Goal: Communication & Community: Answer question/provide support

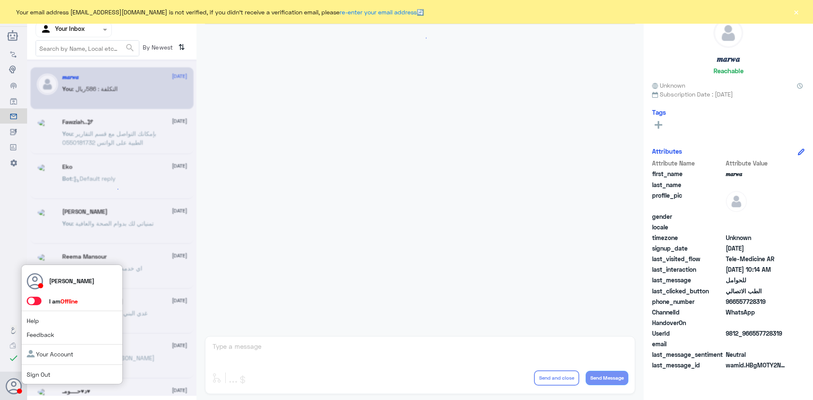
scroll to position [428, 0]
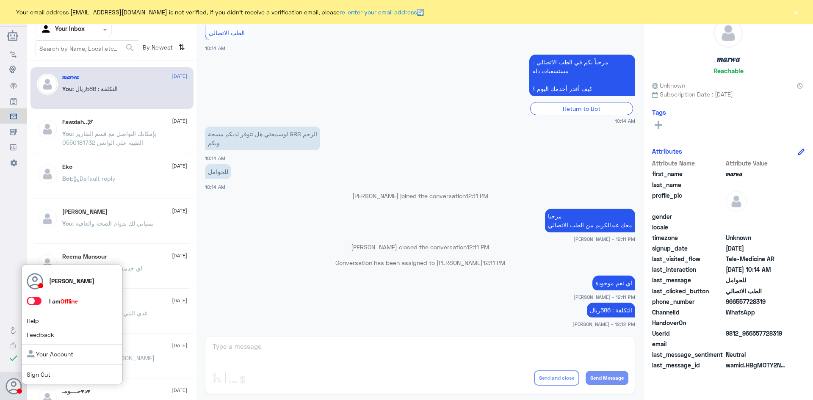
click at [15, 389] on use at bounding box center [14, 386] width 16 height 16
click at [33, 300] on span at bounding box center [34, 301] width 15 height 8
click at [0, 0] on input "checkbox" at bounding box center [0, 0] width 0 height 0
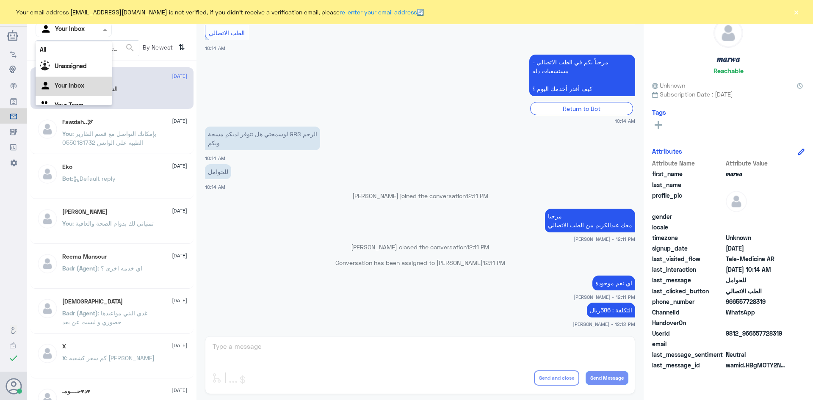
click at [99, 29] on div at bounding box center [73, 30] width 75 height 10
click at [94, 56] on div "All" at bounding box center [74, 50] width 76 height 16
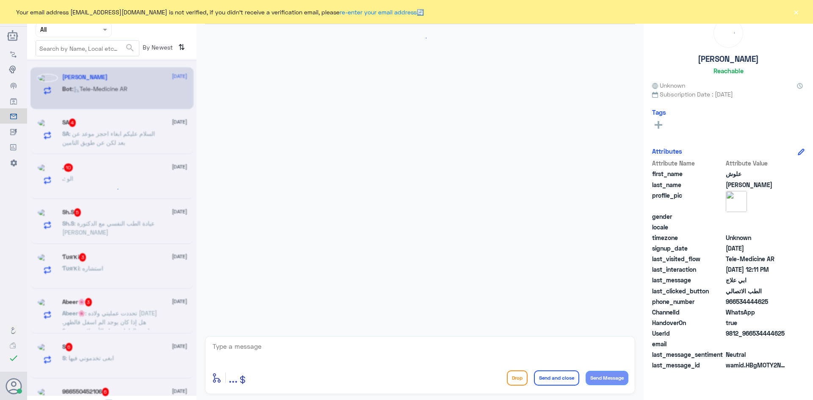
scroll to position [625, 0]
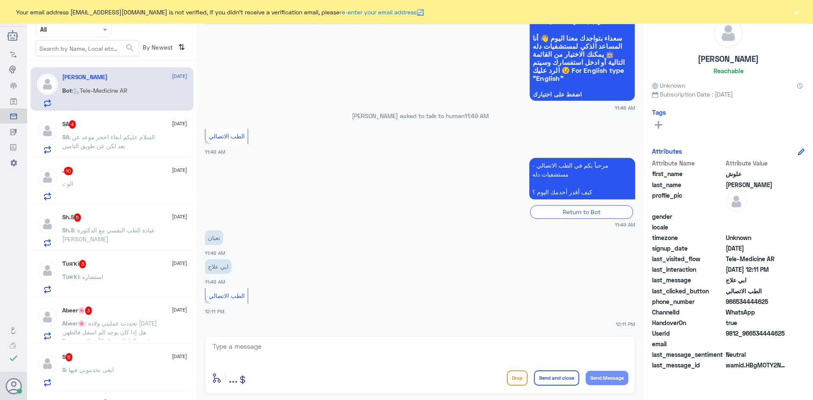
click at [140, 136] on span ": السلام عليكم ابغاء احجز موعد عن بعد لكن عن طويق التامين" at bounding box center [108, 141] width 93 height 16
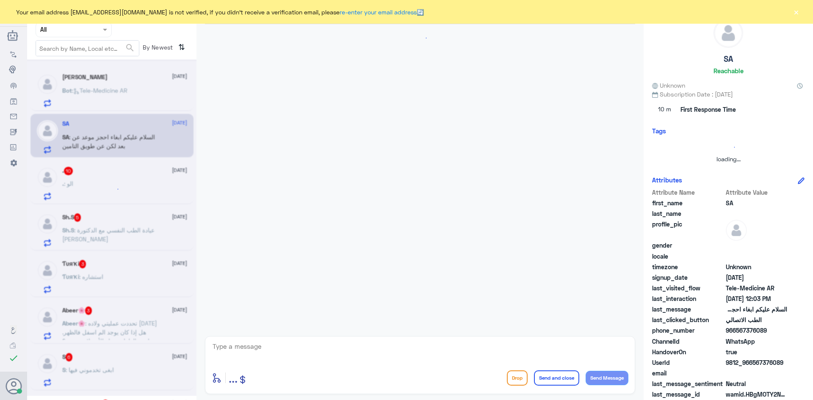
scroll to position [143, 0]
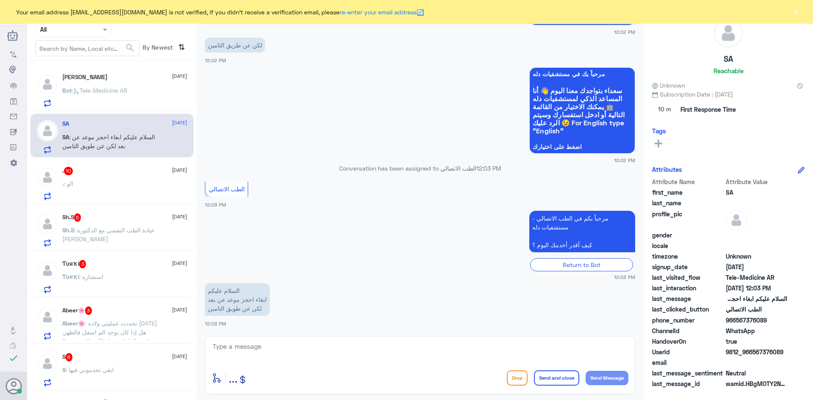
click at [245, 350] on textarea at bounding box center [420, 351] width 417 height 21
paste textarea "مرحبا، معك اميره من الطب الاتصالي"
type textarea "مرحبا، معك اميره من الطب الاتصالي"
click at [609, 375] on button "Send Message" at bounding box center [607, 378] width 43 height 14
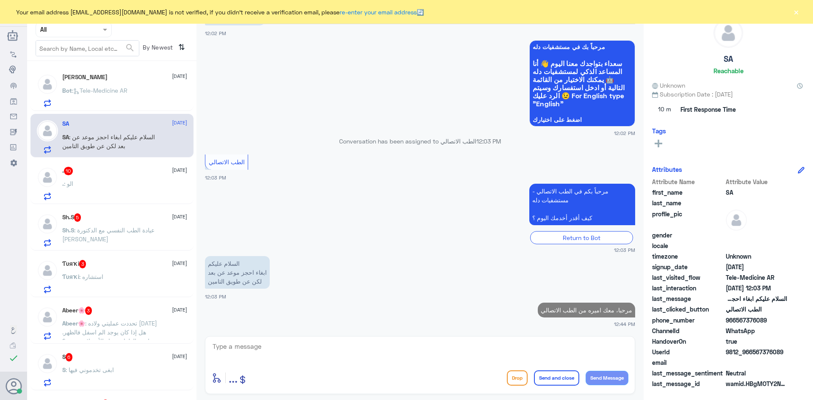
click at [233, 346] on textarea at bounding box center [420, 351] width 417 height 21
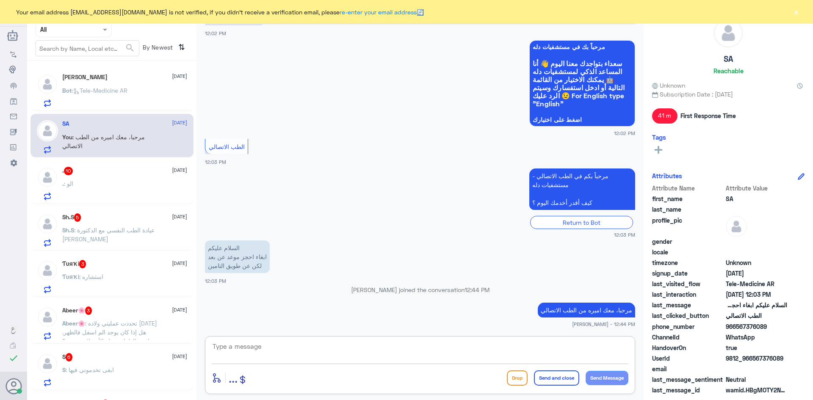
paste textarea "ممكن تزودني برقم الهوية/رقم الملف من فضلك"
type textarea "ممكن تزودني برقم الهوية/رقم الملف من فضلك"
click at [611, 377] on button "Send Message" at bounding box center [607, 378] width 43 height 14
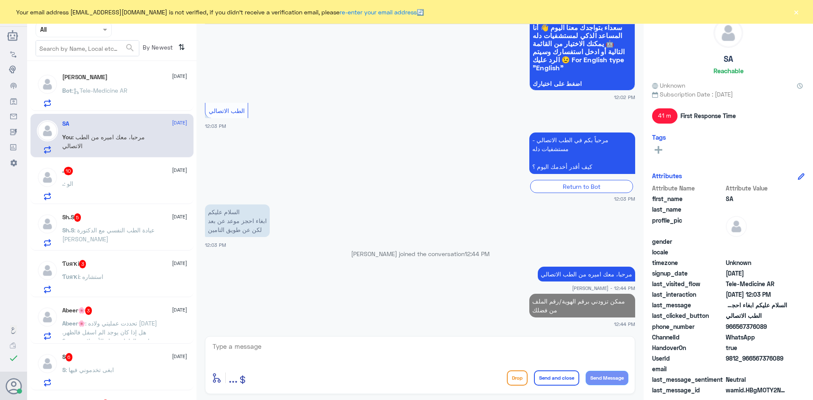
click at [105, 180] on div ". 10 [DATE] . : الو" at bounding box center [124, 183] width 125 height 33
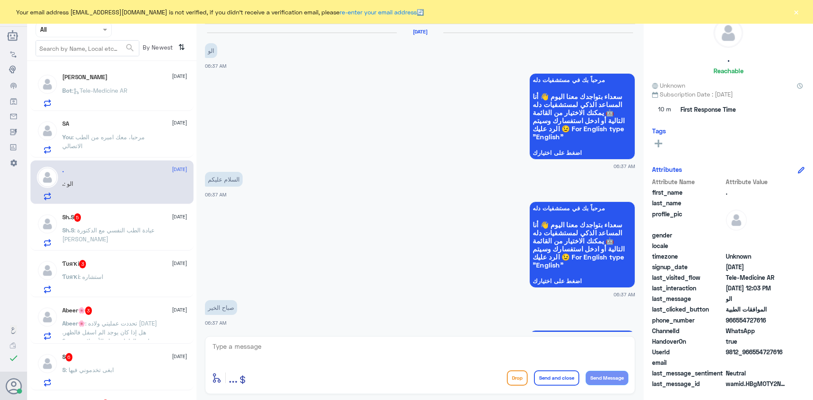
scroll to position [468, 0]
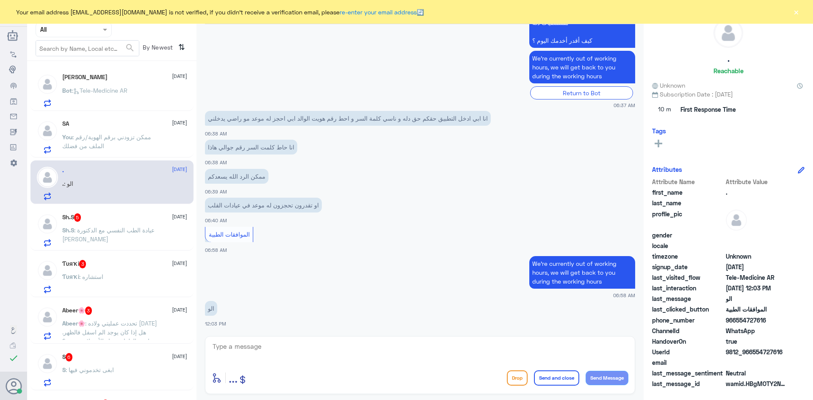
click at [251, 350] on textarea at bounding box center [420, 351] width 417 height 21
click at [154, 91] on div "SA : 1091272037" at bounding box center [124, 97] width 125 height 19
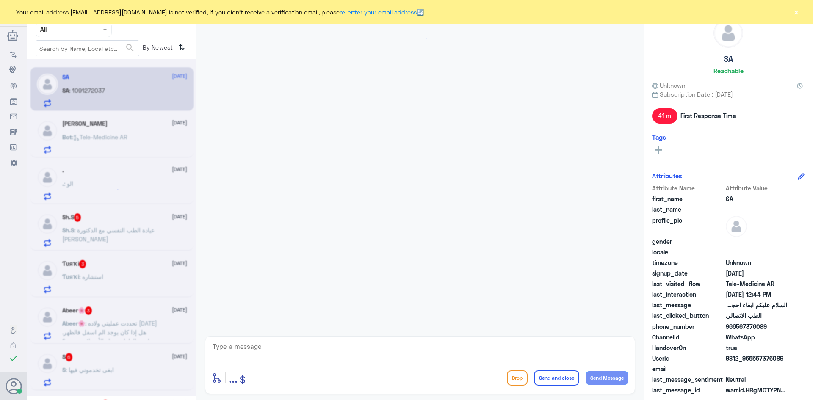
scroll to position [251, 0]
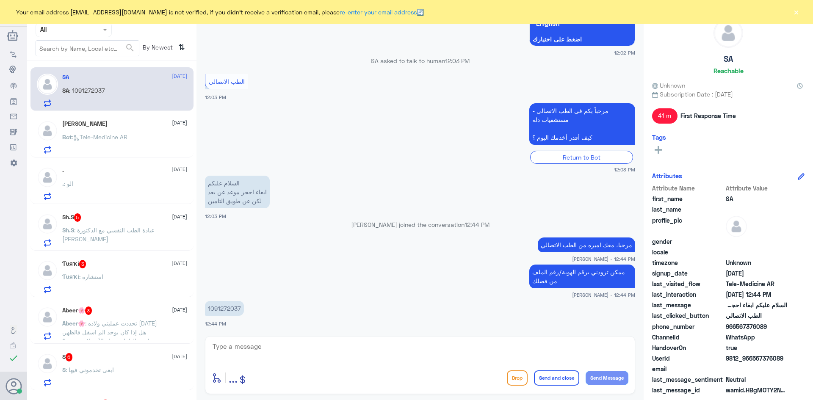
click at [147, 150] on div "Bot : Tele-Medicine AR" at bounding box center [124, 144] width 125 height 19
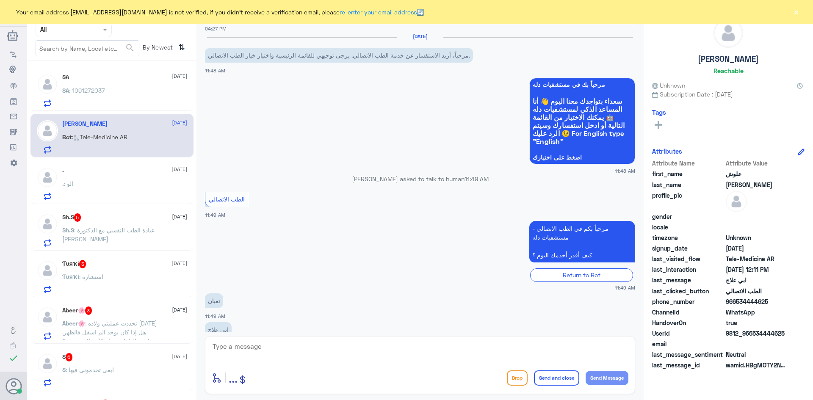
scroll to position [625, 0]
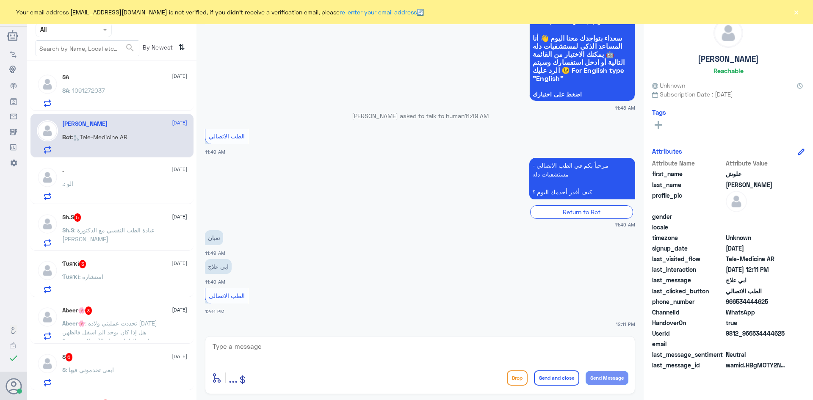
click at [262, 355] on textarea at bounding box center [420, 351] width 417 height 21
paste textarea "مرحبا معك اميره من الطب الاتصالي, كيف اقدر اساعدك"
type textarea "مرحبا معك اميره من الطب الاتصالي, كيف اقدر اساعدك"
click at [612, 376] on button "Send Message" at bounding box center [607, 378] width 43 height 14
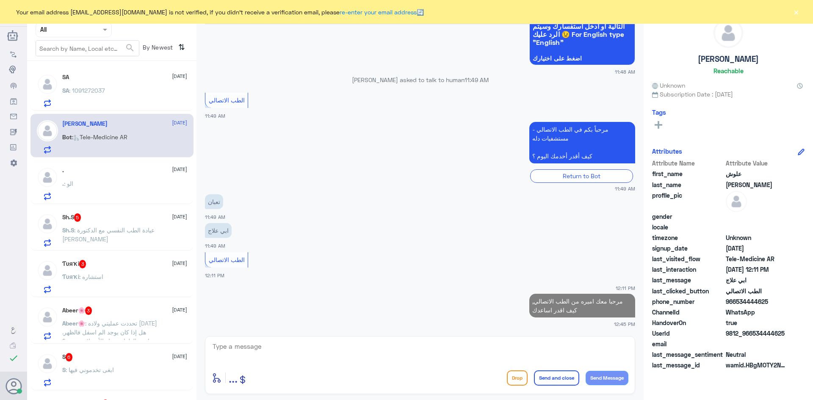
click at [159, 86] on div "[DATE] SA : 1091272037" at bounding box center [124, 90] width 125 height 33
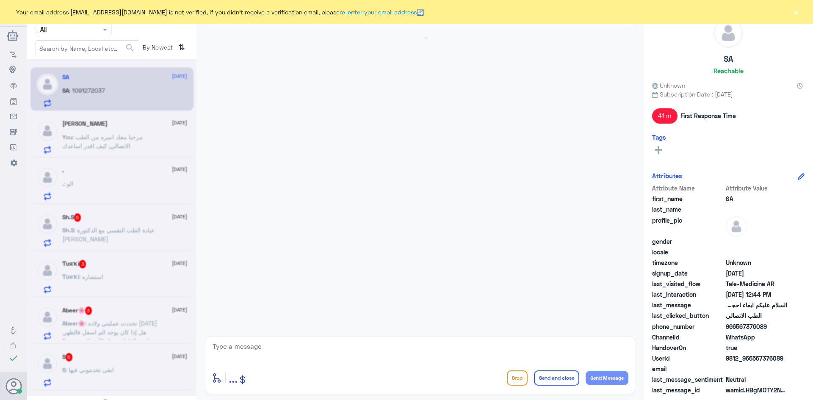
scroll to position [251, 0]
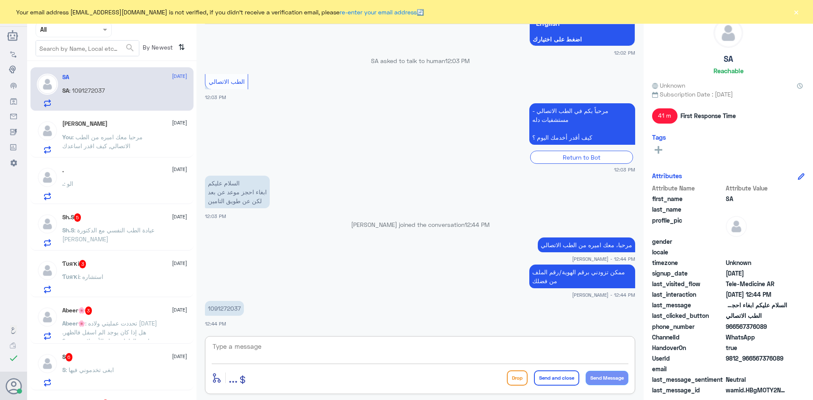
click at [299, 346] on textarea at bounding box center [420, 351] width 417 height 21
drag, startPoint x: 241, startPoint y: 307, endPoint x: 206, endPoint y: 312, distance: 34.6
click at [206, 312] on p "1091272037" at bounding box center [224, 308] width 39 height 15
copy p "1091272037"
drag, startPoint x: 269, startPoint y: 339, endPoint x: 272, endPoint y: 346, distance: 7.6
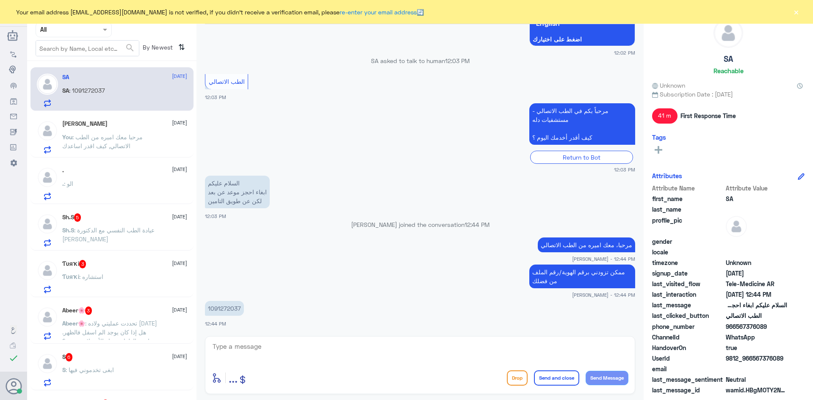
click at [272, 346] on div "enter flow name ... Drop Send and close Send Message" at bounding box center [420, 365] width 430 height 58
click at [272, 350] on textarea at bounding box center [420, 351] width 417 height 21
type textarea "g"
type textarea "لحظات من فضلك"
click at [616, 375] on button "Send Message" at bounding box center [607, 378] width 43 height 14
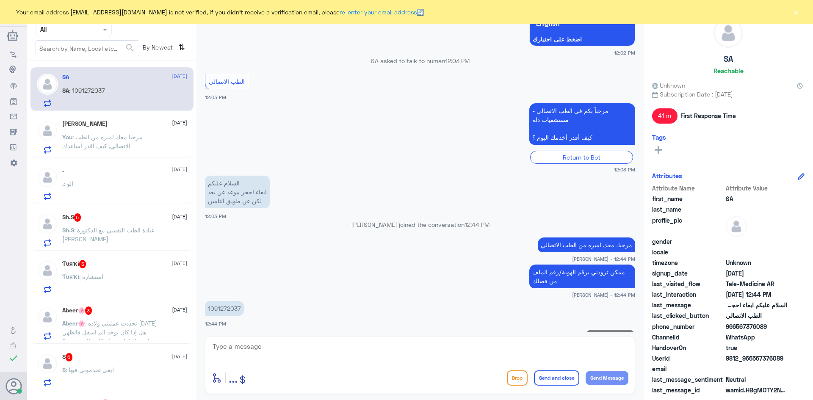
scroll to position [278, 0]
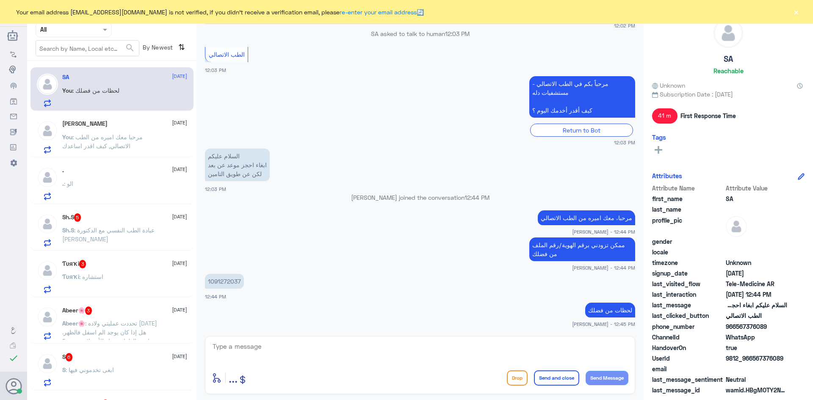
click at [229, 347] on textarea at bounding box center [420, 351] width 417 height 21
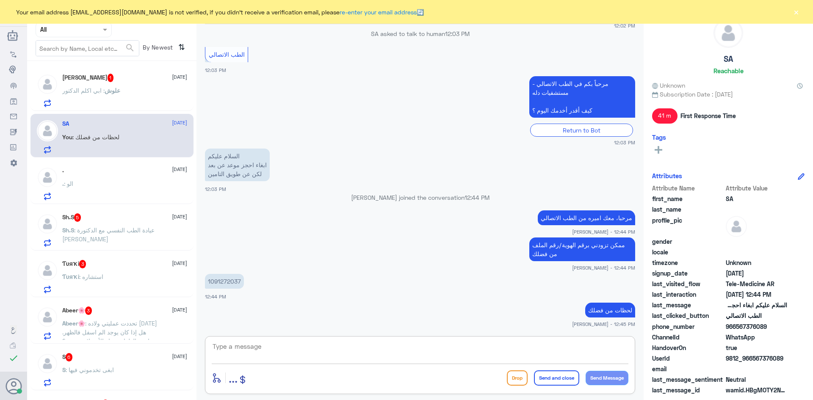
paste textarea "تم (تحديث/اضافة) التأمين ، تقدر تستفيد الان من الاستشارة الفورية عبر التطبيق او…"
drag, startPoint x: 598, startPoint y: 346, endPoint x: 620, endPoint y: 349, distance: 21.4
click at [620, 349] on textarea "تم (تحديث/اضافة) التأمين ، تقدر تستفيد الان من الاستشارة الفورية عبر التطبيق او…" at bounding box center [420, 351] width 417 height 21
click at [601, 346] on textarea "تم اضافة) التأمين ، تقدر تستفيد الان من الاستشارة الفورية عبر التطبيق او خدمات …" at bounding box center [420, 351] width 417 height 21
click at [387, 351] on textarea "تم اضافة التأمين ، تقدر تستفيد الان من الاستشارة الفورية عبر التطبيق او خدمات د…" at bounding box center [420, 351] width 417 height 21
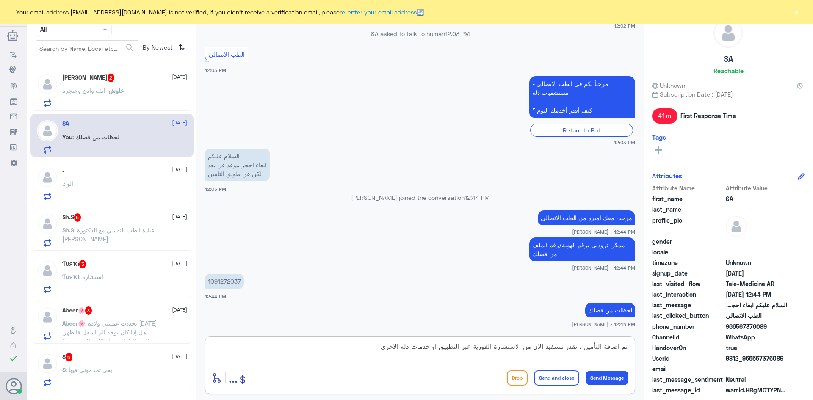
type textarea "تم اضافة التأمين ، تقدر تستفيد الان من الاستشارة الفورية عبر التطبيق او خدمات د…"
click at [610, 374] on button "Send Message" at bounding box center [607, 378] width 43 height 14
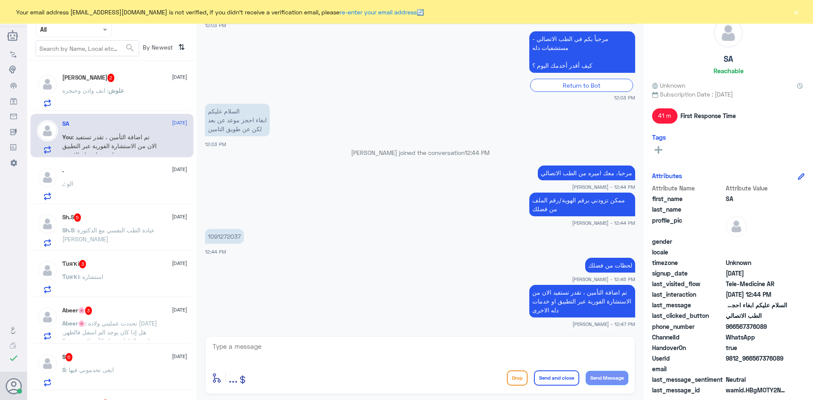
click at [141, 184] on div ". : الو" at bounding box center [124, 190] width 125 height 19
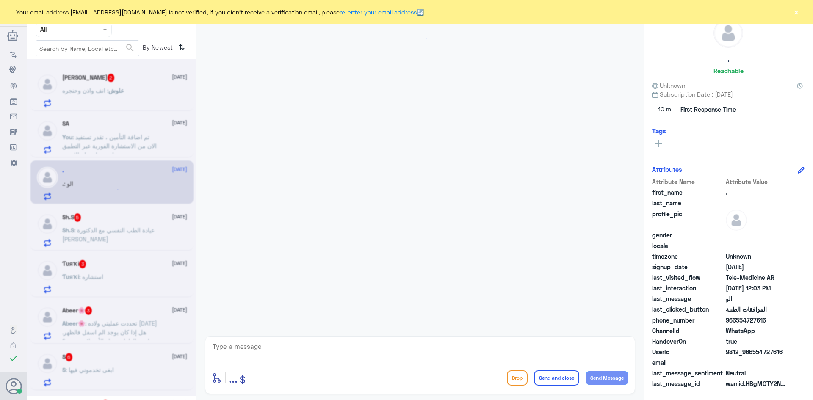
scroll to position [468, 0]
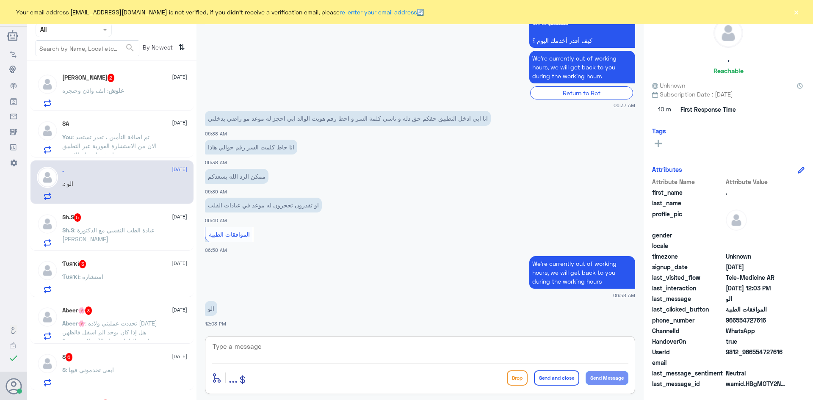
click at [262, 353] on textarea at bounding box center [420, 351] width 417 height 21
paste textarea "مرحبا معك اميره من الطب الاتصالي, كيف اقدر اساعدك"
type textarea "مرحبا معك اميره من الطب الاتصالي, كيف اقدر اساعدك"
click at [613, 377] on button "Send Message" at bounding box center [607, 378] width 43 height 14
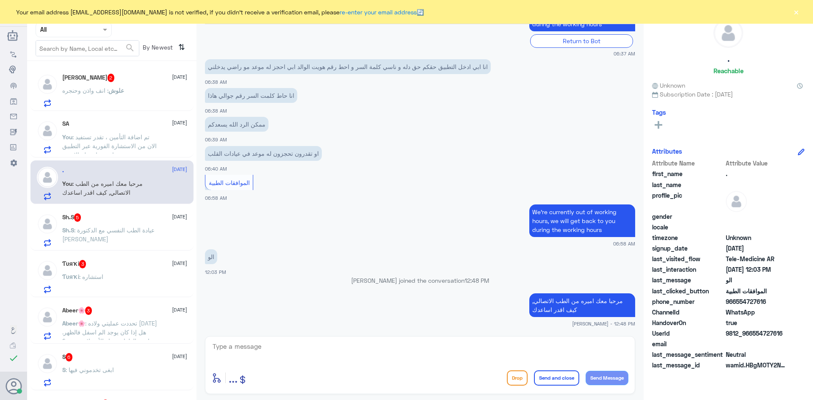
click at [144, 224] on div "Sh.S 5 [DATE] Sh.S : عيادة الطب النفسي مع الدكتورة سمر" at bounding box center [124, 229] width 125 height 33
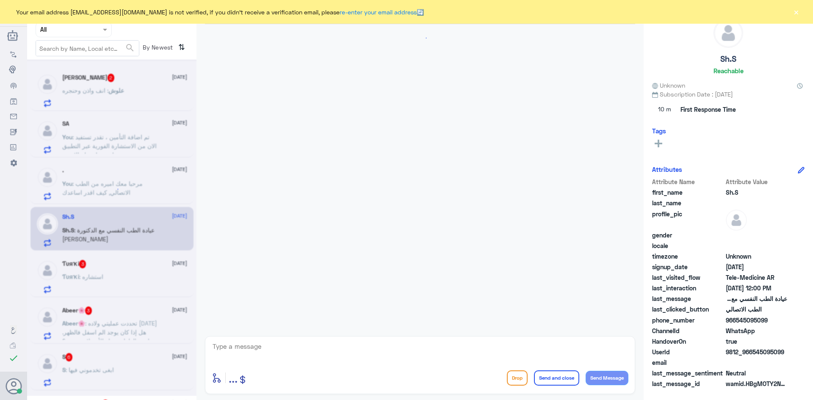
scroll to position [55, 0]
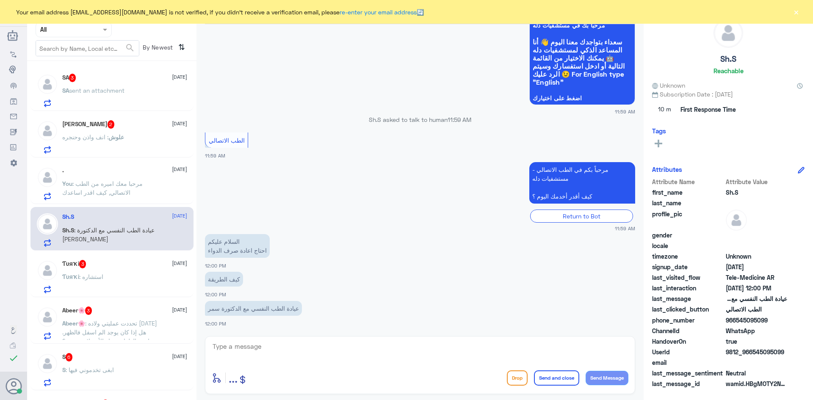
click at [172, 219] on span "[DATE]" at bounding box center [179, 216] width 15 height 8
click at [135, 269] on div "‏Ƭυяҡi 3 [DATE] ‏Ƭυяҡi : استشاره" at bounding box center [124, 276] width 125 height 33
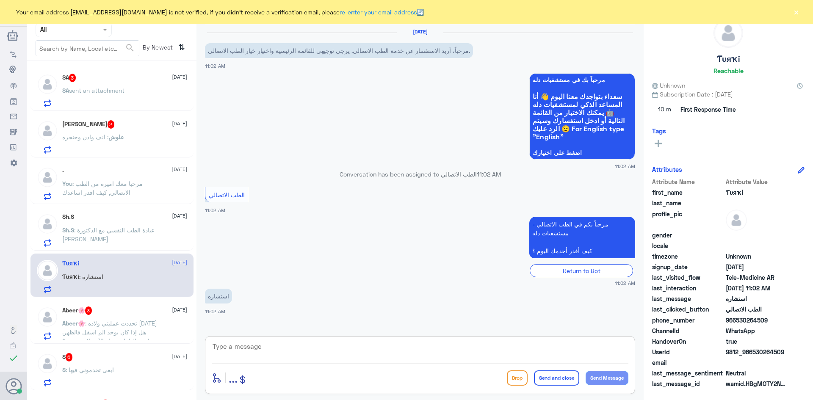
click at [258, 355] on textarea at bounding box center [420, 351] width 417 height 21
paste textarea "مرحبا معك اميره من الطب الاتصالي, كيف اقدر اساعدك"
type textarea "مرحبا معك اميره من الطب الاتصالي, كيف اقدر اساعدك"
click at [603, 375] on button "Send Message" at bounding box center [607, 378] width 43 height 14
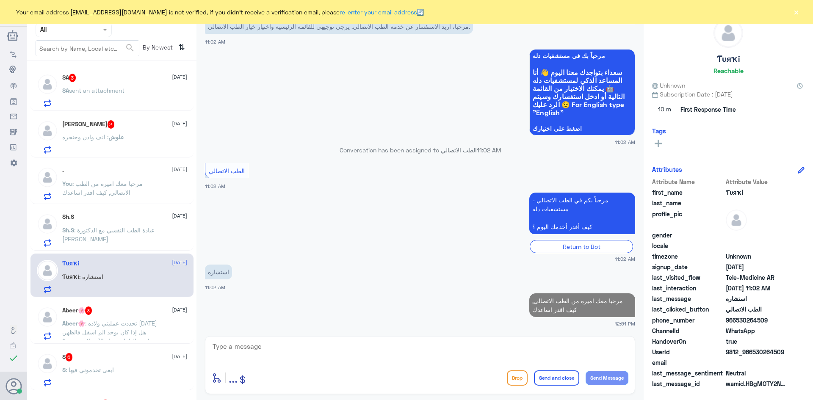
click at [119, 313] on div "Abeer🌸 3 [DATE]" at bounding box center [124, 311] width 125 height 8
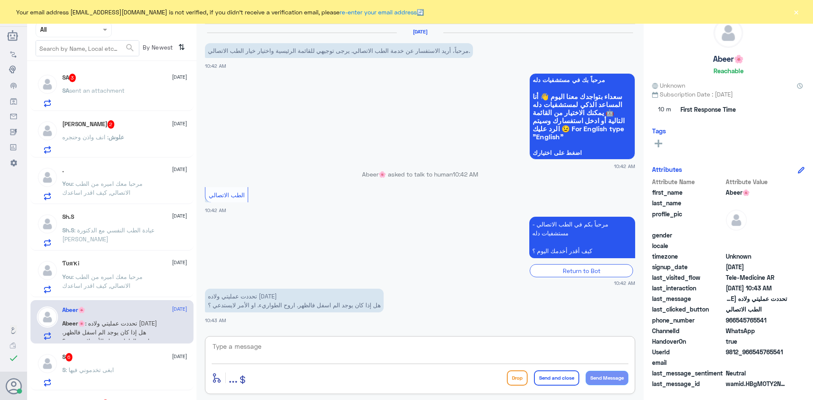
click at [252, 353] on textarea at bounding box center [420, 351] width 417 height 21
paste textarea "مرحبا، معك اميره من الطب الاتصالي"
type textarea "مرحبا، معك اميره من الطب الاتصالي"
click at [595, 377] on button "Send Message" at bounding box center [607, 378] width 43 height 14
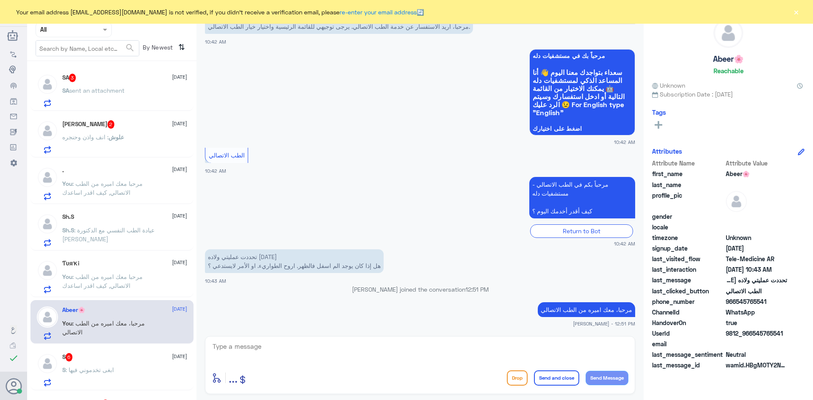
click at [281, 362] on div at bounding box center [420, 352] width 417 height 23
drag, startPoint x: 789, startPoint y: 332, endPoint x: 754, endPoint y: 335, distance: 34.9
click at [754, 335] on div "UserId 9812_966545765541" at bounding box center [728, 334] width 152 height 11
copy span "545765541"
click at [329, 347] on textarea at bounding box center [420, 351] width 417 height 21
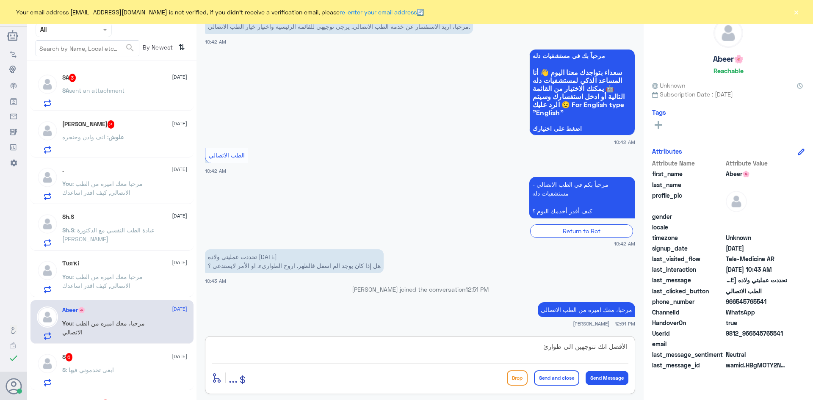
type textarea "الأفضل انك تتوجهين الى طوارئ"
drag, startPoint x: 485, startPoint y: 348, endPoint x: 692, endPoint y: 338, distance: 206.9
click at [692, 339] on div "Channel WhatsApp Status × All Tags Agent Filter All search By Newest ⇅ SA 3 [DA…" at bounding box center [420, 201] width 786 height 403
paste textarea "أنصحك تستشير الطبيب المعالج أو الجهة الطبية المختصة عشان يقدرون يوجهونك بالشكل …"
type textarea "أنصحك تستشير الطبيب المعالج أو الجهة الطبية المختصة عشان يقدرون يوجهونك بالشكل …"
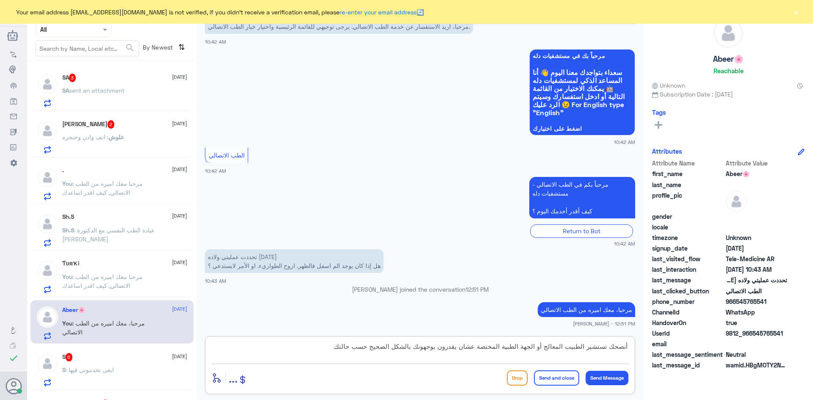
click at [565, 377] on button "Send and close" at bounding box center [556, 378] width 45 height 15
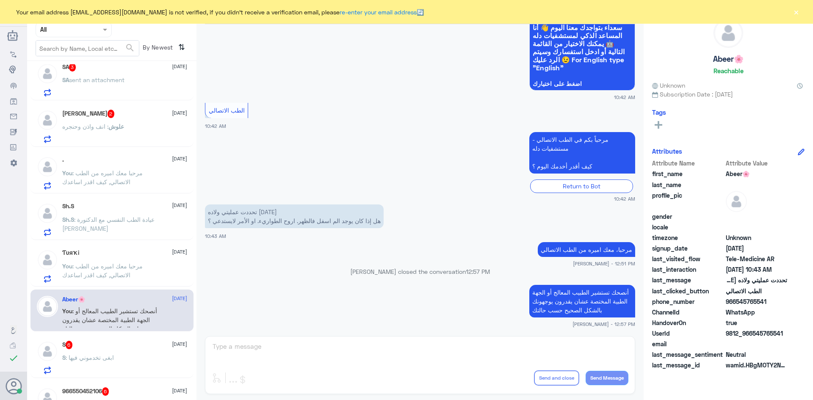
scroll to position [42, 0]
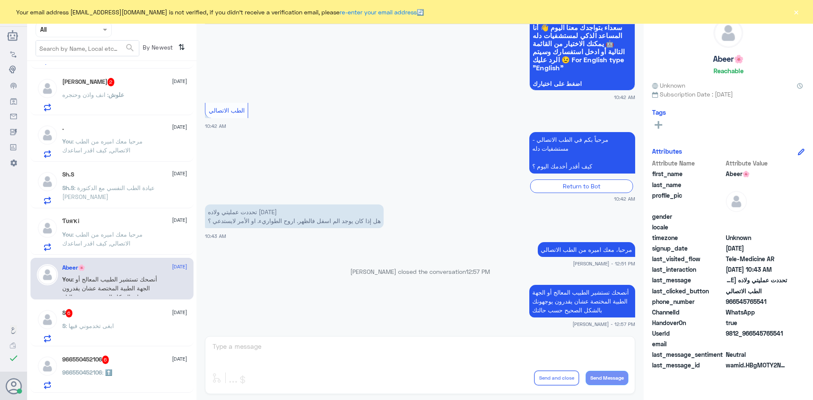
click at [129, 320] on div "S 6 [DATE] S : ابغى تخدموني فيها" at bounding box center [124, 325] width 125 height 33
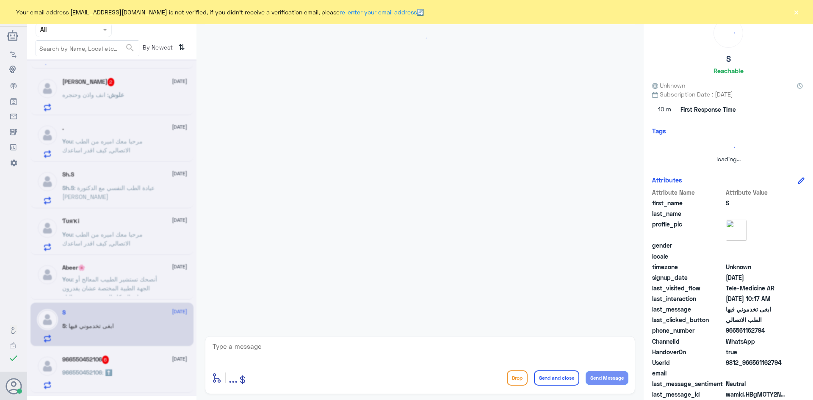
scroll to position [75, 0]
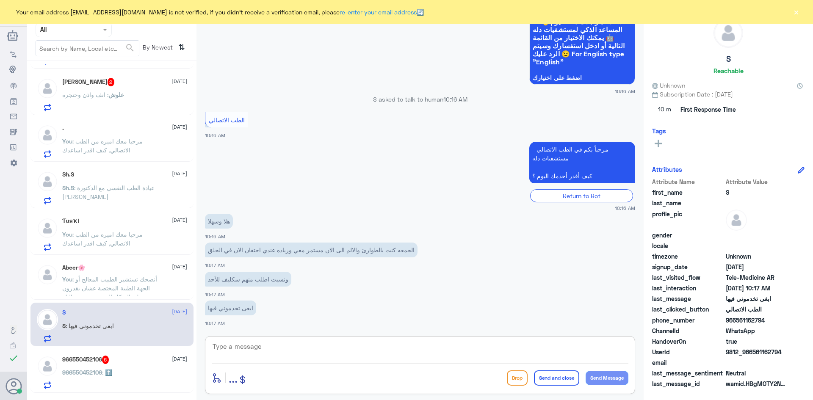
click at [252, 348] on textarea at bounding box center [420, 351] width 417 height 21
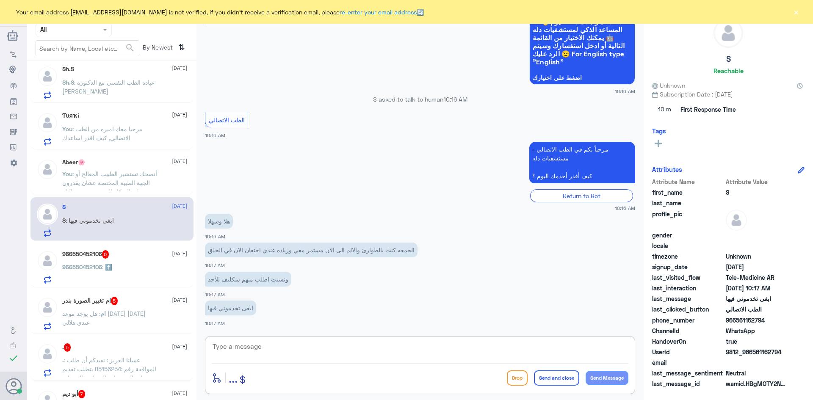
scroll to position [127, 0]
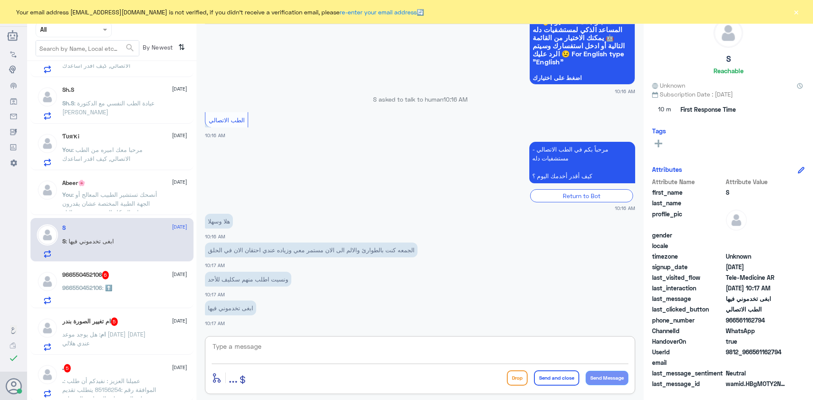
paste textarea "مرحبا، معك اميره من الطب الاتصالي"
type textarea "مرحبا، معك اميره من الطب الاتصالي"
click at [610, 374] on button "Send Message" at bounding box center [607, 378] width 43 height 14
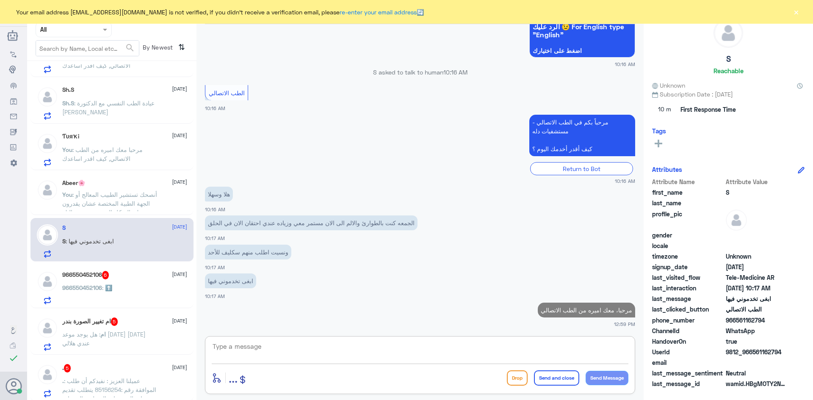
click at [422, 345] on textarea at bounding box center [420, 351] width 417 height 21
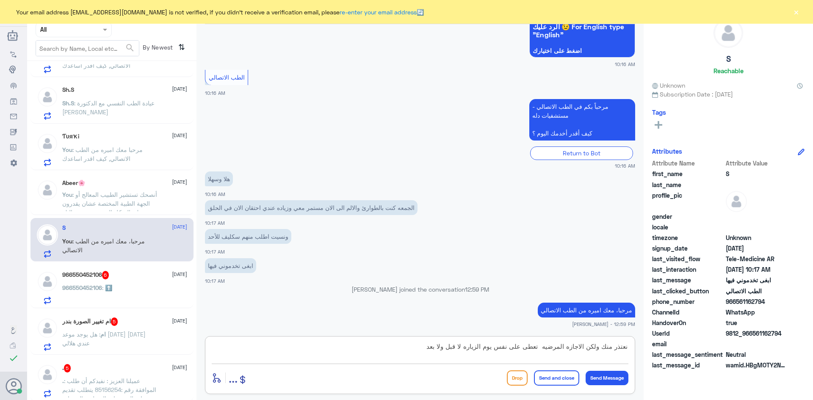
click at [540, 346] on textarea "نعتذر منك ولكن الاجازه المرضيه تعطى على نفس يوم الزياره لا قبل ولا بعد" at bounding box center [420, 351] width 417 height 21
click at [541, 346] on textarea "نعتذر منك ولكن الاجازه المرضيه تعطى على نفس يوم الزياره لا قبل ولا بعد" at bounding box center [420, 351] width 417 height 21
click at [418, 347] on textarea "نعتذر منك ولكن الاجازه المرضيه تعطى على نفس يوم الزياره لا قبل ولا بعد" at bounding box center [420, 351] width 417 height 21
type textarea "نعتذر منك ولكن الاجازه المرضيه تعطى على نفس يوم الزياره لا قبل ولا بعد"
click at [596, 377] on button "Send Message" at bounding box center [607, 378] width 43 height 14
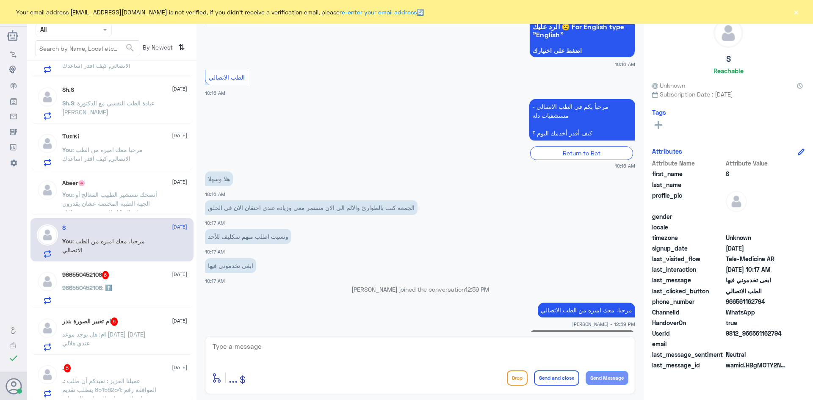
scroll to position [138, 0]
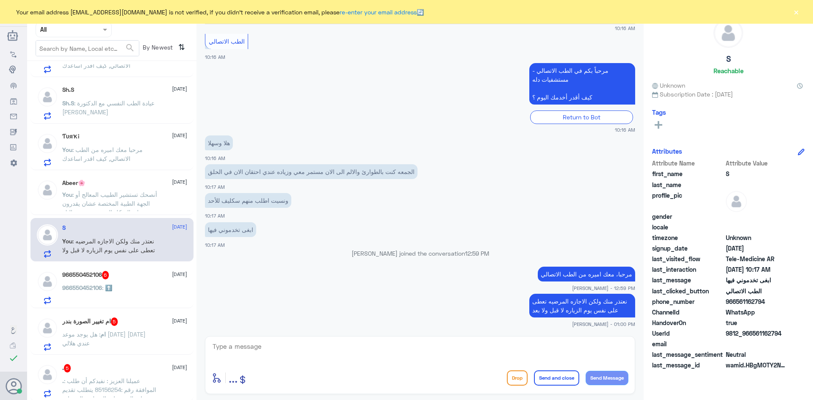
click at [239, 345] on textarea at bounding box center [420, 351] width 417 height 21
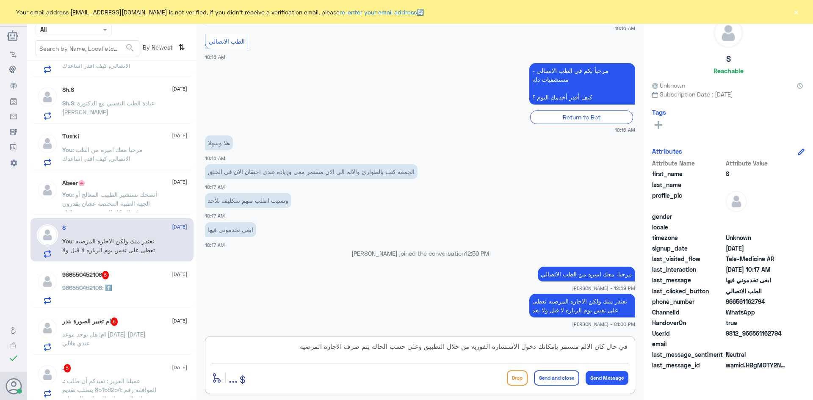
click at [562, 348] on textarea "في حال كان الالم مستمر بإمكانك دخول الأستشاره الفوريه من خلال التطبيق وعلى حسب …" at bounding box center [420, 351] width 417 height 21
click at [563, 348] on textarea "في حال كان الالم مستمر بإمكانك دخول الأستشاره الفوريه من خلال التطبيق وعلى حسب …" at bounding box center [420, 351] width 417 height 21
click at [559, 351] on textarea "في حال كان الالم مستمر بإمكانك دخول الأستشاره الفوريه من خلال التطبيق وعلى حسب …" at bounding box center [420, 351] width 417 height 21
click at [560, 348] on textarea "في حال كان الالم مستمر بإمكانك دخول الأستشاره الفوريه من خلال التطبيق وعلى حسب …" at bounding box center [420, 351] width 417 height 21
type textarea "في حال كان الالم مستمر ، بإمكانك دخول الأستشاره الفوريه من خلال التطبيق وعلى حس…"
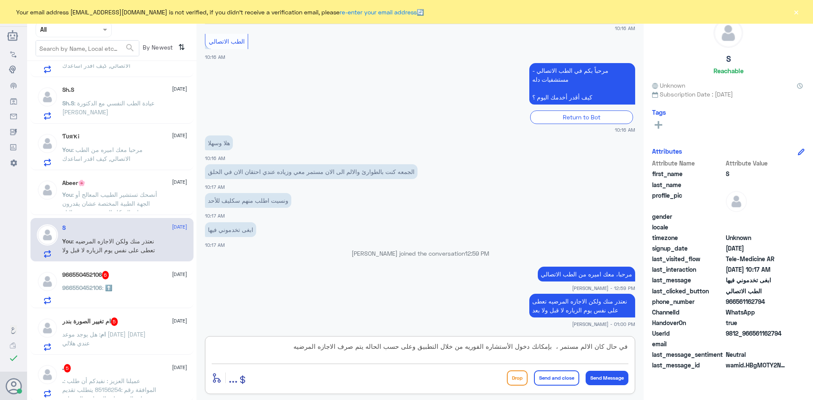
click at [565, 376] on button "Send and close" at bounding box center [556, 378] width 45 height 15
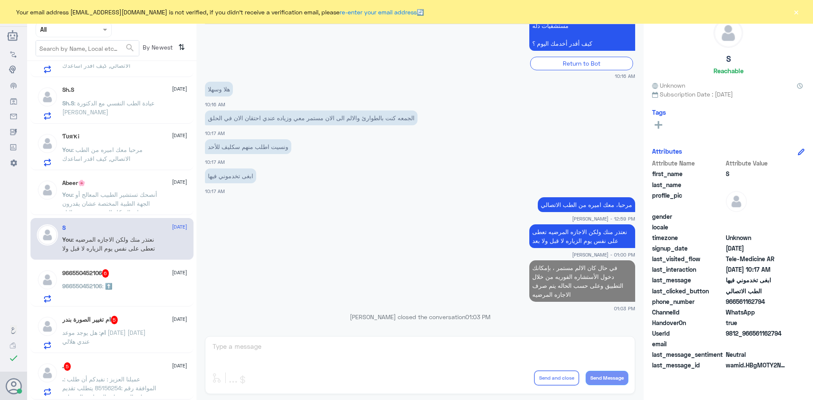
click at [104, 282] on p "966550452106 : ⬆️" at bounding box center [87, 292] width 50 height 21
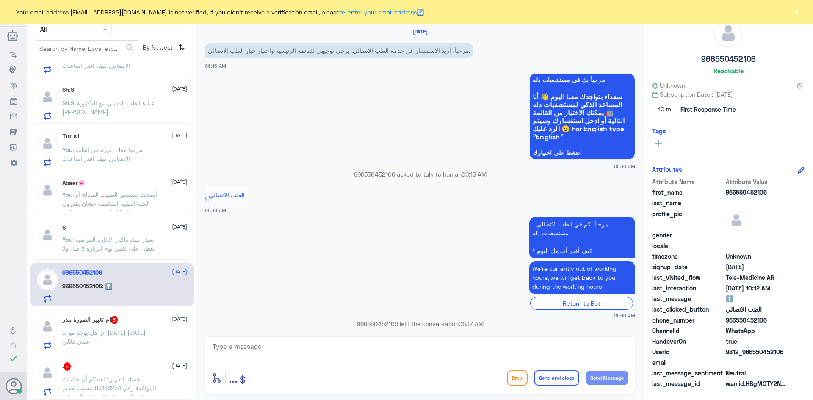
scroll to position [298, 0]
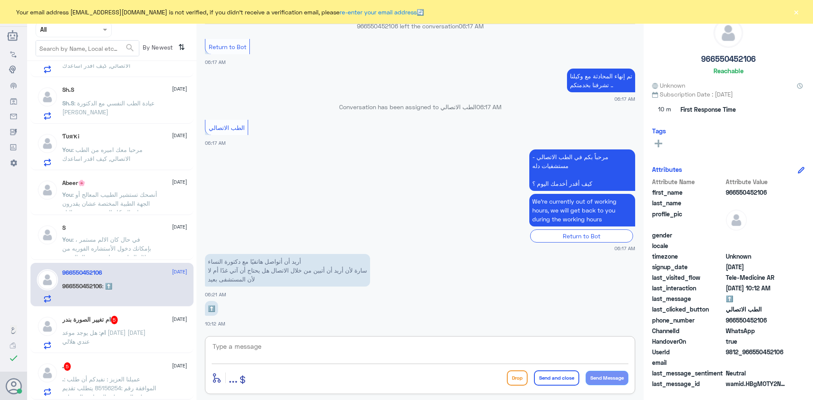
click at [263, 348] on textarea at bounding box center [420, 351] width 417 height 21
paste textarea "مرحبا، معك اميره من الطب الاتصالي"
type textarea "مرحبا، معك اميره من الطب الاتصالي"
click at [616, 378] on button "Send Message" at bounding box center [607, 378] width 43 height 14
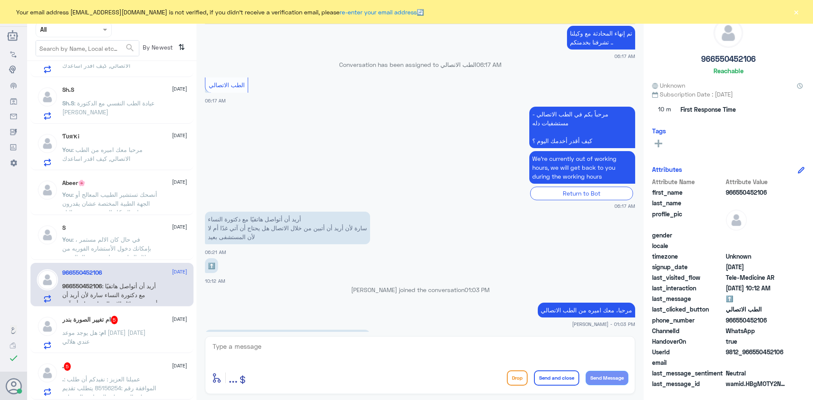
scroll to position [371, 0]
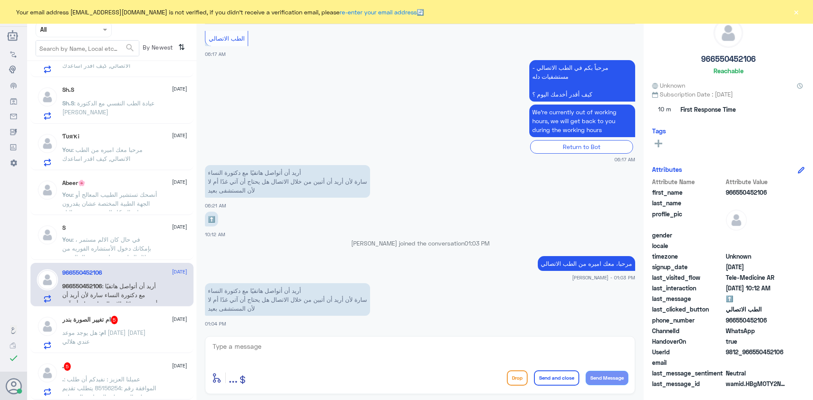
click at [249, 350] on textarea at bounding box center [420, 351] width 417 height 21
paste textarea "هنا الطب الاتصالي لكل مايخص الاستشارة الفورية من خلال التطبيق، يمكنك حجز الموعد…"
type textarea "هنا الطب الاتصالي لكل مايخص الاستشارة الفورية من خلال التطبيق، يمكنك حجز الموعد…"
drag, startPoint x: 217, startPoint y: 346, endPoint x: 643, endPoint y: 349, distance: 425.7
click at [643, 349] on div "الطب الاتصالي Human Handover [DATE] مرحباً، أريد الاستفسار عن خدمة الطب الاتصال…" at bounding box center [420, 201] width 447 height 403
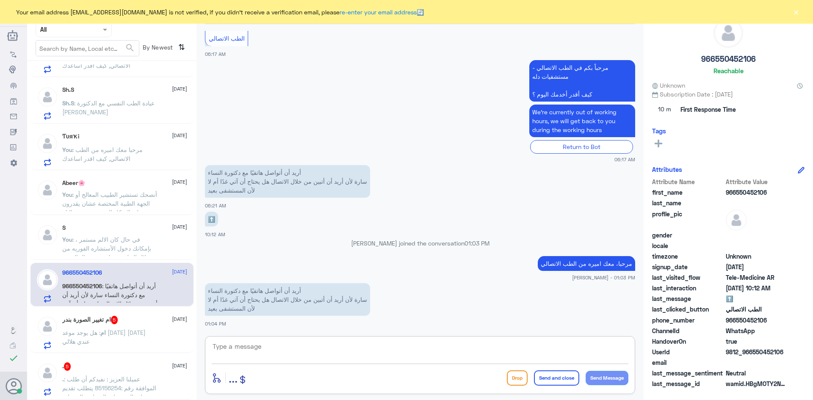
paste textarea "هنا الطب الاتصالي لكل مايخص الاستشارة الفورية من خلال التطبيق، يمكنك الاستفسار …"
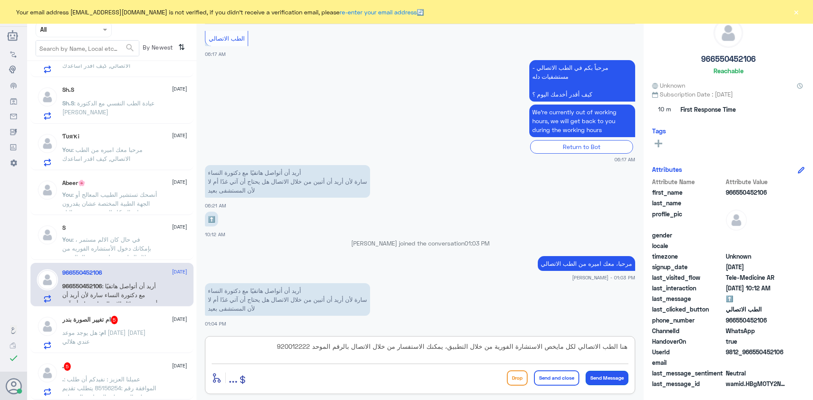
type textarea "هنا الطب الاتصالي لكل مايخص الاستشارة الفورية من خلال التطبيق، يمكنك الاستفسار …"
click at [609, 376] on button "Send Message" at bounding box center [607, 378] width 43 height 14
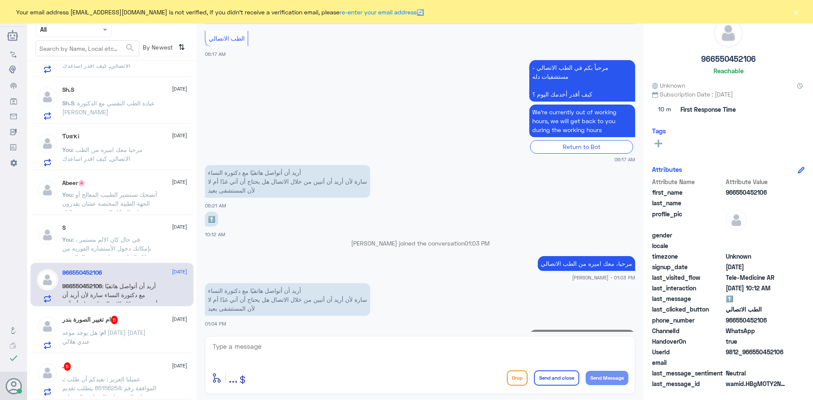
scroll to position [426, 0]
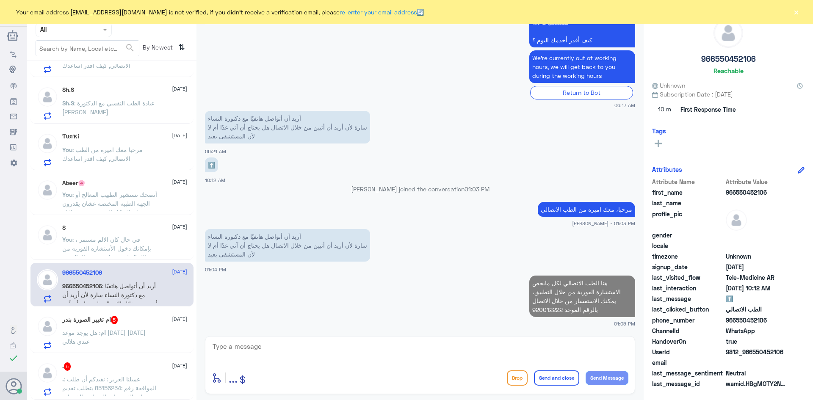
click at [111, 330] on span ": ‏هل يوجد موعد [DATE] [DATE] عندي هلالي" at bounding box center [103, 337] width 83 height 16
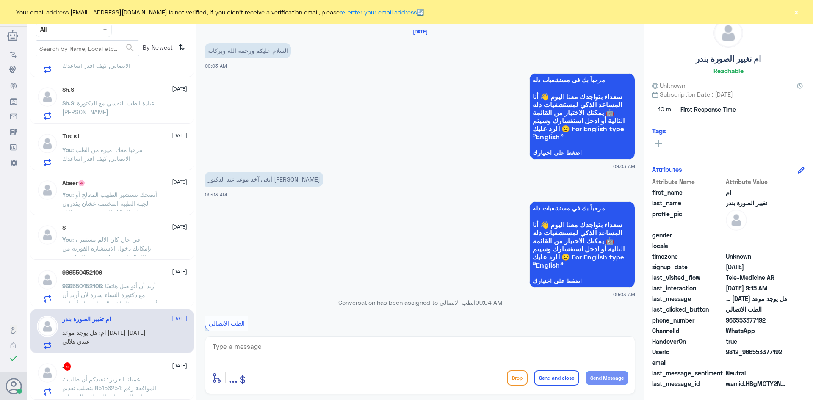
scroll to position [145, 0]
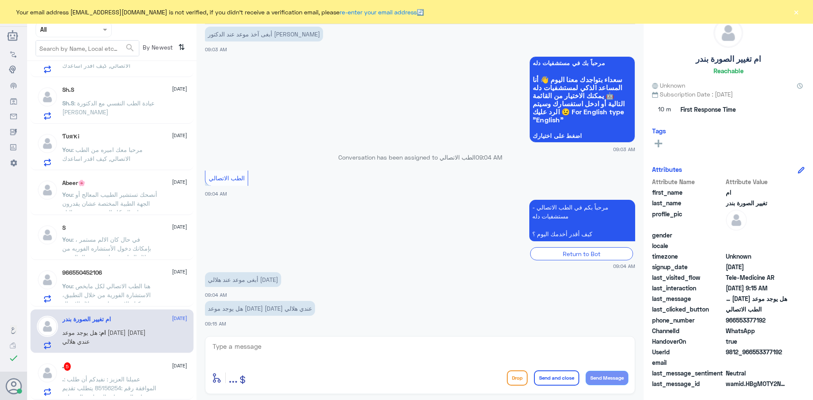
click at [285, 350] on textarea at bounding box center [420, 351] width 417 height 21
paste textarea "مرحبا، معك اميره من الطب الاتصالي"
type textarea "مرحبا، معك اميره من الطب الاتصالي"
click at [605, 379] on button "Send Message" at bounding box center [607, 378] width 43 height 14
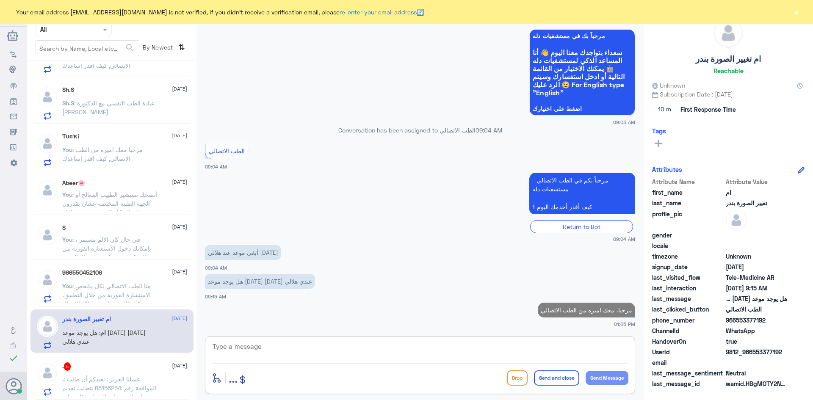
click at [305, 354] on textarea at bounding box center [420, 351] width 417 height 21
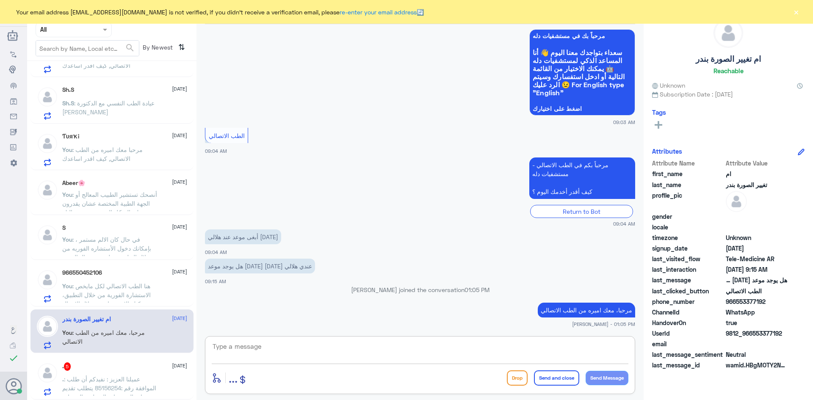
paste textarea "هنا الطب الاتصالي لكل مايخص الاستشارة الفورية من خلال التطبيق، يمكنك حجز الموعد…"
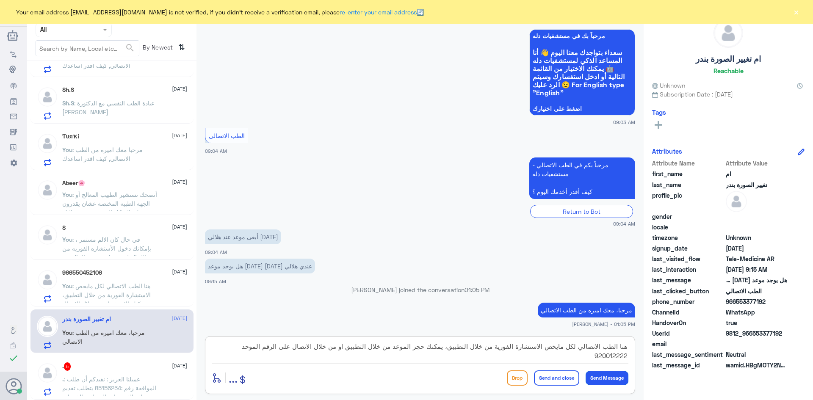
type textarea "هنا الطب الاتصالي لكل مايخص الاستشارة الفورية من خلال التطبيق، يمكنك حجز الموعد…"
click at [609, 379] on button "Send Message" at bounding box center [607, 378] width 43 height 14
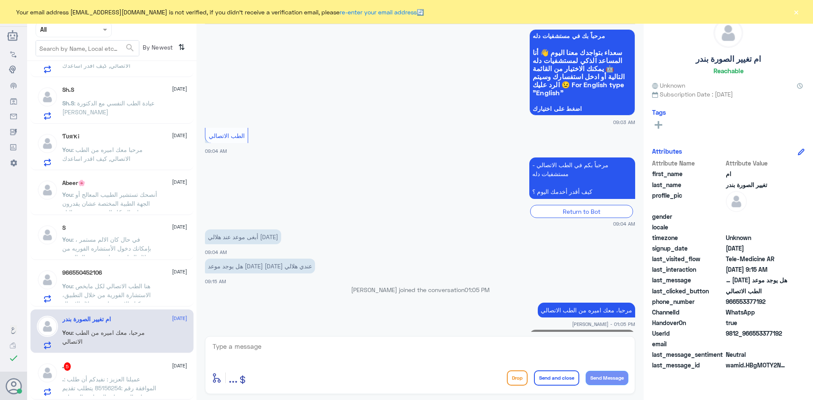
scroll to position [235, 0]
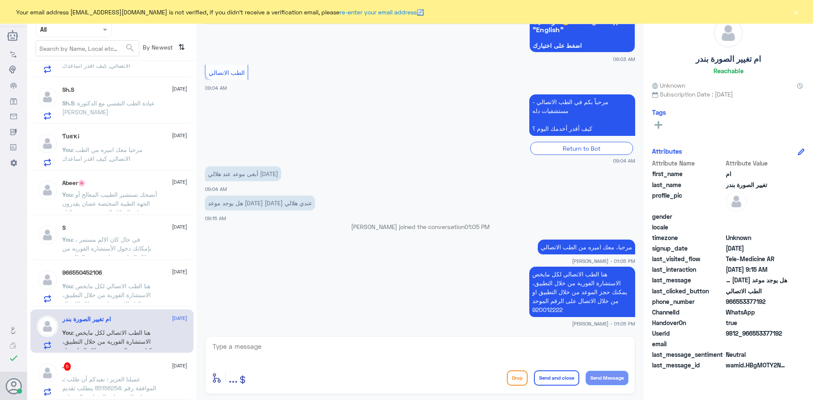
click at [573, 379] on button "Send and close" at bounding box center [556, 378] width 45 height 15
click at [565, 377] on button "Send and close" at bounding box center [556, 378] width 45 height 15
click at [798, 10] on button "×" at bounding box center [796, 12] width 8 height 8
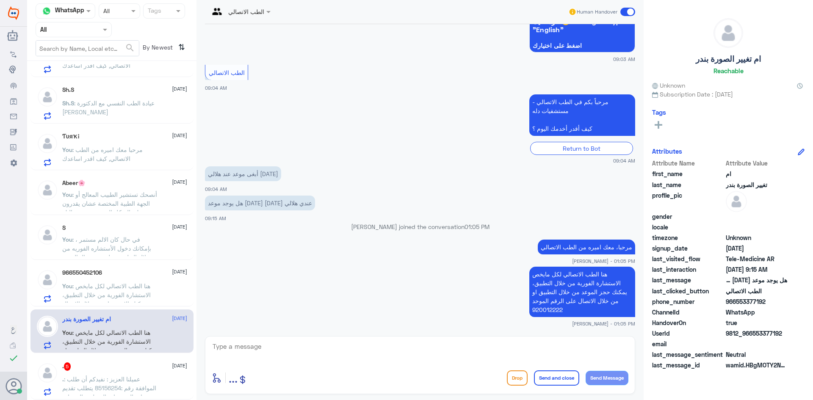
click at [631, 10] on span at bounding box center [627, 12] width 15 height 8
click at [0, 0] on input "checkbox" at bounding box center [0, 0] width 0 height 0
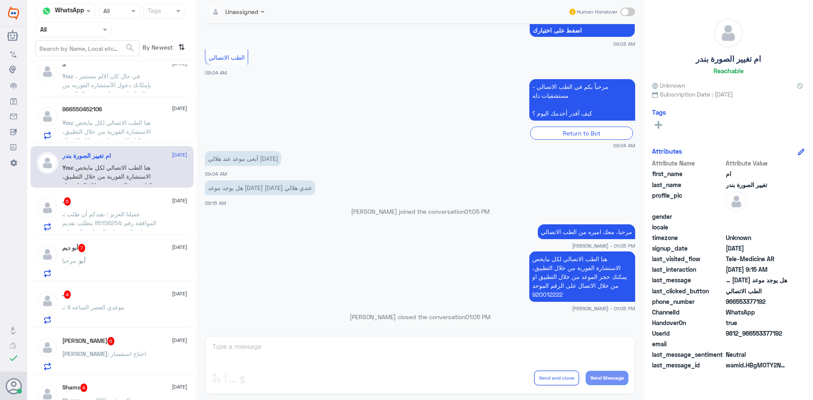
scroll to position [339, 0]
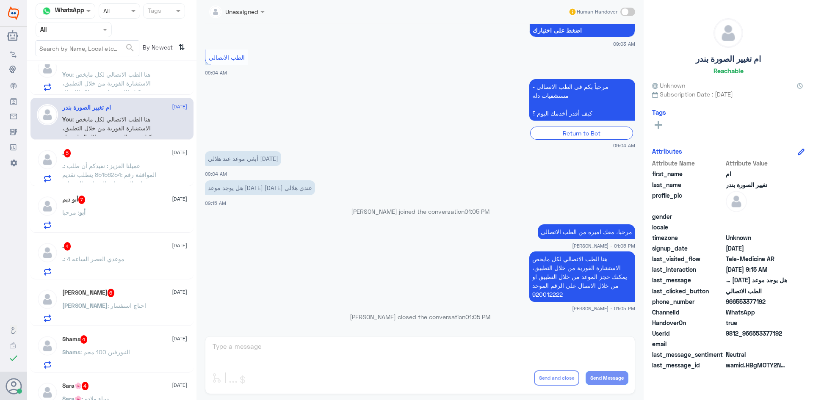
click at [112, 166] on span ": عميلنا العزيز : نفيدكم أن طلب الموافقة رقم :85156254 يتطلب تقديم نتائج الفحوص…" at bounding box center [109, 210] width 95 height 96
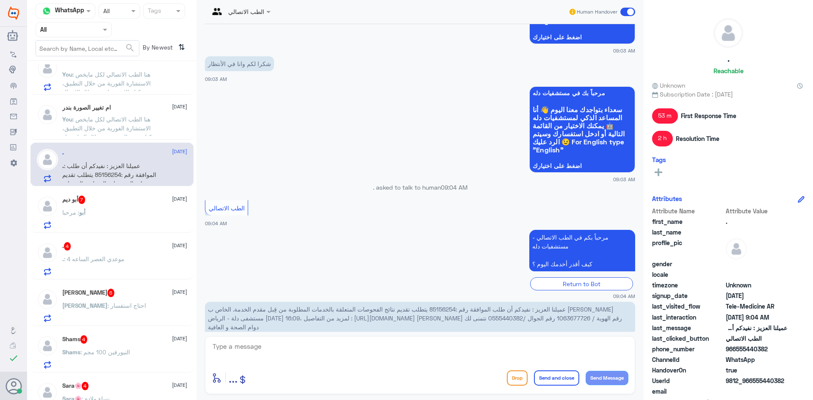
scroll to position [729, 0]
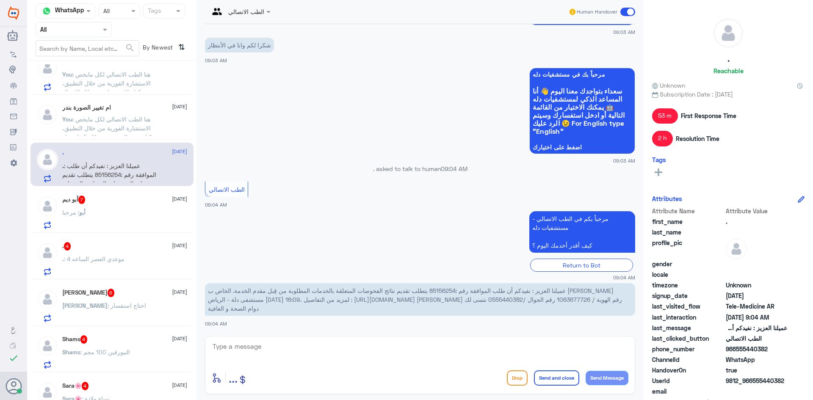
click at [292, 362] on div at bounding box center [420, 352] width 417 height 23
click at [292, 355] on textarea at bounding box center [420, 351] width 417 height 21
paste textarea "مرحبا معك اميره من الطب الاتصالي, كيف اقدر اساعدك"
type textarea "مرحبا معك اميره من الطب الاتصالي, كيف اقدر اساعدك"
click at [611, 381] on button "Send Message" at bounding box center [607, 378] width 43 height 14
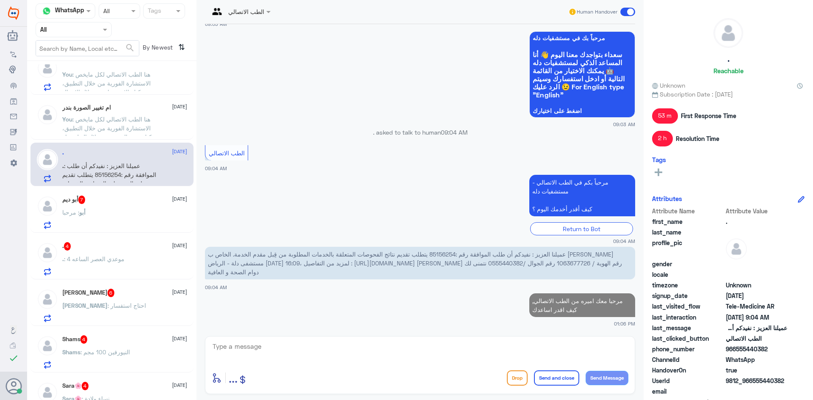
scroll to position [764, 0]
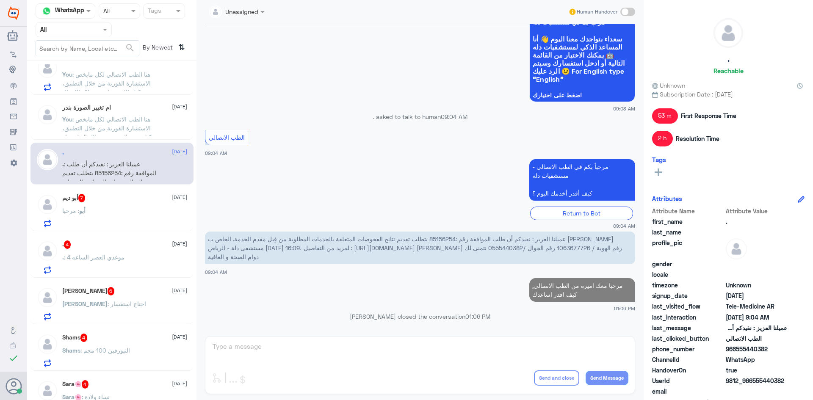
click at [86, 201] on h5 "أبو ديم 7" at bounding box center [73, 198] width 23 height 8
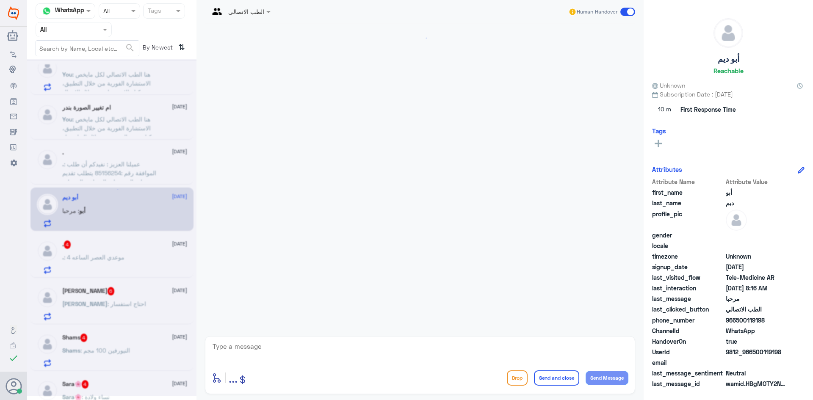
scroll to position [408, 0]
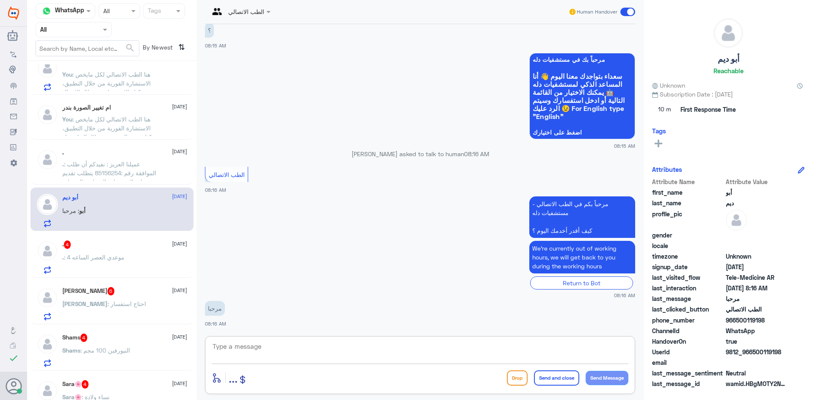
click at [234, 351] on textarea at bounding box center [420, 351] width 417 height 21
paste textarea "مرحبا معك اميره من الطب الاتصالي, كيف اقدر اساعدك"
type textarea "مرحبا معك اميره من الطب الاتصالي, كيف اقدر اساعدك"
click at [615, 380] on button "Send Message" at bounding box center [607, 378] width 43 height 14
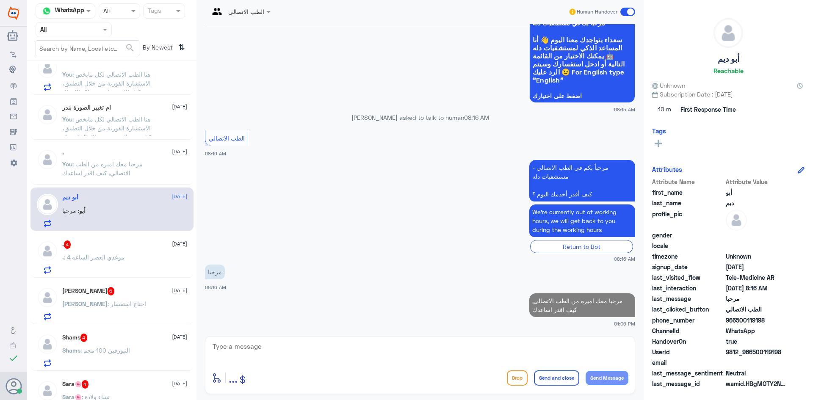
click at [140, 250] on div ". 4 [DATE] . : موعدي العصر الساعه 4" at bounding box center [124, 257] width 125 height 33
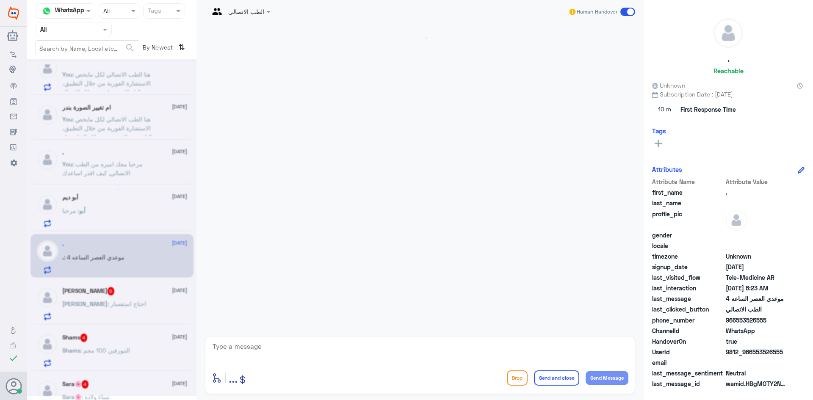
scroll to position [50, 0]
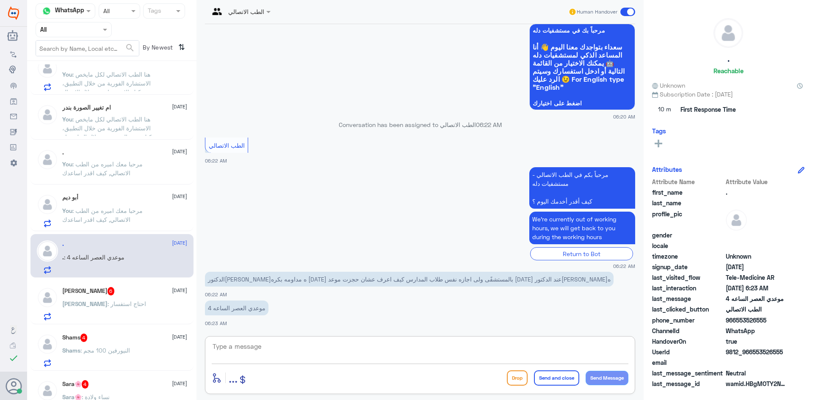
click at [265, 350] on textarea at bounding box center [420, 351] width 417 height 21
paste textarea "مرحبا، معك اميره من الطب الاتصالي"
type textarea "مرحبا، معك اميره من الطب الاتصالي"
click at [607, 381] on button "Send Message" at bounding box center [607, 378] width 43 height 14
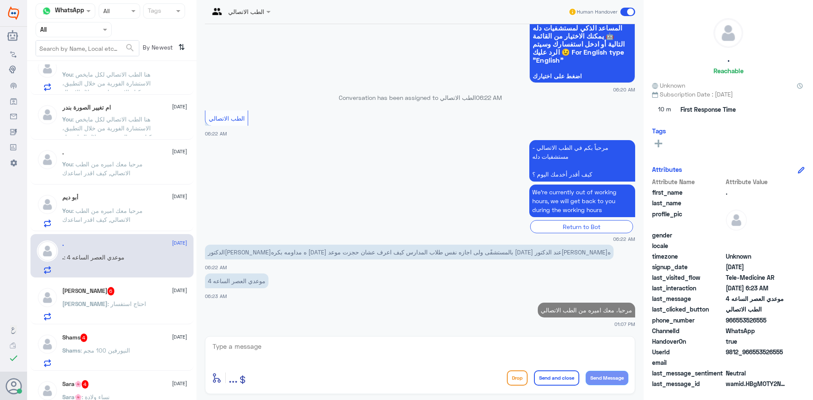
click at [233, 355] on textarea at bounding box center [420, 351] width 417 height 21
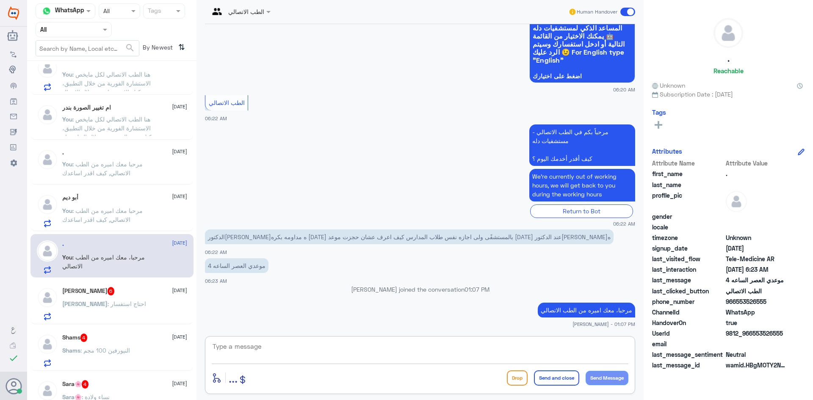
paste textarea "هنا الطب الاتصالي لكل مايخص الاستشارة الفورية من خلال التطبيق، يمكنك الاستفسار …"
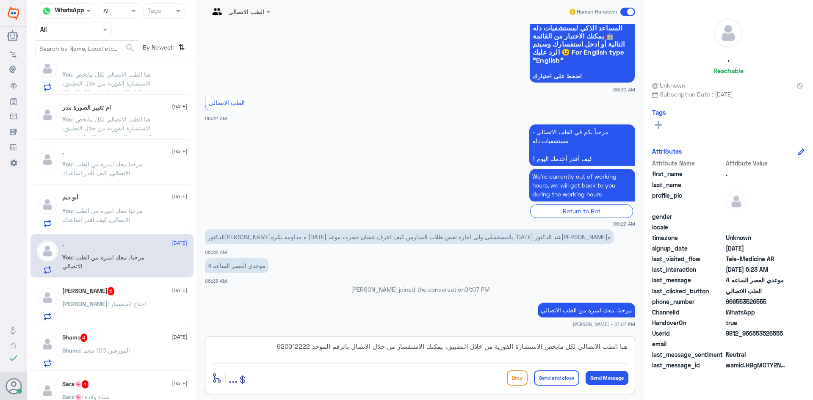
type textarea "هنا الطب الاتصالي لكل مايخص الاستشارة الفورية من خلال التطبيق، يمكنك الاستفسار …"
click at [601, 374] on button "Send Message" at bounding box center [607, 378] width 43 height 14
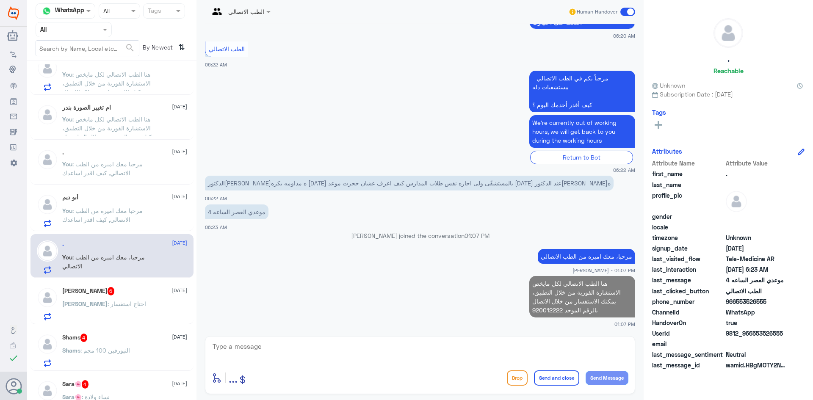
scroll to position [466, 0]
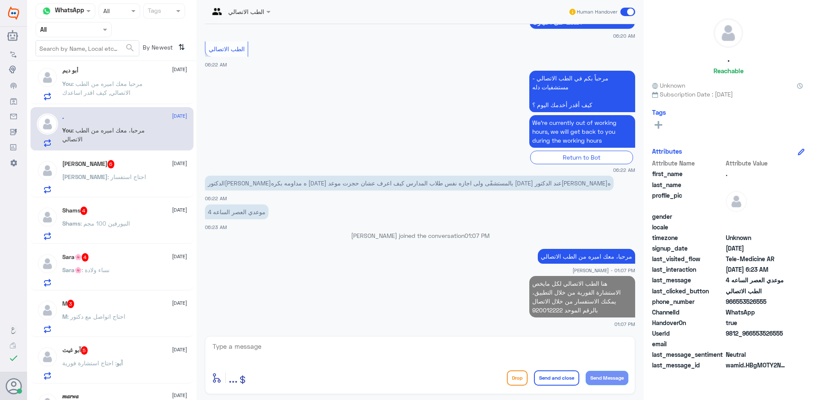
click at [140, 170] on div "[PERSON_NAME] 6 [DATE] [PERSON_NAME] : احتاج استفسار" at bounding box center [124, 176] width 125 height 33
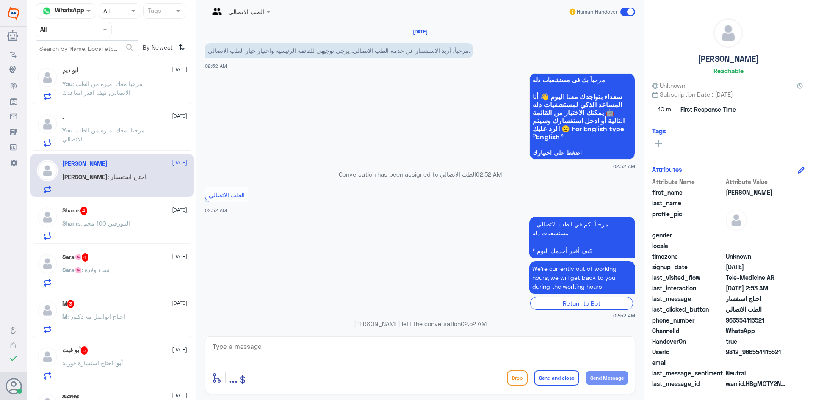
scroll to position [379, 0]
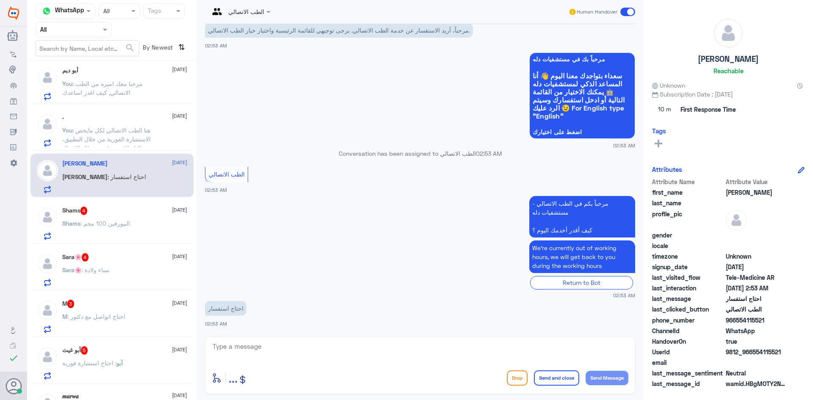
click at [278, 349] on textarea at bounding box center [420, 351] width 417 height 21
paste textarea "مرحبا معك اميره من الطب الاتصالي, كيف اقدر اساعدك"
type textarea "مرحبا معك اميره من الطب الاتصالي, كيف اقدر اساعدك"
click at [601, 374] on button "Send Message" at bounding box center [607, 378] width 43 height 14
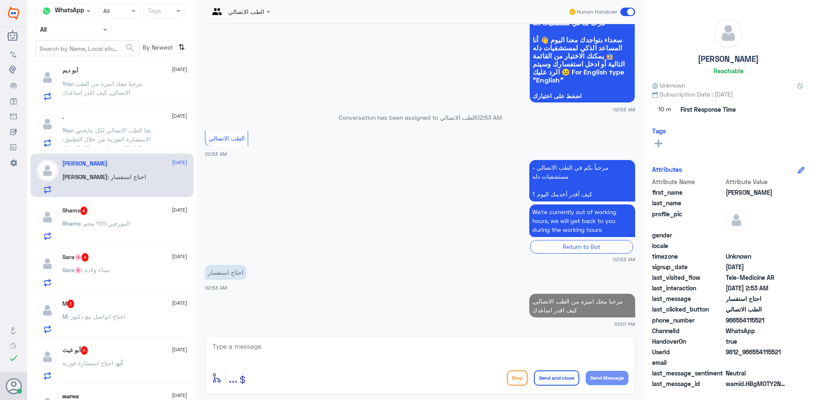
click at [78, 224] on span "Shams" at bounding box center [71, 223] width 18 height 7
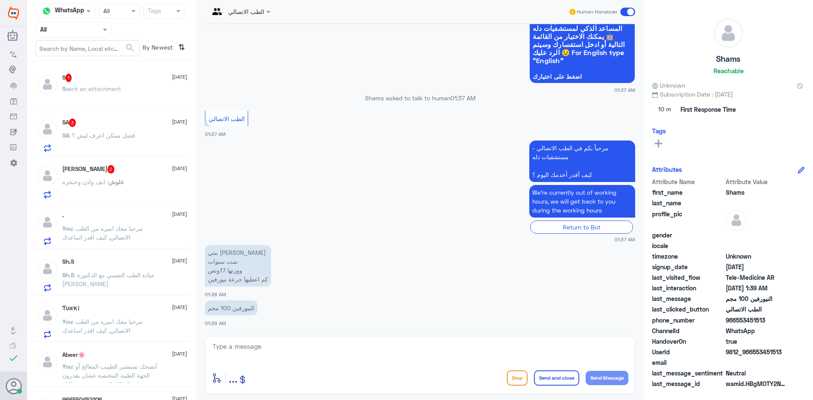
click at [72, 64] on div "S 1 [DATE] S sent an attachment SA 3 [DATE] SA : فشل ممكن اعرف ليش ؟ [PERSON_NA…" at bounding box center [111, 233] width 169 height 339
click at [77, 83] on div "S 1 [DATE] S sent an attachment" at bounding box center [124, 90] width 125 height 32
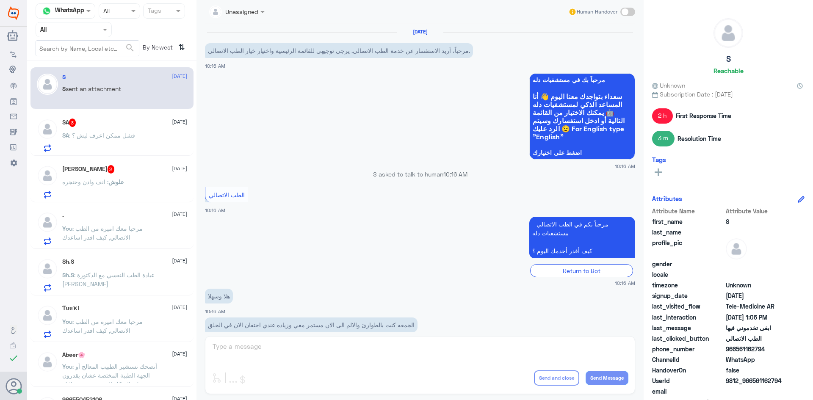
scroll to position [351, 0]
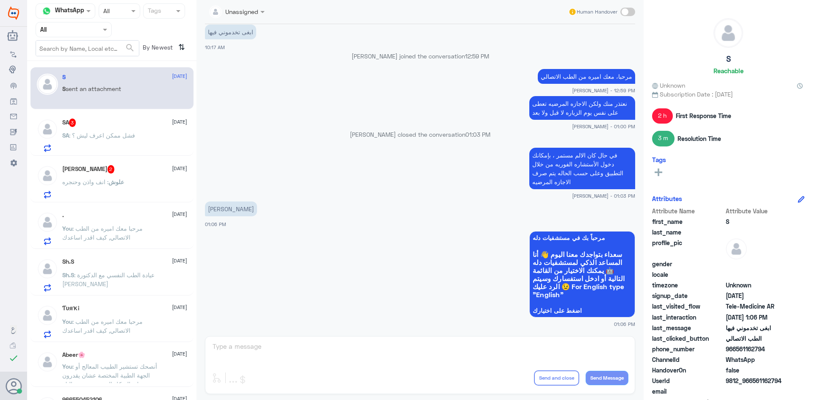
click at [130, 134] on span ": فشل ممكن اعرف ليش ؟" at bounding box center [102, 135] width 66 height 7
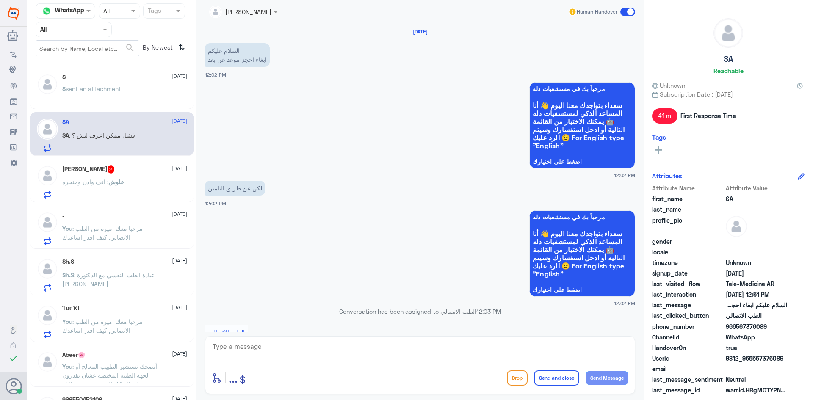
scroll to position [498, 0]
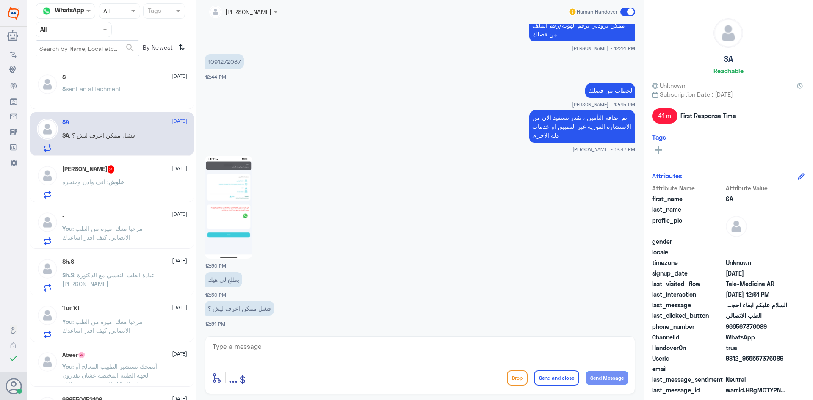
click at [136, 85] on div "S [DATE] S sent an attachment" at bounding box center [124, 90] width 125 height 32
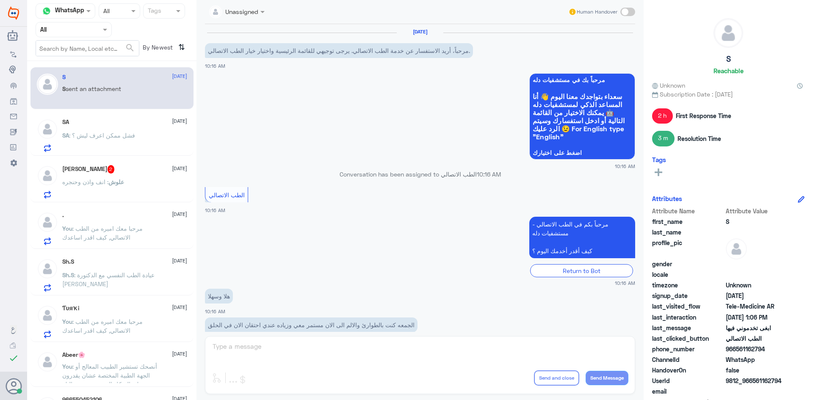
scroll to position [351, 0]
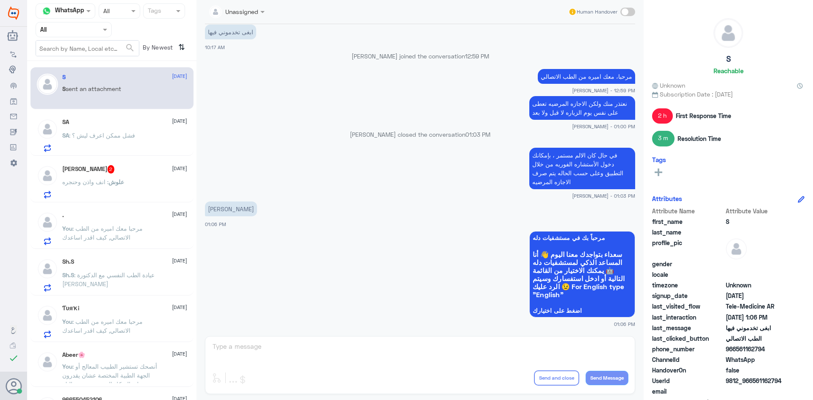
click at [122, 137] on span ": فشل ممكن اعرف ليش ؟" at bounding box center [102, 135] width 66 height 7
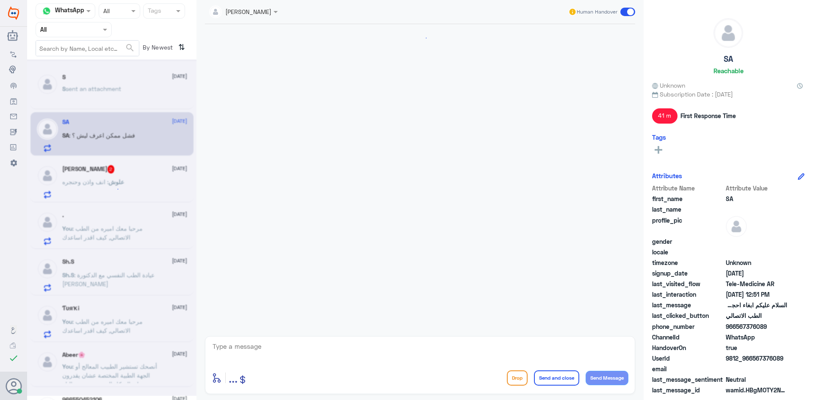
scroll to position [498, 0]
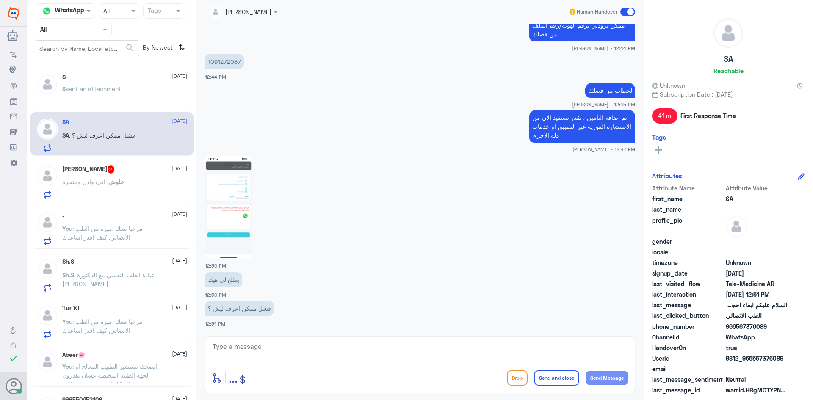
click at [233, 210] on img at bounding box center [228, 207] width 47 height 103
click at [255, 348] on textarea at bounding box center [420, 351] width 417 height 21
click at [232, 351] on textarea at bounding box center [420, 351] width 417 height 21
paste textarea "يرجى التأكد من تحديث التطبيق"
type textarea "يرجى التأكد من تحديث التطبيق"
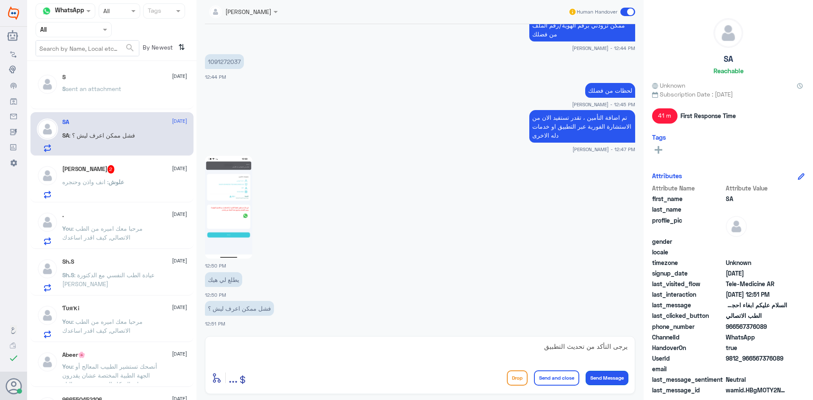
click at [619, 378] on button "Send Message" at bounding box center [607, 378] width 43 height 14
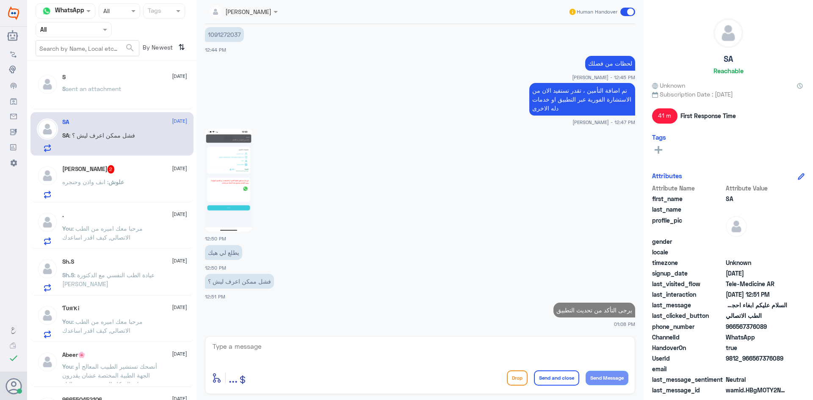
click at [299, 356] on textarea at bounding box center [420, 351] width 417 height 21
type textarea "والمحاوله مرة اخرى"
click at [607, 385] on button "Send Message" at bounding box center [607, 378] width 43 height 14
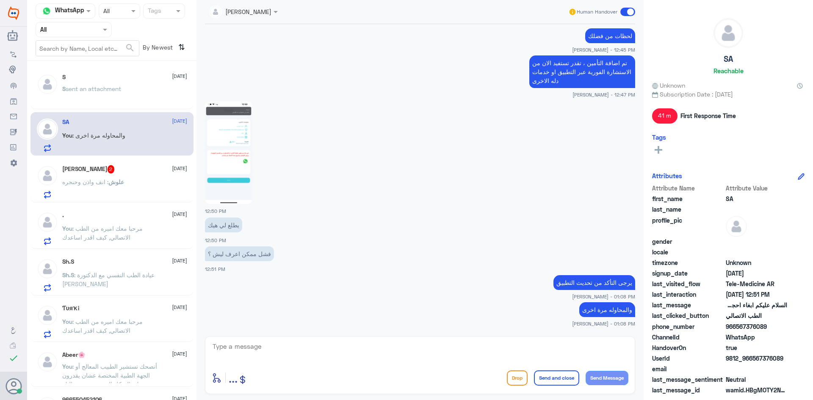
click at [125, 177] on div "[PERSON_NAME] 2 [DATE] علوش : انف واذن وحنجره" at bounding box center [124, 181] width 125 height 33
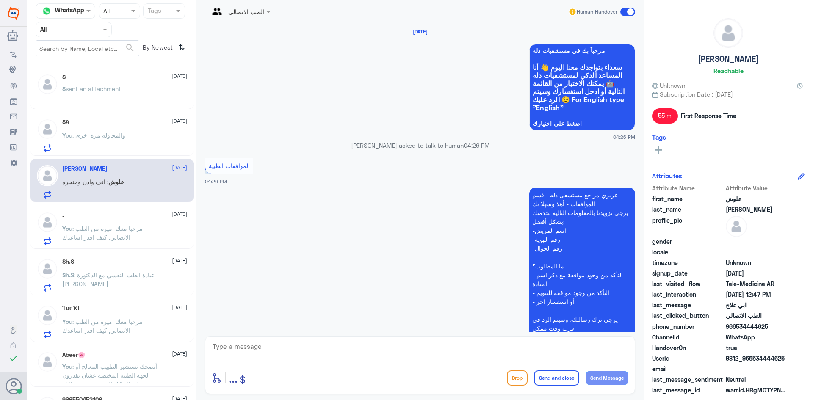
scroll to position [610, 0]
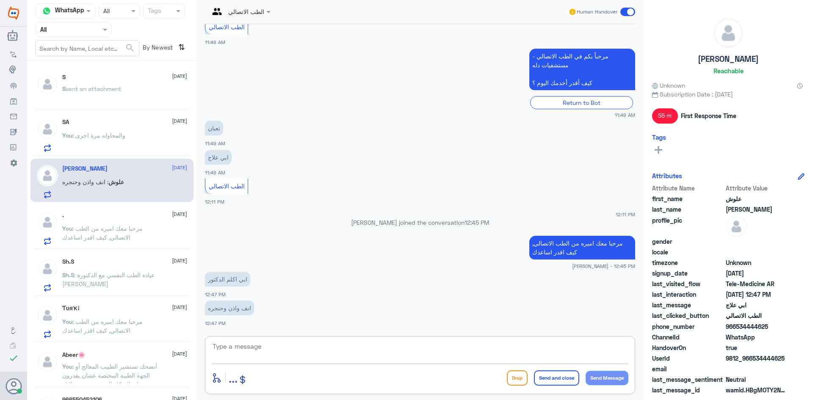
click at [262, 350] on textarea at bounding box center [420, 351] width 417 height 21
paste textarea "هنا الطب الاتصالي لكل مايخص الاستشارة الفورية من خلال التطبيق، يمكنك حجز الموعد…"
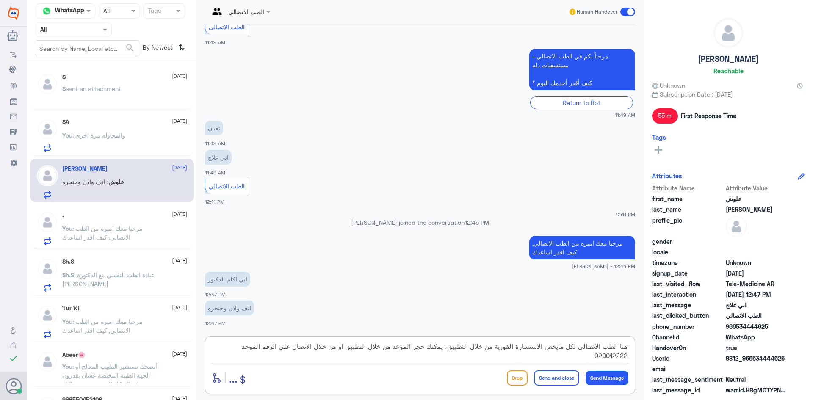
type textarea "هنا الطب الاتصالي لكل مايخص الاستشارة الفورية من خلال التطبيق، يمكنك حجز الموعد…"
click at [607, 373] on button "Send Message" at bounding box center [607, 378] width 43 height 14
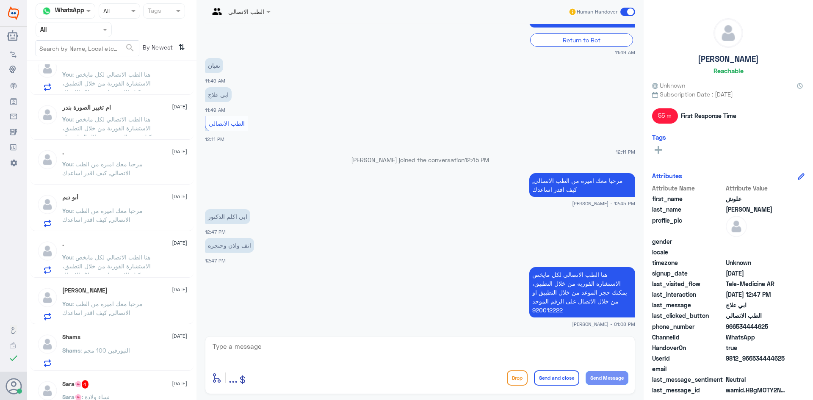
scroll to position [466, 0]
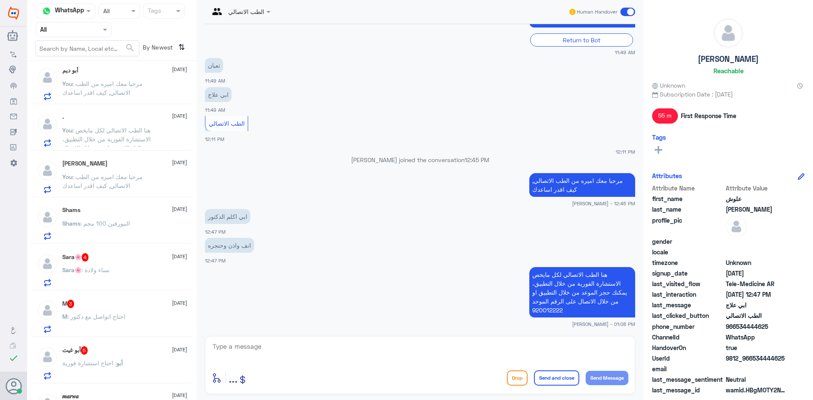
click at [128, 262] on div "Sara🌸 4 [DATE] Sara🌸 : نساء ولادة" at bounding box center [124, 269] width 125 height 33
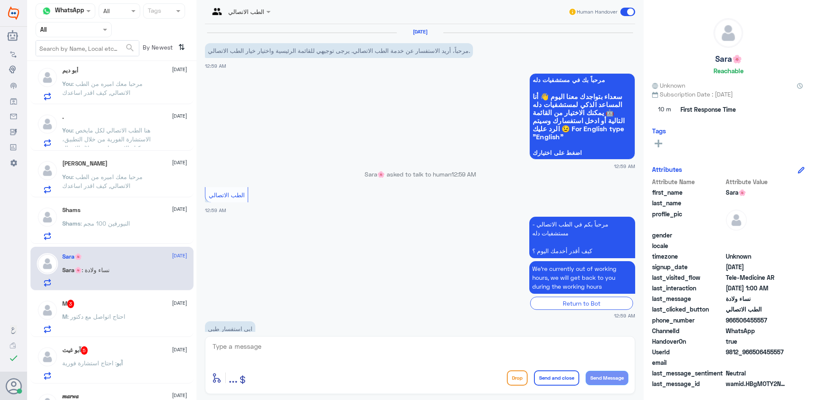
scroll to position [50, 0]
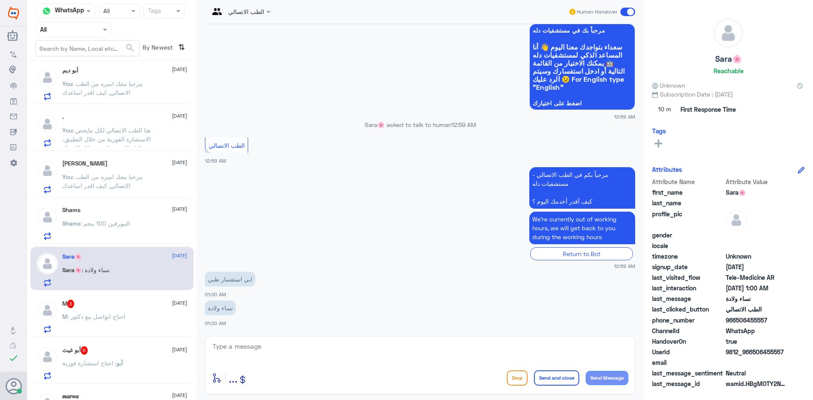
click at [266, 351] on textarea at bounding box center [420, 351] width 417 height 21
paste textarea "مرحبا معك اميره من الطب الاتصالي, كيف اقدر اساعدك"
type textarea "مرحبا معك اميره من الطب الاتصالي, كيف اقدر اساعدك"
click at [291, 225] on app-msgs-text "We’re currently out of working hours, we will get back to you during the workin…" at bounding box center [420, 228] width 430 height 33
click at [596, 377] on button "Send Message" at bounding box center [607, 378] width 43 height 14
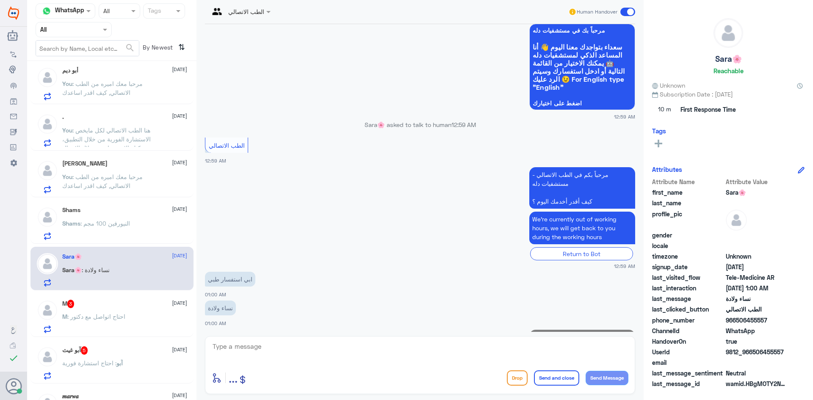
scroll to position [86, 0]
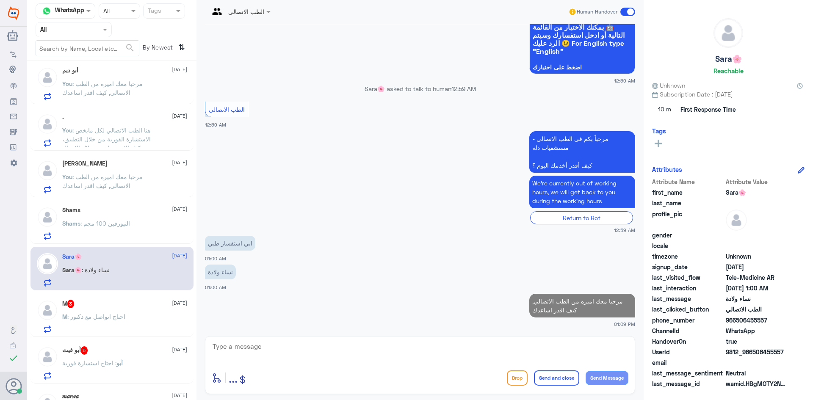
click at [157, 303] on div "M 3 [DATE]" at bounding box center [124, 304] width 125 height 8
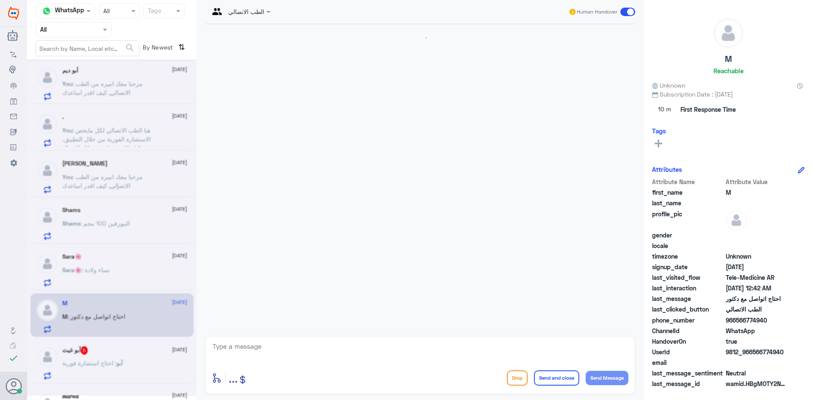
scroll to position [20, 0]
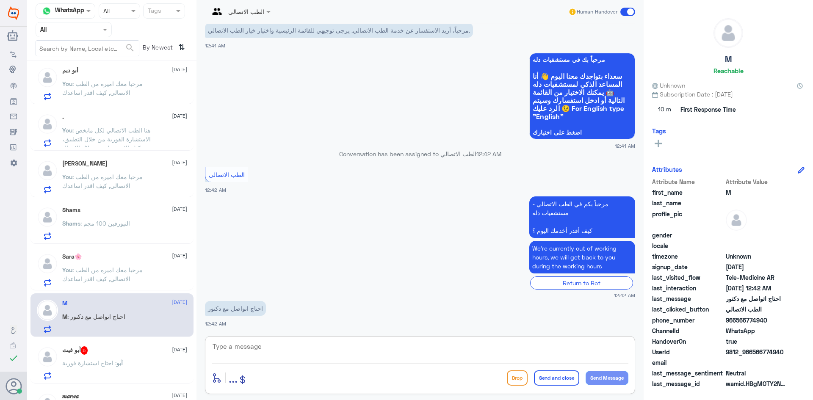
click at [229, 346] on textarea at bounding box center [420, 351] width 417 height 21
click at [235, 350] on textarea at bounding box center [420, 351] width 417 height 21
paste textarea "مرحبا، معك اميره من الطب الاتصالي"
type textarea "مرحبا، معك اميره من الطب الاتصالي"
click at [615, 375] on button "Send Message" at bounding box center [607, 378] width 43 height 14
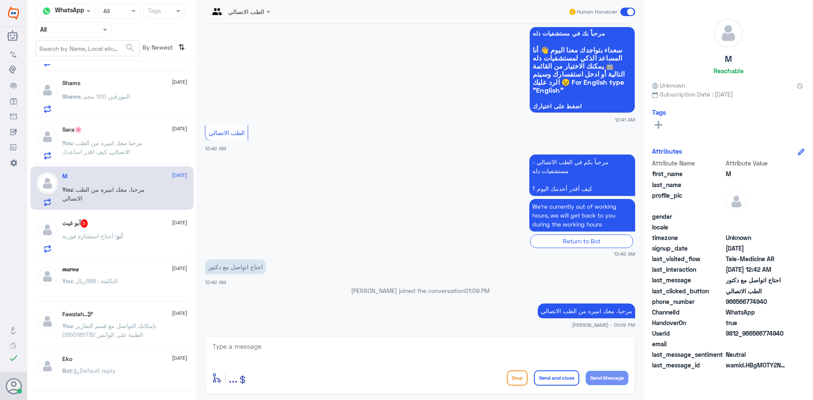
scroll to position [48, 0]
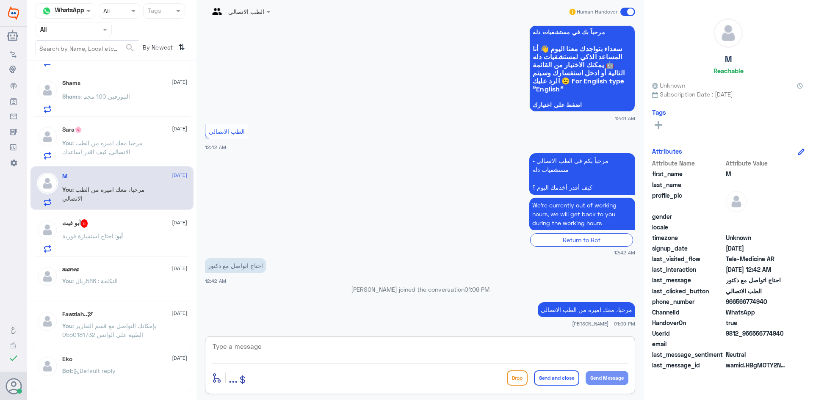
click at [243, 348] on textarea at bounding box center [420, 351] width 417 height 21
paste textarea "مرحبا معك اميره من الطب الاتصالي, كيف اقدر اساعدك"
click at [534, 349] on textarea "مرحبا معك اميره من الطب الاتصالي, كيف اقدر اساعدك" at bounding box center [420, 351] width 417 height 21
drag, startPoint x: 532, startPoint y: 350, endPoint x: 639, endPoint y: 348, distance: 106.8
click at [644, 353] on div "Channel WhatsApp Status × All Tags Agent Filter All search By Newest ⇅ S [DATE]…" at bounding box center [420, 201] width 786 height 403
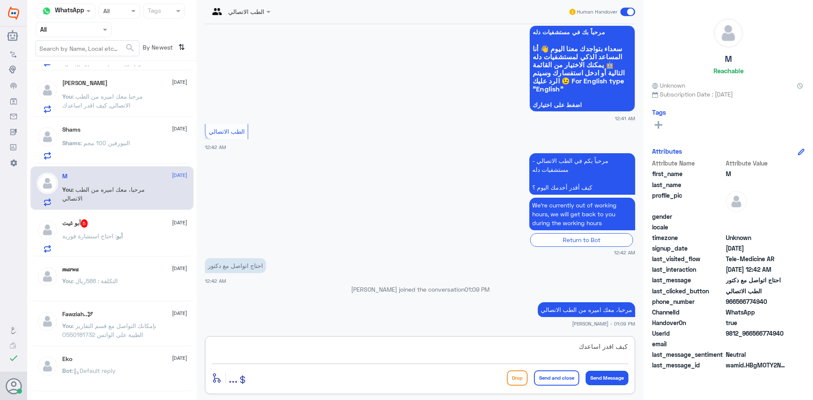
type textarea "كيف اقدر اساعدك"
click at [617, 382] on button "Send Message" at bounding box center [607, 378] width 43 height 14
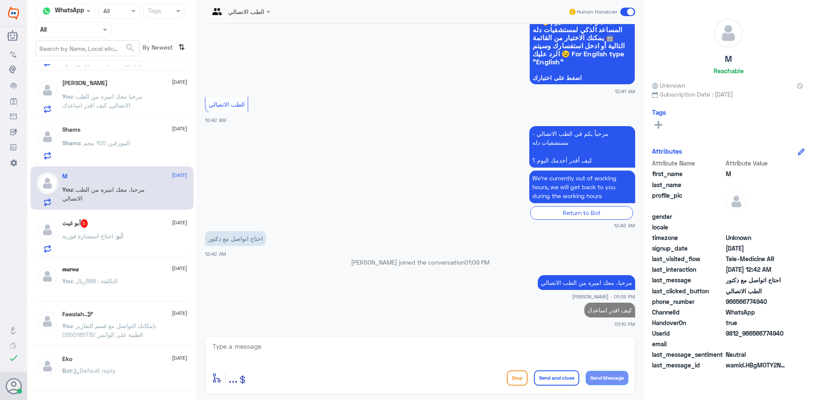
click at [148, 227] on div "آبو غيث 5 [DATE]" at bounding box center [124, 223] width 125 height 8
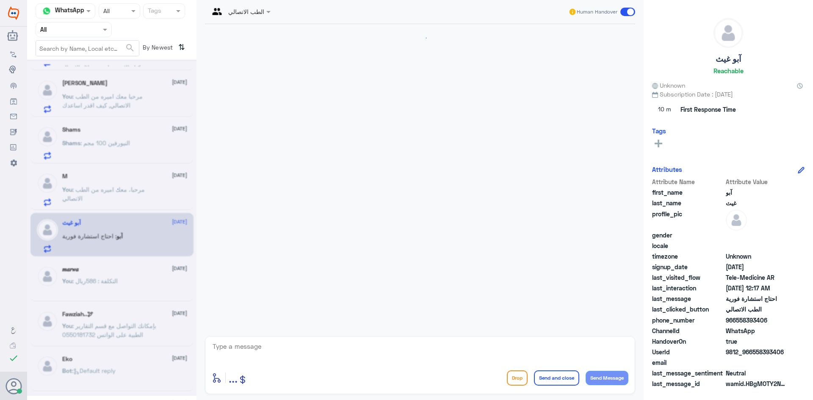
scroll to position [662, 0]
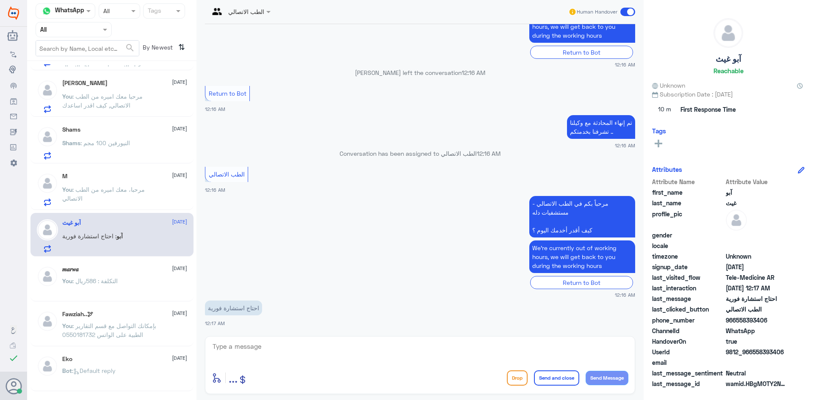
click at [239, 356] on textarea at bounding box center [420, 351] width 417 height 21
paste textarea "مرحبا، معك اميره من الطب الاتصالي"
type textarea "مرحبا، معك اميره من الطب الاتصالي"
click at [602, 375] on button "Send Message" at bounding box center [607, 378] width 43 height 14
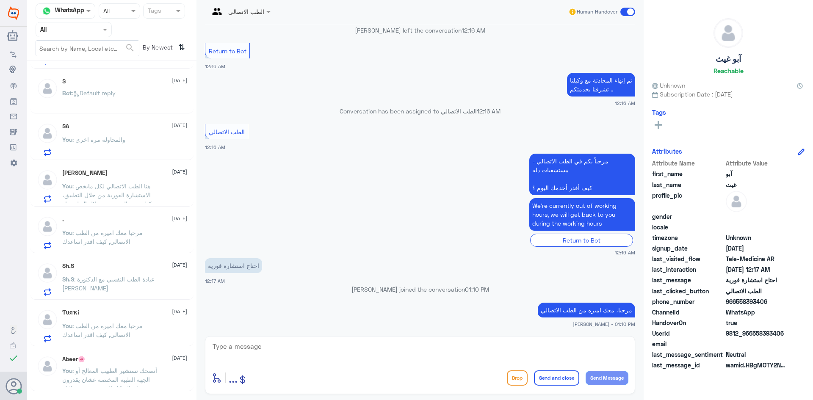
scroll to position [0, 0]
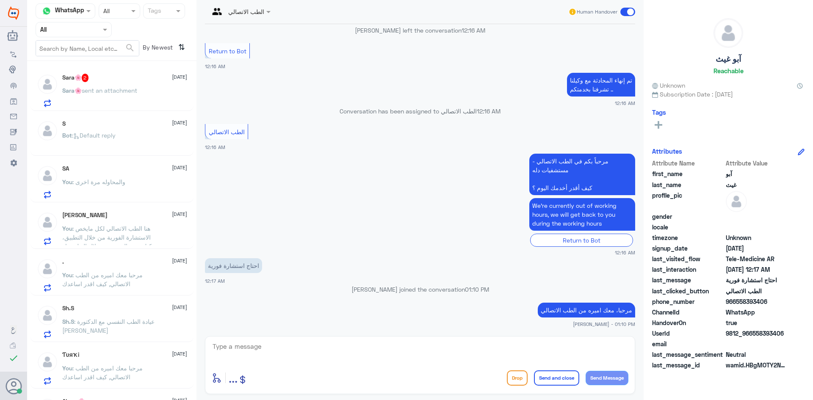
click at [104, 81] on div "Sara🌸 2 [DATE]" at bounding box center [124, 78] width 125 height 8
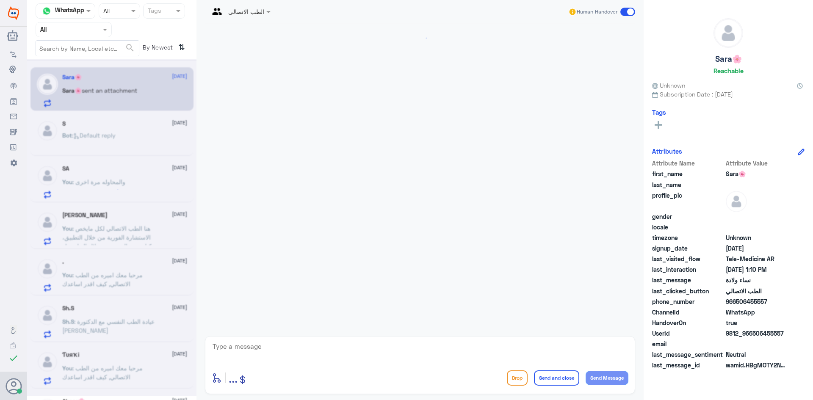
scroll to position [362, 0]
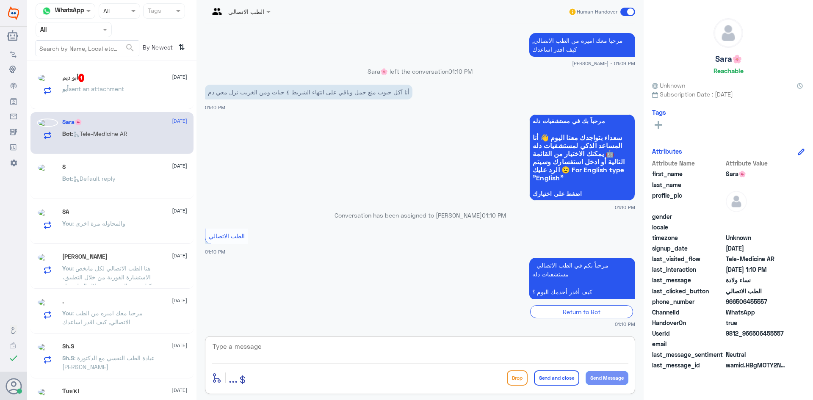
click at [254, 346] on textarea at bounding box center [420, 351] width 417 height 21
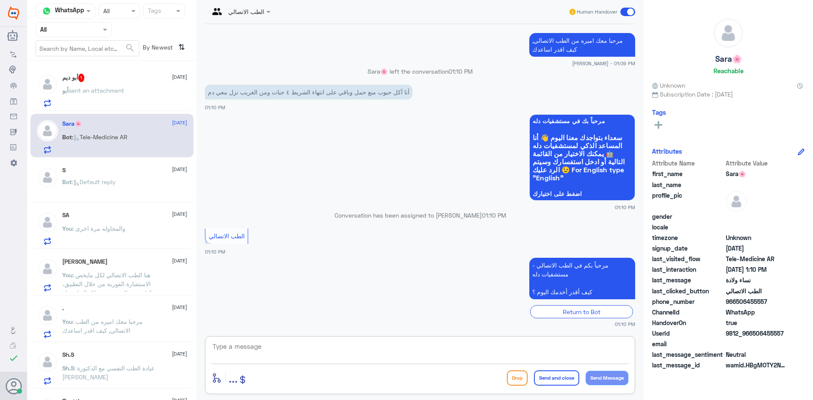
click at [134, 91] on div "أبو sent an attachment" at bounding box center [124, 97] width 125 height 19
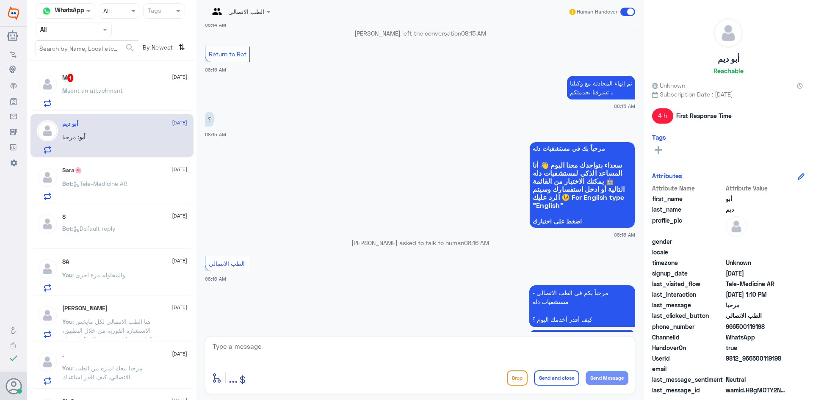
scroll to position [446, 0]
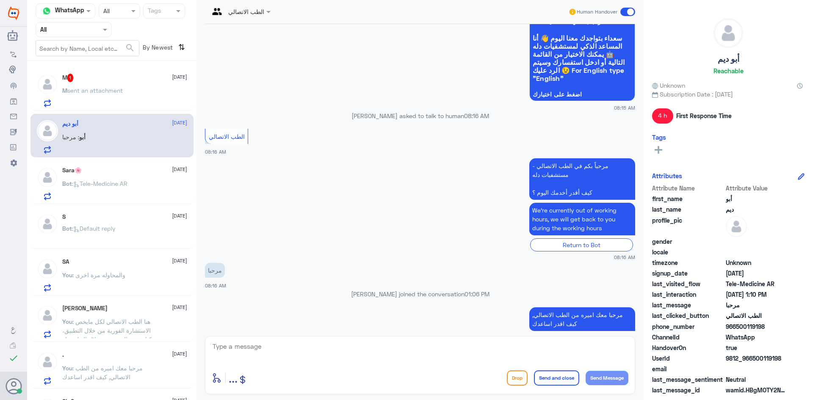
click at [150, 93] on div "M sent an attachment" at bounding box center [124, 97] width 125 height 19
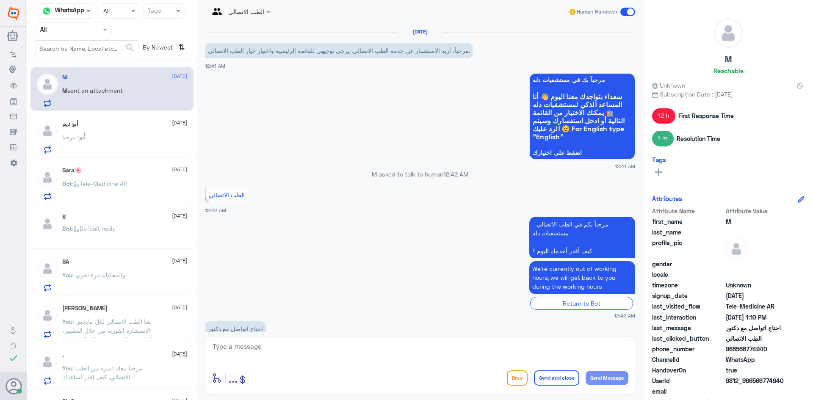
scroll to position [234, 0]
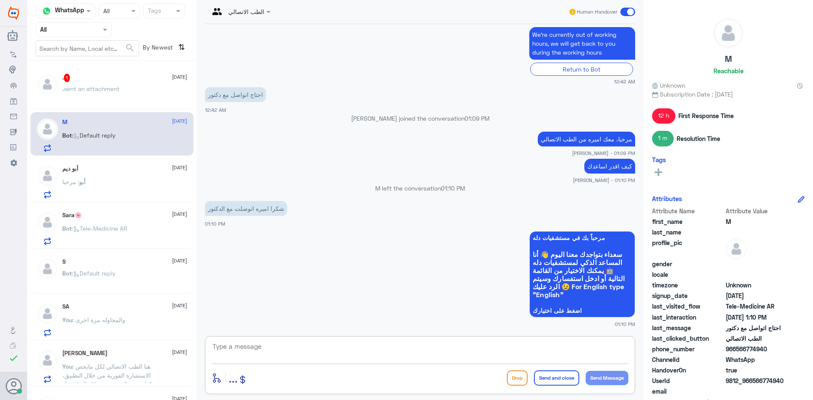
click at [282, 356] on textarea at bounding box center [420, 351] width 417 height 21
type textarea "س"
click at [629, 12] on span at bounding box center [627, 12] width 15 height 8
click at [0, 0] on input "checkbox" at bounding box center [0, 0] width 0 height 0
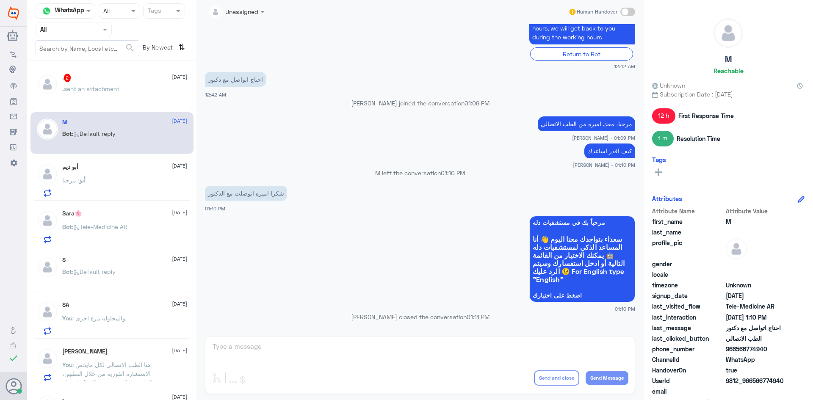
click at [131, 85] on div ". 2 [DATE] . sent an attachment" at bounding box center [124, 90] width 125 height 32
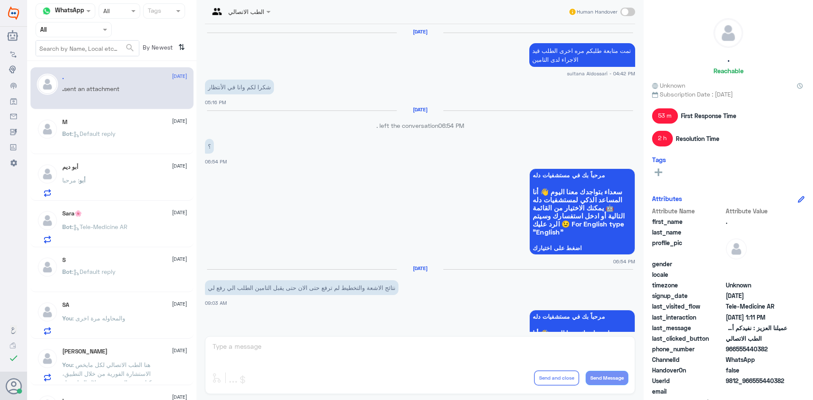
scroll to position [724, 0]
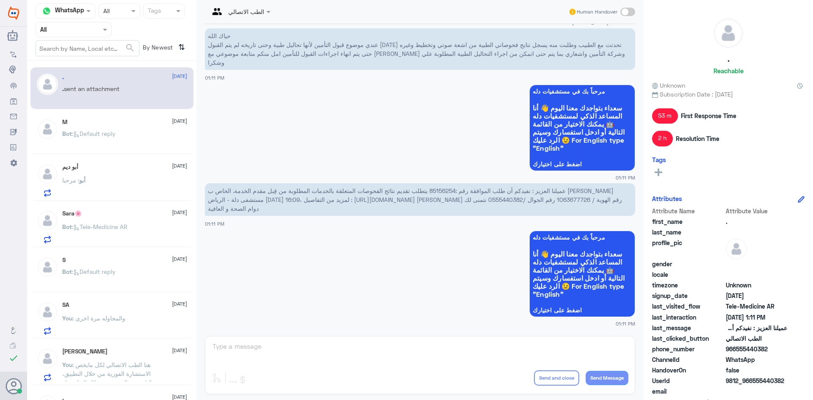
click at [104, 170] on div "أبو ديم [DATE]" at bounding box center [124, 166] width 125 height 7
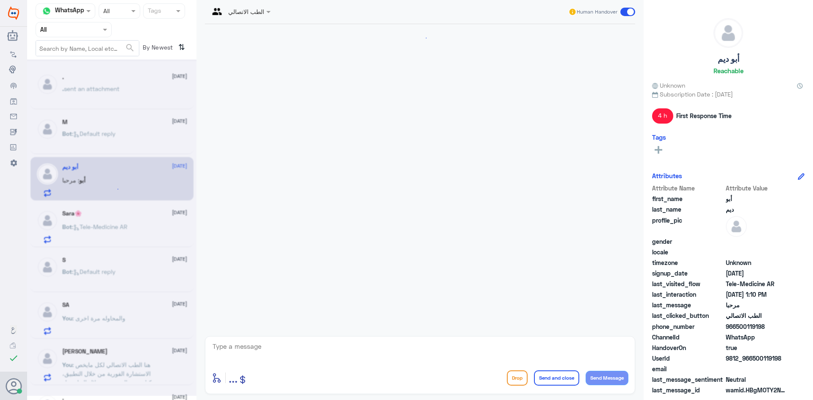
scroll to position [489, 0]
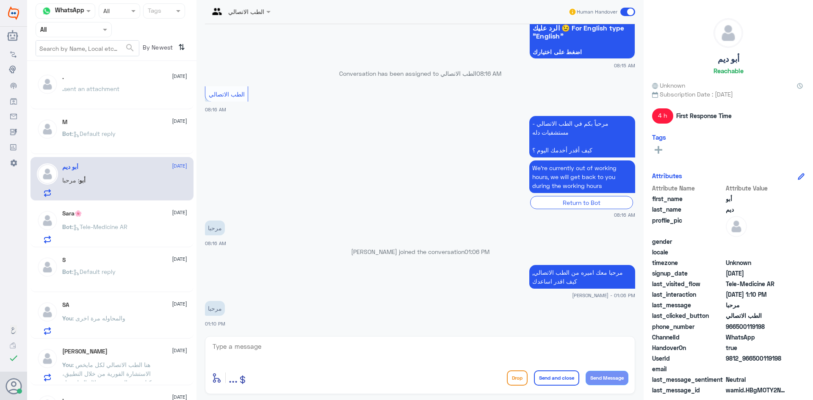
click at [233, 348] on textarea at bounding box center [420, 351] width 417 height 21
type textarea "تفضل"
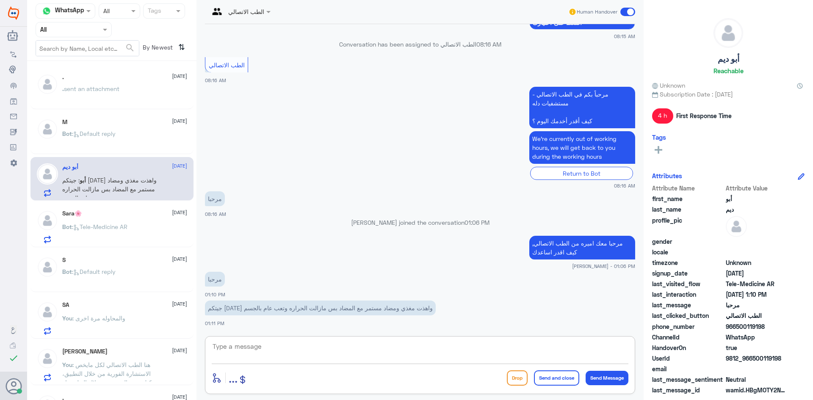
scroll to position [545, 0]
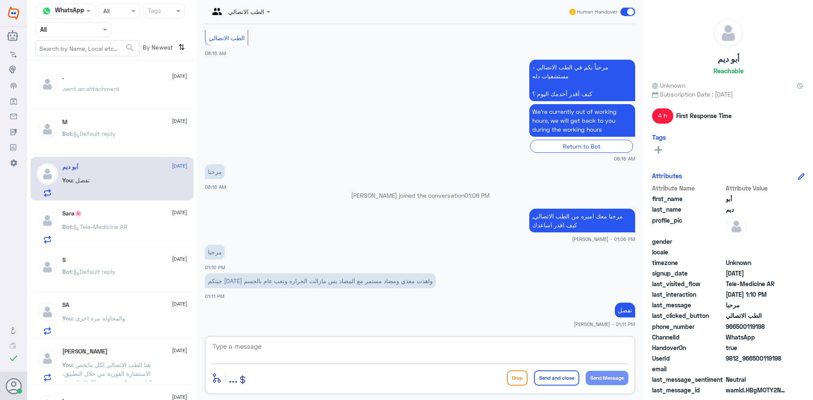
click at [255, 355] on textarea at bounding box center [420, 351] width 417 height 21
type textarea "ح"
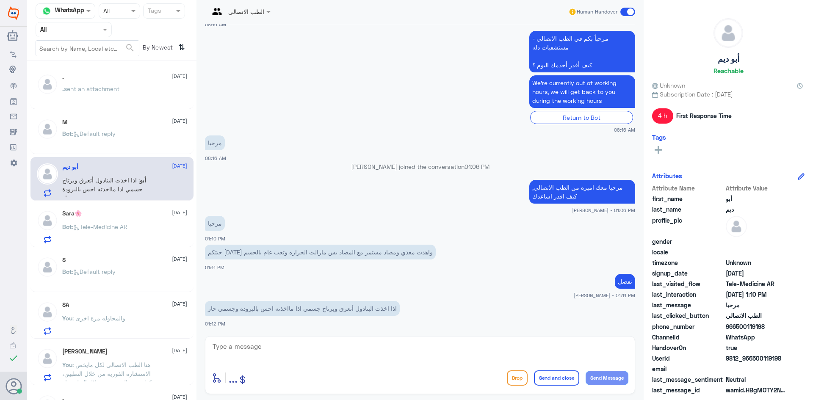
drag, startPoint x: 770, startPoint y: 324, endPoint x: 737, endPoint y: 330, distance: 33.6
click at [737, 330] on span "966500119198" at bounding box center [756, 326] width 61 height 9
copy span "500119198"
click at [298, 354] on textarea at bounding box center [420, 351] width 417 height 21
click at [237, 349] on textarea at bounding box center [420, 351] width 417 height 21
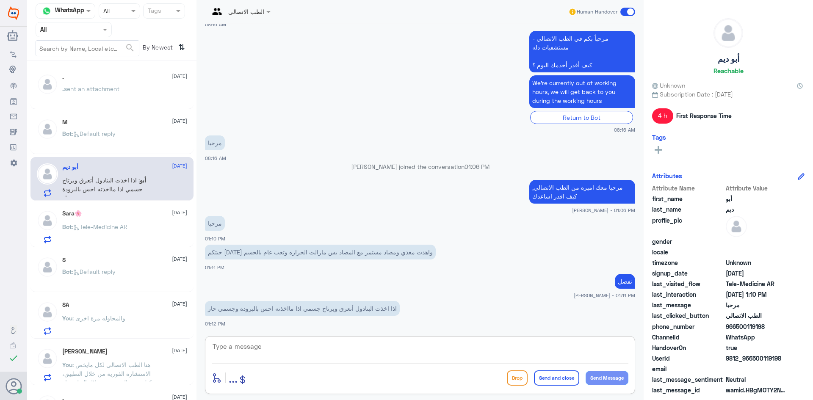
paste textarea "لقراءة التحاليل يمكنك الاستفادة من خدمة الاستشارة الفورية من خلال التطبيق بحيث …"
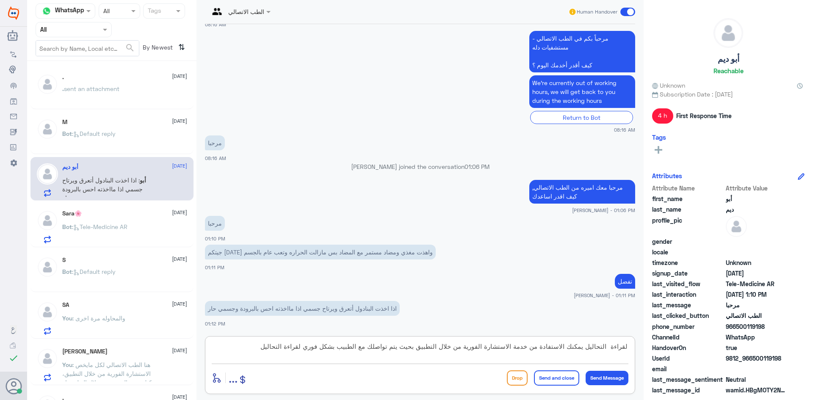
drag, startPoint x: 589, startPoint y: 349, endPoint x: 649, endPoint y: 350, distance: 60.2
click at [649, 350] on div "Channel WhatsApp Status × All Tags Agent Filter All search By Newest ⇅ . [DATE]…" at bounding box center [420, 201] width 786 height 403
drag, startPoint x: 310, startPoint y: 345, endPoint x: 347, endPoint y: 355, distance: 38.8
click at [347, 355] on textarea "يمكنك الاستفادة من خدمة الاستشارة الفورية من خلال التطبيق بحيث يتم تواصلك مع ال…" at bounding box center [420, 351] width 417 height 21
click at [328, 349] on textarea "يمكنك الاستفادة من خدمة الاستشارة الفورية من خلال التطبيق بحيث يتم تواصلك مع ال…" at bounding box center [420, 351] width 417 height 21
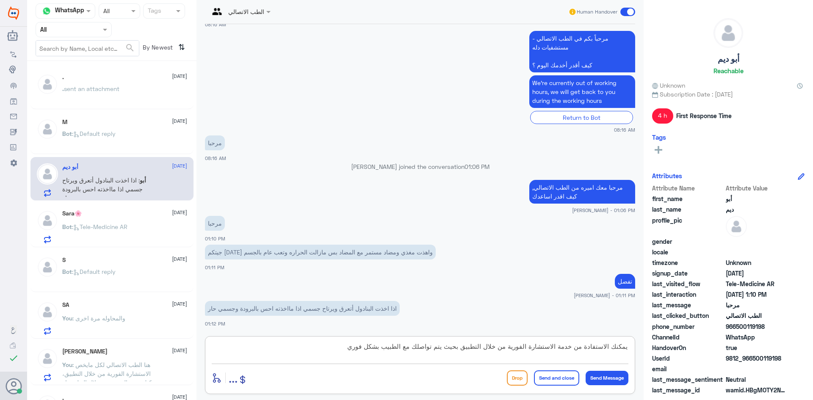
drag, startPoint x: 311, startPoint y: 347, endPoint x: 348, endPoint y: 347, distance: 36.8
click at [348, 347] on textarea "يمكنك الاستفادة من خدمة الاستشارة الفورية من خلال التطبيق بحيث يتم تواصلك مع ال…" at bounding box center [420, 351] width 417 height 21
click at [347, 349] on textarea "يمكنك الاستفادة من خدمة الاستشارة الفورية من خلال التطبيق بحيث يتم تواصلك مع ال…" at bounding box center [420, 351] width 417 height 21
click at [305, 346] on textarea "يمكنك الاستفادة من خدمة الاستشارة الفورية من خلال التطبيق بحيث يتم تواصلك مع ال…" at bounding box center [420, 351] width 417 height 21
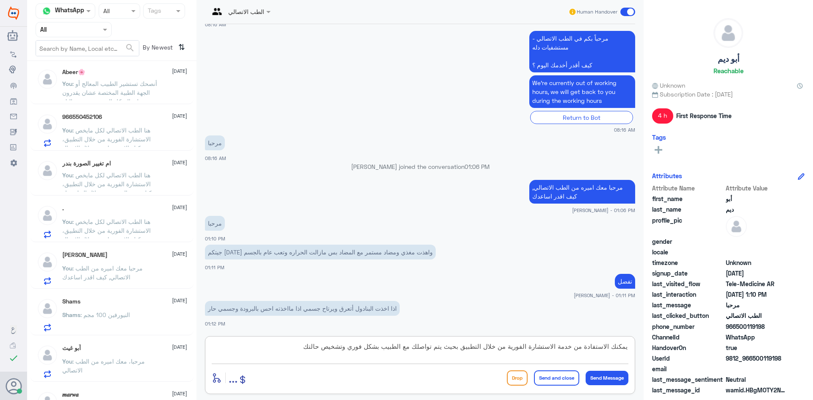
scroll to position [508, 0]
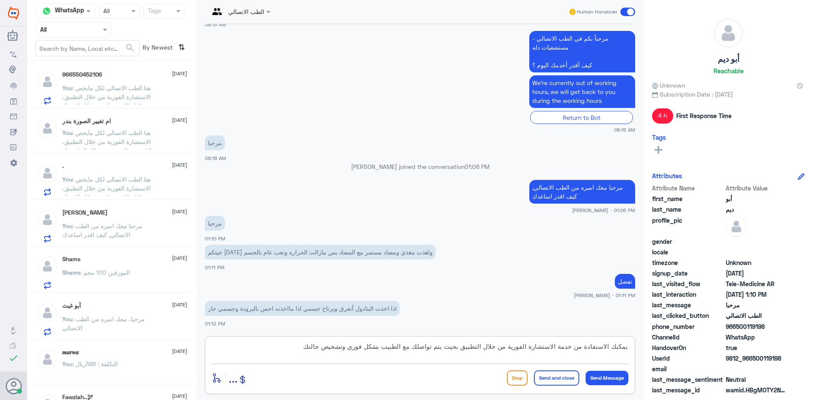
type textarea "يمكنك الاستفادة من خدمة الاستشارة الفورية من خلال التطبيق بحيث يتم تواصلك مع ال…"
click at [121, 174] on div ". [DATE] You : هنا الطب الاتصالي لكل مايخص الاستشارة الفورية من خلال التطبيق، ي…" at bounding box center [124, 179] width 125 height 33
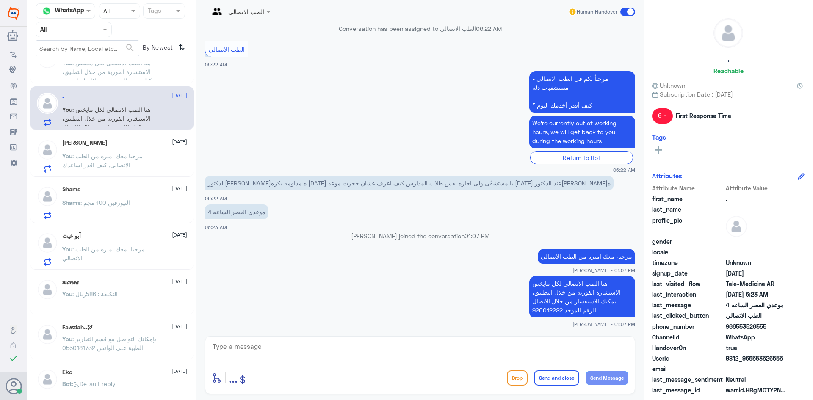
scroll to position [593, 0]
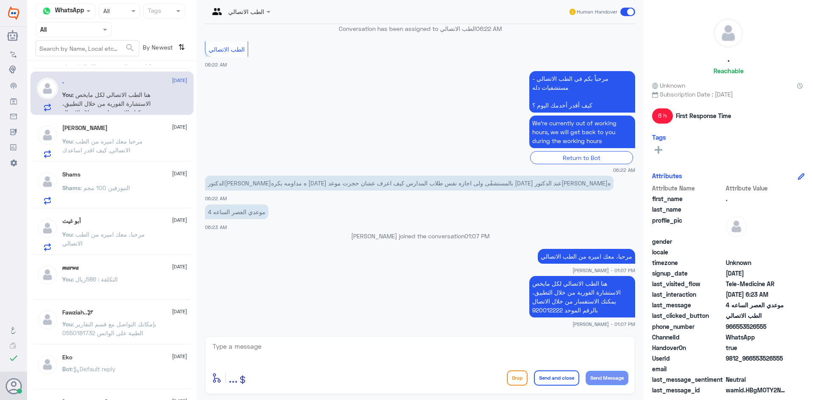
click at [131, 221] on div "آبو غيث [DATE]" at bounding box center [124, 221] width 125 height 7
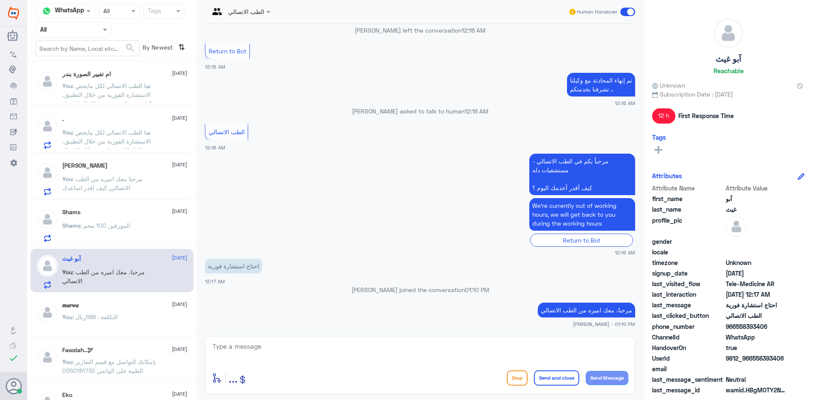
scroll to position [551, 0]
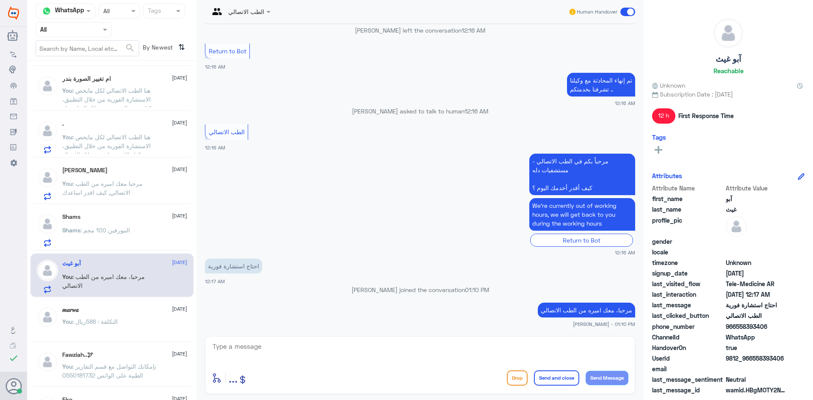
click at [119, 201] on div "[PERSON_NAME] [DATE] You : مرحبا معك اميره من الطب الاتصالي, كيف اقدر اساعدك" at bounding box center [111, 183] width 163 height 44
click at [122, 222] on div "Shams [DATE] Shams : النيورفين 100 مجم" at bounding box center [124, 229] width 125 height 33
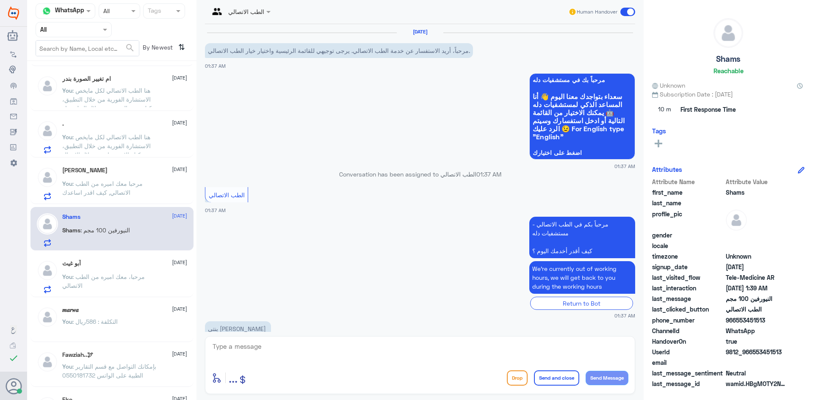
scroll to position [76, 0]
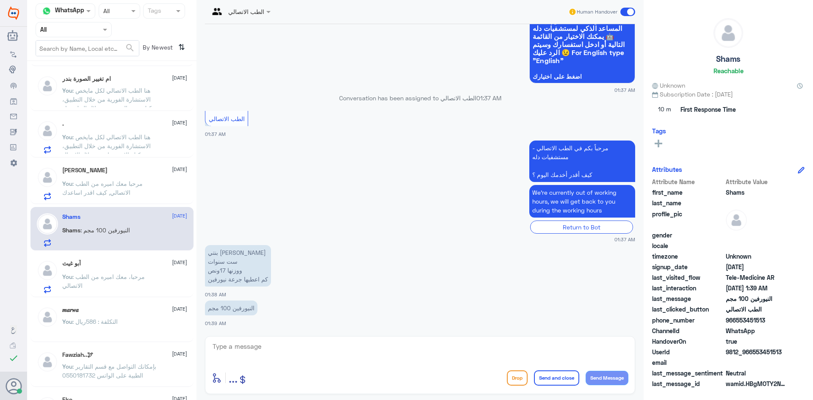
click at [138, 186] on span ": مرحبا معك اميره من الطب الاتصالي, كيف اقدر اساعدك" at bounding box center [102, 188] width 80 height 16
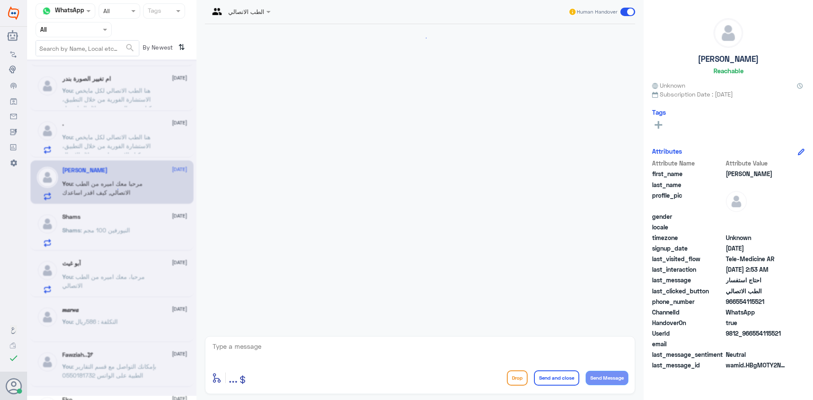
scroll to position [431, 0]
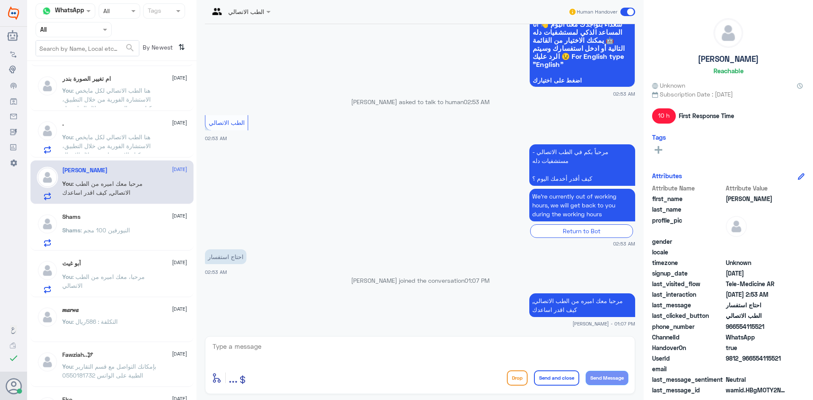
click at [127, 141] on p "You : هنا الطب الاتصالي لكل مايخص الاستشارة الفورية من خلال التطبيق، يمكنك الاس…" at bounding box center [109, 143] width 95 height 21
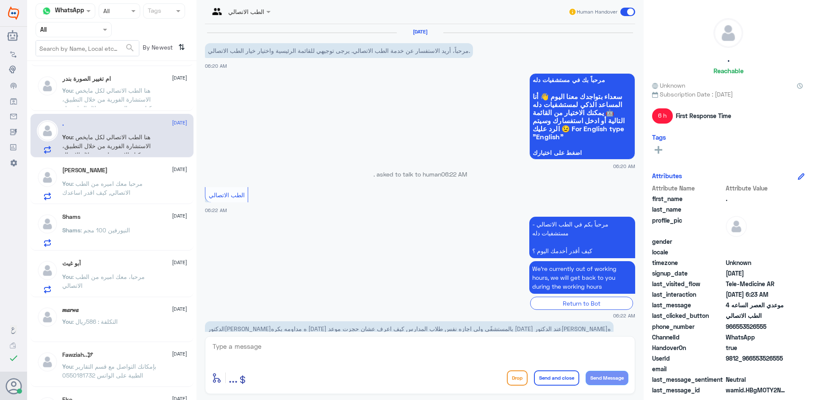
scroll to position [146, 0]
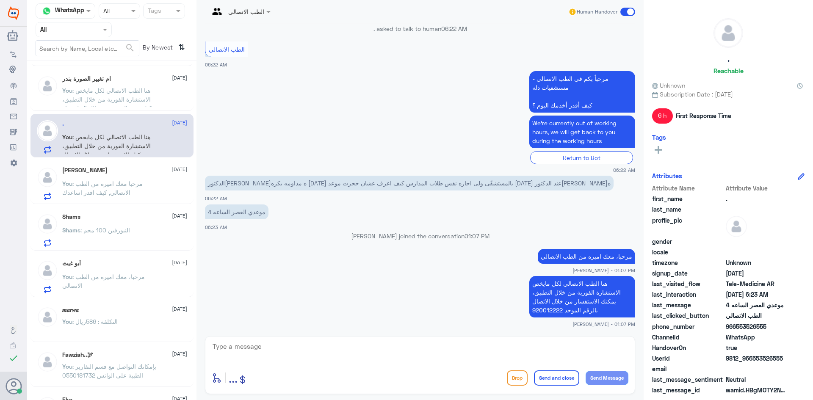
click at [118, 86] on p "You : هنا الطب الاتصالي لكل مايخص الاستشارة الفورية من خلال التطبيق، يمكنك حجز …" at bounding box center [109, 96] width 95 height 21
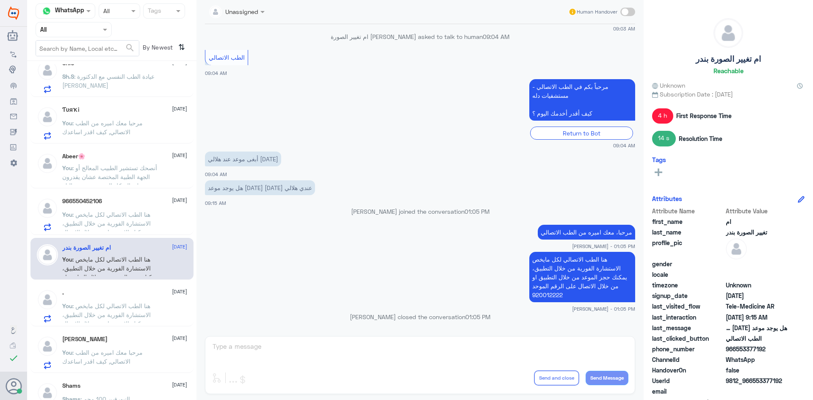
scroll to position [381, 0]
click at [127, 211] on p "You : هنا الطب الاتصالي لكل مايخص الاستشارة الفورية من خلال التطبيق، يمكنك الاس…" at bounding box center [109, 221] width 95 height 21
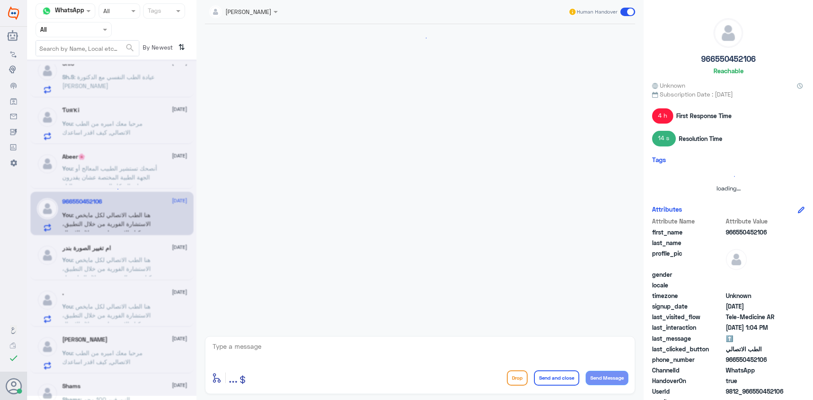
scroll to position [441, 0]
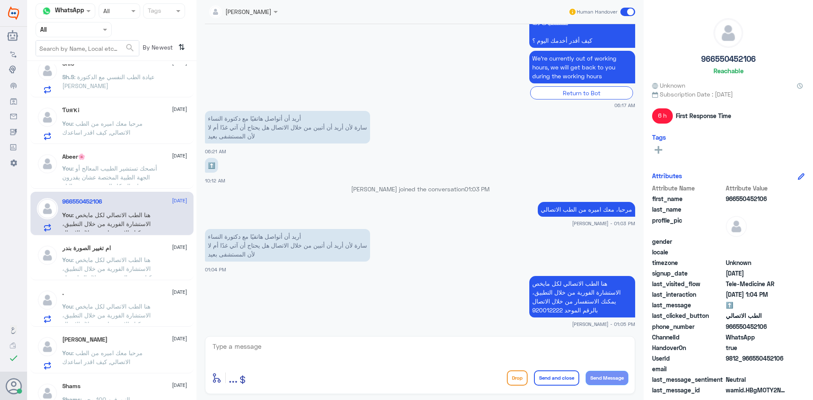
click at [127, 164] on p "You : أنصحك تستشير الطبيب المعالج أو الجهة الطبية المختصة عشان يقدرون يوجهونك ب…" at bounding box center [109, 174] width 95 height 21
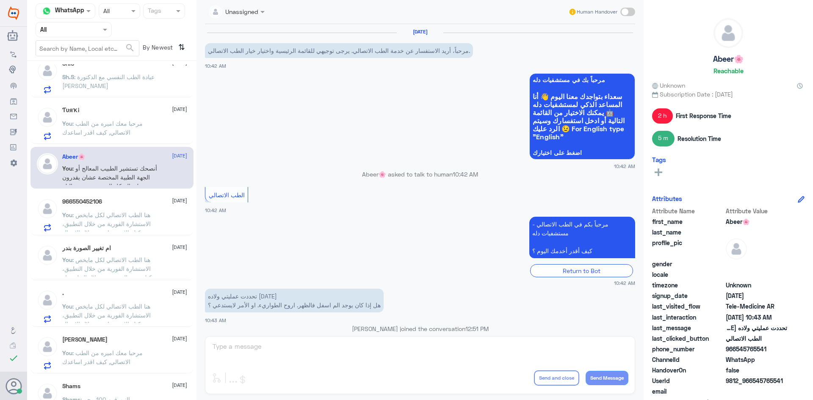
scroll to position [100, 0]
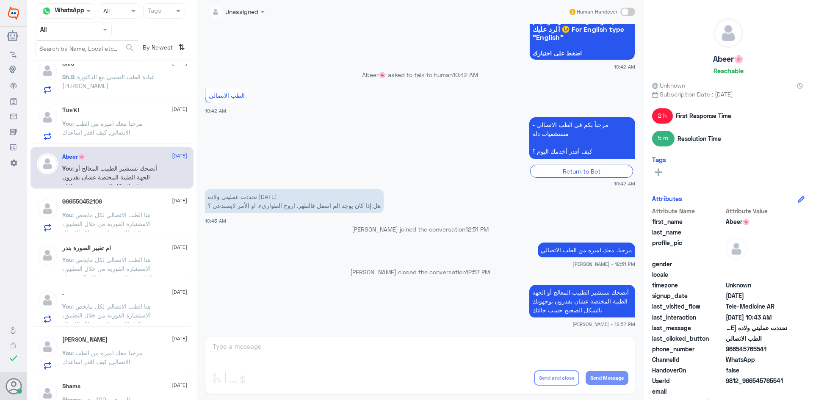
click at [131, 141] on div "‏Ƭυяҡi [DATE] You : مرحبا معك اميره من الطب الاتصالي, كيف اقدر اساعدك" at bounding box center [111, 122] width 163 height 44
click at [133, 134] on p "You : مرحبا معك اميره من الطب الاتصالي, كيف اقدر اساعدك" at bounding box center [109, 129] width 95 height 21
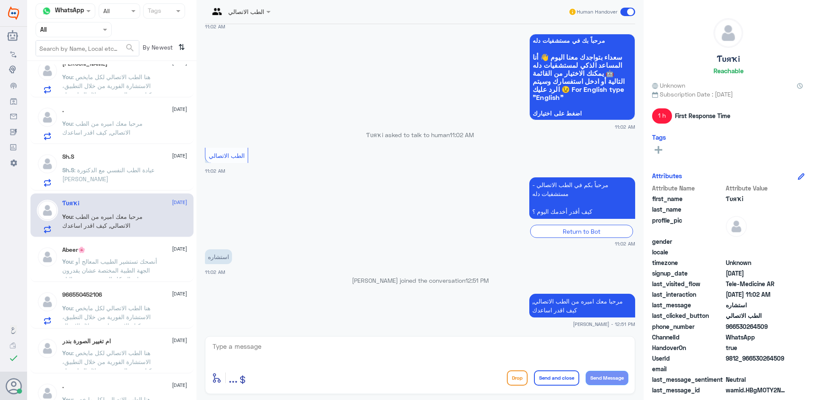
scroll to position [254, 0]
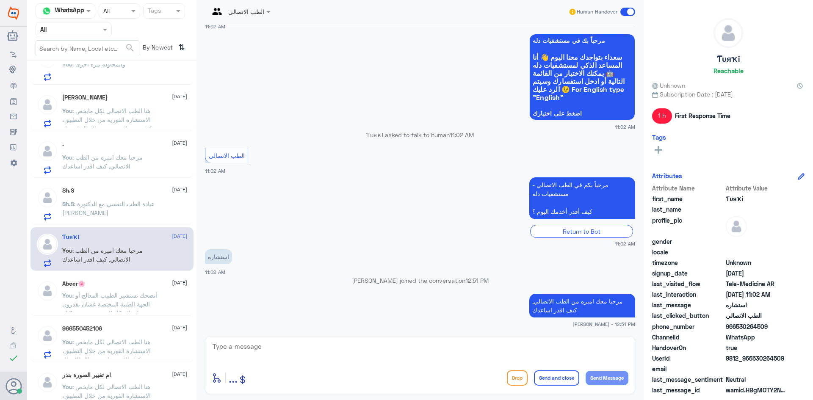
click at [150, 205] on span ": عيادة الطب النفسي مع الدكتورة [PERSON_NAME]" at bounding box center [108, 208] width 92 height 16
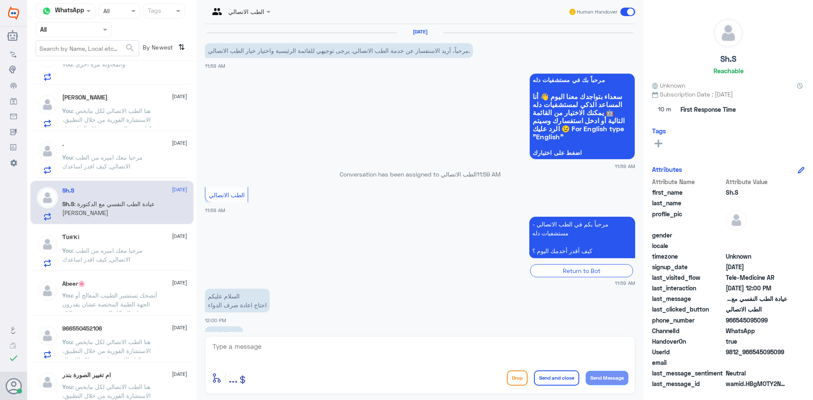
scroll to position [55, 0]
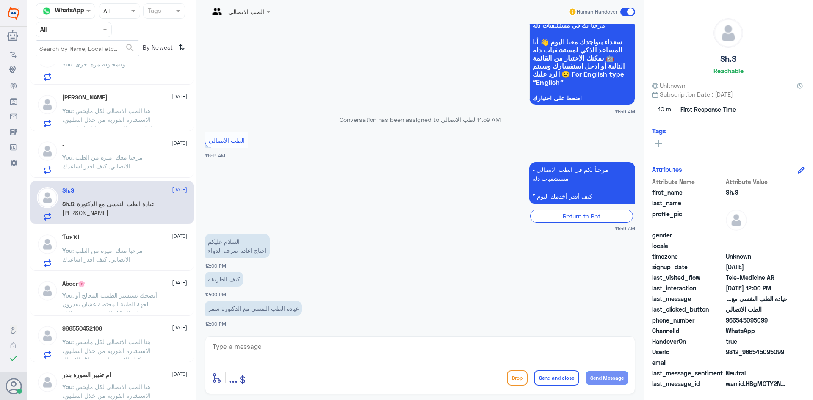
click at [135, 156] on span ": مرحبا معك اميره من الطب الاتصالي, كيف اقدر اساعدك" at bounding box center [102, 162] width 80 height 16
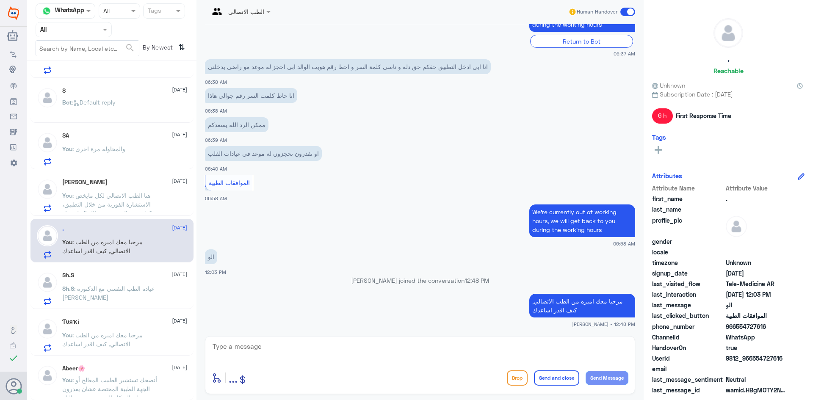
click at [135, 205] on span ": هنا الطب الاتصالي لكل مايخص الاستشارة الفورية من خلال التطبيق، يمكنك حجز المو…" at bounding box center [109, 213] width 95 height 43
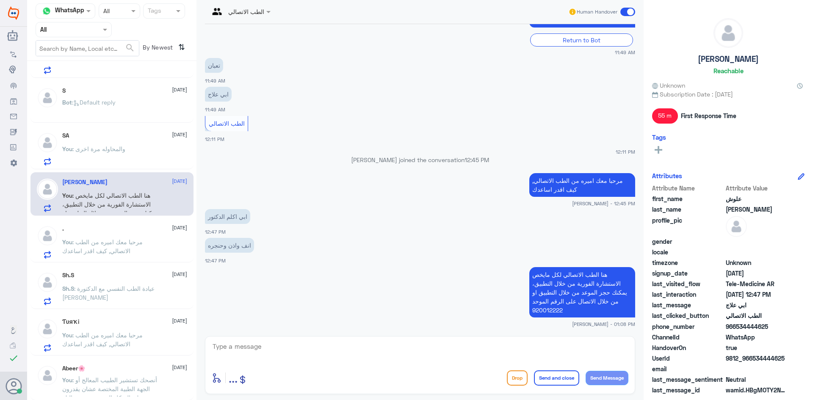
click at [130, 159] on div "You : والمحاوله مرة اخرى" at bounding box center [124, 156] width 125 height 19
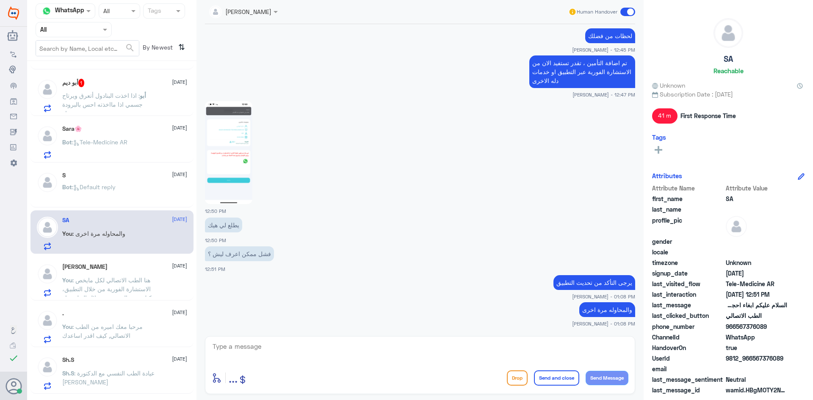
click at [135, 194] on div "Bot : Default reply" at bounding box center [124, 194] width 125 height 19
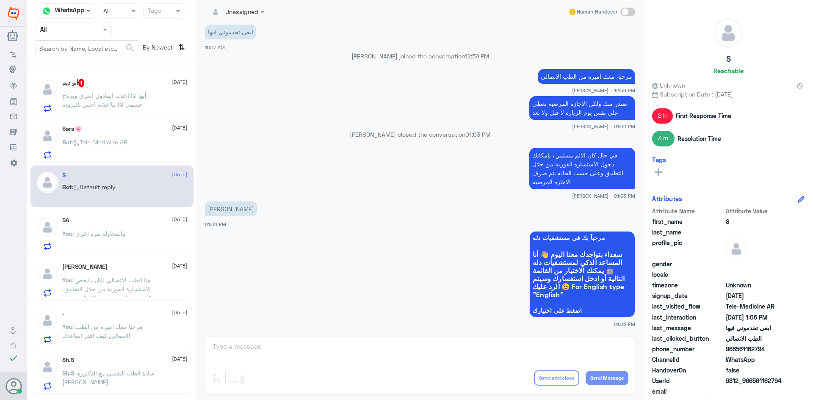
click at [124, 150] on p "Bot : Tele-Medicine AR" at bounding box center [94, 148] width 65 height 21
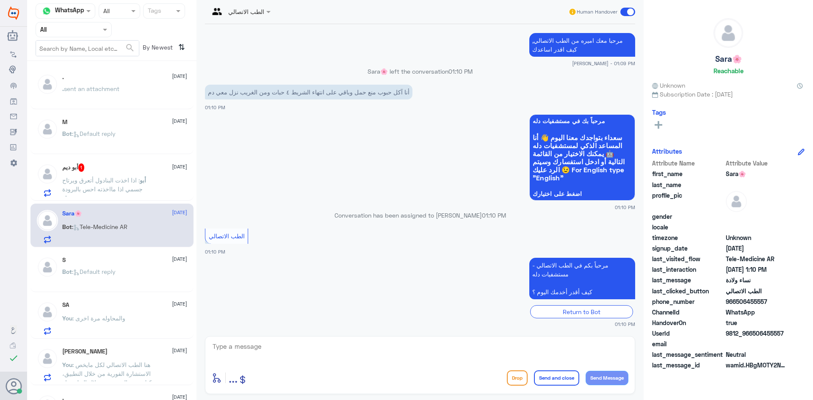
click at [130, 186] on span ": اذا اخذت البنادول أتعرق ويرتاح جسمي اذا مااخذته احس بالبرودة وجسمي حار" at bounding box center [102, 189] width 80 height 25
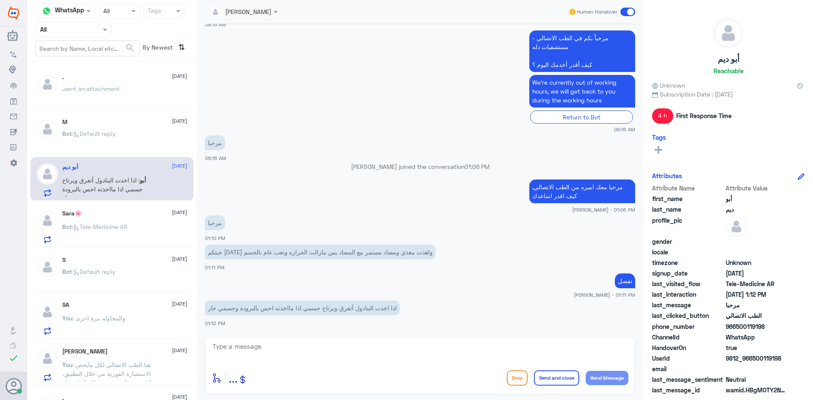
click at [129, 130] on div "M [DATE] Bot : Default reply" at bounding box center [124, 135] width 125 height 32
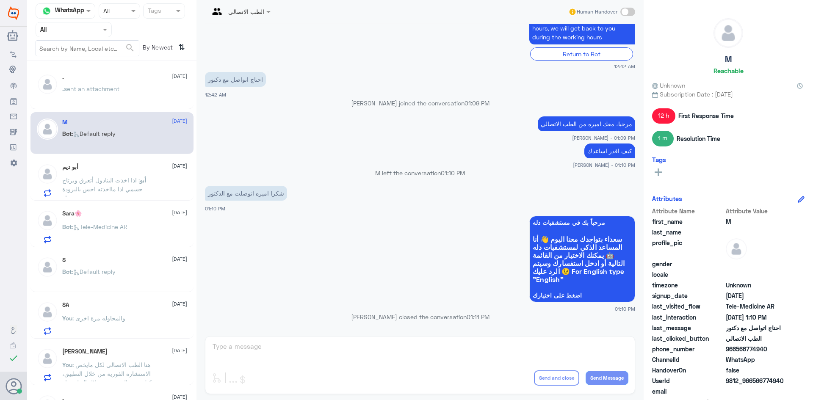
click at [135, 87] on div ". sent an attachment" at bounding box center [124, 95] width 125 height 19
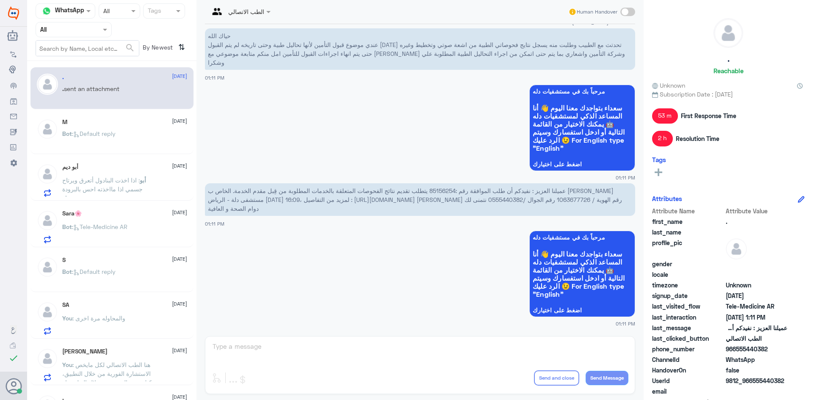
click at [133, 178] on span ": اذا اخذت البنادول أتعرق ويرتاح جسمي اذا مااخذته احس بالبرودة وجسمي حار" at bounding box center [102, 189] width 80 height 25
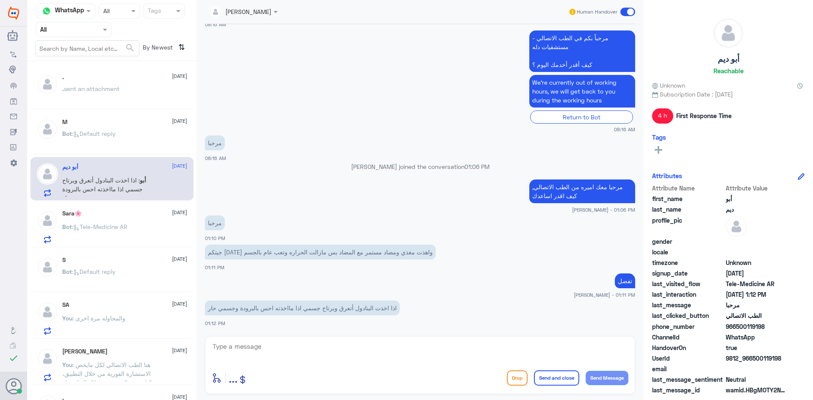
click at [287, 350] on textarea at bounding box center [420, 351] width 417 height 21
paste textarea "لقراءة التحاليل يمكنك الاستفادة من خدمة الاستشارة الفورية من خلال التطبيق بحيث …"
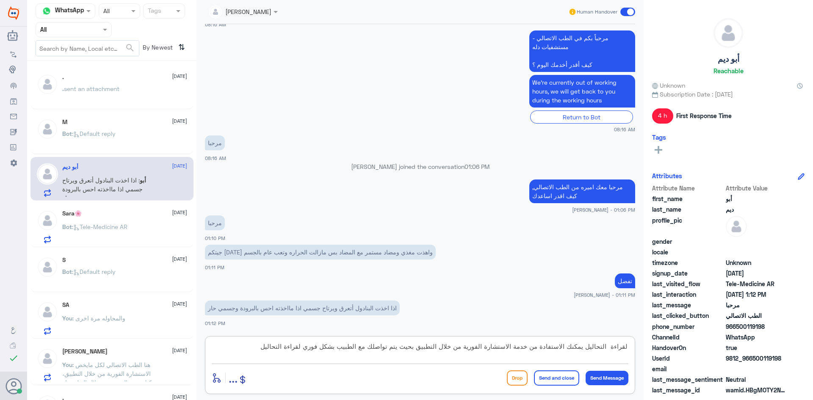
drag, startPoint x: 587, startPoint y: 349, endPoint x: 646, endPoint y: 353, distance: 59.9
click at [645, 352] on div "Channel WhatsApp Status × All Tags Agent Filter All search By Newest ⇅ . [DATE]…" at bounding box center [420, 201] width 786 height 403
type textarea "لقراءة التحاليل"
drag, startPoint x: 568, startPoint y: 347, endPoint x: 669, endPoint y: 346, distance: 101.2
click at [669, 346] on div "Channel WhatsApp Status × All Tags Agent Filter All search By Newest ⇅ . [DATE]…" at bounding box center [420, 201] width 786 height 403
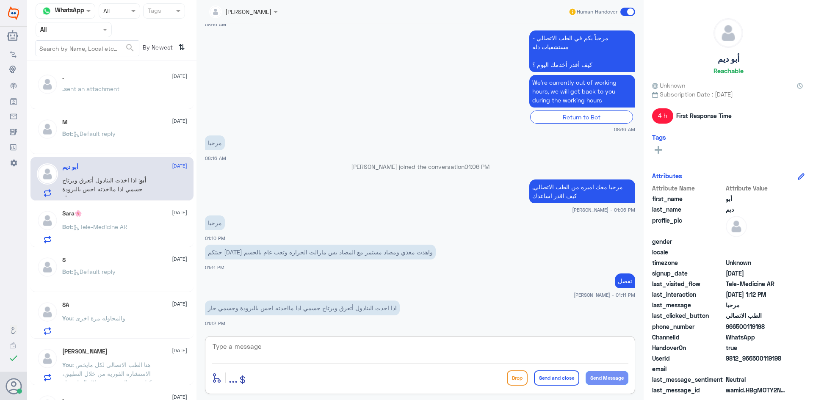
paste textarea "لقراءة التحاليل يمكنك الاستفادة من خدمة الاستشارة الفورية من خلال التطبيق بحيث …"
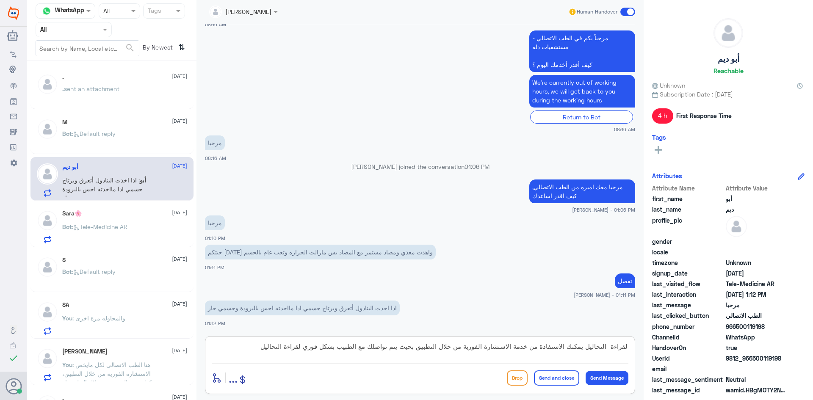
drag, startPoint x: 590, startPoint y: 349, endPoint x: 641, endPoint y: 347, distance: 50.9
click at [641, 347] on div "[PERSON_NAME] Human Handover [DATE] [PERSON_NAME] asked to talk to human 08:14 …" at bounding box center [420, 201] width 447 height 403
drag, startPoint x: 307, startPoint y: 348, endPoint x: 349, endPoint y: 349, distance: 41.1
click at [349, 349] on textarea "يمكنك الاستفادة من خدمة الاستشارة الفورية من خلال التطبيق بحيث يتم تواصلك مع ال…" at bounding box center [420, 351] width 417 height 21
type textarea "يمكنك الاستفادة من خدمة الاستشارة الفورية من خلال التطبيق بحيث يتم تواصلك مع ال…"
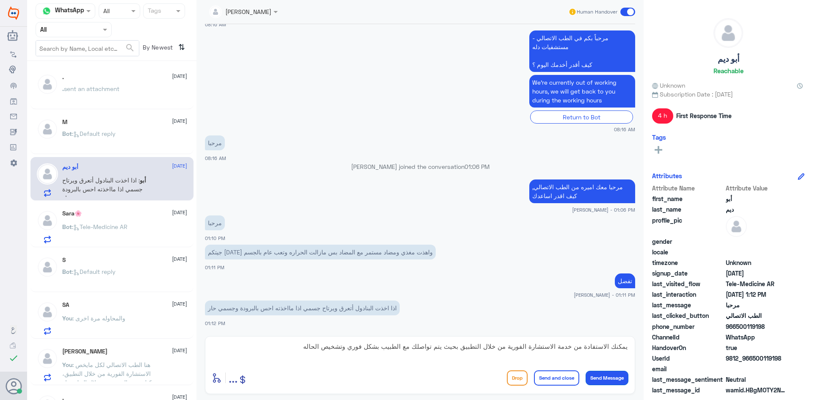
click at [613, 374] on button "Send Message" at bounding box center [607, 378] width 43 height 14
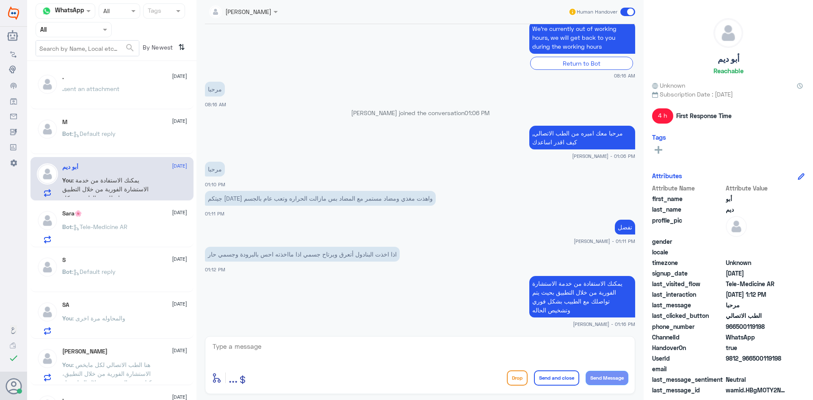
click at [143, 92] on div ". sent an attachment" at bounding box center [124, 95] width 125 height 19
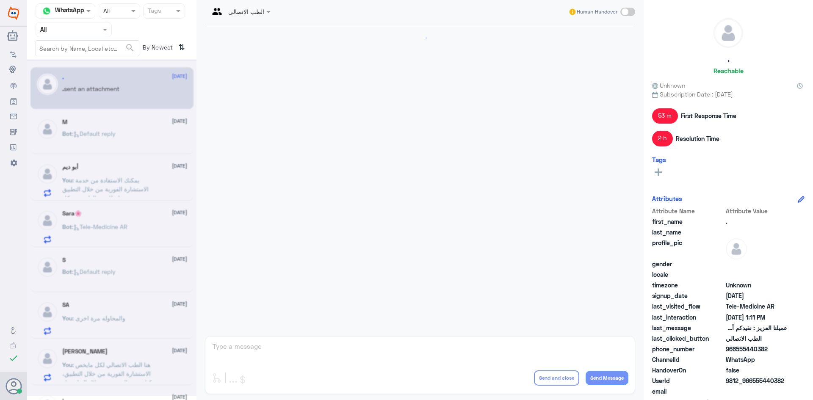
scroll to position [724, 0]
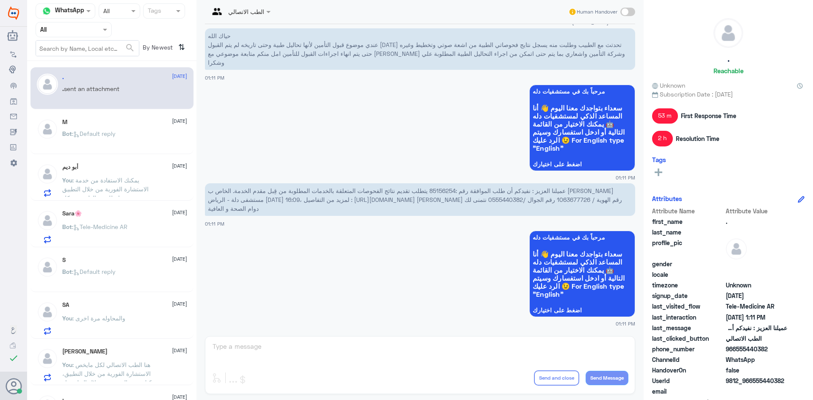
click at [145, 126] on div "M [DATE] Bot : Default reply" at bounding box center [124, 135] width 125 height 32
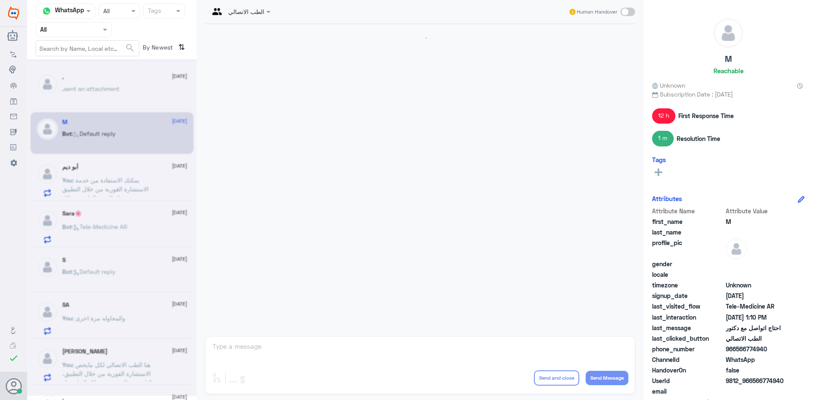
scroll to position [249, 0]
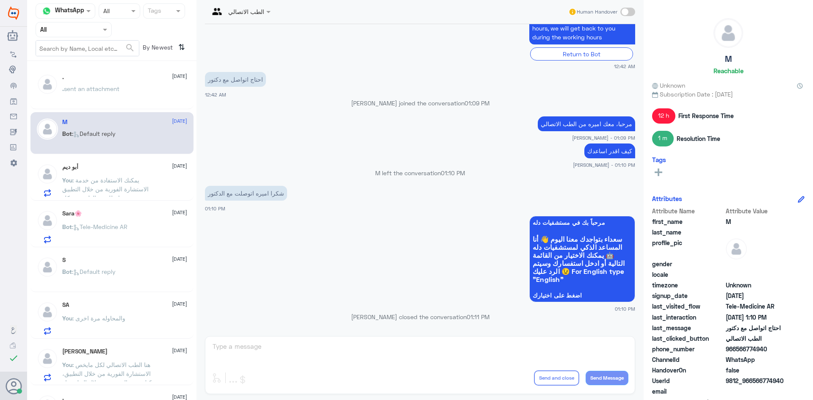
click at [140, 173] on div "[PERSON_NAME] [DATE] You : يمكنك الاستفادة من خدمة الاستشارة الفورية من خلال ال…" at bounding box center [124, 179] width 125 height 33
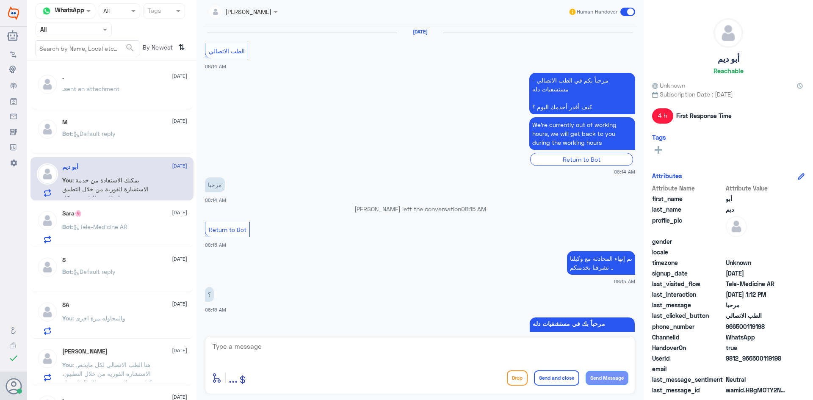
scroll to position [484, 0]
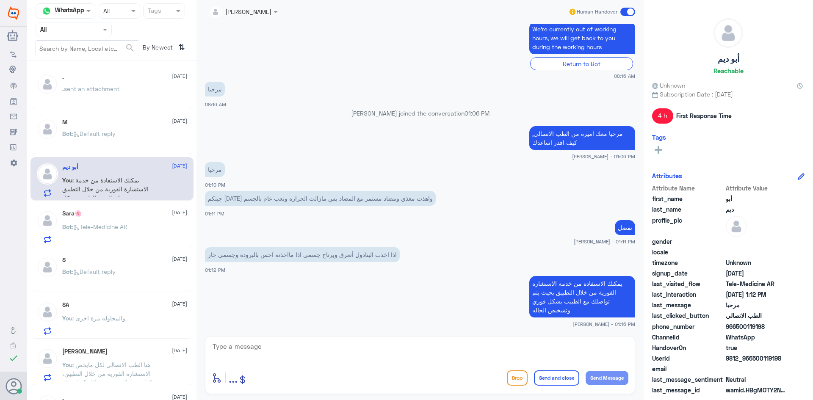
click at [146, 220] on div "Sara🌸 [DATE] Bot : Tele-Medicine AR" at bounding box center [124, 226] width 125 height 33
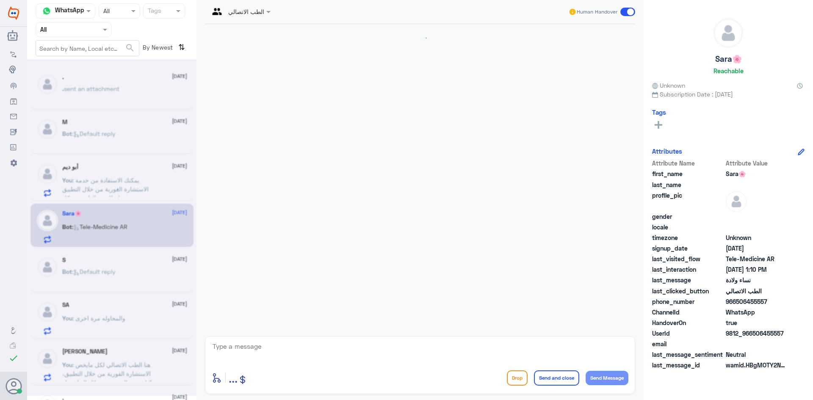
scroll to position [362, 0]
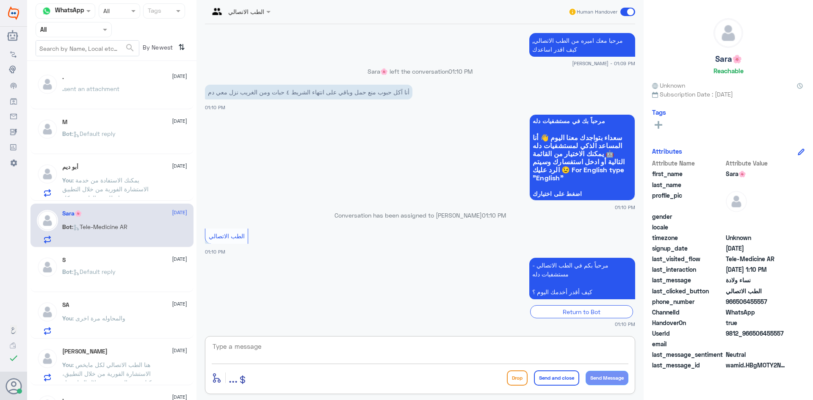
click at [266, 344] on textarea at bounding box center [420, 351] width 417 height 21
drag, startPoint x: 266, startPoint y: 344, endPoint x: 242, endPoint y: 345, distance: 24.2
click at [242, 345] on textarea at bounding box center [420, 351] width 417 height 21
paste textarea "مرحبا معك اميره من الطب الاتصالي, كيف اقدر اساعدك"
type textarea "مرحبا معك اميره من الطب الاتصالي, كيف اقدر اساعدك"
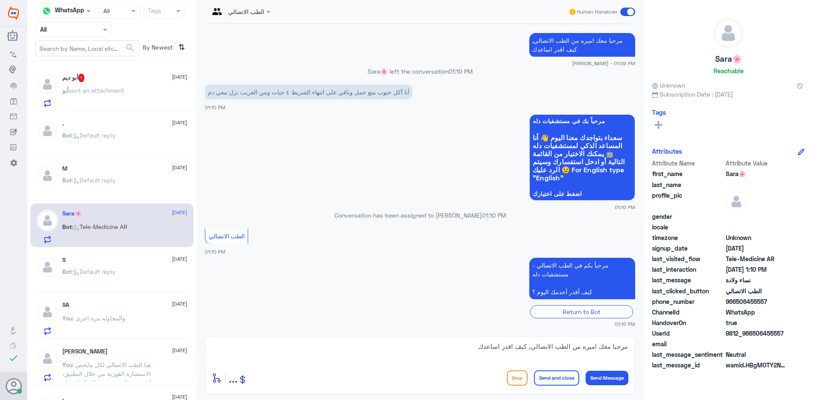
click at [614, 377] on button "Send Message" at bounding box center [607, 378] width 43 height 14
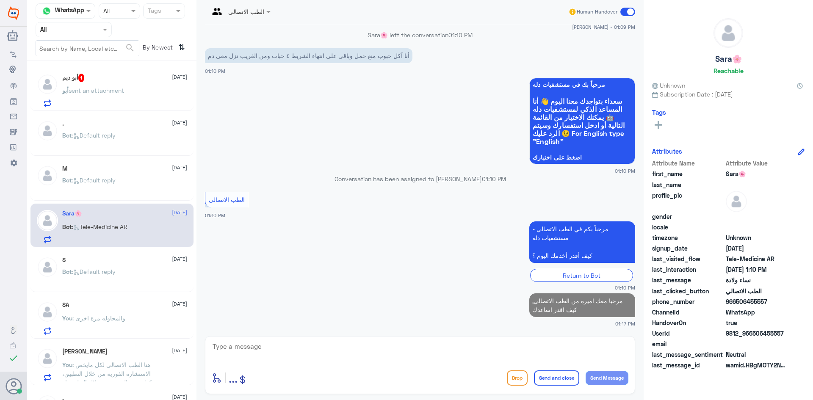
click at [116, 269] on span ": Default reply" at bounding box center [94, 271] width 44 height 7
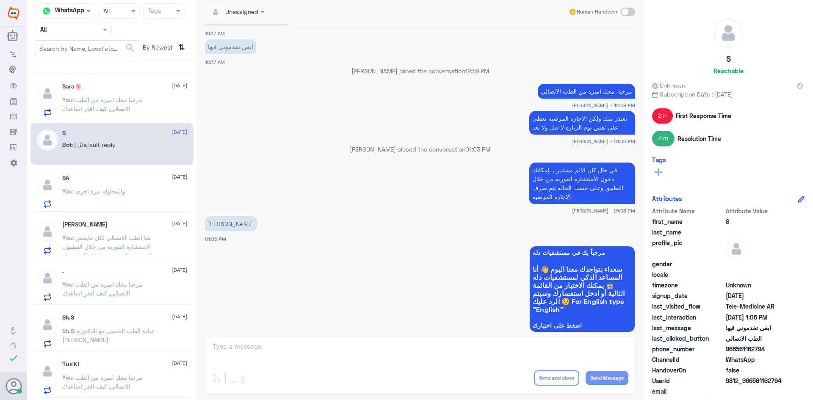
scroll to position [351, 0]
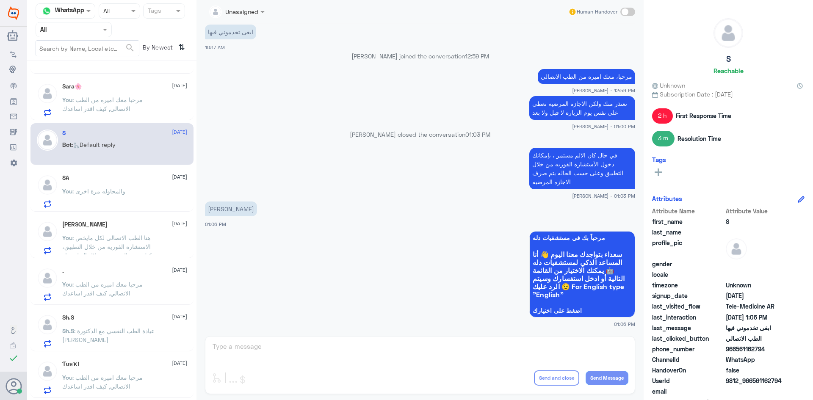
drag, startPoint x: 767, startPoint y: 349, endPoint x: 737, endPoint y: 354, distance: 30.5
click at [737, 354] on span "966561162794" at bounding box center [756, 349] width 61 height 9
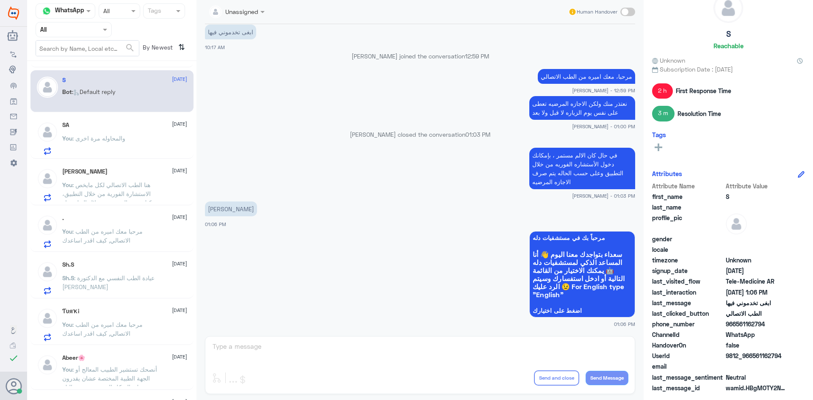
scroll to position [254, 0]
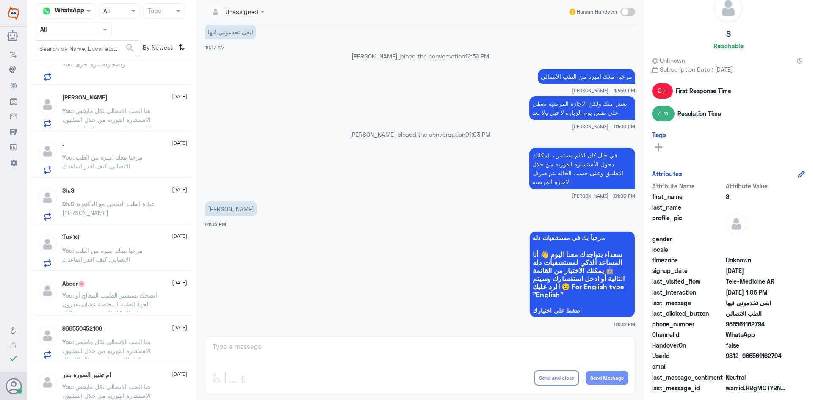
click at [143, 111] on span ": هنا الطب الاتصالي لكل مايخص الاستشارة الفورية من خلال التطبيق، يمكنك حجز المو…" at bounding box center [109, 128] width 95 height 43
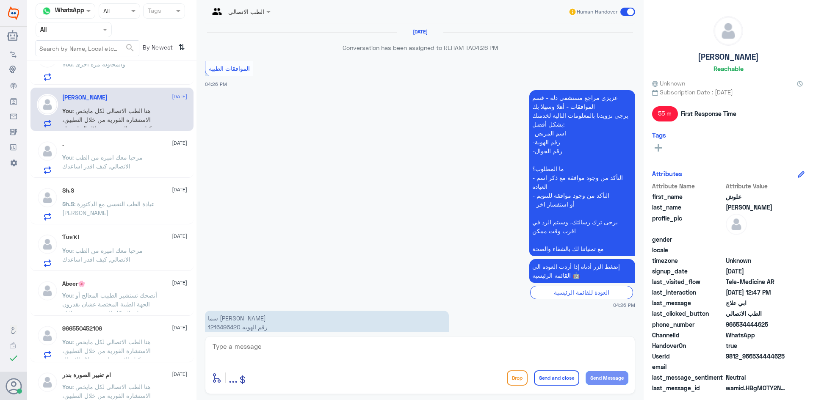
scroll to position [576, 0]
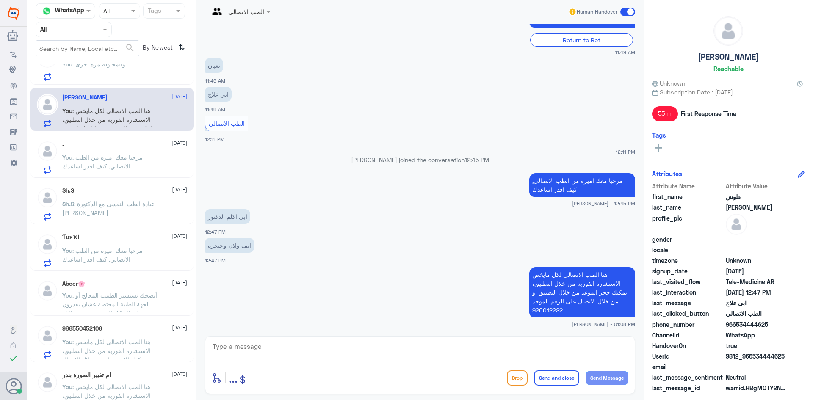
click at [627, 11] on span at bounding box center [627, 12] width 15 height 8
click at [0, 0] on input "checkbox" at bounding box center [0, 0] width 0 height 0
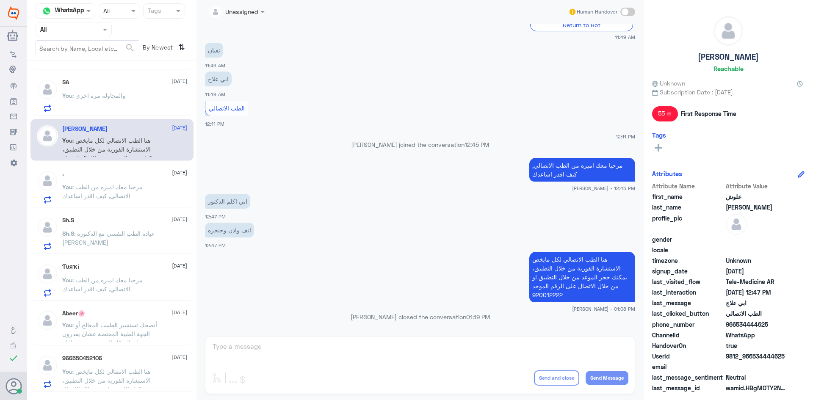
scroll to position [169, 0]
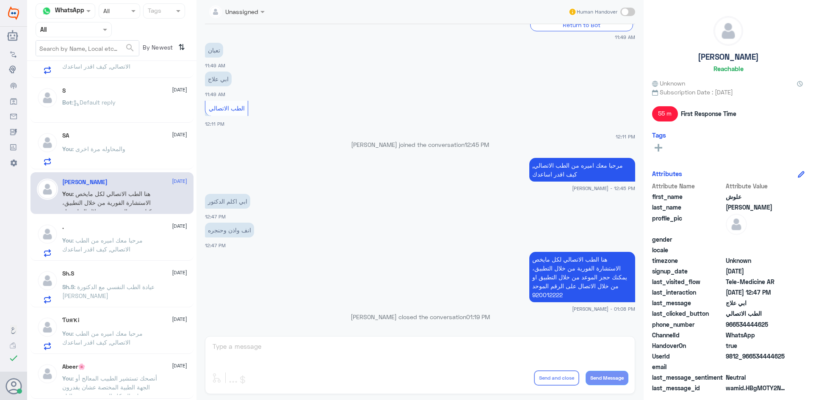
click at [103, 141] on div "[DATE] You : والمحاوله مرة اخرى" at bounding box center [124, 148] width 125 height 33
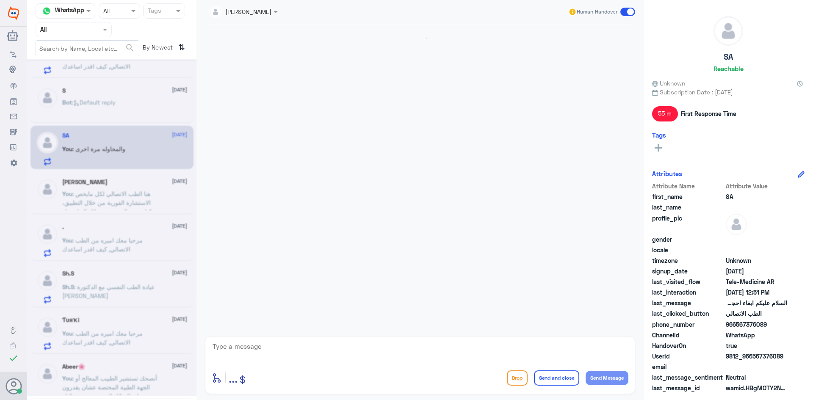
scroll to position [552, 0]
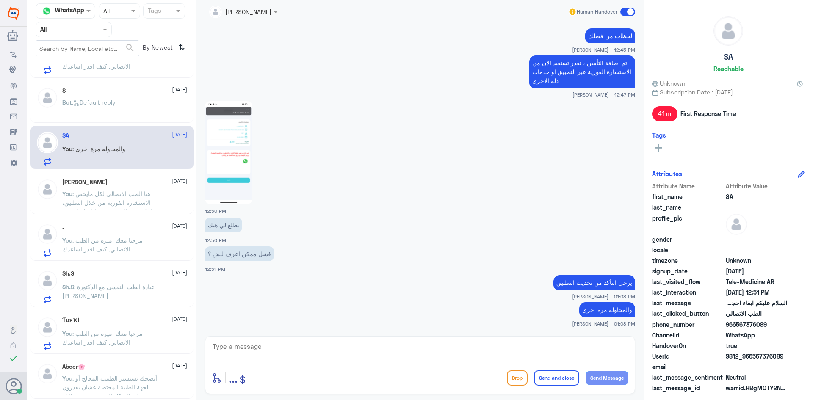
click at [630, 11] on span at bounding box center [627, 12] width 15 height 8
click at [0, 0] on input "checkbox" at bounding box center [0, 0] width 0 height 0
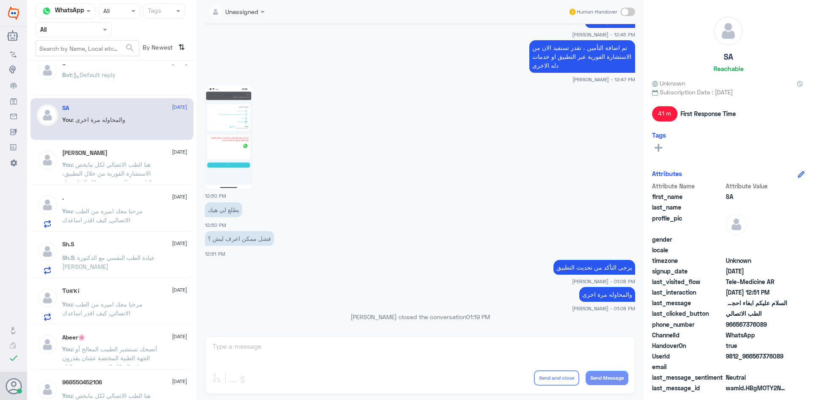
scroll to position [212, 0]
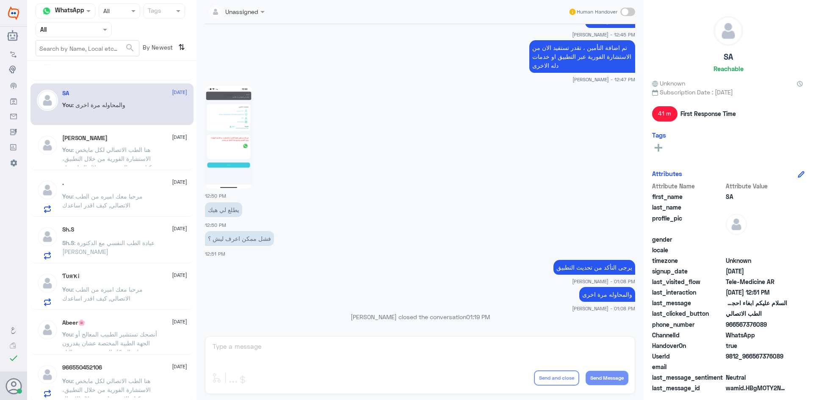
click at [114, 150] on span ": هنا الطب الاتصالي لكل مايخص الاستشارة الفورية من خلال التطبيق، يمكنك حجز المو…" at bounding box center [109, 167] width 95 height 43
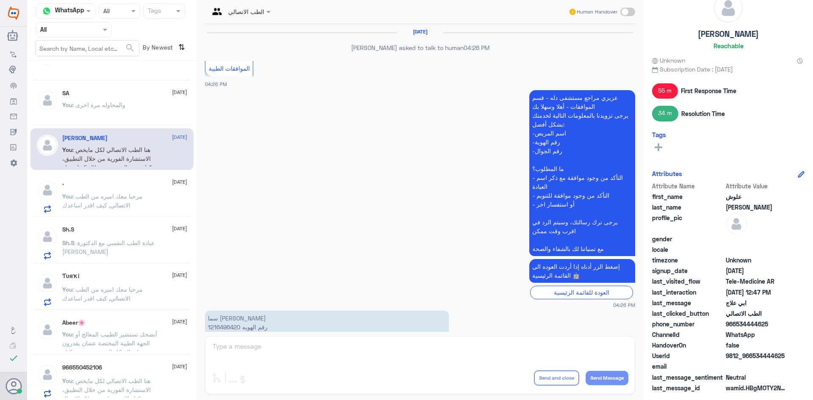
scroll to position [591, 0]
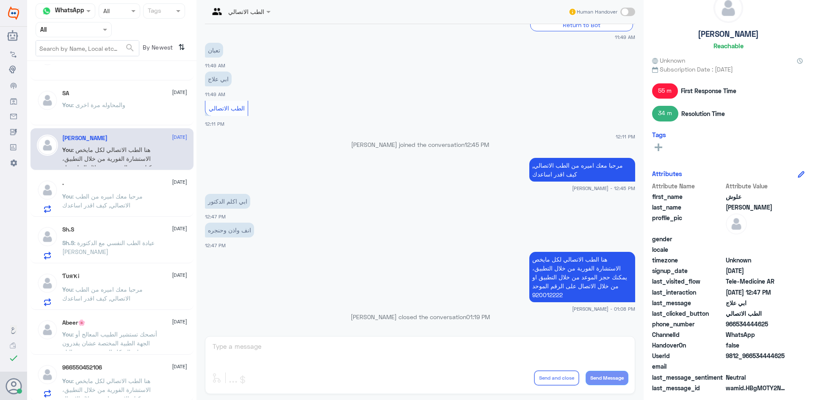
click at [135, 189] on div ". [DATE] You : مرحبا معك اميره من الطب الاتصالي, كيف اقدر اساعدك" at bounding box center [124, 196] width 125 height 33
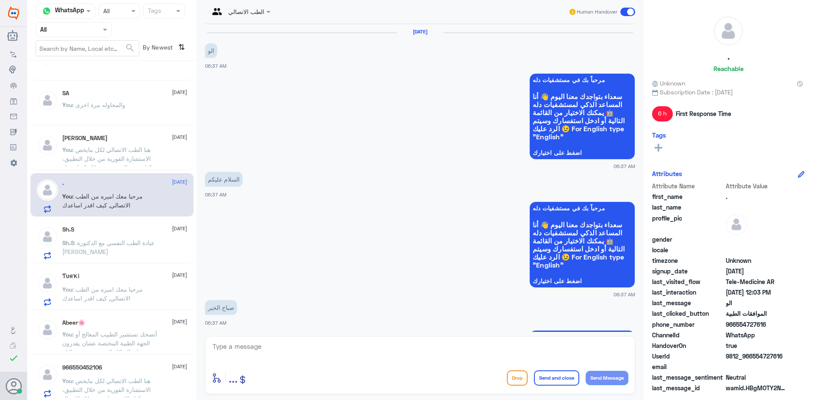
scroll to position [519, 0]
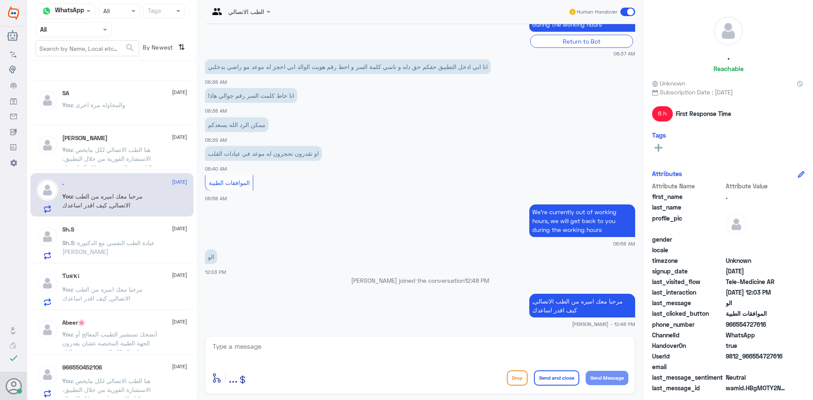
click at [119, 160] on span ": هنا الطب الاتصالي لكل مايخص الاستشارة الفورية من خلال التطبيق، يمكنك حجز المو…" at bounding box center [109, 167] width 95 height 43
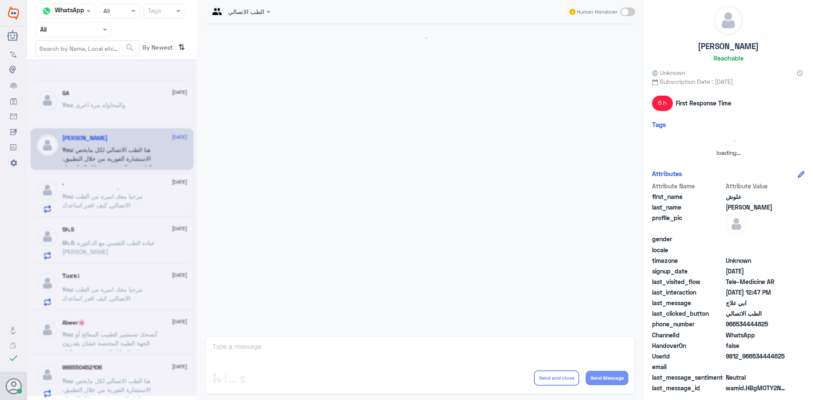
scroll to position [591, 0]
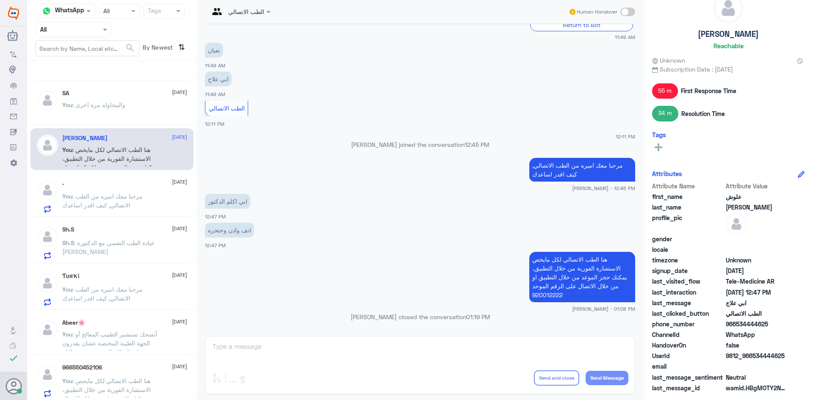
click at [130, 188] on div ". [DATE] You : مرحبا معك اميره من الطب الاتصالي, كيف اقدر اساعدك" at bounding box center [124, 196] width 125 height 33
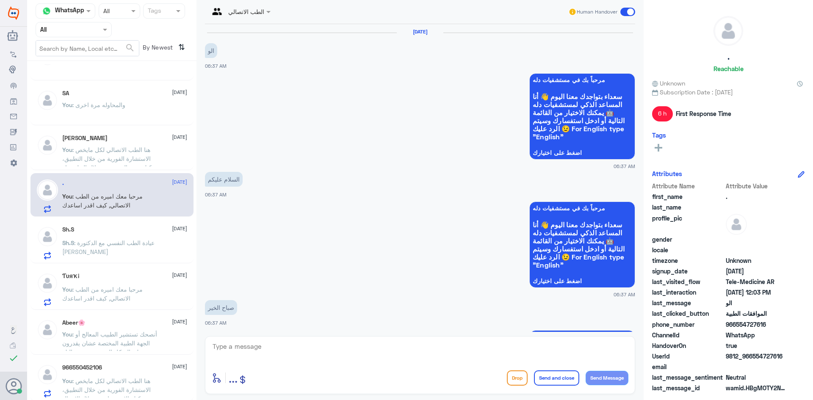
scroll to position [519, 0]
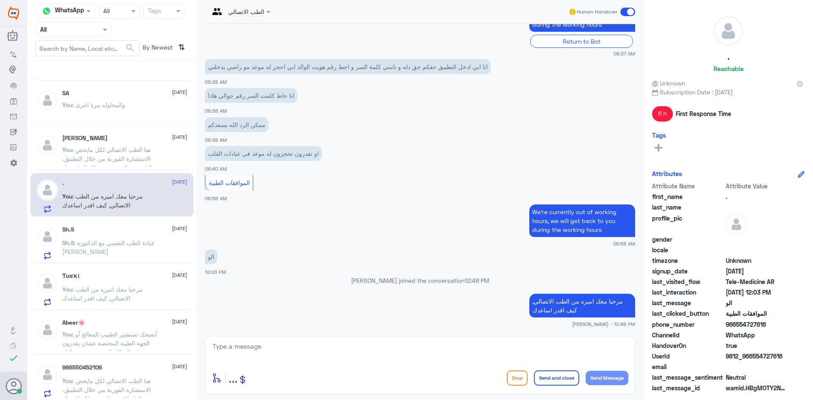
click at [628, 12] on span at bounding box center [627, 12] width 15 height 8
click at [0, 0] on input "checkbox" at bounding box center [0, 0] width 0 height 0
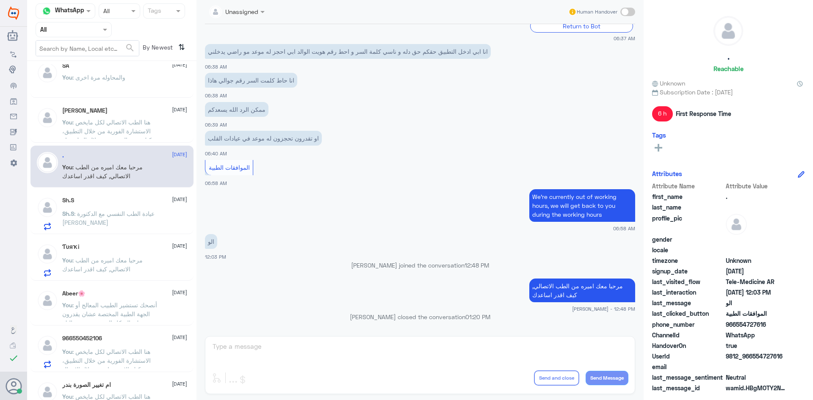
scroll to position [254, 0]
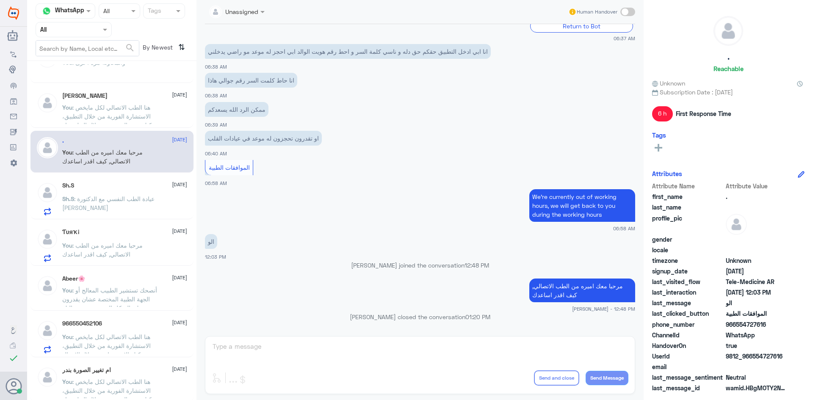
click at [157, 191] on div "Sh.S [DATE] Sh.S : عيادة الطب النفسي مع الدكتورة سمر" at bounding box center [124, 198] width 125 height 33
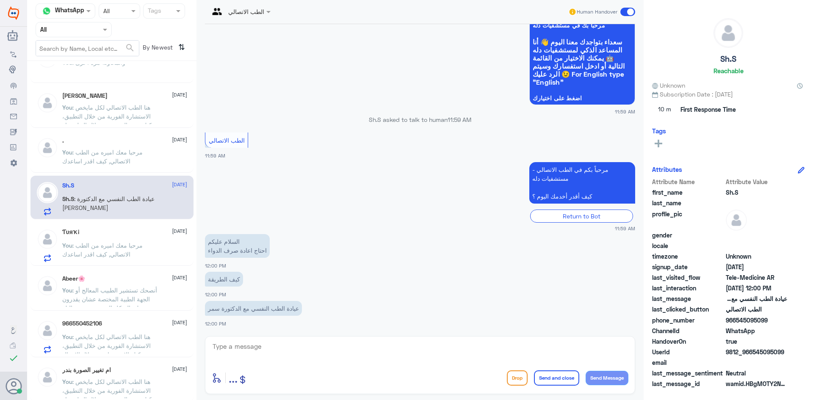
click at [251, 353] on textarea at bounding box center [420, 351] width 417 height 21
click at [139, 252] on p "You : مرحبا معك اميره من الطب الاتصالي, كيف اقدر اساعدك" at bounding box center [109, 251] width 95 height 21
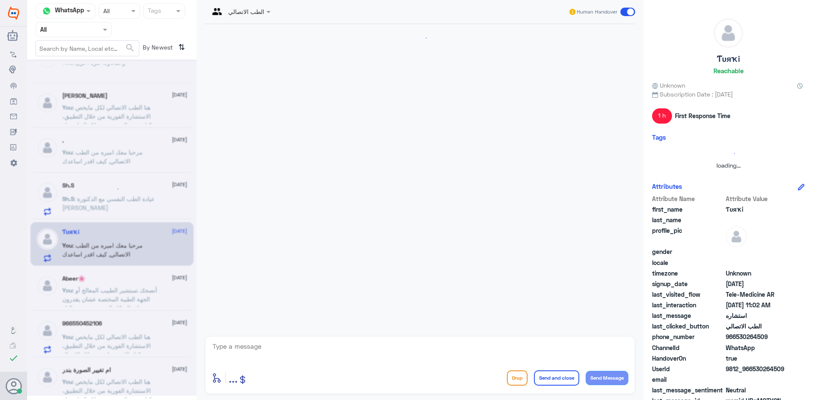
scroll to position [39, 0]
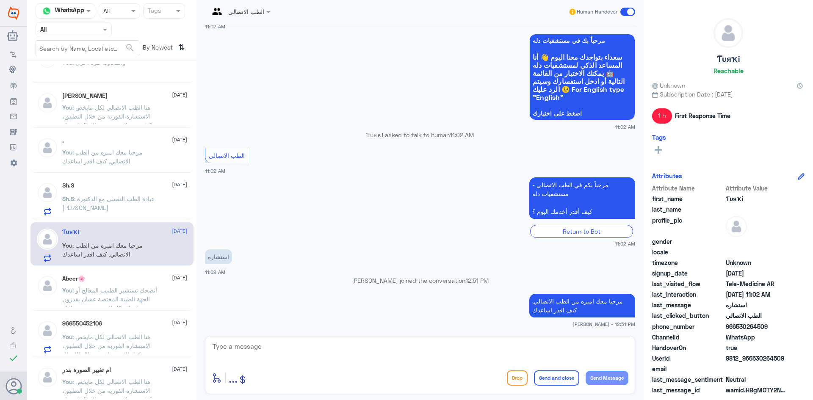
click at [118, 289] on span ": أنصحك تستشير الطبيب المعالج أو الجهة الطبية المختصة عشان يقدرون يوجهونك بالشك…" at bounding box center [109, 299] width 95 height 25
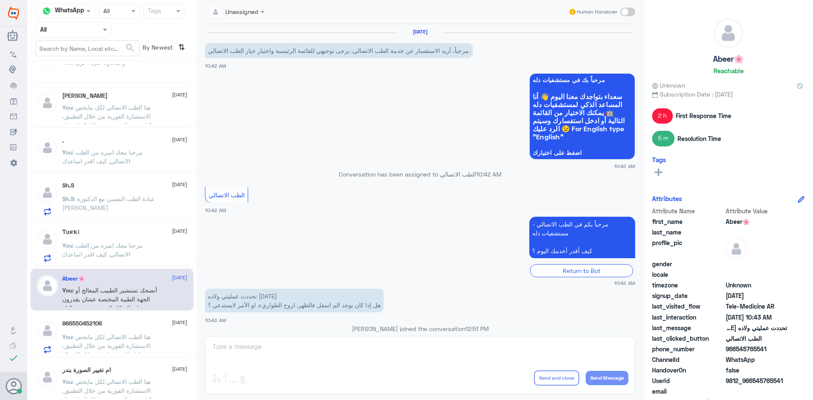
scroll to position [100, 0]
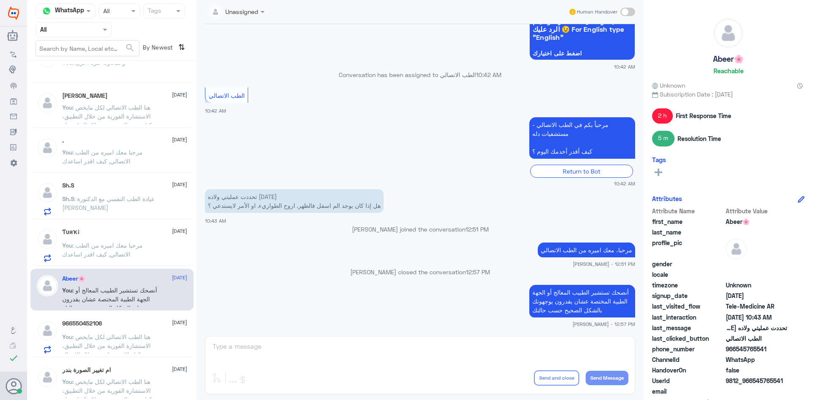
click at [78, 329] on div "966550452106 [DATE] You : هنا الطب الاتصالي لكل مايخص الاستشارة الفورية من خلال…" at bounding box center [124, 336] width 125 height 33
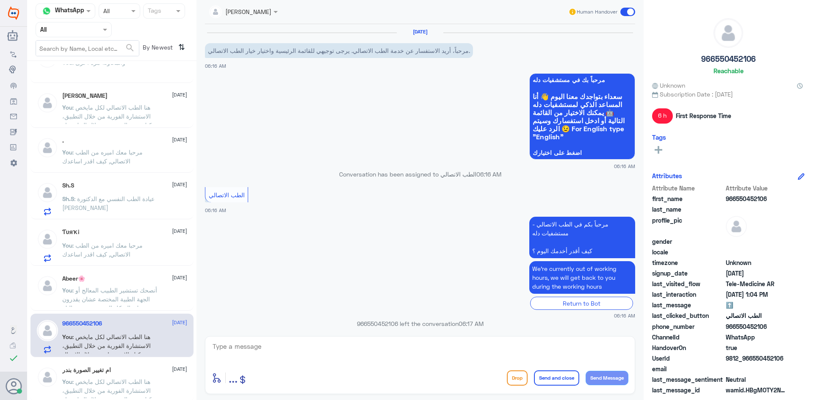
scroll to position [441, 0]
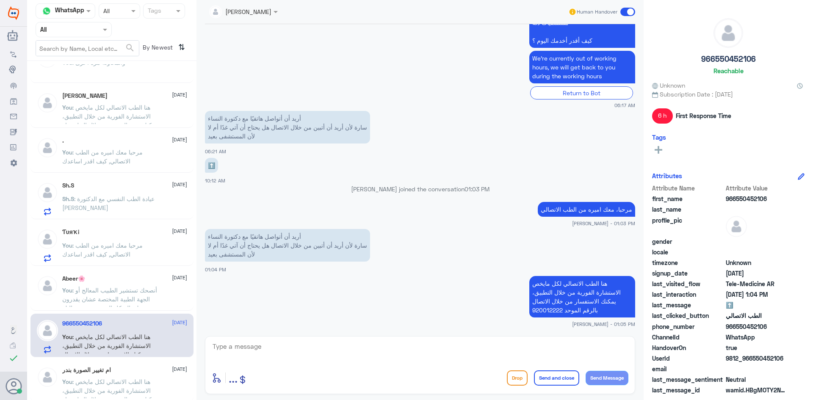
click at [629, 8] on span at bounding box center [627, 12] width 15 height 8
click at [0, 0] on input "checkbox" at bounding box center [0, 0] width 0 height 0
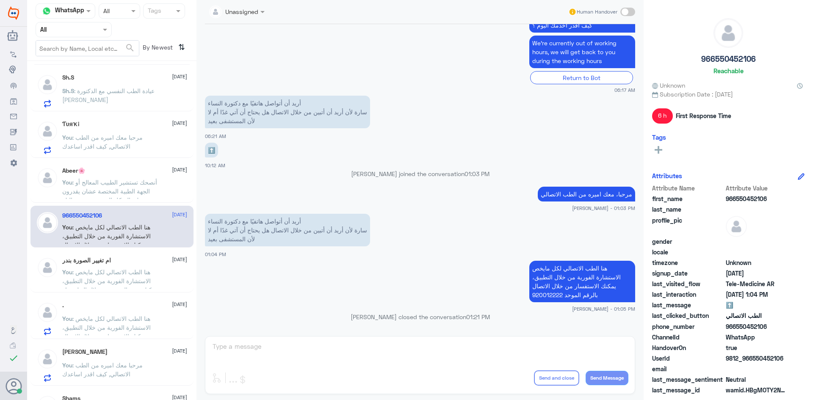
scroll to position [381, 0]
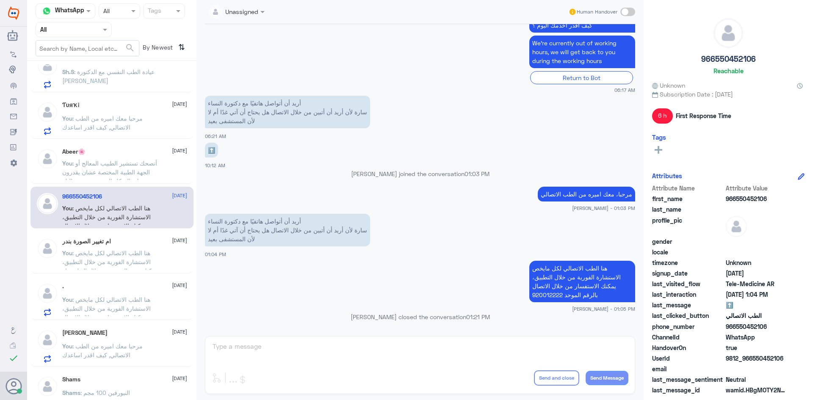
click at [106, 257] on p "You : هنا الطب الاتصالي لكل مايخص الاستشارة الفورية من خلال التطبيق، يمكنك حجز …" at bounding box center [109, 259] width 95 height 21
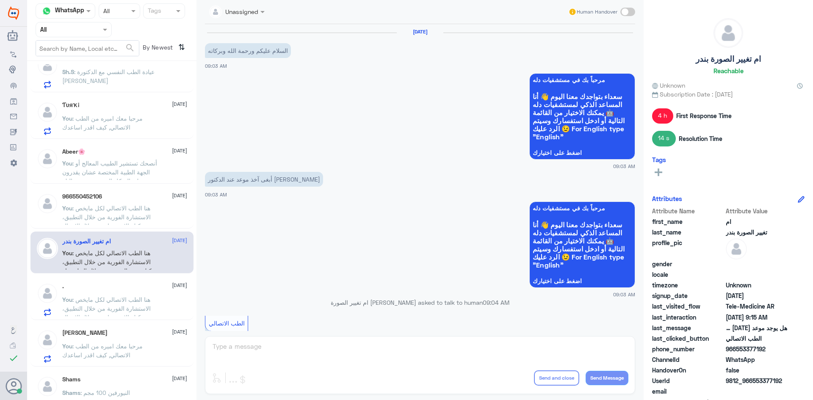
scroll to position [266, 0]
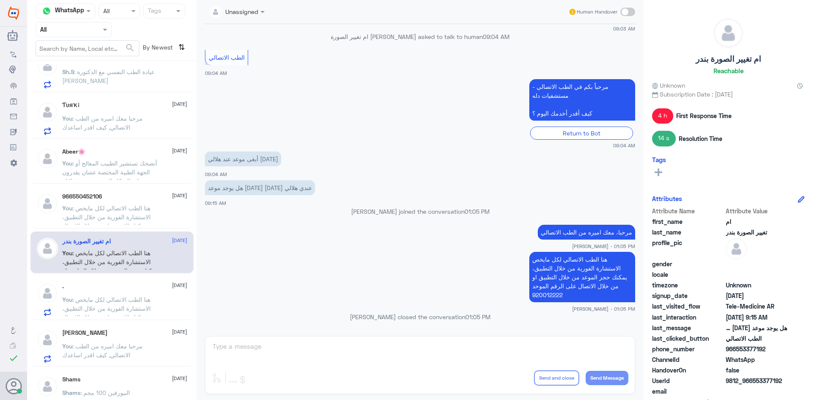
click at [118, 294] on div ". [DATE] You : هنا الطب الاتصالي لكل مايخص الاستشارة الفورية من خلال التطبيق، ي…" at bounding box center [124, 299] width 125 height 33
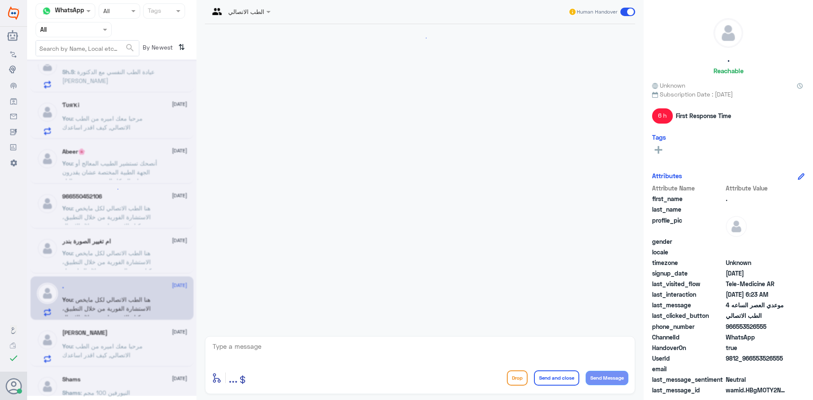
scroll to position [146, 0]
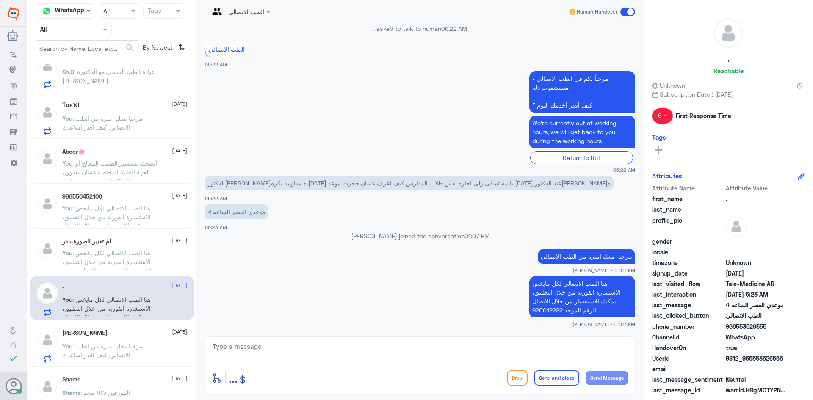
click at [629, 10] on span at bounding box center [627, 12] width 15 height 8
click at [0, 0] on input "checkbox" at bounding box center [0, 0] width 0 height 0
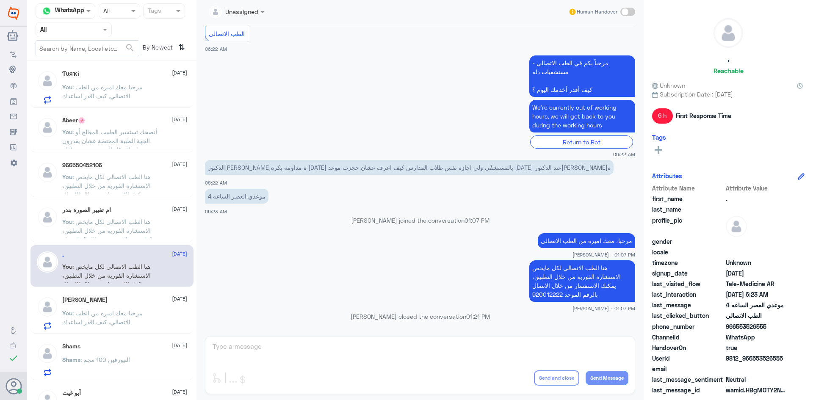
scroll to position [508, 0]
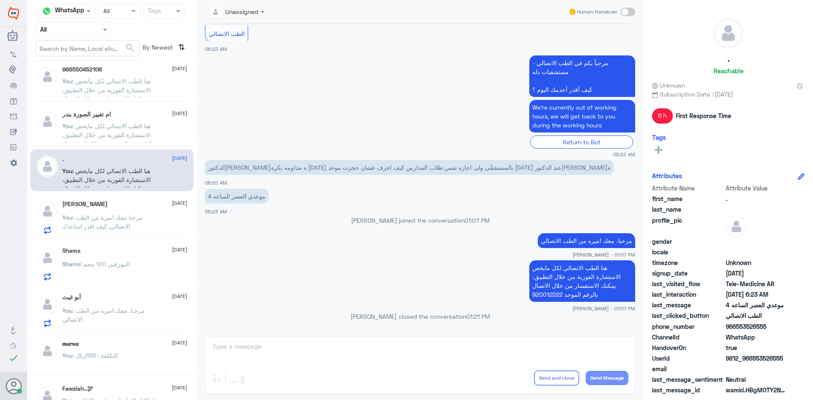
click at [102, 213] on div "[PERSON_NAME] [DATE] You : مرحبا معك اميره من الطب الاتصالي, كيف اقدر اساعدك" at bounding box center [124, 217] width 125 height 33
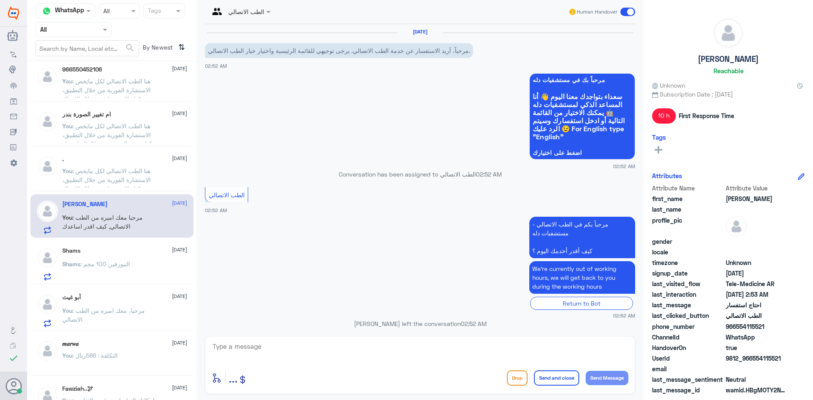
scroll to position [431, 0]
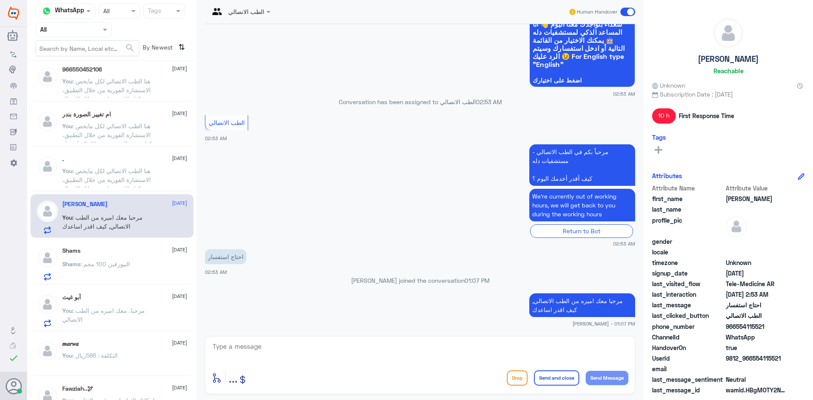
click at [156, 262] on div "Shams : النيورفين 100 مجم" at bounding box center [124, 271] width 125 height 19
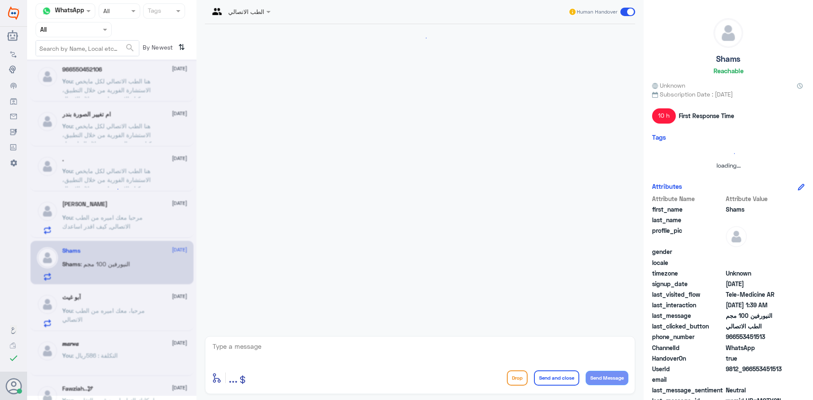
scroll to position [76, 0]
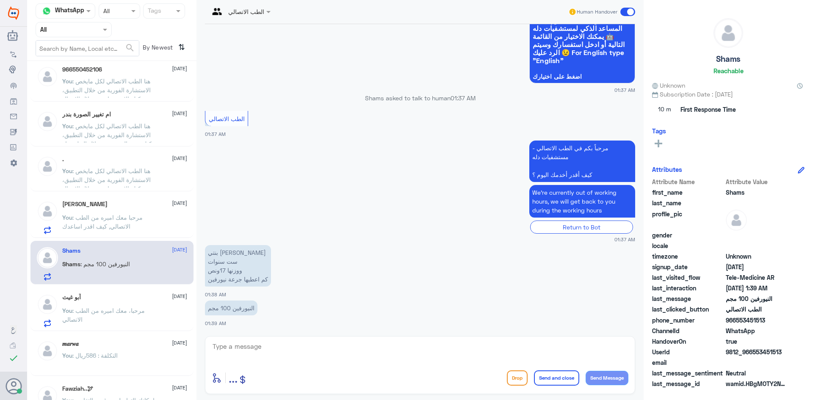
click at [279, 351] on textarea at bounding box center [420, 351] width 417 height 21
paste textarea "مرحبا معك اميره من الطب الاتصالي, كيف اقدر اساعدك"
drag, startPoint x: 484, startPoint y: 346, endPoint x: 535, endPoint y: 353, distance: 52.1
click at [535, 353] on textarea "مرحبا معك اميره من الطب الاتصالي, كيف اقدر اساعدك" at bounding box center [420, 351] width 417 height 21
type textarea "مرحبا معك اميره من الطب الاتصالي"
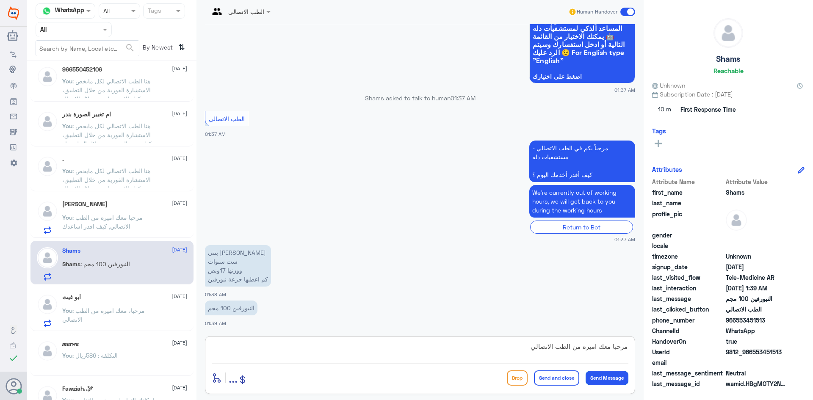
click at [604, 380] on button "Send Message" at bounding box center [607, 378] width 43 height 14
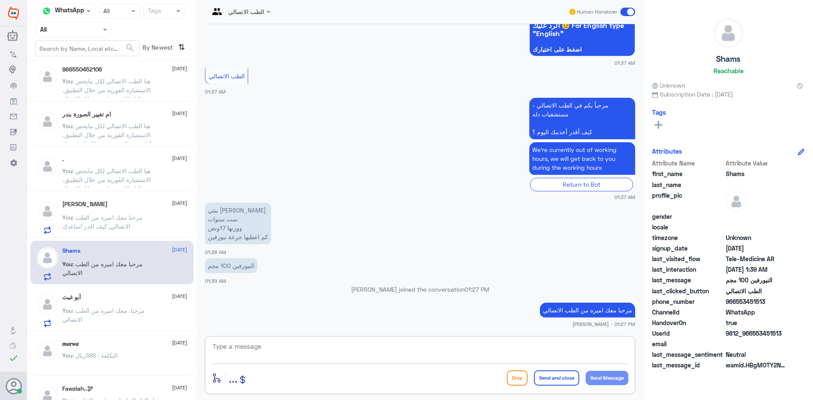
click at [252, 349] on textarea at bounding box center [420, 351] width 417 height 21
paste textarea "هنا الطب الاتصالي لكل مايخص الاستشارة الفورية من خلال التطبيق والتي من خلالها ي…"
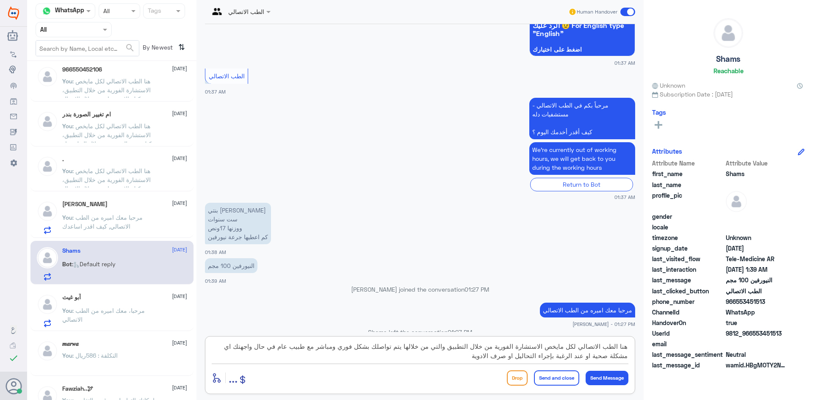
scroll to position [247, 0]
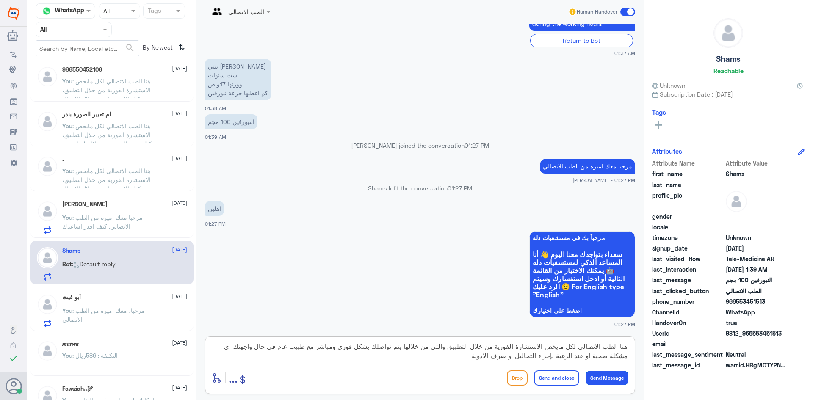
type textarea "هنا الطب الاتصالي لكل مايخص الاستشارة الفورية من خلال التطبيق والتي من خلالها ي…"
click at [607, 380] on button "Send Message" at bounding box center [607, 378] width 43 height 14
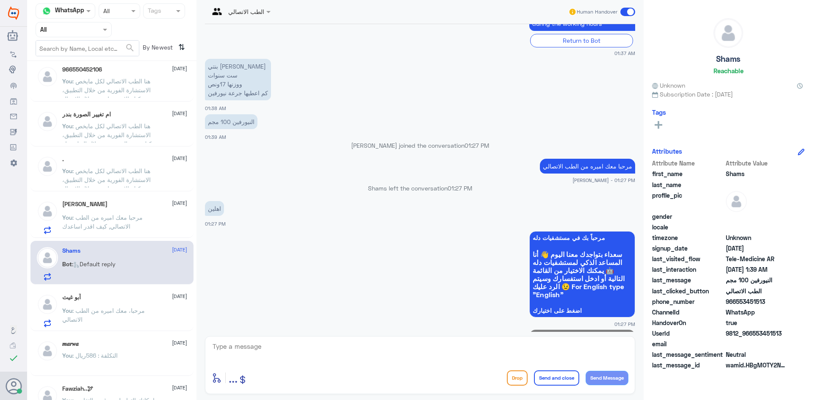
scroll to position [319, 0]
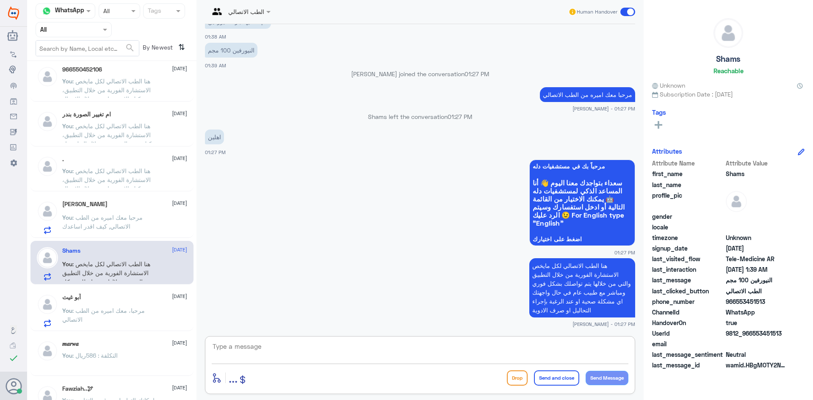
click at [360, 352] on textarea at bounding box center [420, 351] width 417 height 21
type textarea "ت"
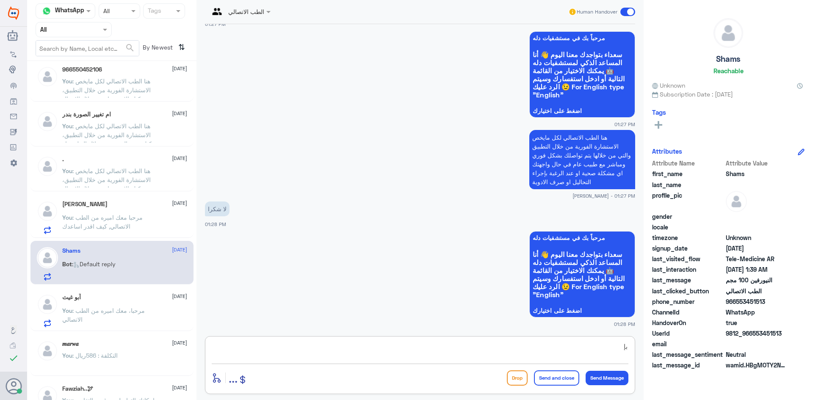
type textarea "ب"
click at [332, 354] on textarea at bounding box center [420, 351] width 417 height 21
type textarea "[PERSON_NAME] بخدمتك"
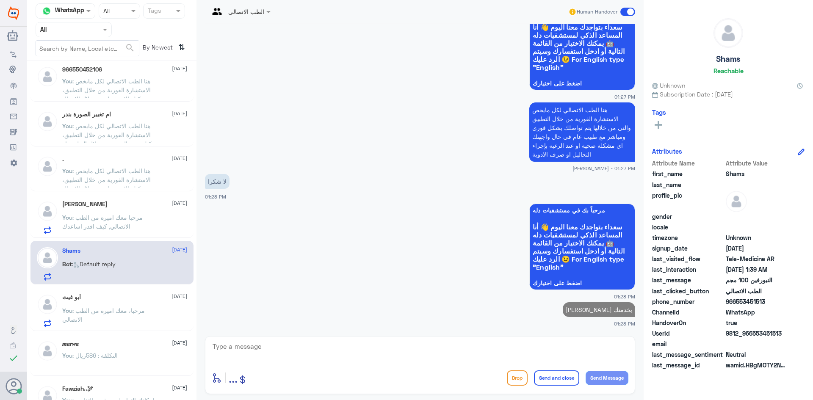
click at [628, 9] on span at bounding box center [627, 12] width 15 height 8
click at [0, 0] on input "checkbox" at bounding box center [0, 0] width 0 height 0
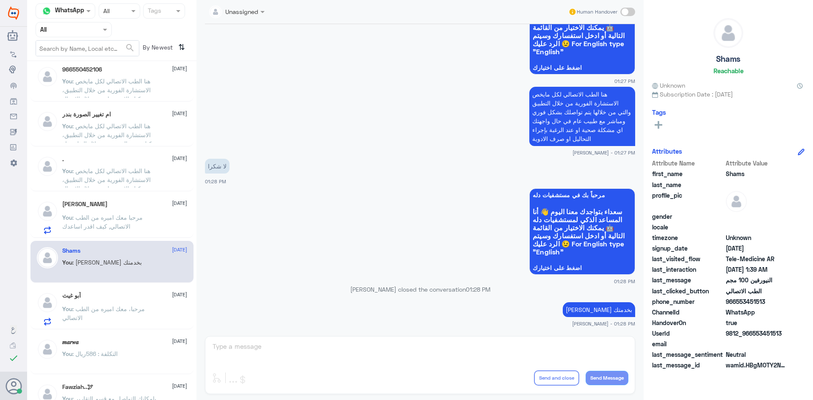
drag, startPoint x: 102, startPoint y: 296, endPoint x: 103, endPoint y: 302, distance: 6.1
click at [103, 302] on div "آبو غيث [DATE] You : مرحبا، معك اميره من الطب الاتصالي" at bounding box center [124, 308] width 125 height 33
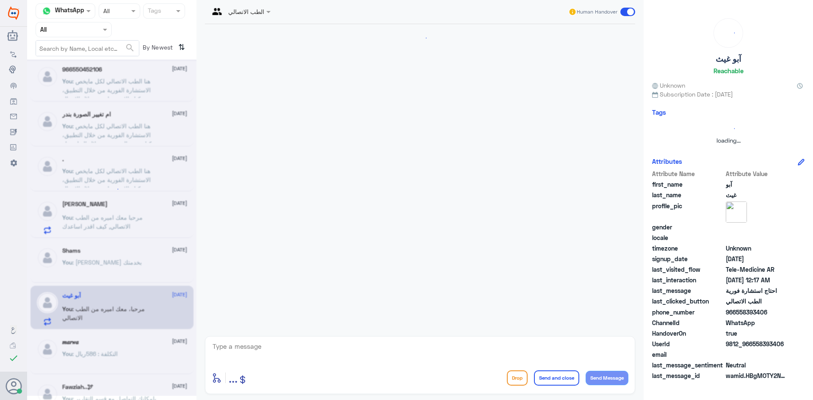
scroll to position [563, 0]
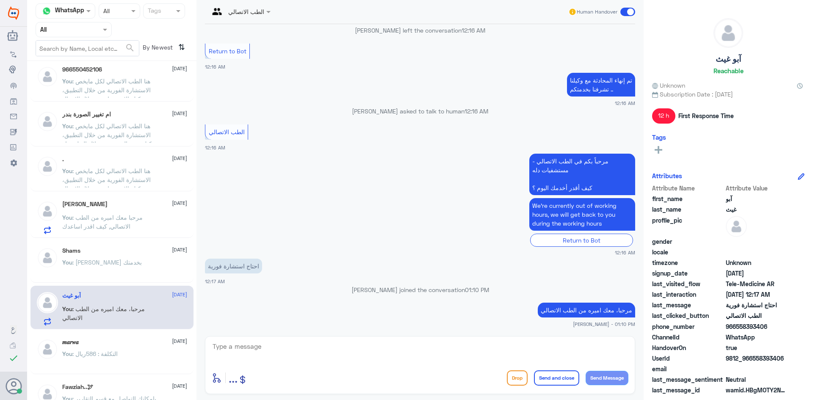
click at [106, 335] on div "𝒎𝒂𝒓𝒘𝒂 [DATE] You : التكلفة : 586ريال" at bounding box center [111, 353] width 163 height 42
click at [120, 346] on div "𝒎𝒂𝒓𝒘𝒂 [DATE]" at bounding box center [124, 342] width 125 height 7
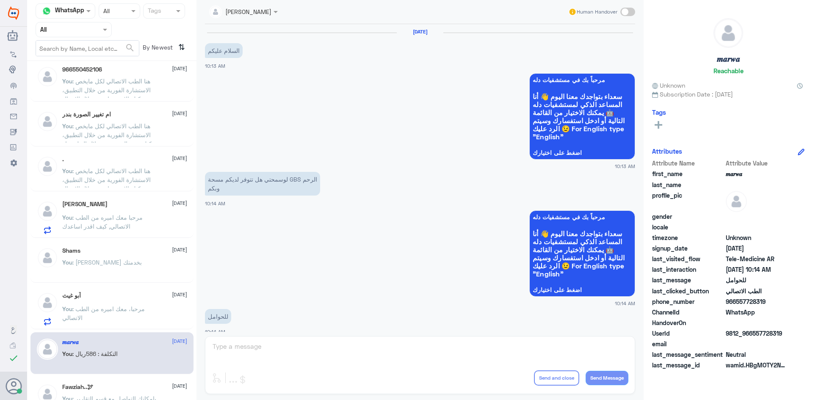
scroll to position [428, 0]
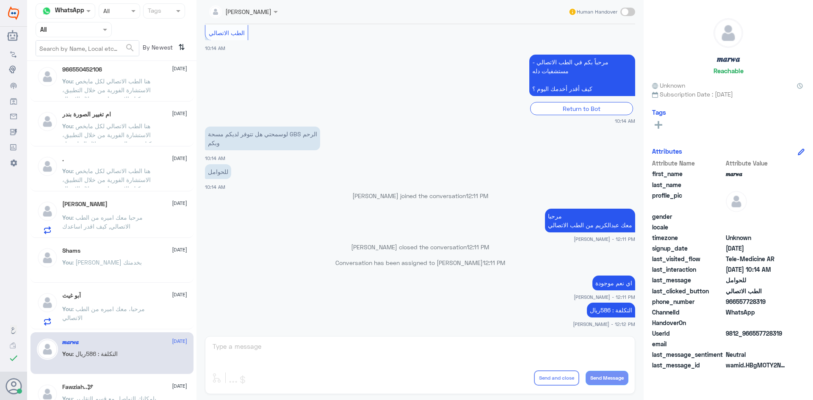
click at [125, 264] on div "You : [PERSON_NAME] بخدمتك" at bounding box center [124, 269] width 125 height 19
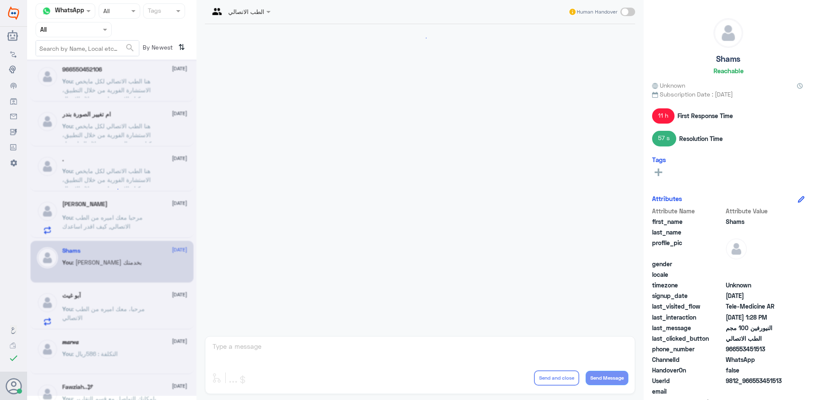
scroll to position [505, 0]
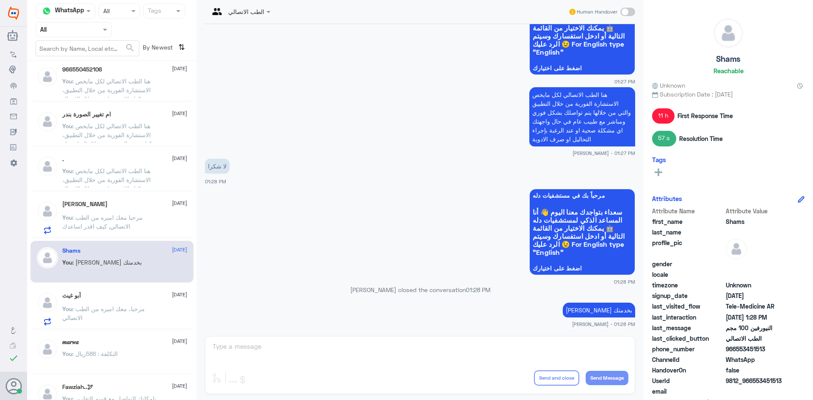
click at [117, 209] on div "[PERSON_NAME] [DATE] You : مرحبا معك اميره من الطب الاتصالي, كيف اقدر اساعدك" at bounding box center [124, 217] width 125 height 33
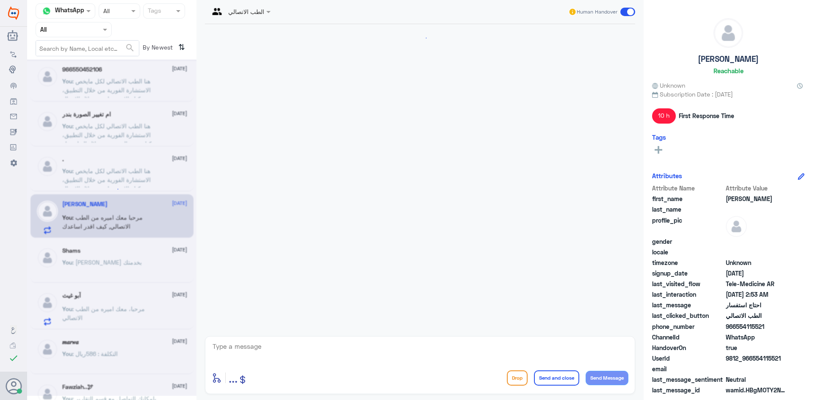
scroll to position [431, 0]
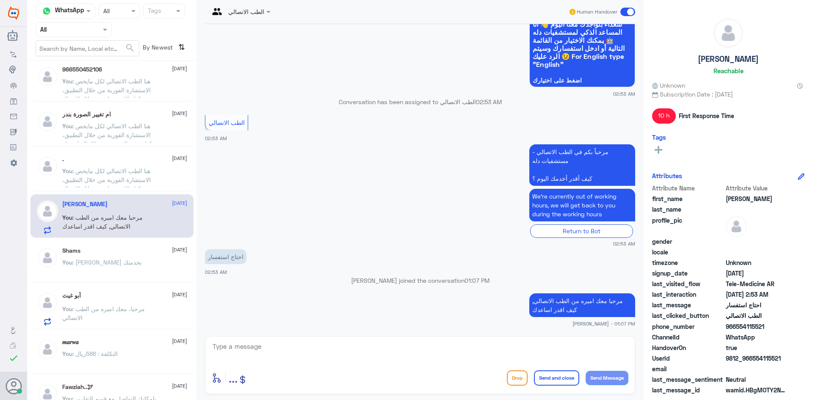
click at [79, 158] on div ". [DATE]" at bounding box center [124, 159] width 125 height 7
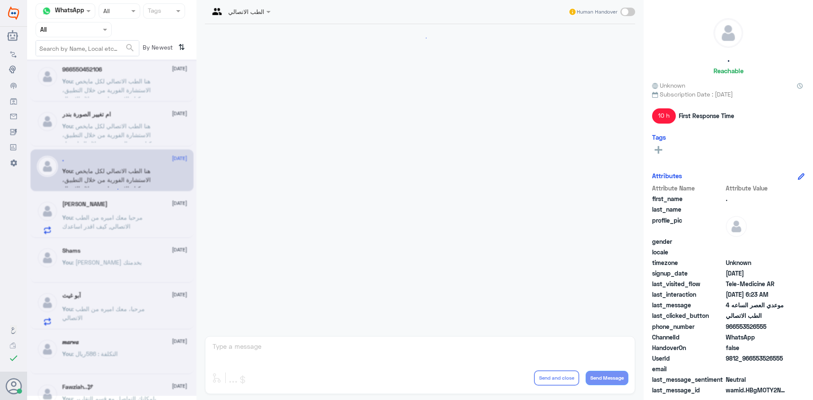
scroll to position [161, 0]
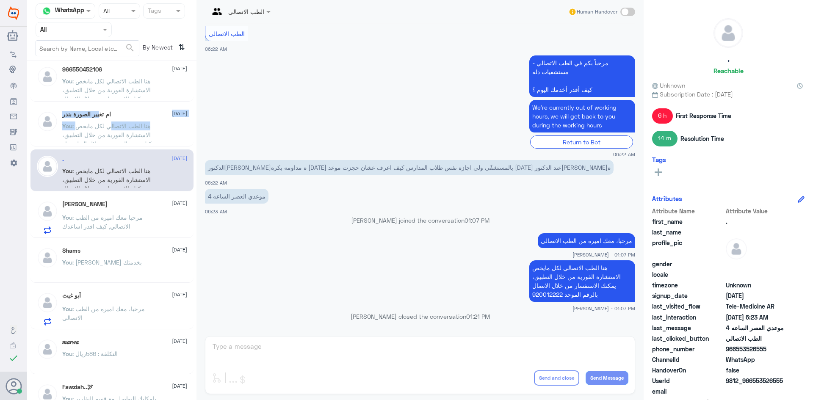
drag, startPoint x: 111, startPoint y: 125, endPoint x: 104, endPoint y: 116, distance: 11.4
click at [104, 116] on div "ام ‏تغيير الصورة بندر [DATE] You : هنا الطب الاتصالي لكل مايخص الاستشارة الفوري…" at bounding box center [124, 127] width 125 height 32
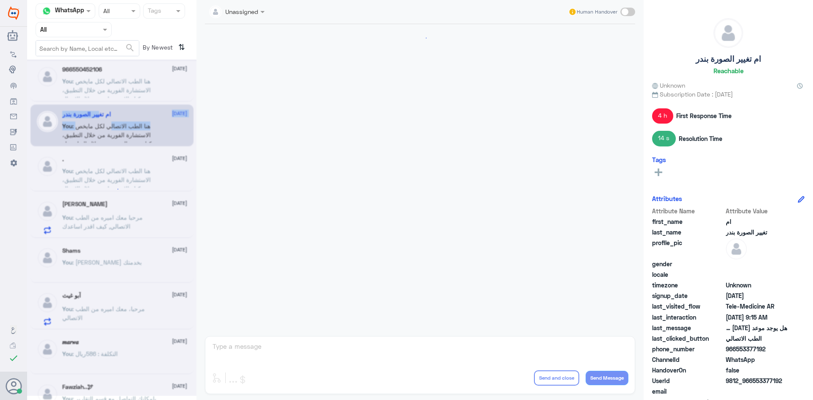
scroll to position [266, 0]
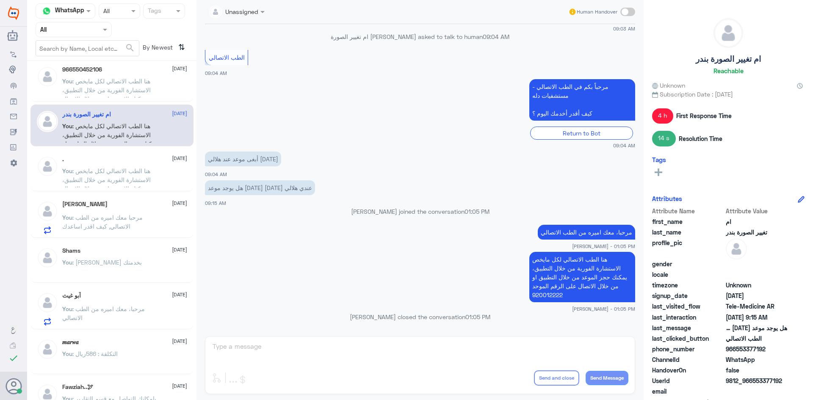
click at [133, 169] on span ": هنا الطب الاتصالي لكل مايخص الاستشارة الفورية من خلال التطبيق، يمكنك الاستفسا…" at bounding box center [106, 184] width 89 height 34
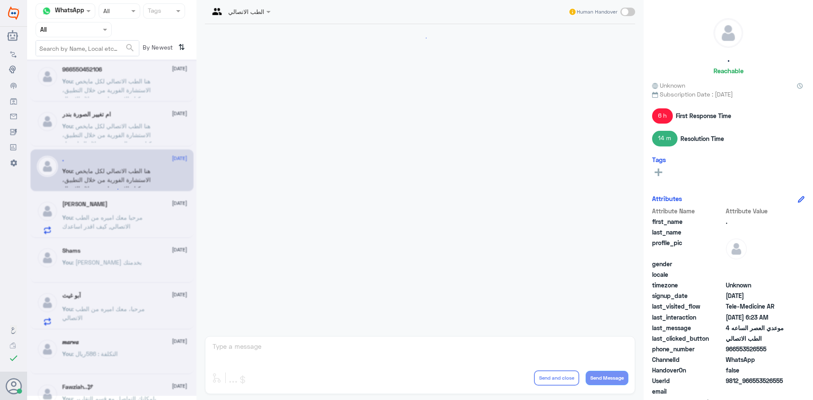
scroll to position [161, 0]
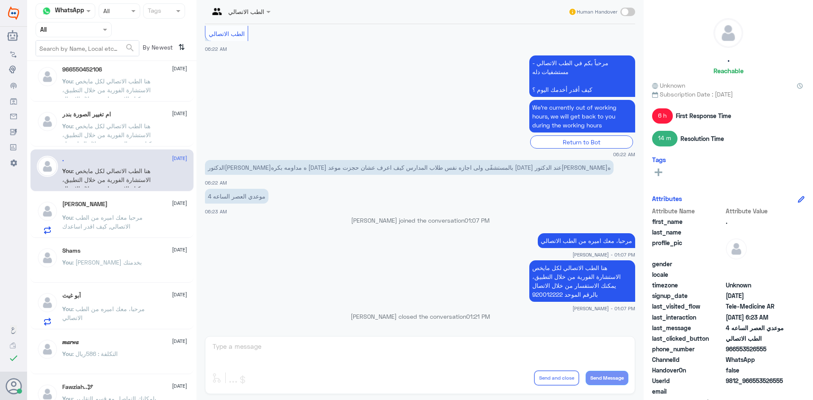
click at [142, 126] on span ": هنا الطب الاتصالي لكل مايخص الاستشارة الفورية من خلال التطبيق، يمكنك حجز المو…" at bounding box center [109, 143] width 95 height 43
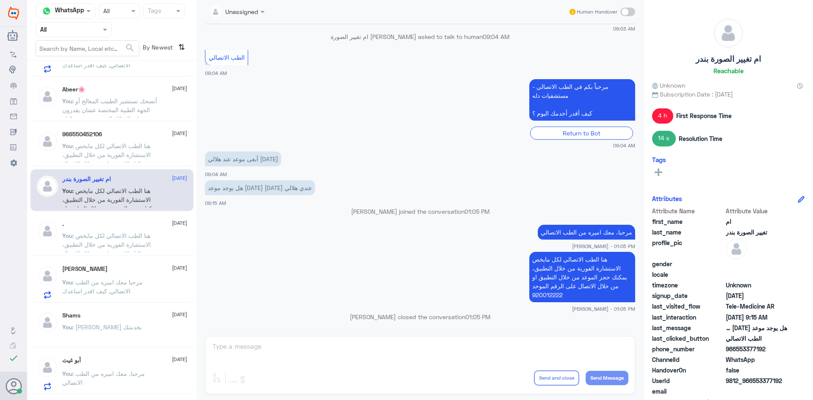
scroll to position [424, 0]
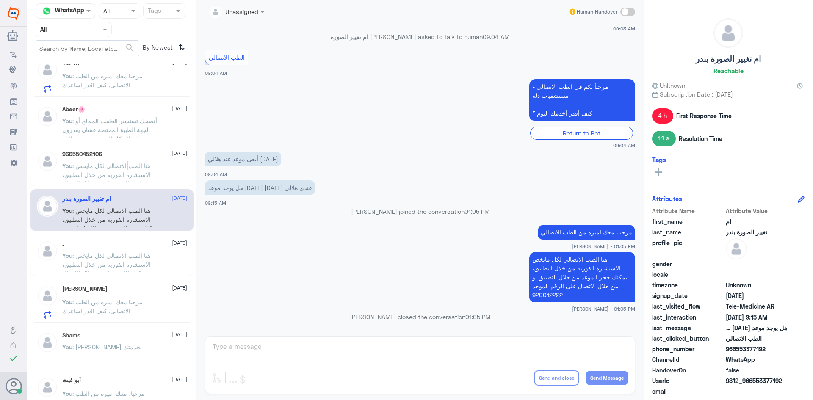
click at [128, 164] on span ": هنا الطب الاتصالي لكل مايخص الاستشارة الفورية من خلال التطبيق، يمكنك الاستفسا…" at bounding box center [106, 179] width 89 height 34
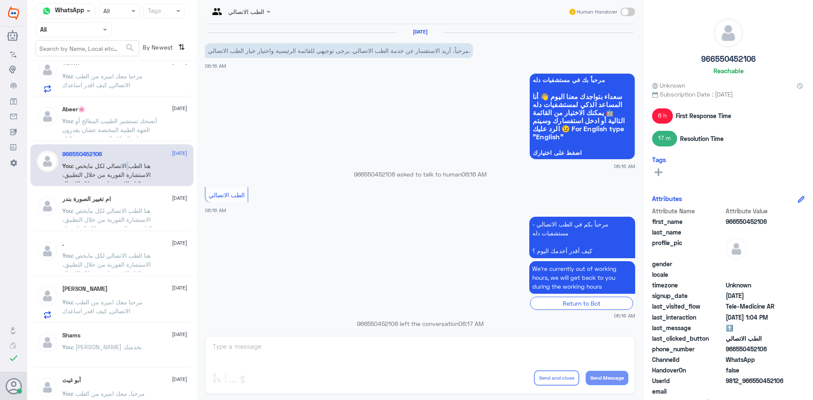
scroll to position [456, 0]
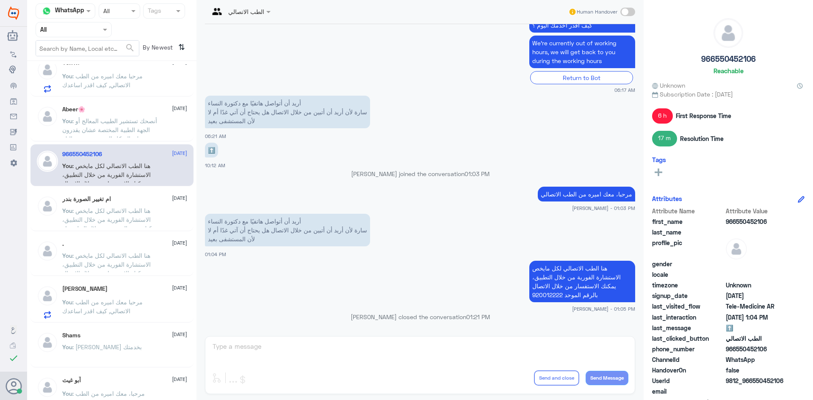
click at [163, 126] on div "You : أنصحك تستشير الطبيب المعالج أو الجهة الطبية المختصة عشان يقدرون يوجهونك ب…" at bounding box center [124, 128] width 125 height 19
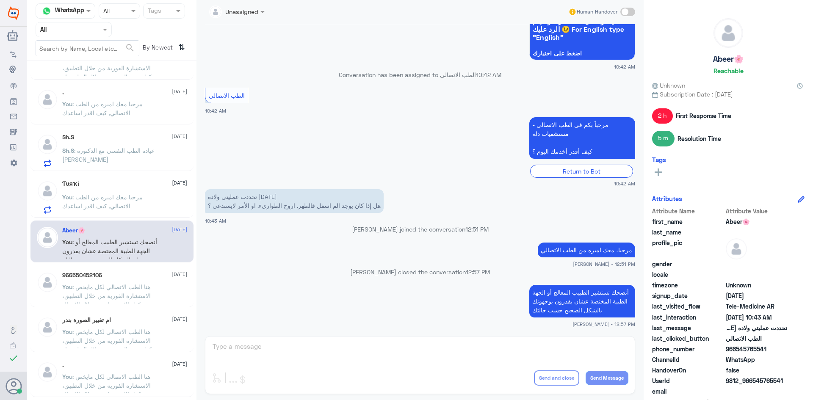
scroll to position [296, 0]
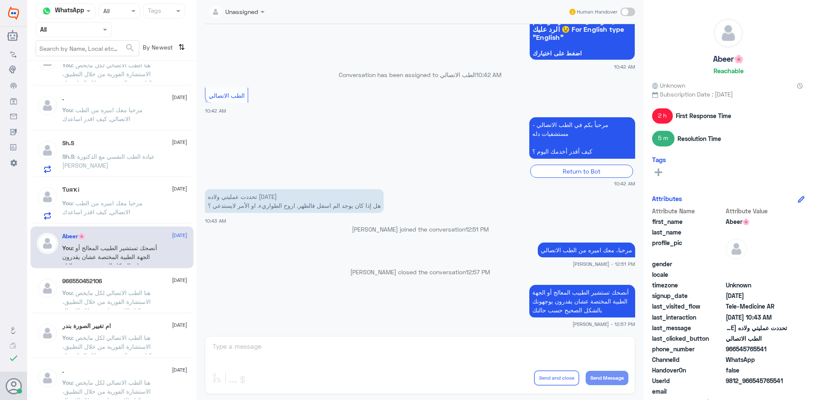
click at [134, 205] on span ": مرحبا معك اميره من الطب الاتصالي, كيف اقدر اساعدك" at bounding box center [102, 207] width 80 height 16
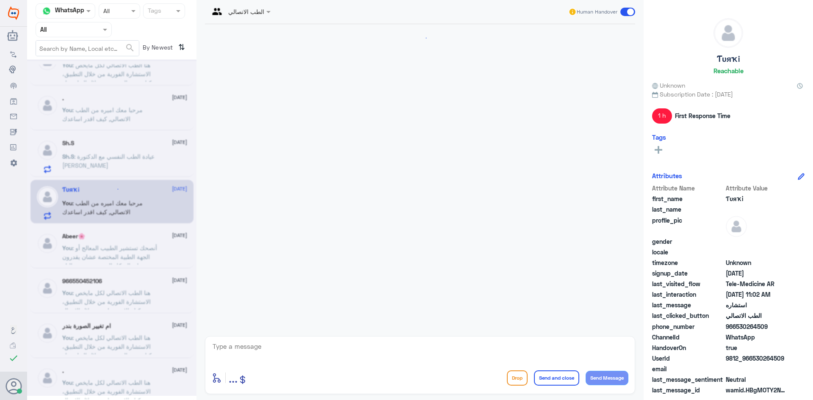
scroll to position [39, 0]
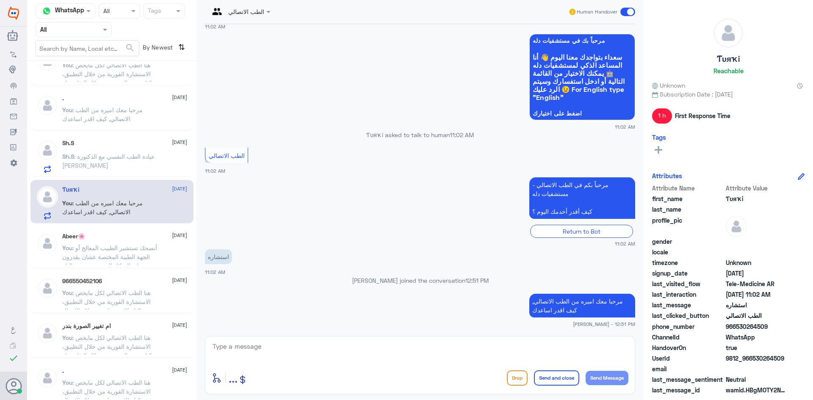
click at [75, 138] on div "Sh.S [DATE] Sh.S : عيادة الطب النفسي مع الدكتورة سمر" at bounding box center [111, 155] width 163 height 44
click at [94, 147] on div "Sh.S [DATE]" at bounding box center [124, 143] width 125 height 7
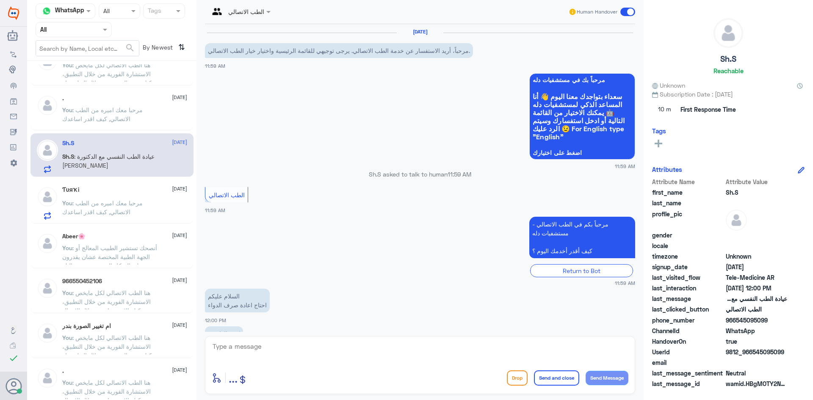
scroll to position [55, 0]
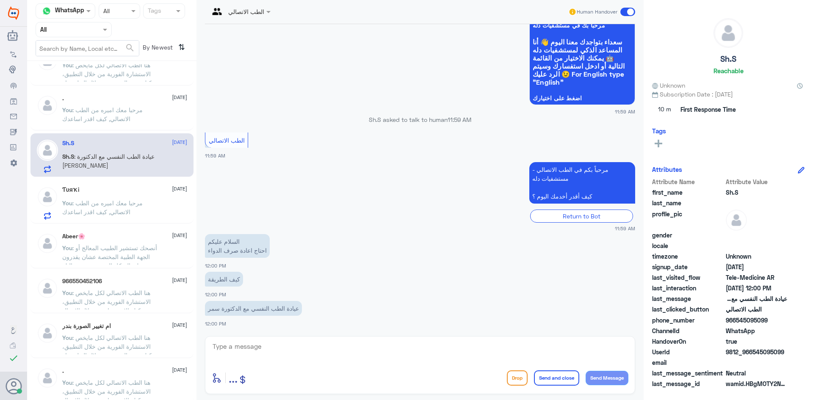
drag, startPoint x: 248, startPoint y: 348, endPoint x: 226, endPoint y: 253, distance: 97.5
click at [212, 237] on p "السلام عليكم احتاج اعادة صرف الدواء" at bounding box center [237, 246] width 65 height 24
click at [238, 347] on textarea at bounding box center [420, 351] width 417 height 21
click at [248, 343] on textarea at bounding box center [420, 351] width 417 height 21
paste textarea "مرحبا، معك اميره من الطب الاتصالي"
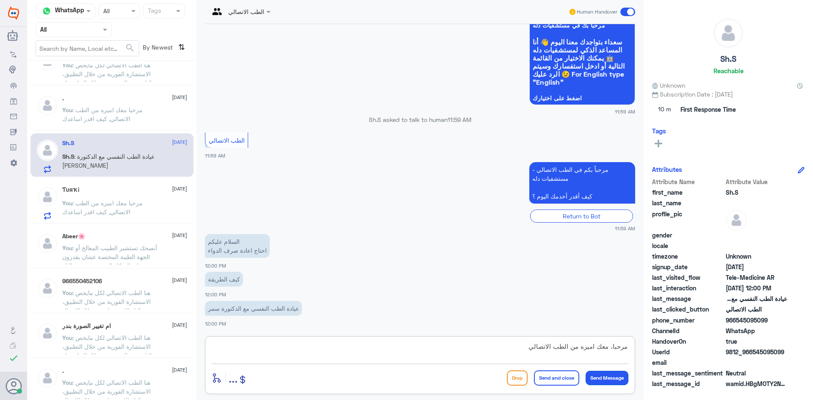
type textarea "مرحبا، معك اميره من الطب الاتصالي"
click at [611, 376] on button "Send Message" at bounding box center [607, 378] width 43 height 14
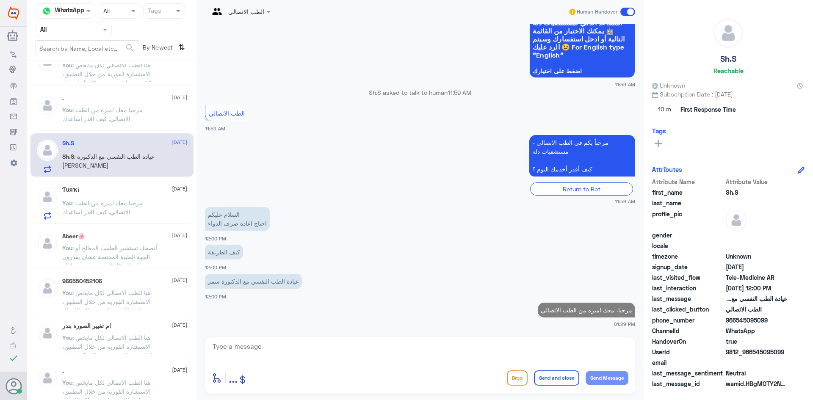
click at [257, 343] on textarea at bounding box center [420, 351] width 417 height 21
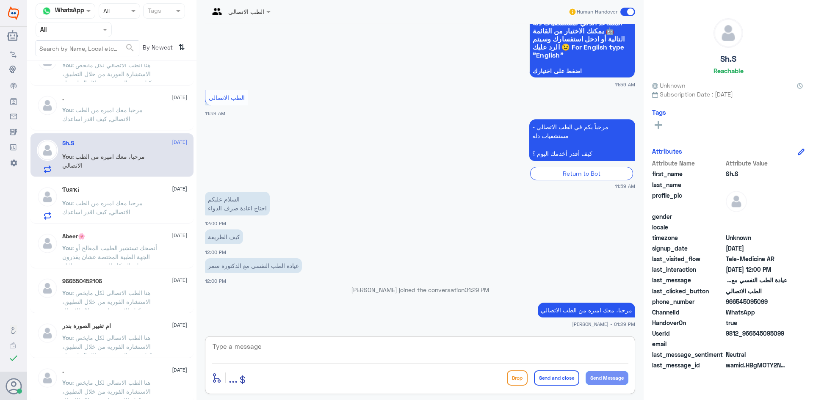
paste textarea "هنا الطب الاتصالي لكل مايخص الاستشارة الفورية من خلال التطبيق، يمكنك الاستفسار …"
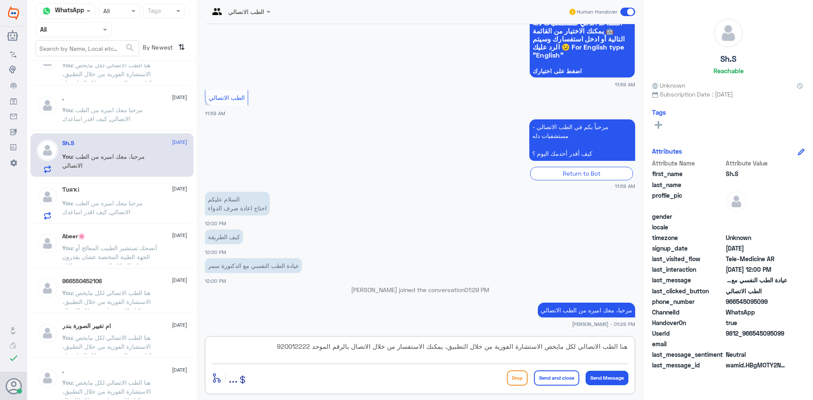
type textarea "هنا الطب الاتصالي لكل مايخص الاستشارة الفورية من خلال التطبيق، يمكنك الاستفسار …"
click at [623, 381] on button "Send Message" at bounding box center [607, 378] width 43 height 14
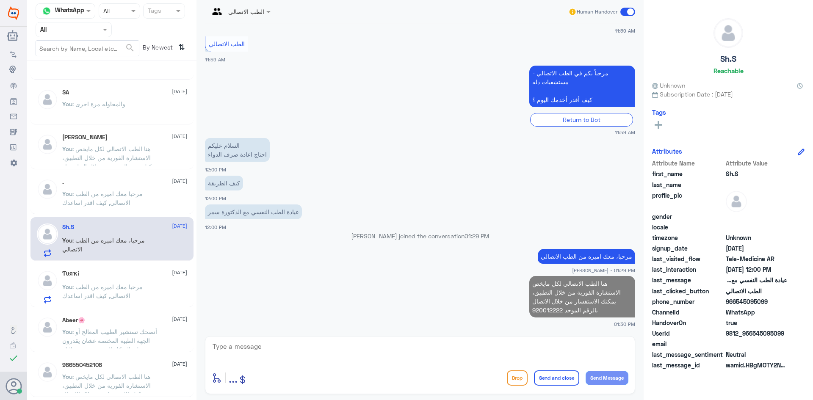
scroll to position [212, 0]
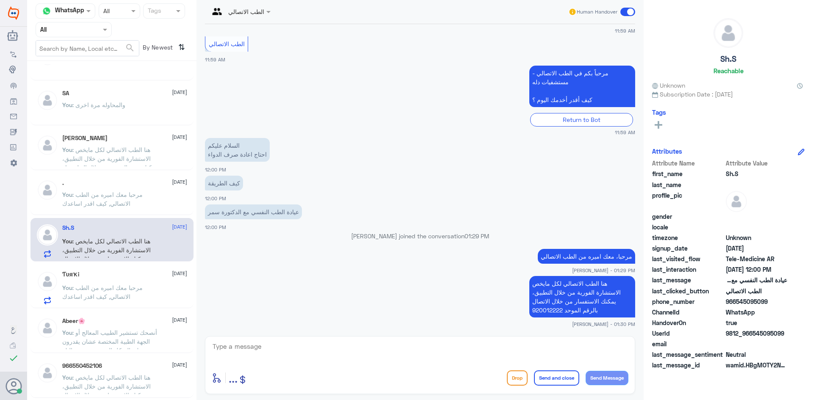
click at [630, 11] on span at bounding box center [627, 12] width 15 height 8
click at [0, 0] on input "checkbox" at bounding box center [0, 0] width 0 height 0
click at [632, 9] on span at bounding box center [627, 12] width 15 height 8
click at [0, 0] on input "checkbox" at bounding box center [0, 0] width 0 height 0
click at [629, 9] on span at bounding box center [627, 12] width 15 height 8
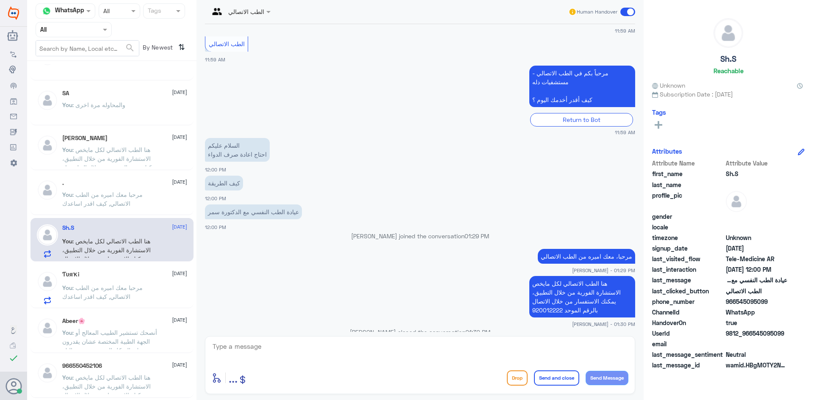
click at [0, 0] on input "checkbox" at bounding box center [0, 0] width 0 height 0
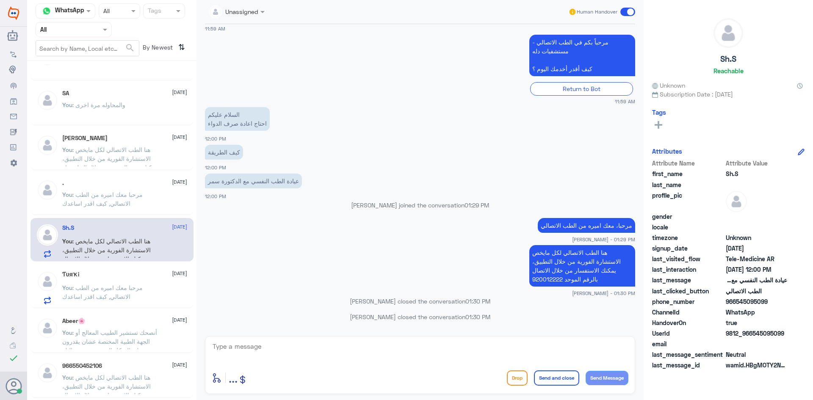
click at [143, 195] on p "You : مرحبا معك اميره من الطب الاتصالي, كيف اقدر اساعدك" at bounding box center [109, 200] width 95 height 21
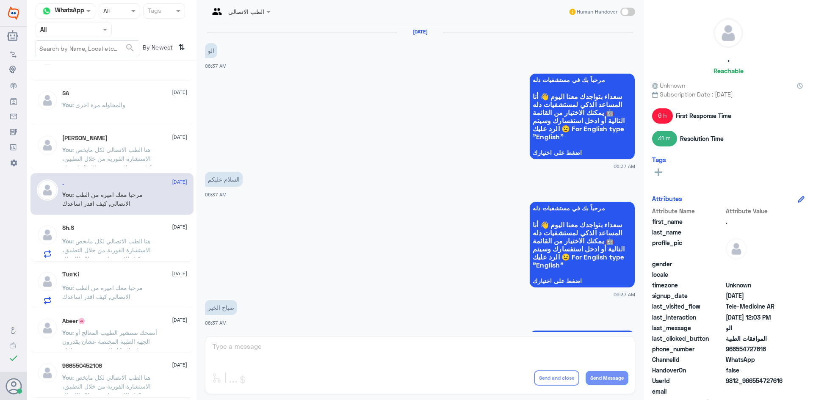
scroll to position [535, 0]
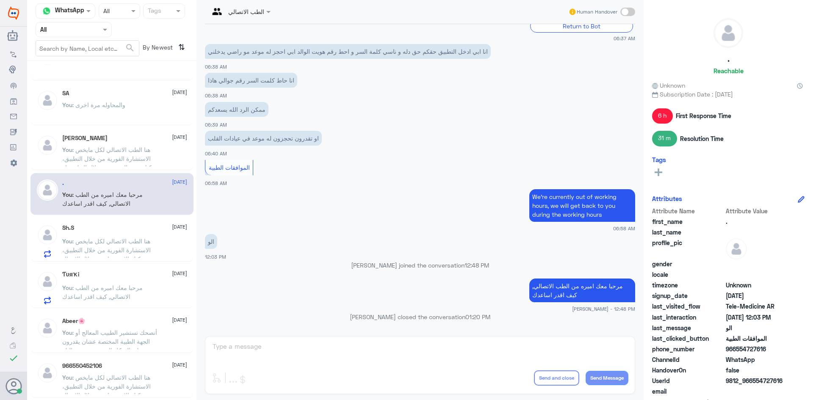
click at [136, 264] on div "أبو ديم 1 [DATE] أبو sent an attachment . [DATE] Bot : Default reply M [DATE] B…" at bounding box center [111, 233] width 169 height 339
click at [137, 246] on p "You : هنا الطب الاتصالي لكل مايخص الاستشارة الفورية من خلال التطبيق، يمكنك الاس…" at bounding box center [109, 247] width 95 height 21
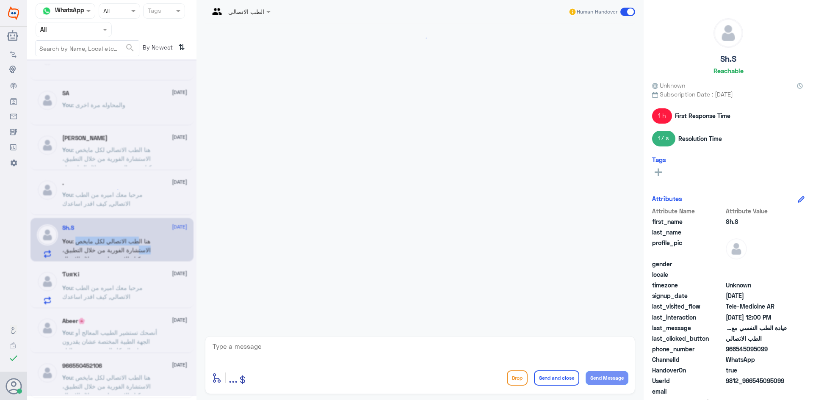
scroll to position [182, 0]
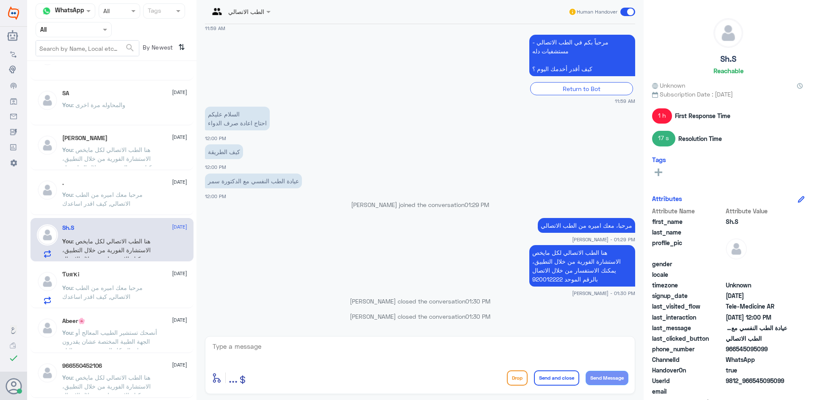
click at [629, 10] on span at bounding box center [627, 12] width 15 height 8
click at [0, 0] on input "checkbox" at bounding box center [0, 0] width 0 height 0
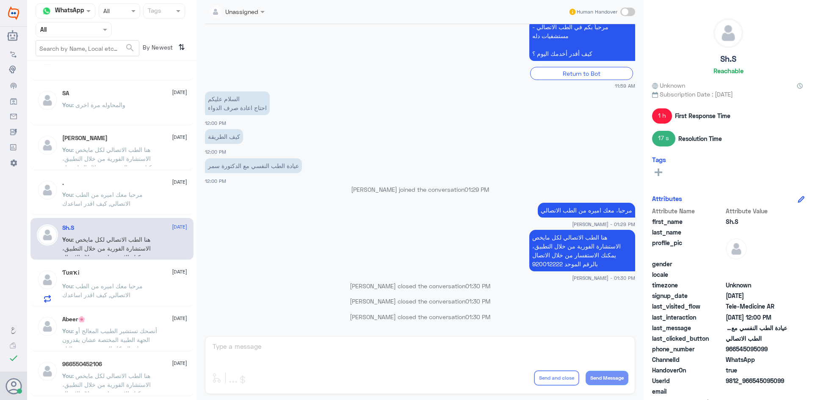
click at [164, 194] on div "You : مرحبا معك اميره من الطب الاتصالي, كيف اقدر اساعدك" at bounding box center [124, 201] width 125 height 19
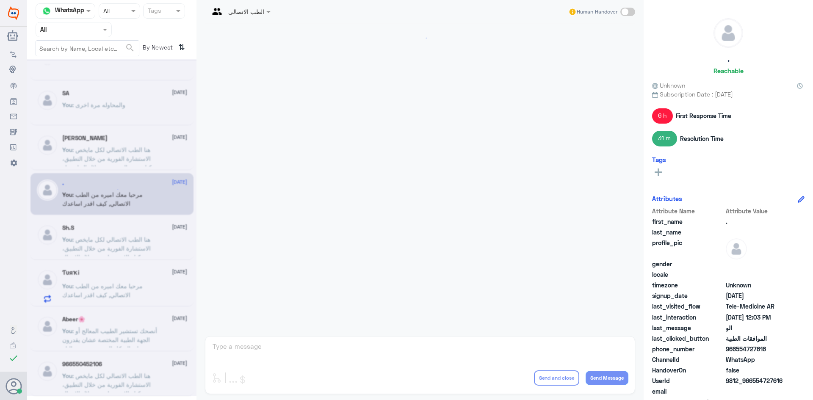
scroll to position [535, 0]
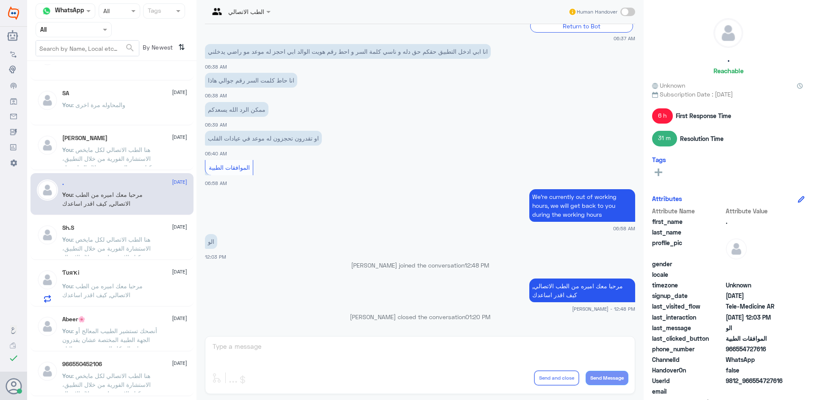
click at [152, 156] on p "You : هنا الطب الاتصالي لكل مايخص الاستشارة الفورية من خلال التطبيق، يمكنك حجز …" at bounding box center [109, 155] width 95 height 21
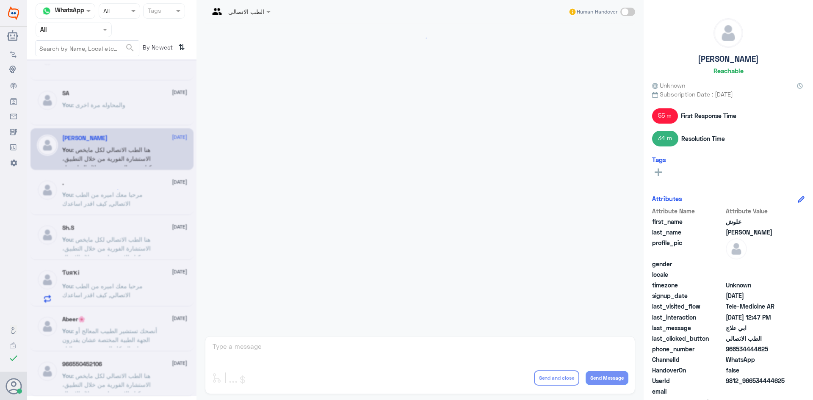
scroll to position [591, 0]
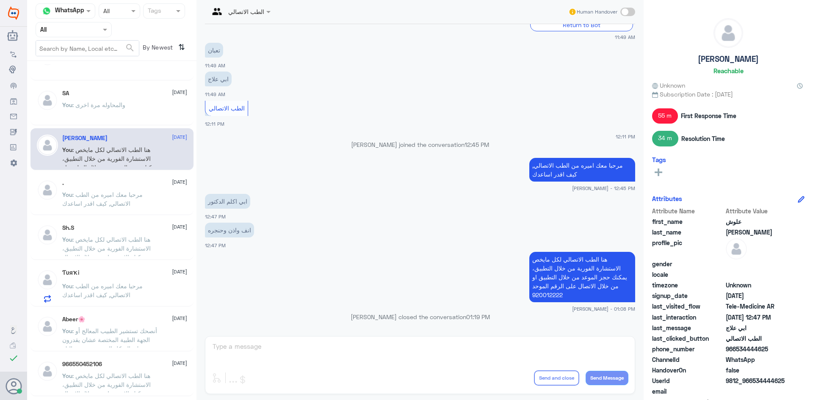
click at [149, 105] on div "You : والمحاوله مرة اخرى" at bounding box center [124, 111] width 125 height 19
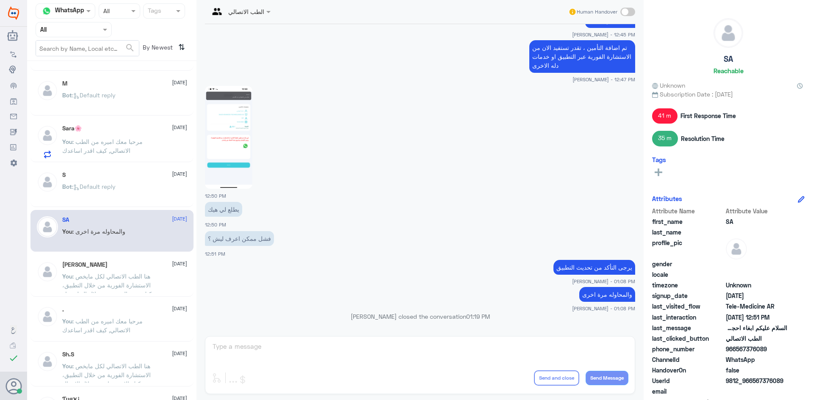
scroll to position [85, 0]
click at [134, 195] on div "Bot : Default reply" at bounding box center [124, 194] width 125 height 19
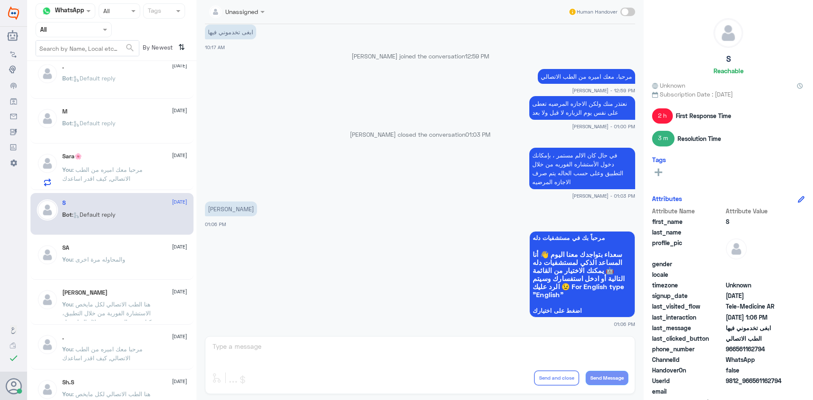
scroll to position [42, 0]
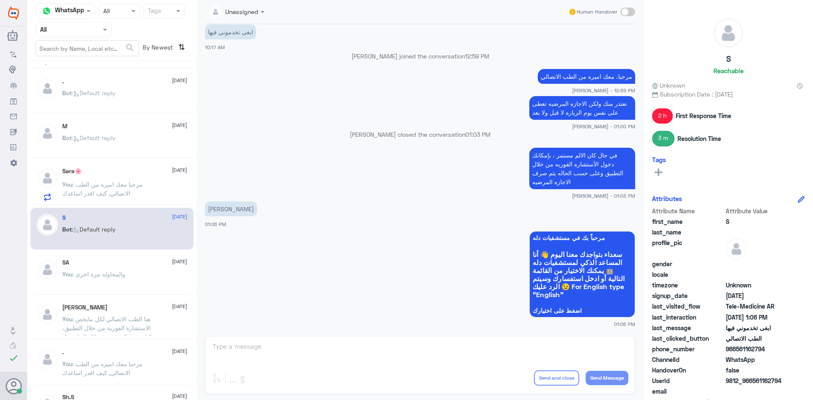
click at [150, 181] on p "You : مرحبا معك اميره من الطب الاتصالي, كيف اقدر اساعدك" at bounding box center [109, 190] width 95 height 21
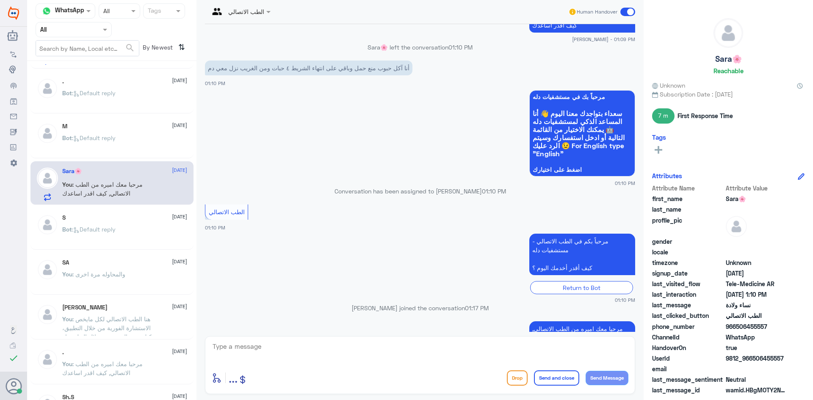
scroll to position [371, 0]
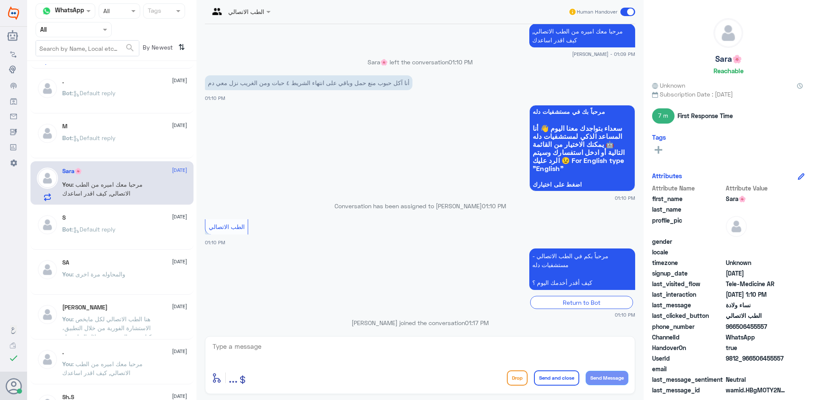
click at [631, 14] on span at bounding box center [627, 12] width 15 height 8
click at [0, 0] on input "checkbox" at bounding box center [0, 0] width 0 height 0
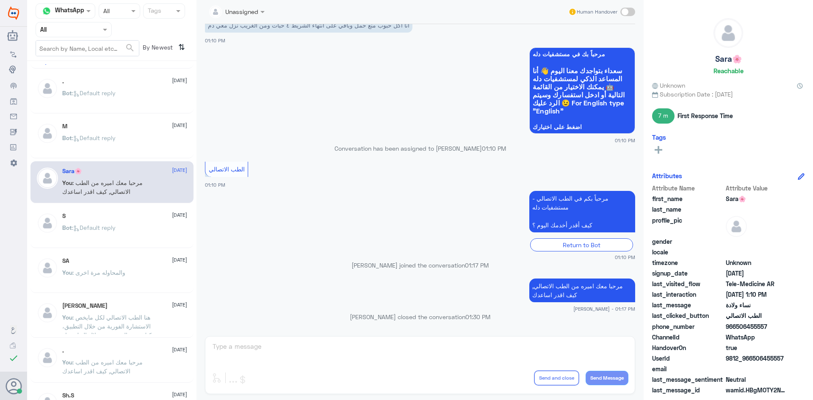
scroll to position [0, 0]
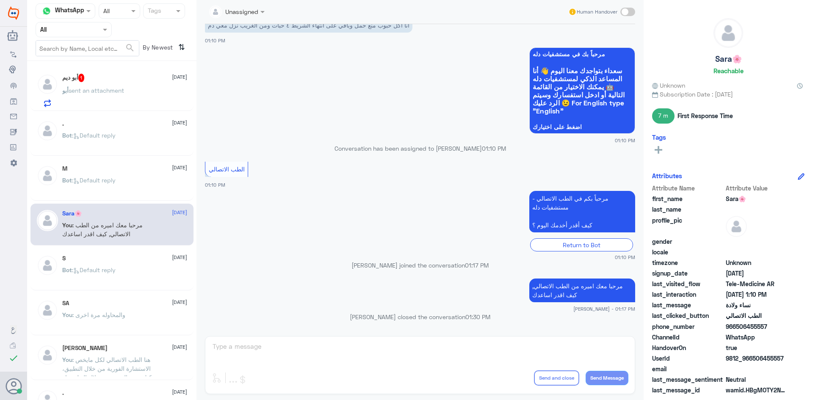
click at [131, 177] on div "M [DATE] Bot : Default reply" at bounding box center [124, 181] width 125 height 32
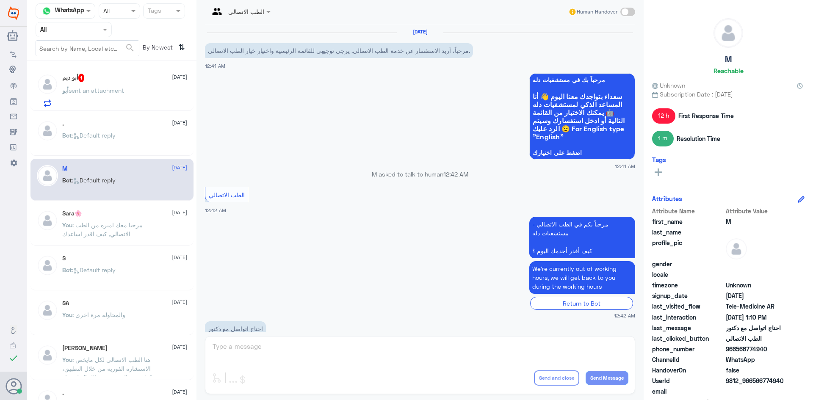
scroll to position [249, 0]
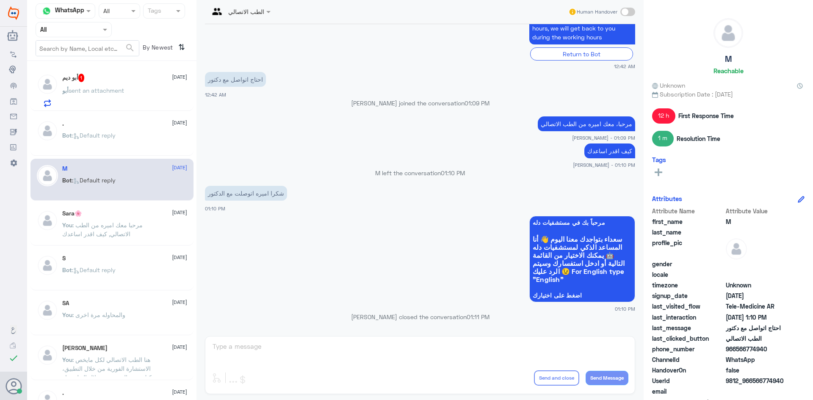
click at [145, 147] on div "Bot : Default reply" at bounding box center [124, 142] width 125 height 19
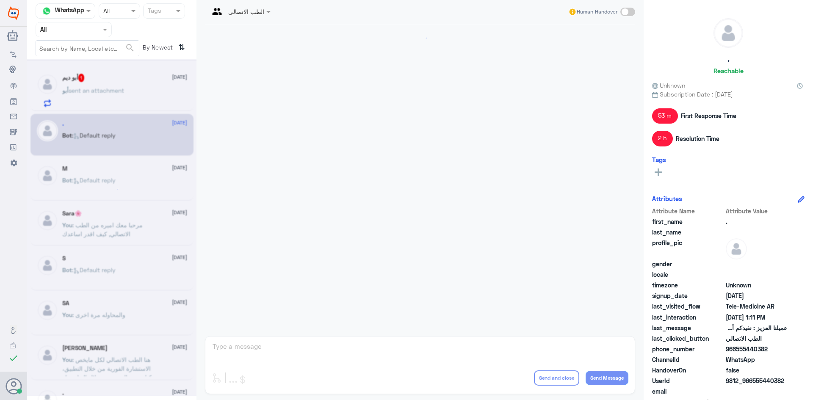
scroll to position [724, 0]
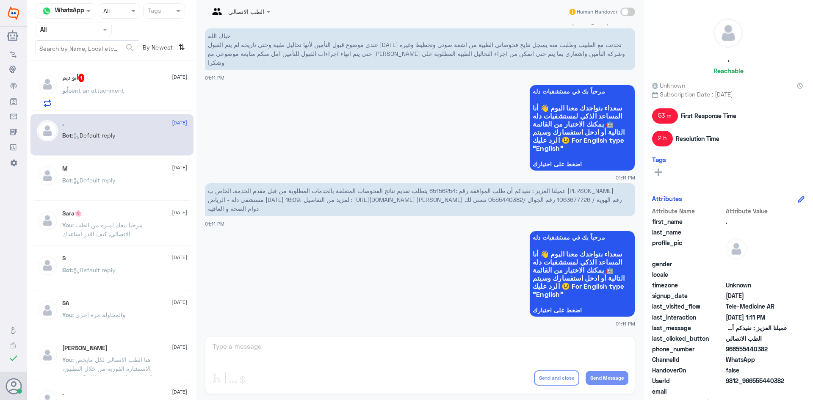
click at [150, 101] on div "أبو sent an attachment" at bounding box center [124, 97] width 125 height 19
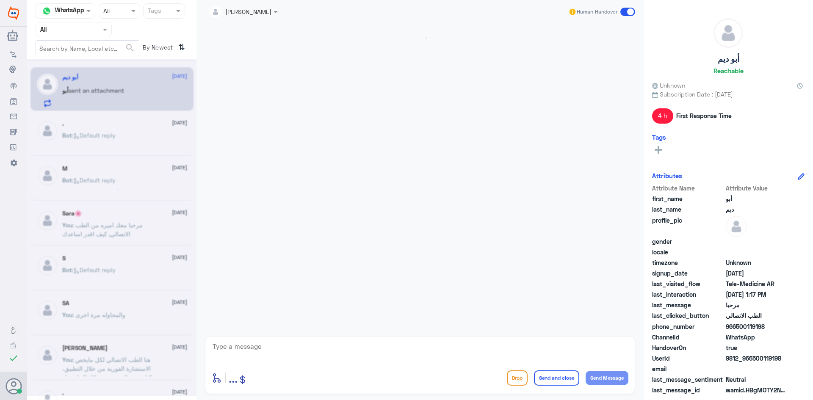
scroll to position [483, 0]
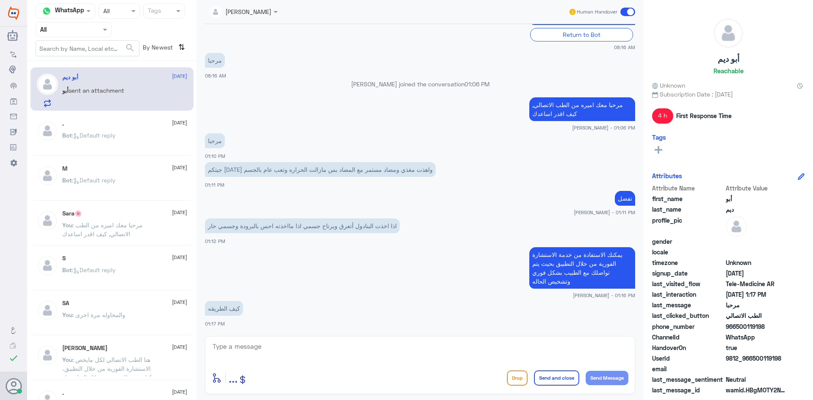
click at [272, 358] on textarea at bounding box center [420, 351] width 417 height 21
paste textarea "ممكن تزودني برقم الهوية/رقم الملف من فضلك"
type textarea "ممكن تزودني برقم الهوية/رقم الملف من فضلك"
click at [599, 377] on button "Send Message" at bounding box center [607, 378] width 43 height 14
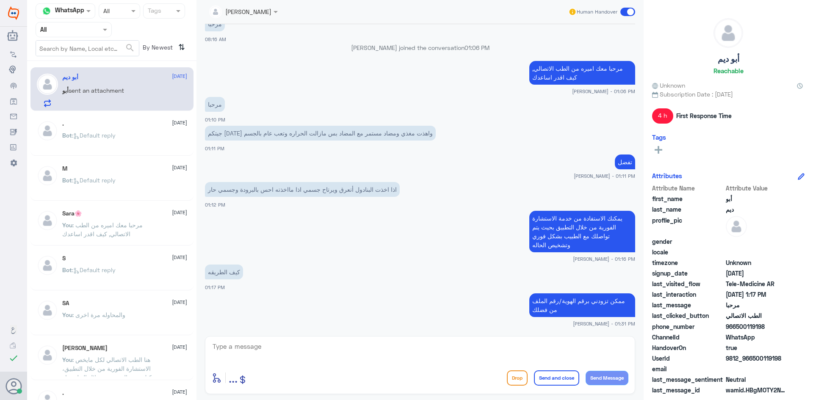
scroll to position [548, 0]
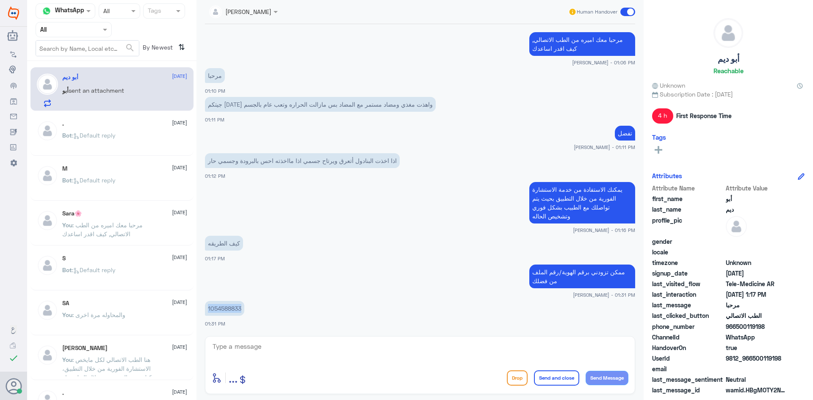
drag, startPoint x: 244, startPoint y: 307, endPoint x: 205, endPoint y: 313, distance: 38.6
click at [205, 313] on p "1054588833" at bounding box center [224, 308] width 39 height 15
copy p "1054588833"
click at [288, 347] on textarea at bounding box center [420, 351] width 417 height 21
type textarea "هل لديك تامين صحي؟"
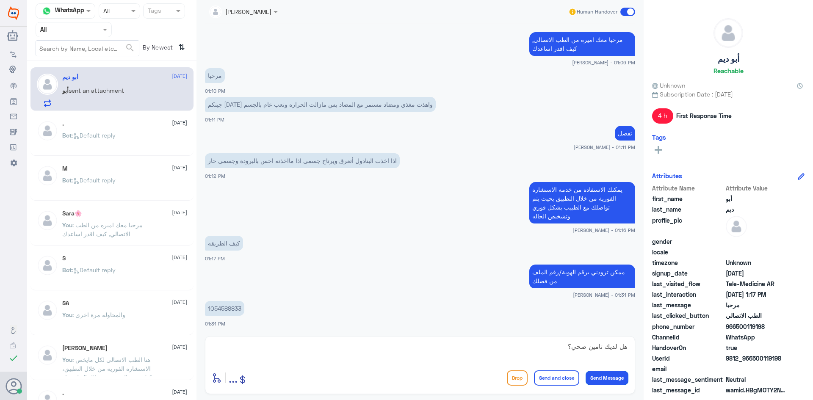
click at [620, 377] on button "Send Message" at bounding box center [607, 378] width 43 height 14
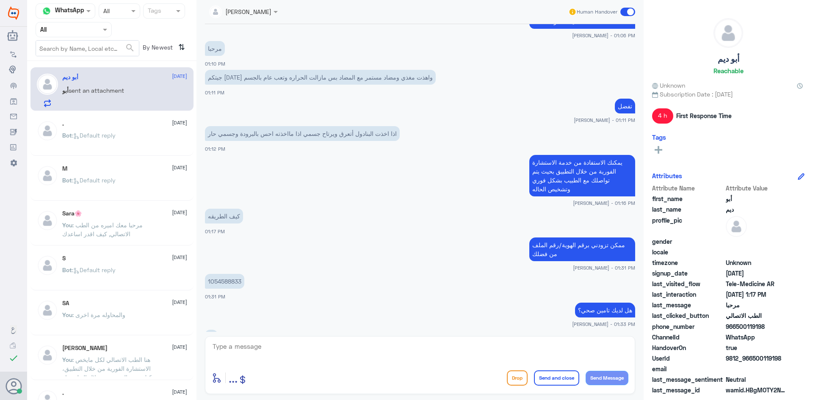
scroll to position [634, 0]
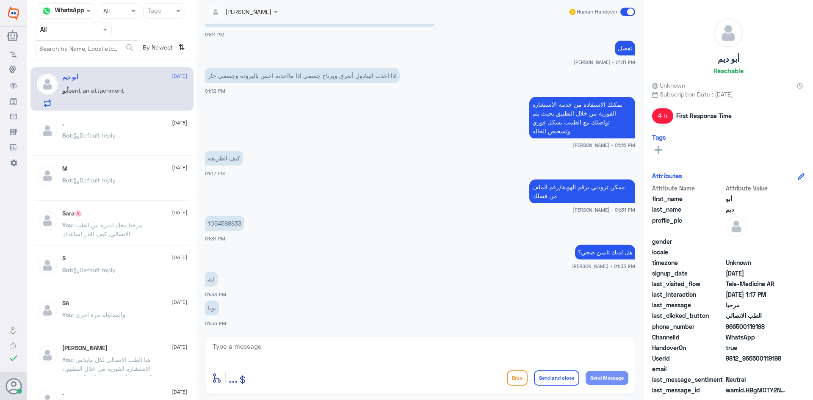
click at [267, 343] on textarea at bounding box center [420, 351] width 417 height 21
click at [238, 350] on textarea at bounding box center [420, 351] width 417 height 21
click at [264, 349] on textarea at bounding box center [420, 351] width 417 height 21
click at [262, 349] on textarea at bounding box center [420, 351] width 417 height 21
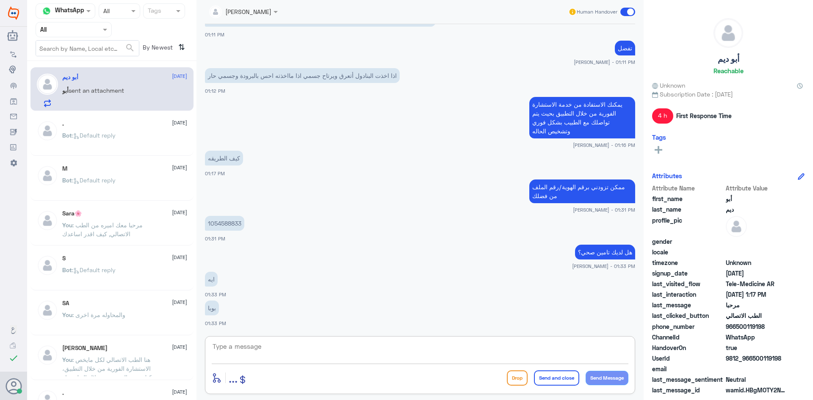
click at [261, 346] on textarea at bounding box center [420, 351] width 417 height 21
click at [262, 348] on textarea at bounding box center [420, 351] width 417 height 21
click at [252, 349] on textarea at bounding box center [420, 351] width 417 height 21
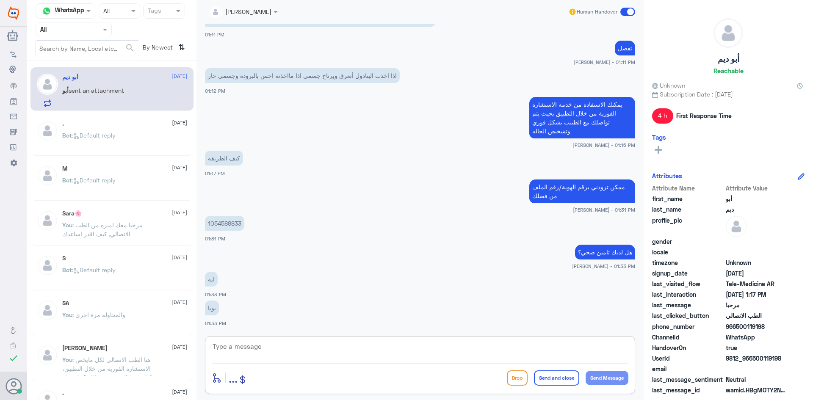
click at [250, 349] on textarea at bounding box center [420, 351] width 417 height 21
type textarea "ت"
paste textarea "تم (تحديث/اضافة) التأمين ، تقدر تستفيد الان من الاستشارة الفورية عبر التطبيق او…"
drag, startPoint x: 560, startPoint y: 347, endPoint x: 588, endPoint y: 349, distance: 28.5
click at [588, 349] on textarea "تم (تحديث/اضافة) التأمين ، تقدر تستفيد الان من الاستشارة الفورية عبر التطبيق او…" at bounding box center [420, 351] width 417 height 21
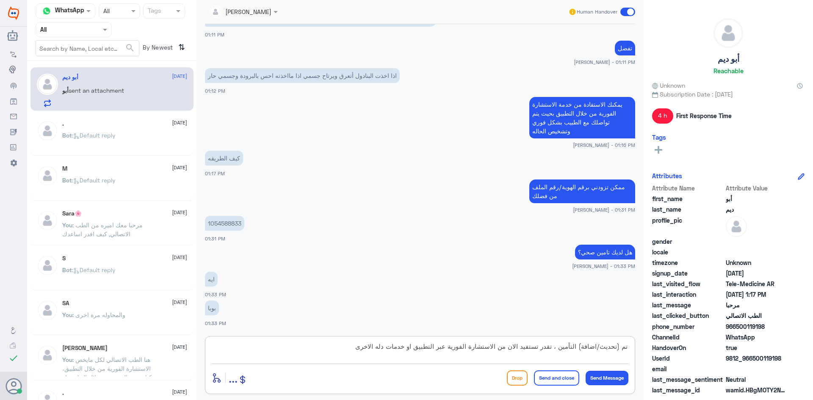
click at [551, 350] on textarea "تم (تحديث/اضافة) التأمين ، تقدر تستفيد الان من الاستشارة الفورية عبر التطبيق او…" at bounding box center [420, 351] width 417 height 21
click at [564, 347] on textarea "تم (تحديث/اضافة) التأمين ، تقدر تستفيد الان من الاستشارة الفورية عبر التطبيق او…" at bounding box center [420, 351] width 417 height 21
click at [572, 343] on textarea "تم (تحديث/اضافة) التأمين ، تقدر تستفيد الان من الاستشارة الفورية عبر التطبيق او…" at bounding box center [420, 351] width 417 height 21
click at [559, 349] on textarea "تم (تحديث/اضافة) التأمين ، تقدر تستفيد الان من الاستشارة الفورية عبر التطبيق او…" at bounding box center [420, 351] width 417 height 21
click at [563, 351] on textarea "تم (تحديث/اضافة) التأمين ، تقدر تستفيد الان من الاستشارة الفورية عبر التطبيق او…" at bounding box center [420, 351] width 417 height 21
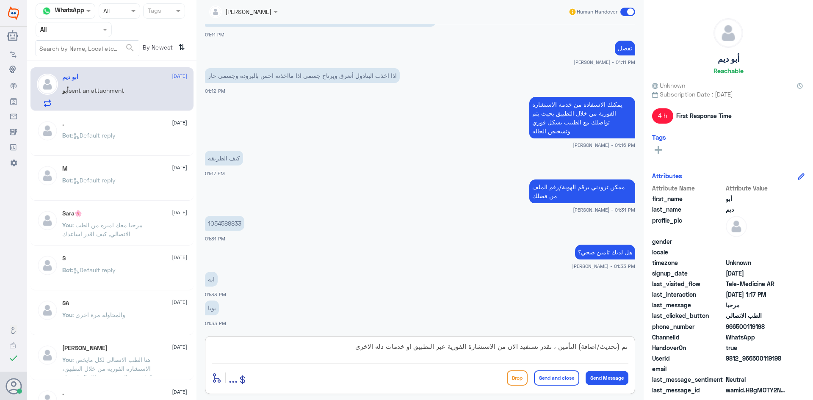
click at [563, 351] on textarea "تم (تحديث/اضافة) التأمين ، تقدر تستفيد الان من الاستشارة الفورية عبر التطبيق او…" at bounding box center [420, 351] width 417 height 21
click at [562, 349] on textarea "تم (تحديث/اضافة) التأمين ، تقدر تستفيد الان من الاستشارة الفورية عبر التطبيق او…" at bounding box center [420, 351] width 417 height 21
drag, startPoint x: 581, startPoint y: 349, endPoint x: 602, endPoint y: 348, distance: 21.6
click at [602, 348] on textarea "تم (تحديث/اضافة) التأمين ، تقدر تستفيد الان من الاستشارة الفورية عبر التطبيق او…" at bounding box center [420, 351] width 417 height 21
click at [617, 346] on textarea "تم (تحديث التأمين ، تقدر تستفيد الان من الاستشارة الفورية عبر التطبيق او خدمات …" at bounding box center [420, 351] width 417 height 21
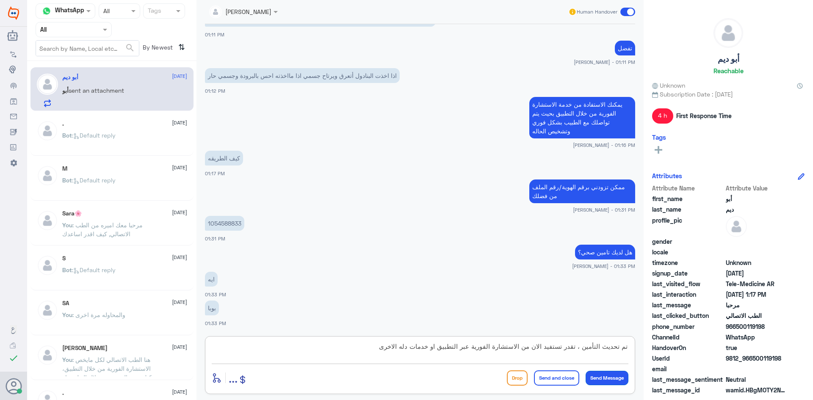
type textarea "تم تحديث التأمين ، تقدر تستفيد الان من الاستشارة الفورية عبر التطبيق او خدمات د…"
click at [599, 376] on button "Send Message" at bounding box center [607, 378] width 43 height 14
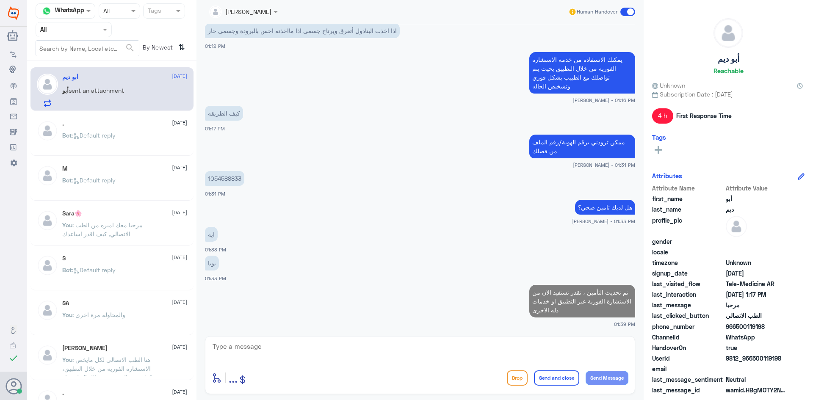
click at [401, 355] on textarea at bounding box center [420, 351] width 417 height 21
click at [308, 346] on textarea at bounding box center [420, 351] width 417 height 21
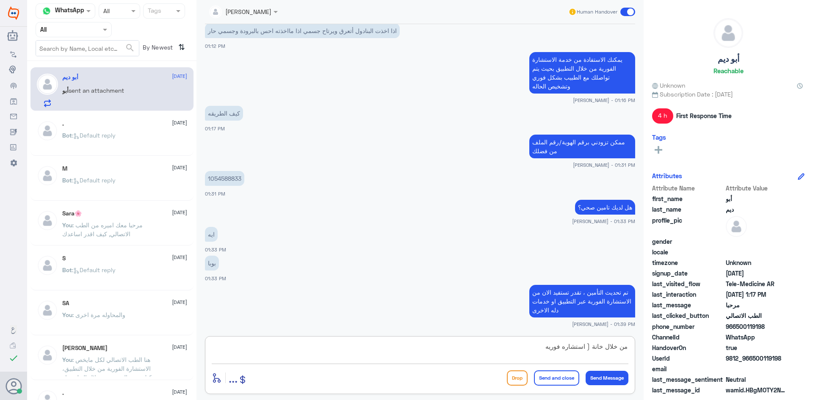
scroll to position [707, 0]
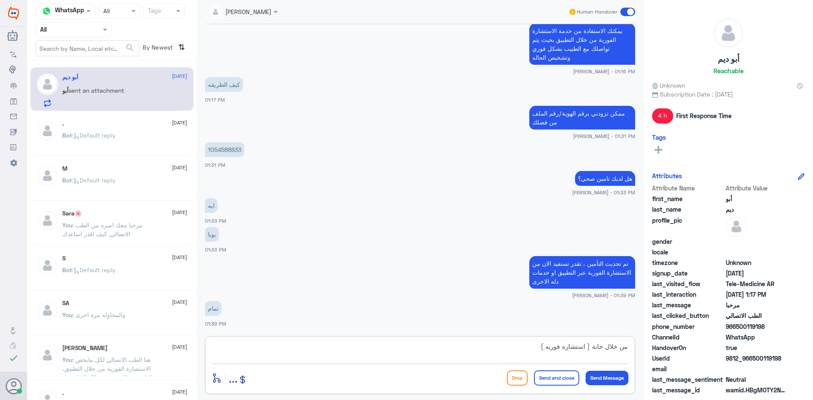
type textarea "من خلال خانة ( استشاره فوريه )"
click at [624, 376] on button "Send Message" at bounding box center [607, 378] width 43 height 14
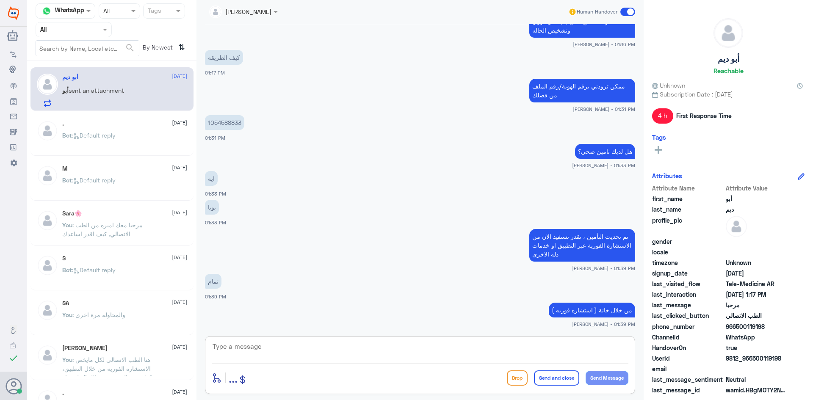
click at [581, 345] on textarea at bounding box center [420, 351] width 417 height 21
click at [105, 116] on div ". [DATE] Bot : Default reply" at bounding box center [111, 135] width 163 height 42
click at [116, 132] on span ": Default reply" at bounding box center [94, 135] width 44 height 7
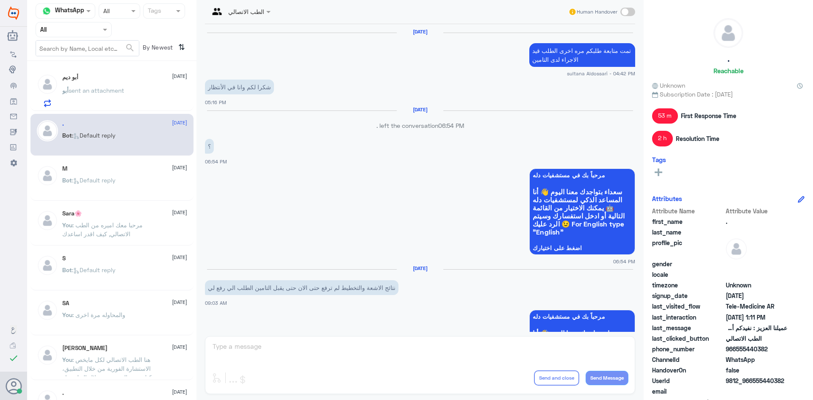
scroll to position [724, 0]
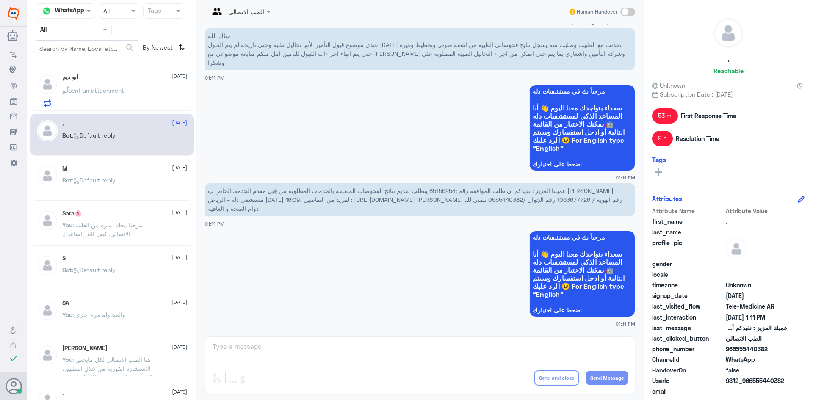
click at [135, 92] on div "أبو sent an attachment" at bounding box center [124, 97] width 125 height 19
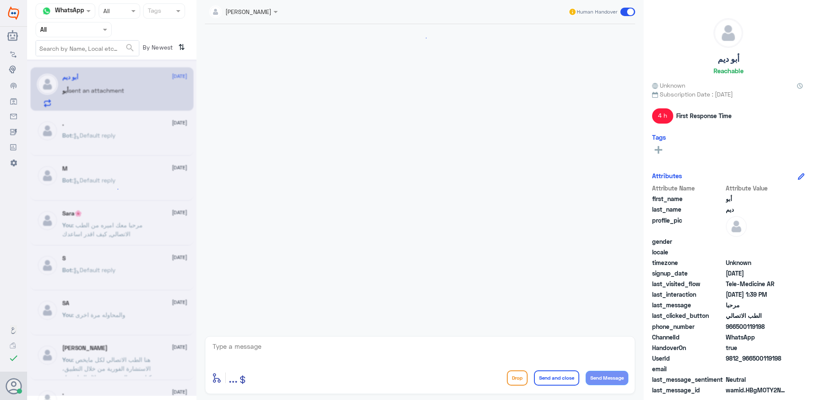
scroll to position [393, 0]
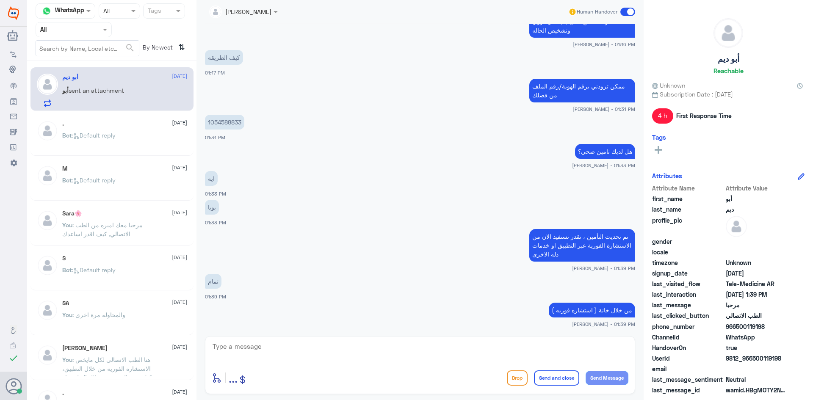
click at [453, 356] on textarea at bounding box center [420, 351] width 417 height 21
paste textarea "اي استفسار او خدمة اخرى؟"
type textarea "اي استفسار او خدمة اخرى؟"
click at [620, 376] on button "Send Message" at bounding box center [607, 378] width 43 height 14
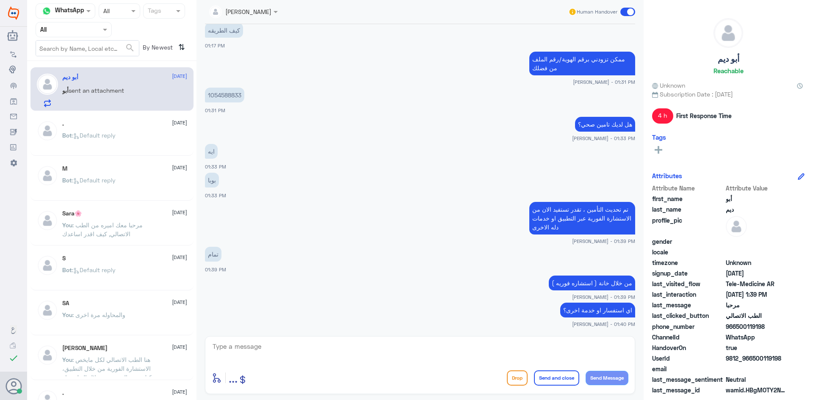
click at [91, 132] on span ": Default reply" at bounding box center [94, 135] width 44 height 7
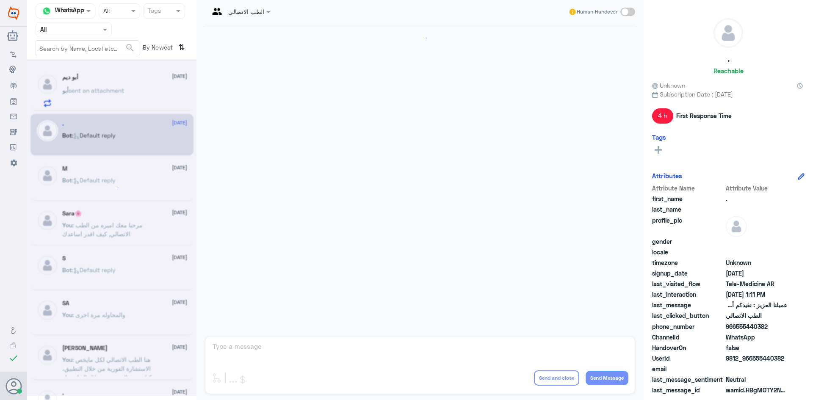
scroll to position [724, 0]
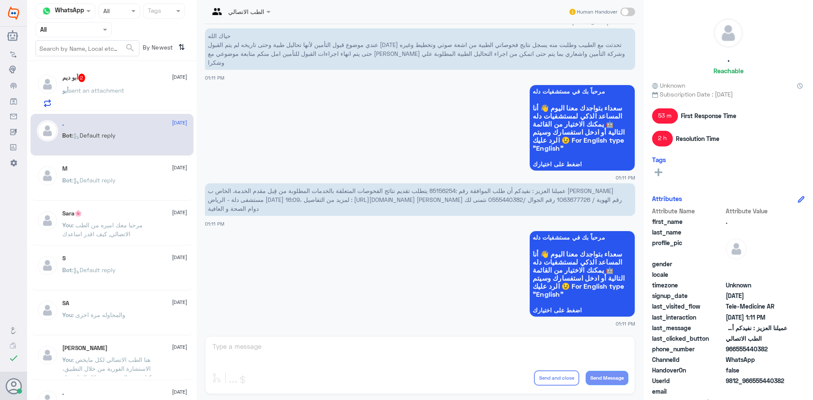
click at [95, 86] on div "أبو ديم 2 [DATE] أبو sent an attachment" at bounding box center [124, 90] width 125 height 33
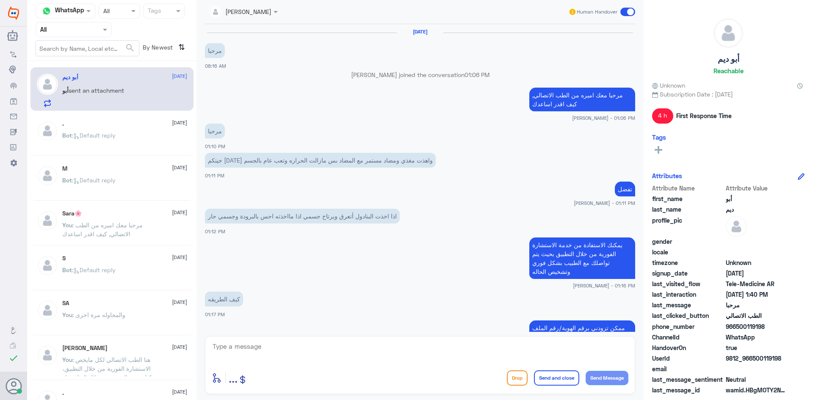
scroll to position [327, 0]
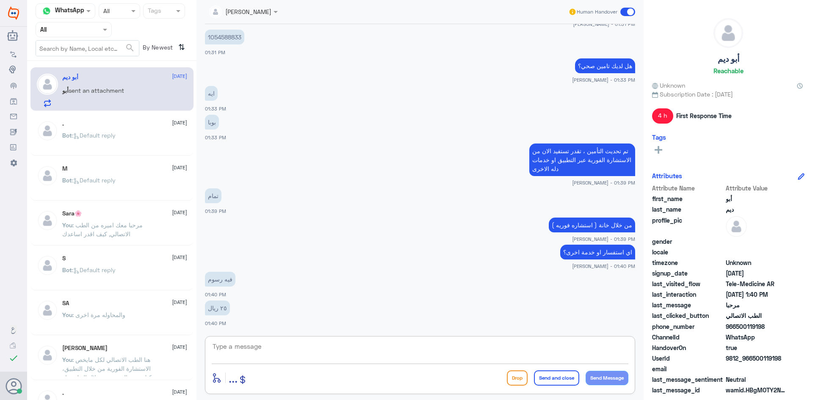
click at [271, 350] on textarea at bounding box center [420, 351] width 417 height 21
click at [269, 350] on textarea at bounding box center [420, 351] width 417 height 21
type textarea "هذي الرسوم بعد تغطية التأمين"
click at [598, 378] on button "Send Message" at bounding box center [607, 378] width 43 height 14
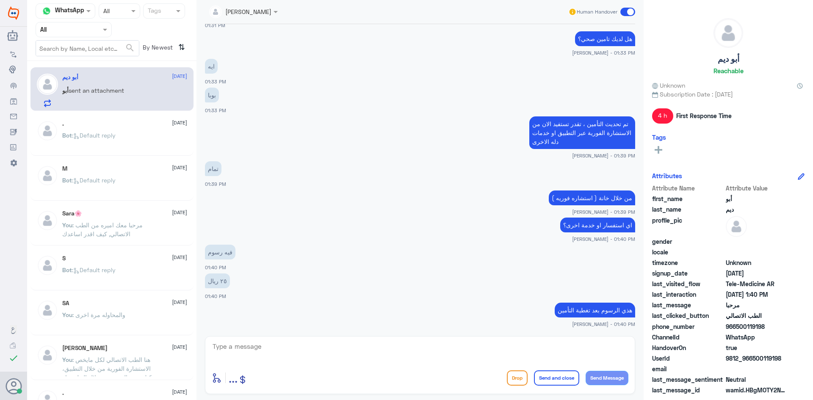
scroll to position [383, 0]
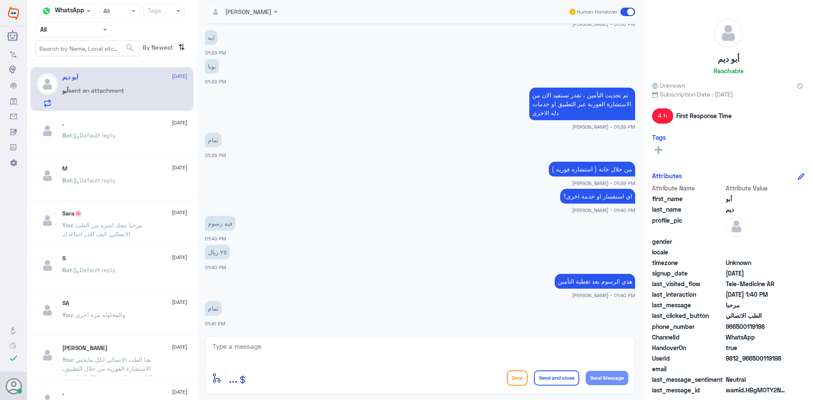
click at [273, 344] on textarea at bounding box center [420, 351] width 417 height 21
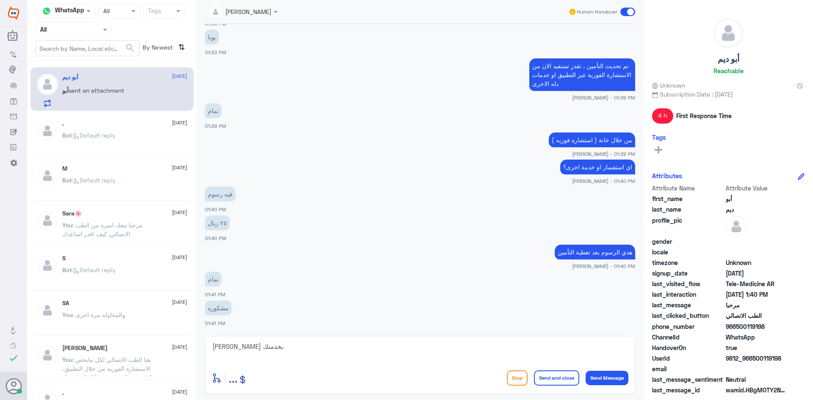
click at [629, 343] on div "[PERSON_NAME] بخدمتك enter flow name ... Drop Send and close Send Message" at bounding box center [420, 365] width 430 height 58
click at [629, 345] on div "[PERSON_NAME] بخدمتك enter flow name ... Drop Send and close Send Message" at bounding box center [420, 365] width 430 height 58
click at [625, 349] on textarea "[PERSON_NAME] بخدمتك" at bounding box center [420, 351] width 417 height 21
type textarea "العفو ، [PERSON_NAME]نا بخدمتك"
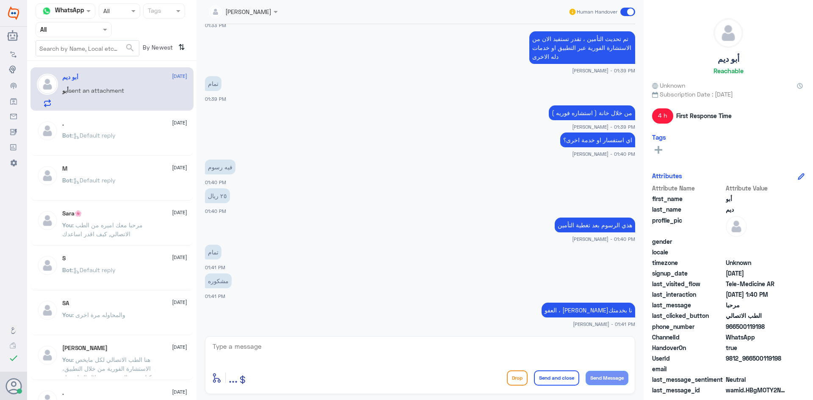
click at [629, 11] on span at bounding box center [627, 12] width 15 height 8
click at [0, 0] on input "checkbox" at bounding box center [0, 0] width 0 height 0
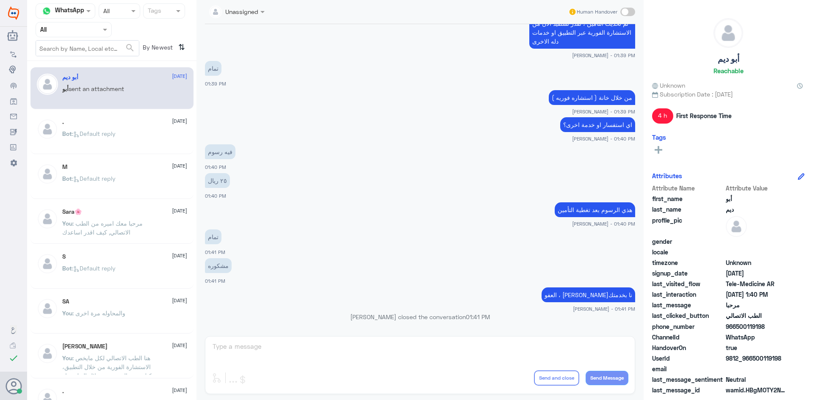
click at [122, 275] on div "Bot : Default reply" at bounding box center [124, 275] width 125 height 19
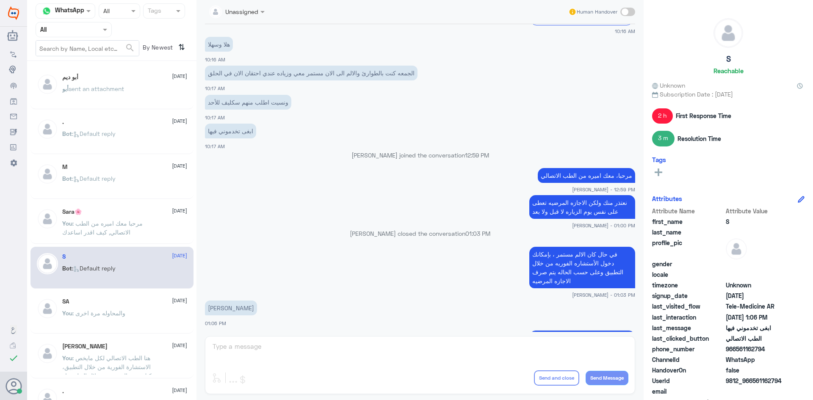
scroll to position [266, 0]
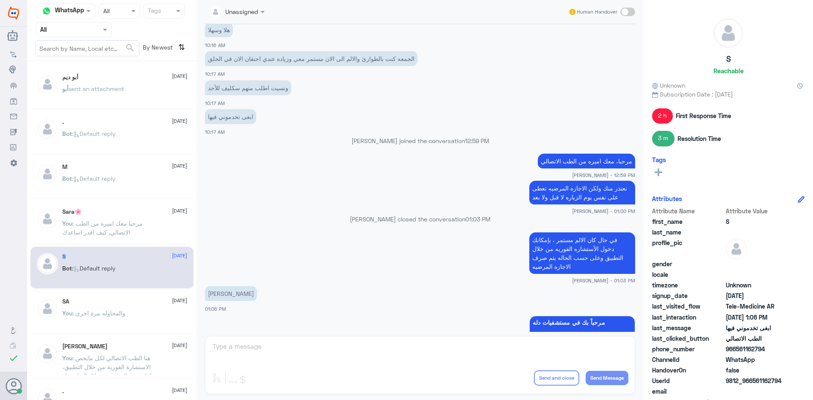
click at [767, 348] on span "966561162794" at bounding box center [756, 349] width 61 height 9
drag, startPoint x: 767, startPoint y: 348, endPoint x: 738, endPoint y: 353, distance: 29.7
click at [738, 353] on span "966561162794" at bounding box center [756, 349] width 61 height 9
copy span "561162794"
click at [119, 77] on div "أبو ديم [DATE]" at bounding box center [124, 77] width 125 height 7
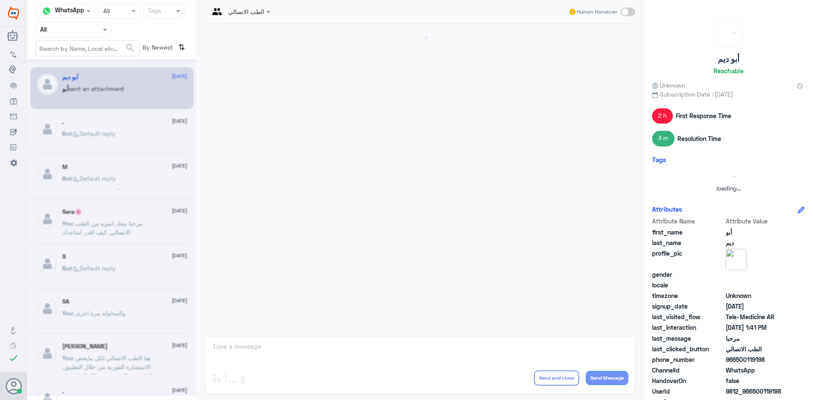
scroll to position [316, 0]
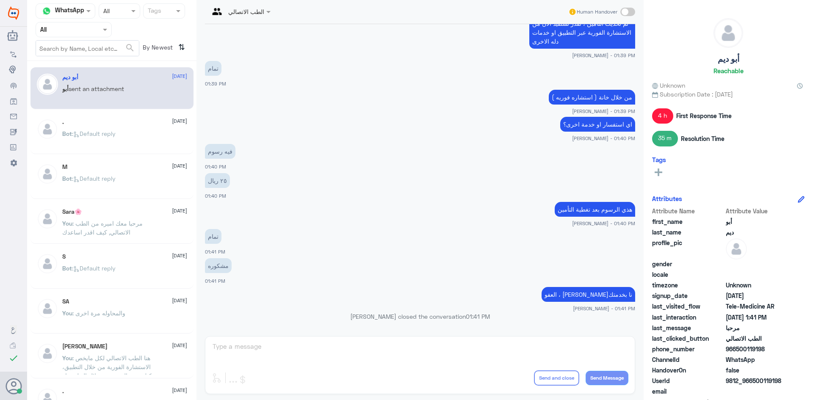
click at [95, 30] on div at bounding box center [73, 30] width 75 height 10
click at [90, 53] on div "All" at bounding box center [74, 50] width 76 height 16
click at [121, 141] on div "Bot : Default reply" at bounding box center [124, 140] width 125 height 19
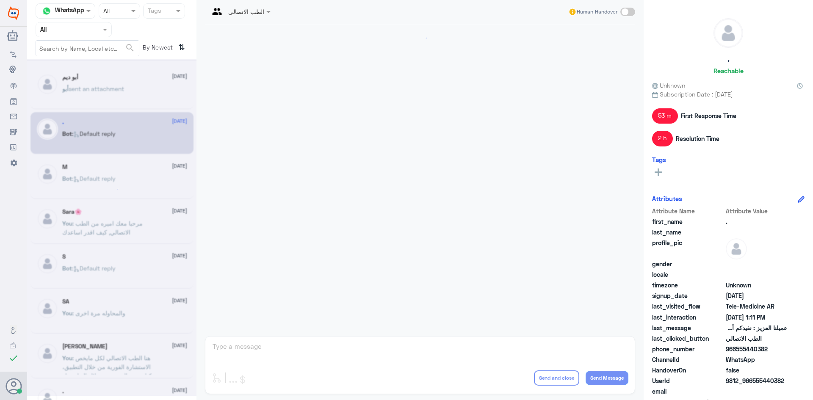
scroll to position [724, 0]
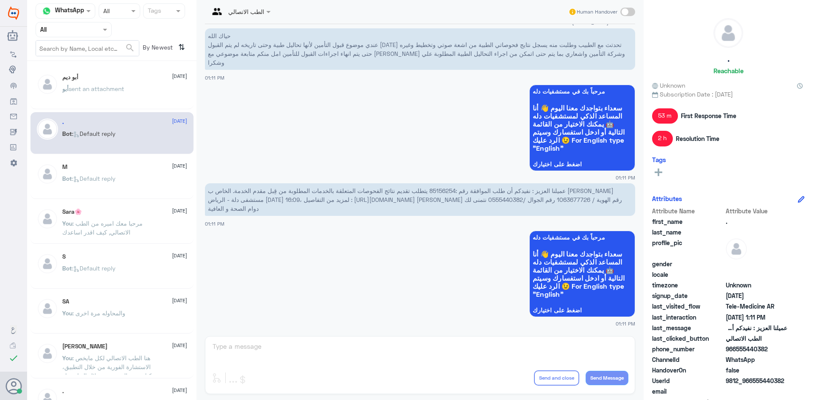
click at [107, 89] on span "sent an attachment" at bounding box center [96, 88] width 55 height 7
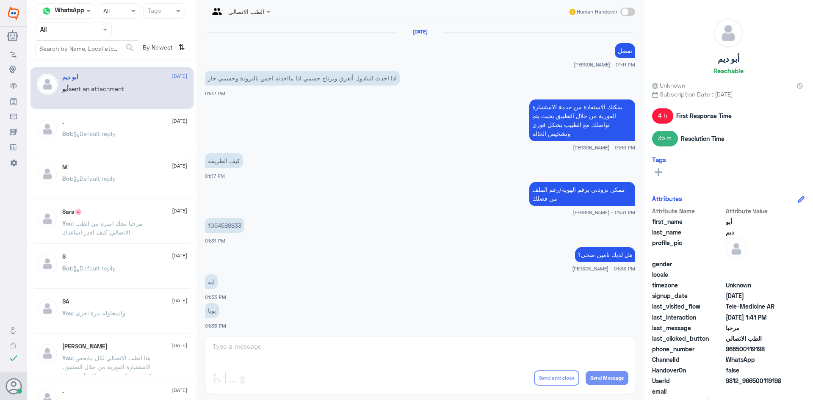
scroll to position [316, 0]
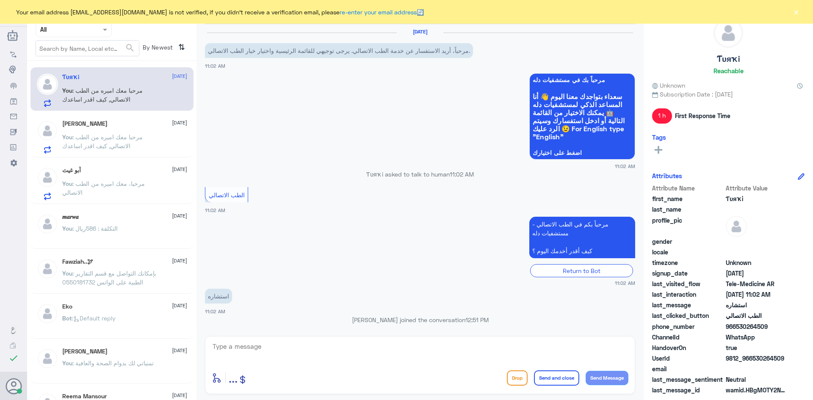
scroll to position [39, 0]
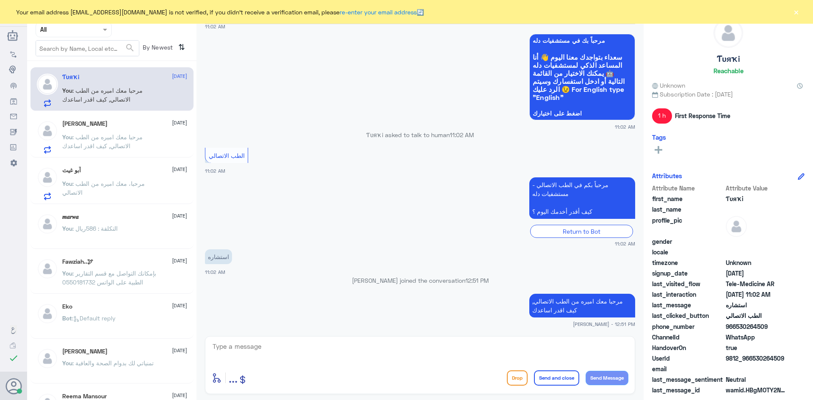
click at [794, 11] on button "×" at bounding box center [796, 12] width 8 height 8
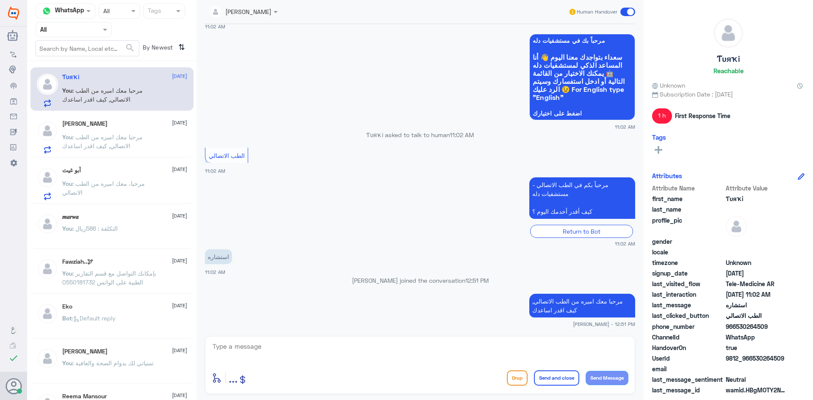
click at [125, 148] on span ": مرحبا معك اميره من الطب الاتصالي, كيف اقدر اساعدك" at bounding box center [102, 141] width 80 height 16
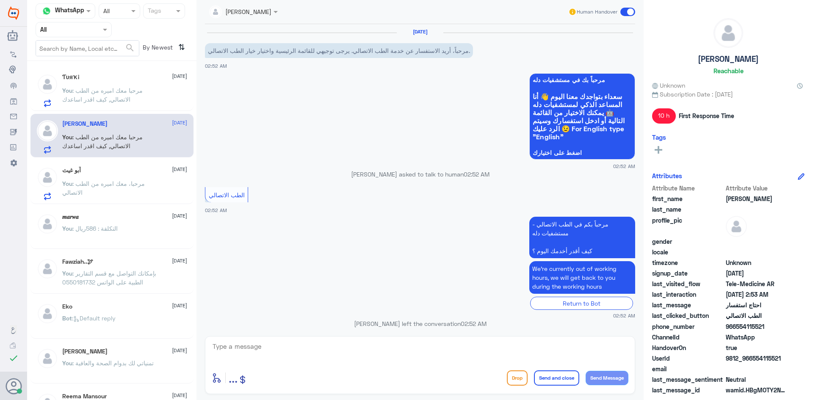
click at [116, 111] on div "‏Ƭυяҡi 11 October You : مرحبا معك اميره من الطب الاتصالي, كيف اقدر اساعدك Nora …" at bounding box center [111, 233] width 169 height 339
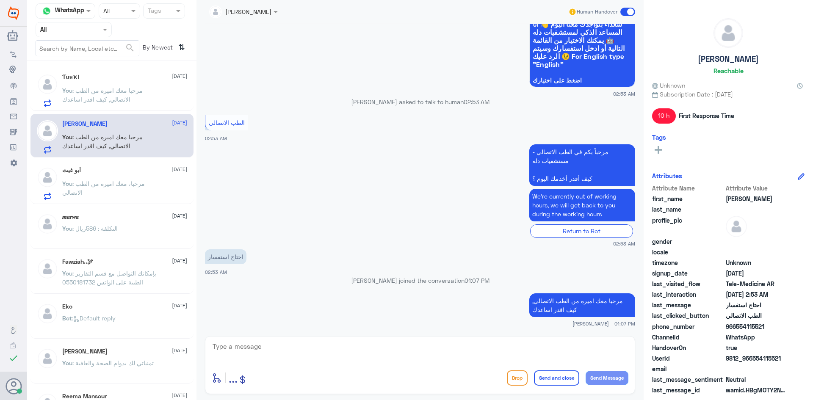
click at [112, 102] on span ": مرحبا معك اميره من الطب الاتصالي, كيف اقدر اساعدك" at bounding box center [102, 95] width 80 height 16
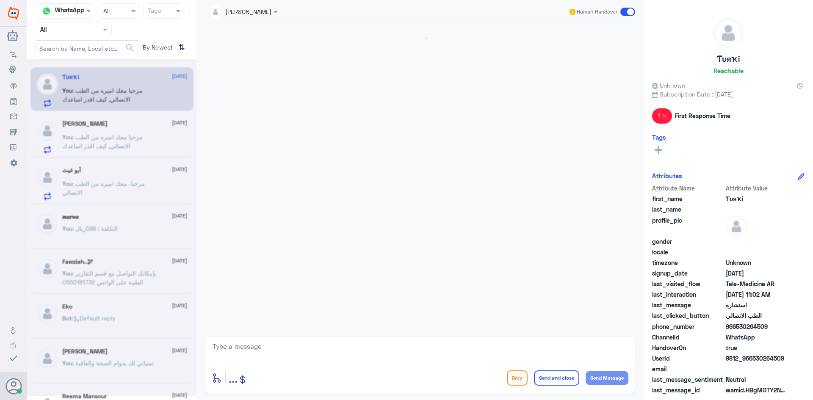
scroll to position [39, 0]
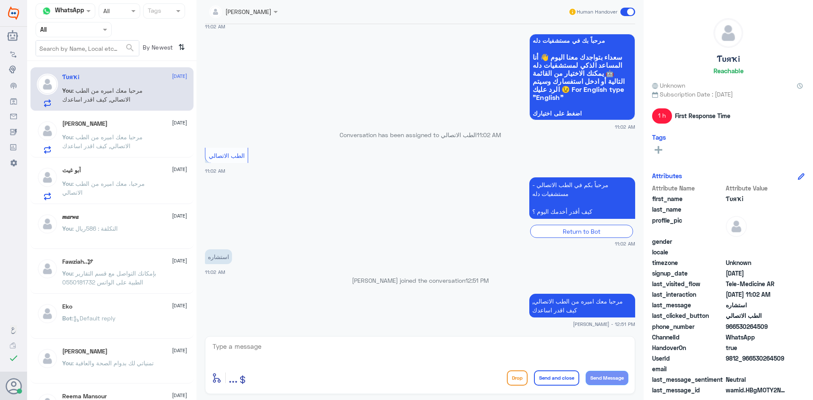
click at [132, 65] on div "‏Ƭυяҡi 11 October You : مرحبا معك اميره من الطب الاتصالي, كيف اقدر اساعدك Nora …" at bounding box center [111, 233] width 169 height 339
click at [137, 89] on span ": مرحبا معك اميره من الطب الاتصالي, كيف اقدر اساعدك" at bounding box center [102, 95] width 80 height 16
click at [145, 135] on p "You : مرحبا معك اميره من الطب الاتصالي, كيف اقدر اساعدك" at bounding box center [109, 143] width 95 height 21
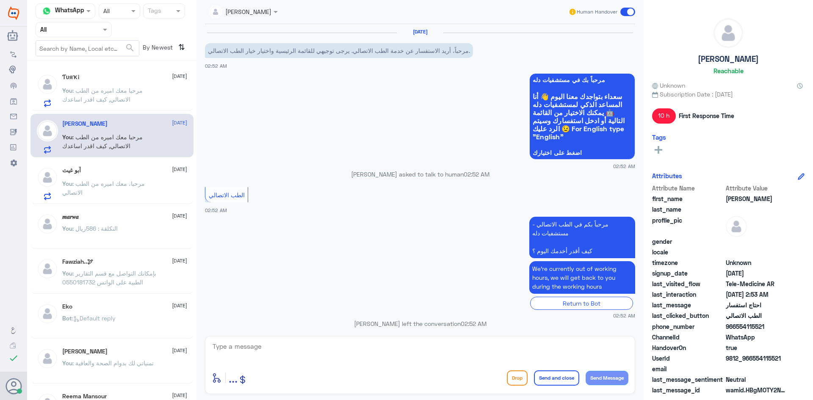
scroll to position [431, 0]
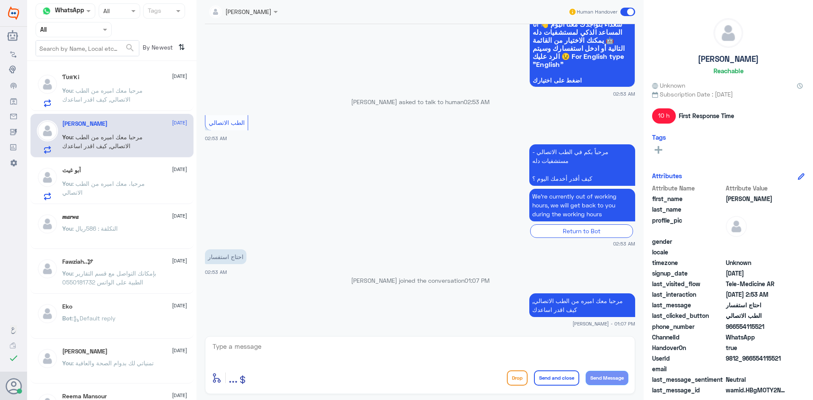
click at [139, 89] on span ": مرحبا معك اميره من الطب الاتصالي, كيف اقدر اساعدك" at bounding box center [102, 95] width 80 height 16
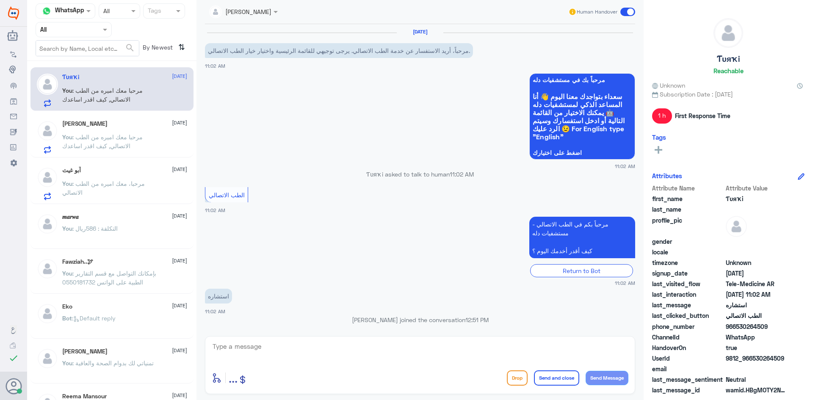
scroll to position [39, 0]
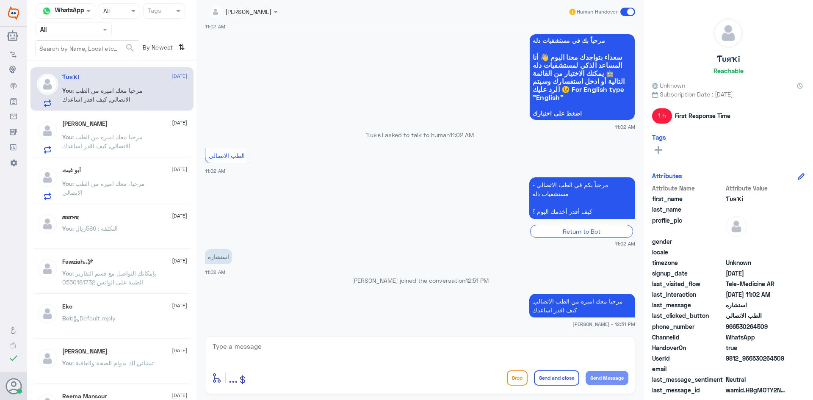
click at [126, 155] on div "[PERSON_NAME] [DATE] You : مرحبا معك اميره من الطب الاتصالي, كيف اقدر اساعدك" at bounding box center [111, 136] width 163 height 44
click at [107, 88] on span ": مرحبا معك اميره من الطب الاتصالي, كيف اقدر اساعدك" at bounding box center [102, 95] width 80 height 16
click at [112, 115] on div "[PERSON_NAME] [DATE] You : مرحبا معك اميره من الطب الاتصالي, كيف اقدر اساعدك" at bounding box center [111, 136] width 163 height 44
click at [118, 127] on div "[PERSON_NAME] [DATE] You : مرحبا معك اميره من الطب الاتصالي, كيف اقدر اساعدك" at bounding box center [124, 136] width 125 height 33
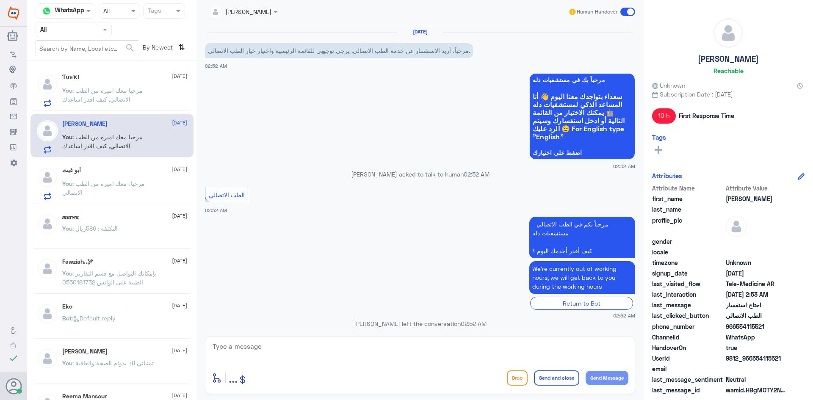
scroll to position [431, 0]
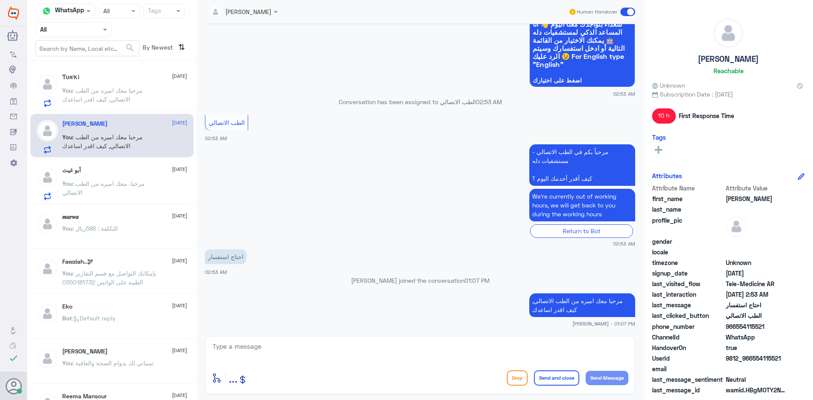
click at [130, 93] on span ": مرحبا معك اميره من الطب الاتصالي, كيف اقدر اساعدك" at bounding box center [102, 95] width 80 height 16
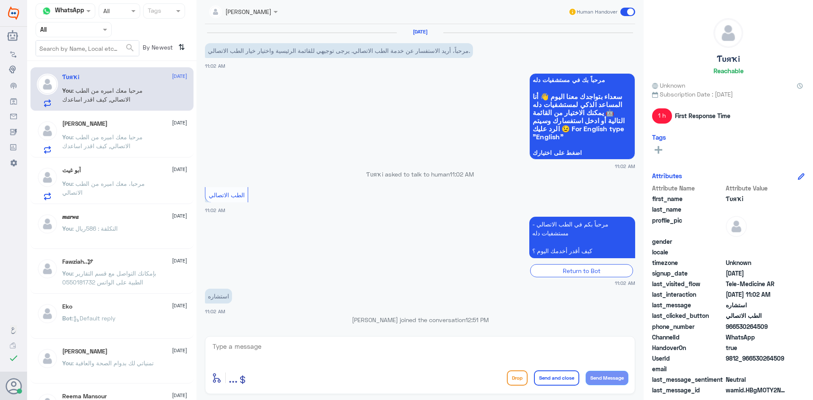
scroll to position [39, 0]
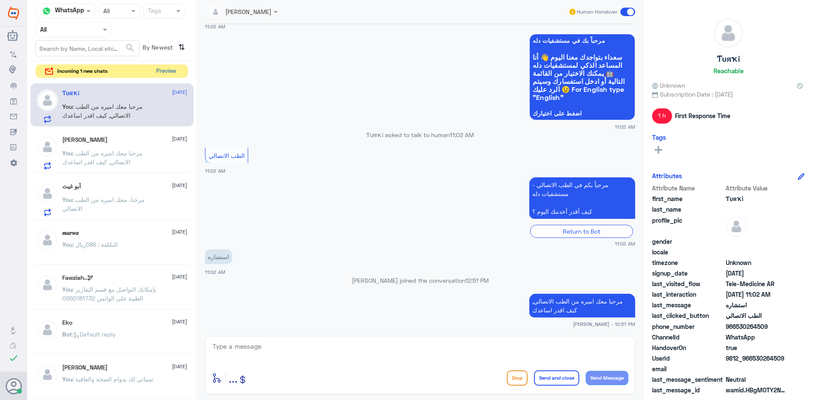
click at [173, 65] on button "Preview" at bounding box center [166, 71] width 26 height 13
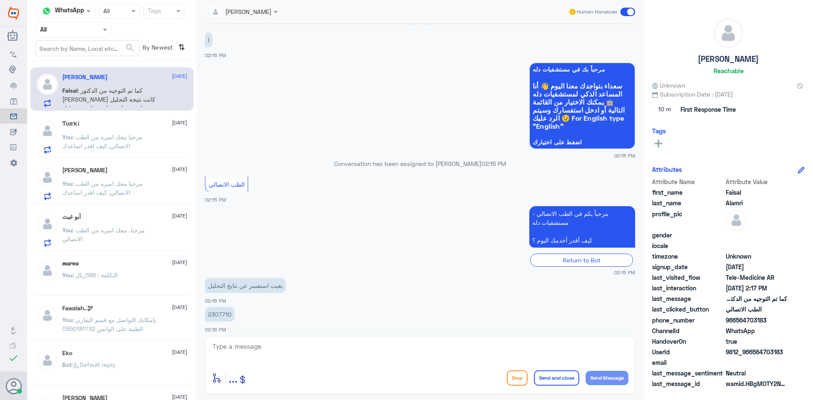
scroll to position [404, 0]
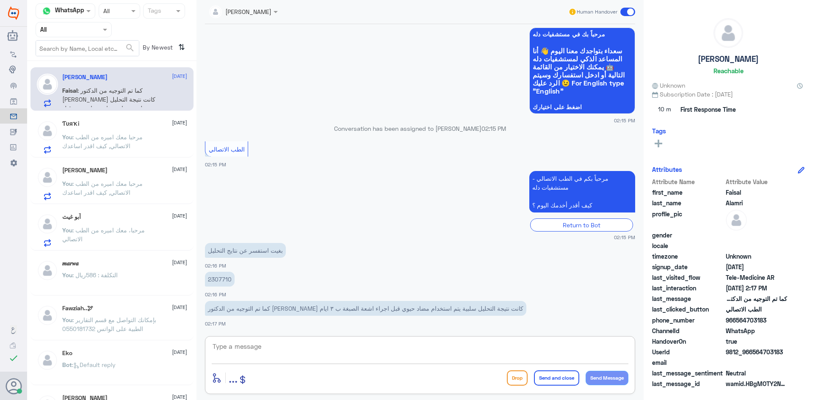
click at [319, 349] on textarea at bounding box center [420, 351] width 417 height 21
type textarea "ر"
paste textarea "مرحبا، معك اميره من الطب الاتصالي"
type textarea "مرحبا، معك اميره من الطب الاتصالي"
drag, startPoint x: 230, startPoint y: 280, endPoint x: 209, endPoint y: 280, distance: 21.6
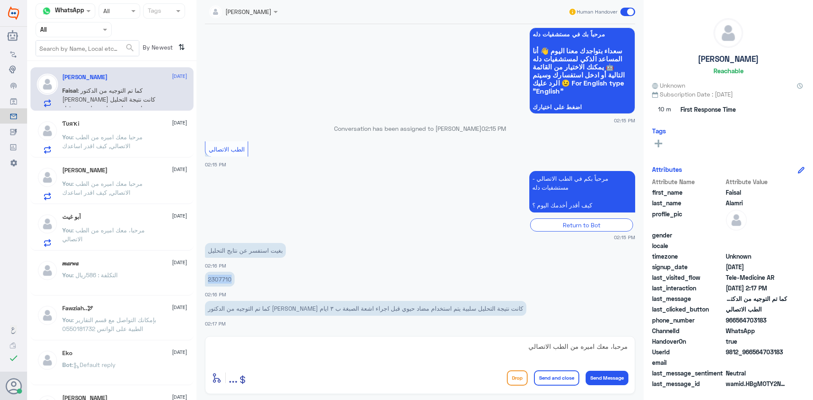
click at [209, 280] on p "2307710" at bounding box center [220, 279] width 30 height 15
copy p "2307710"
click at [612, 374] on button "Send Message" at bounding box center [607, 378] width 43 height 14
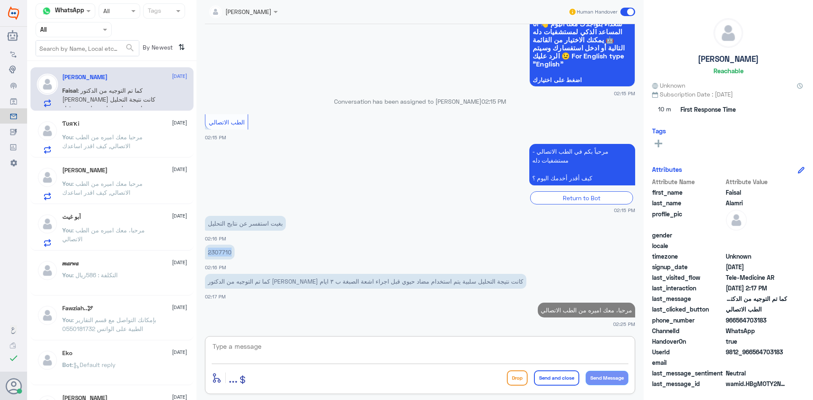
click at [373, 353] on textarea at bounding box center [420, 351] width 417 height 21
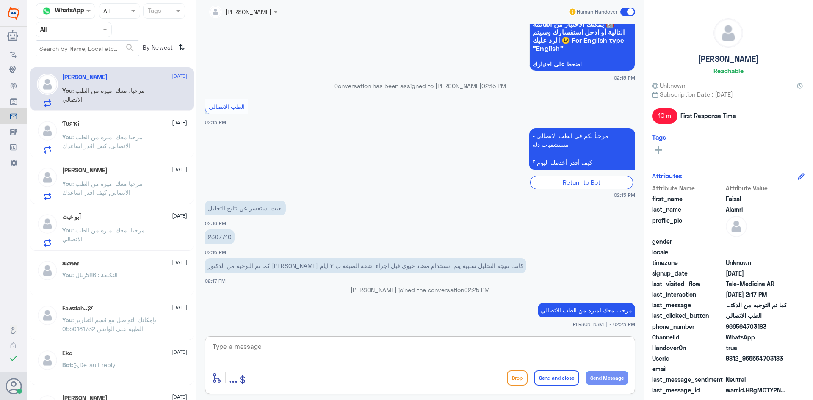
paste textarea "لقراءة التحاليل يمكنك الاستفادة من خدمة الاستشارة الفورية من خلال التطبيق بحيث …"
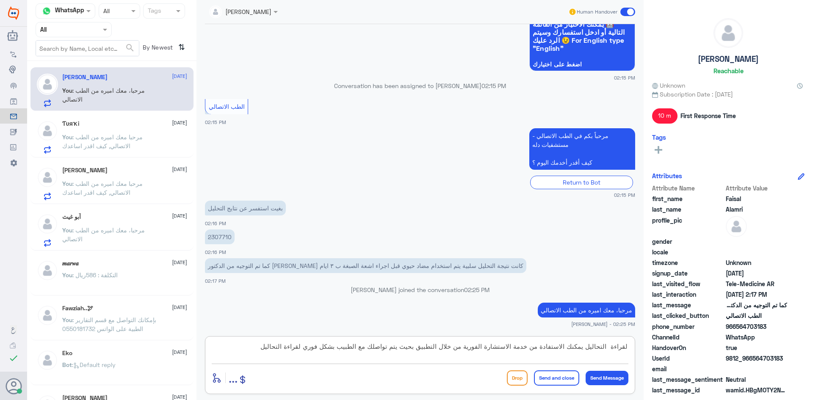
click at [269, 349] on textarea "لقراءة التحاليل يمكنك الاستفادة من خدمة الاستشارة الفورية من خلال التطبيق بحيث …" at bounding box center [420, 351] width 417 height 21
drag, startPoint x: 421, startPoint y: 346, endPoint x: 441, endPoint y: 350, distance: 20.4
click at [441, 350] on textarea "لقراءة التحاليل يمكنك الاستفادة من خدمة الاستشارة الفورية من خلال التطبيق بحيث …" at bounding box center [420, 351] width 417 height 21
click at [417, 350] on textarea "لقراءة التحاليل يمكنك الاستفادة من خدمة الاستشارة الفورية من خلال التطبيق بحيث …" at bounding box center [420, 351] width 417 height 21
click at [249, 349] on textarea "لقراءة التحاليل يمكنك الاستفادة من خدمة الاستشارة الفورية من خلال التطبيق بحيث …" at bounding box center [420, 351] width 417 height 21
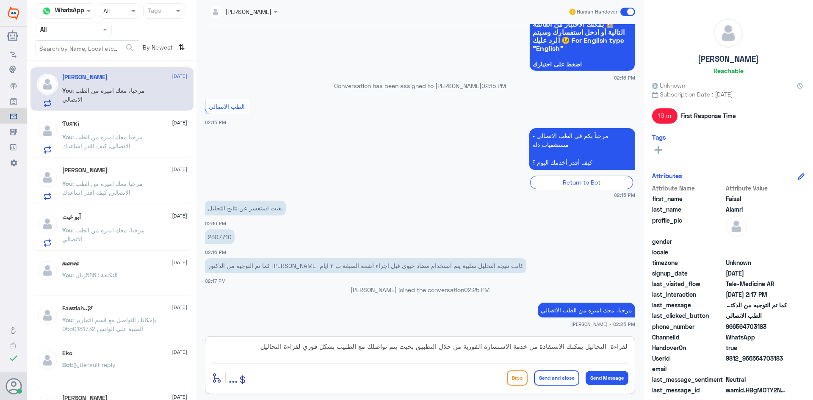
type textarea "لقراءة التحاليل يمكنك الاستفادة من خدمة الاستشارة الفورية من خلال التطبيق بحيث …"
click at [602, 378] on button "Send Message" at bounding box center [607, 378] width 43 height 14
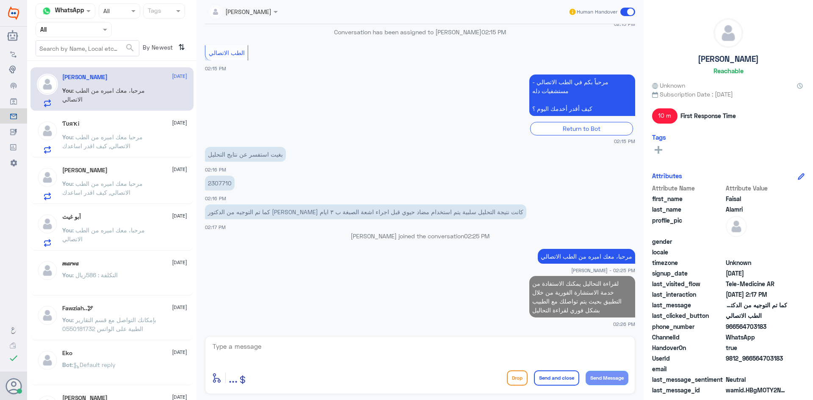
click at [407, 351] on textarea at bounding box center [420, 351] width 417 height 21
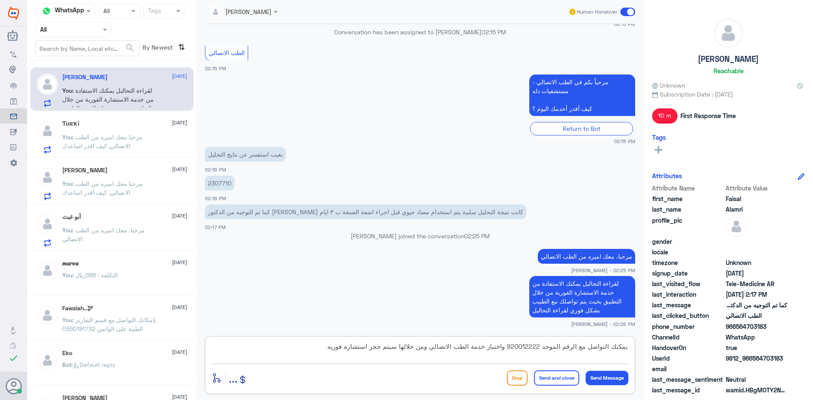
drag, startPoint x: 335, startPoint y: 349, endPoint x: 634, endPoint y: 375, distance: 300.1
click at [634, 375] on div "يمكنك التواصل مع الرقم الموحد 920012222 واختيار خدمة الطب الاتصالي ومن خلالها س…" at bounding box center [420, 365] width 430 height 58
type textarea "يمكنك التواصل مع الرقم الموحد 920012222 واختيار خدمة الطب الاتصالي ومن خلالها س…"
click at [610, 376] on button "Send Message" at bounding box center [607, 378] width 43 height 14
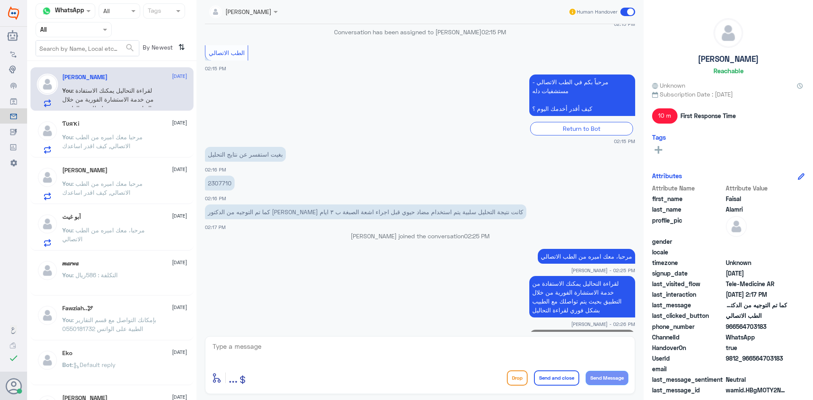
scroll to position [530, 0]
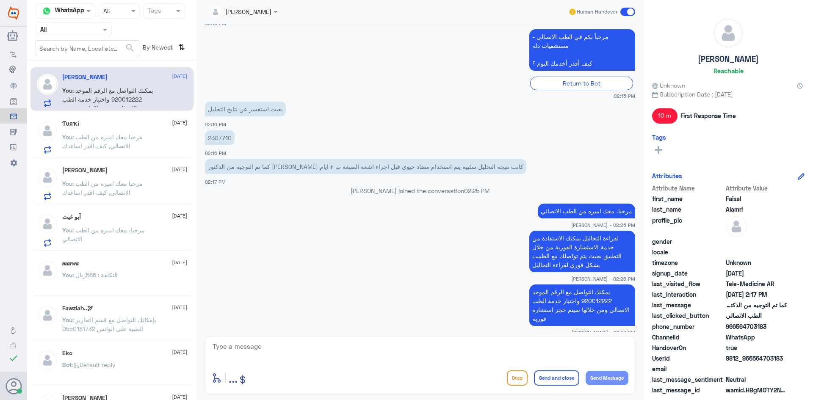
click at [404, 213] on app-msgs-text "مرحبا، معك اميره من الطب الاتصالي" at bounding box center [420, 212] width 430 height 16
click at [125, 78] on div "Faisal Alamri 11 October" at bounding box center [124, 77] width 125 height 7
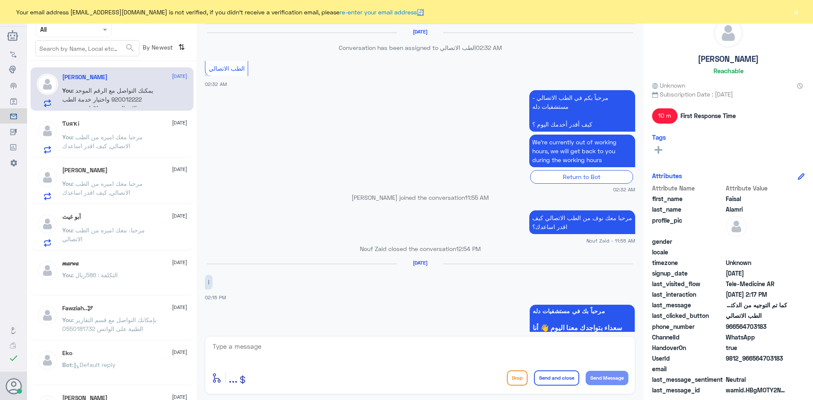
scroll to position [418, 0]
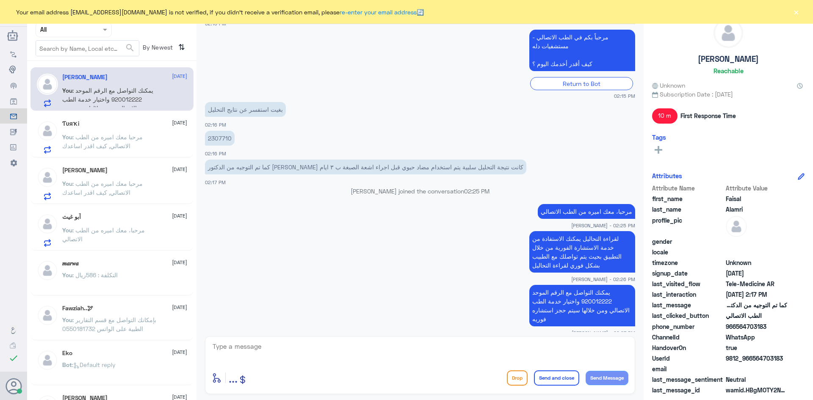
click at [799, 11] on button "×" at bounding box center [796, 12] width 8 height 8
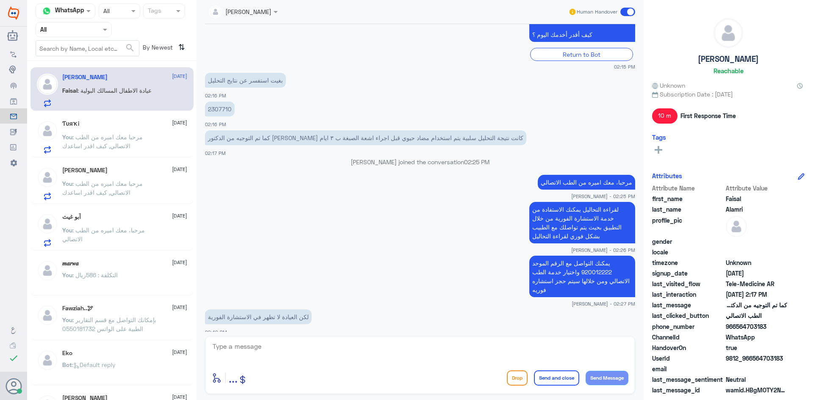
scroll to position [476, 0]
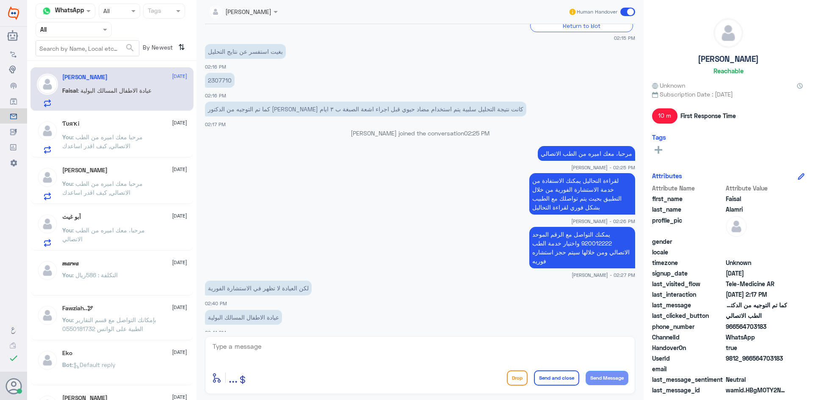
click at [137, 89] on span ": عيادة الاطفال المسالك البولية" at bounding box center [115, 90] width 74 height 7
click at [291, 350] on textarea at bounding box center [420, 351] width 417 height 21
click at [283, 346] on textarea at bounding box center [420, 351] width 417 height 21
click at [289, 346] on textarea at bounding box center [420, 351] width 417 height 21
type textarea "م"
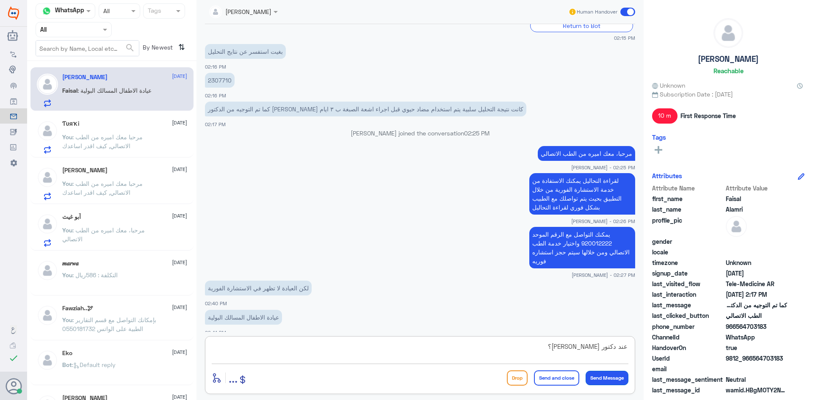
type textarea "عند دكتور مين؟"
click at [605, 379] on button "Send Message" at bounding box center [607, 378] width 43 height 14
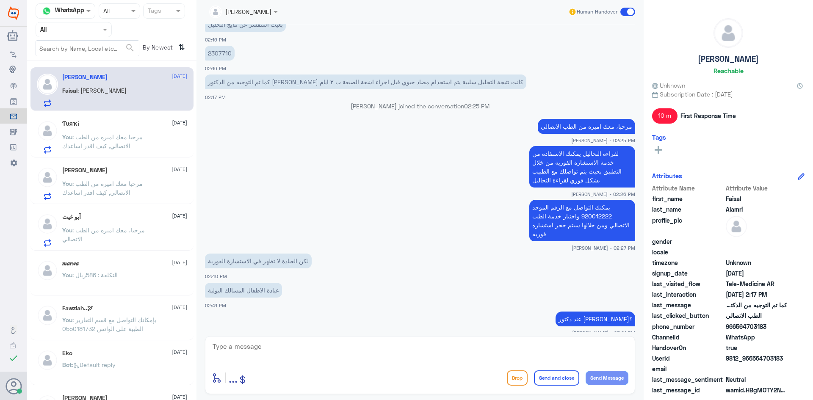
scroll to position [533, 0]
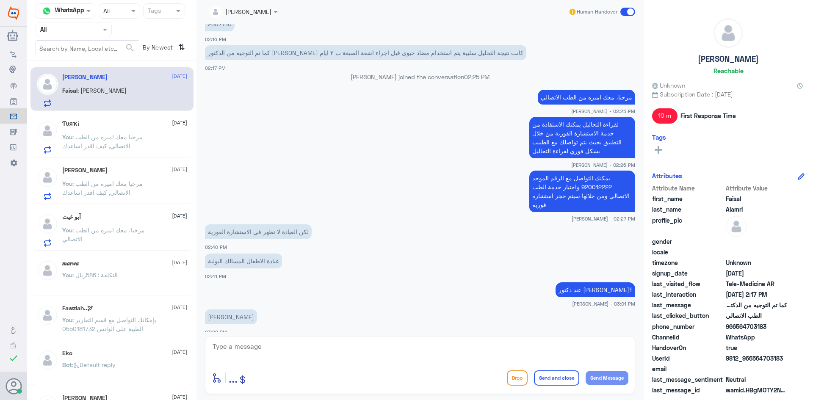
click at [90, 82] on div "Faisal Alamri 11 October Faisal : محمود طرباي" at bounding box center [124, 90] width 125 height 33
click at [253, 348] on textarea at bounding box center [420, 351] width 417 height 21
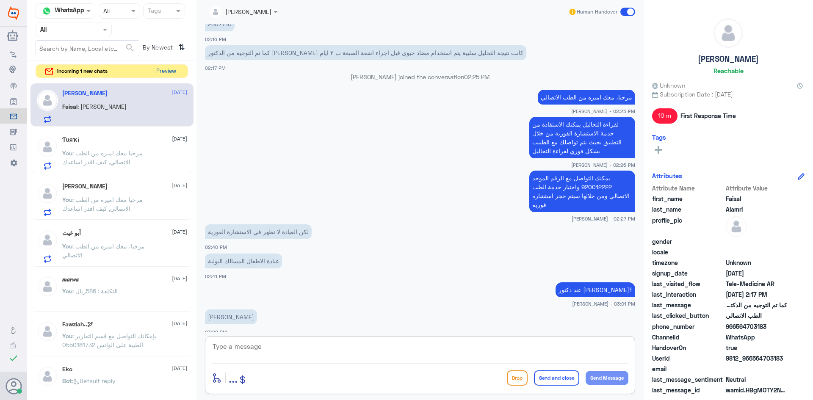
click at [170, 72] on button "Preview" at bounding box center [166, 71] width 26 height 13
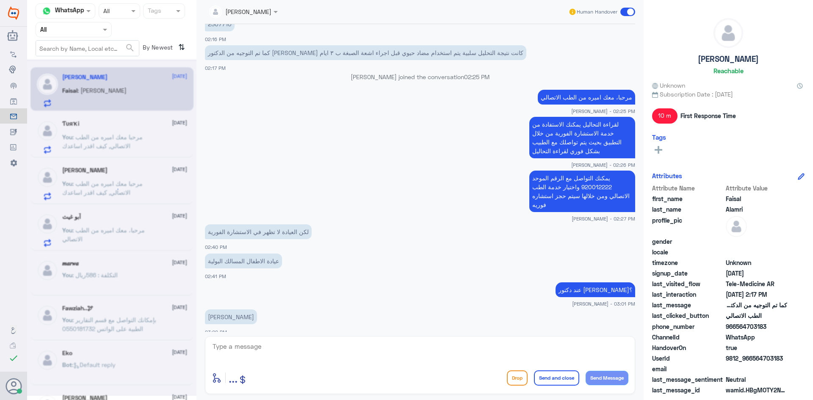
scroll to position [0, 0]
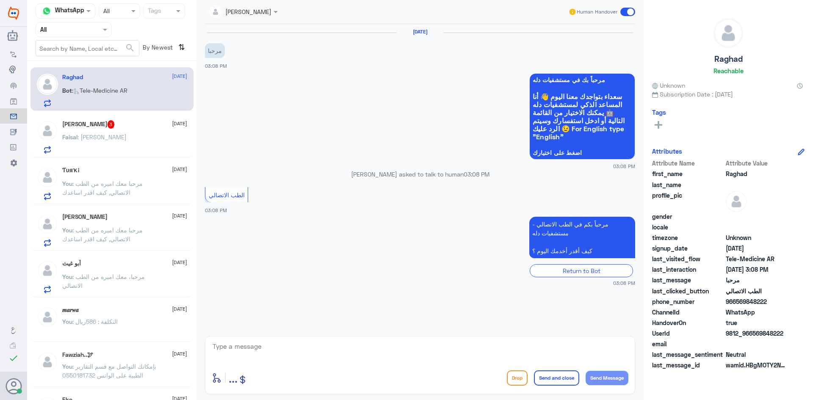
click at [253, 346] on textarea at bounding box center [420, 351] width 417 height 21
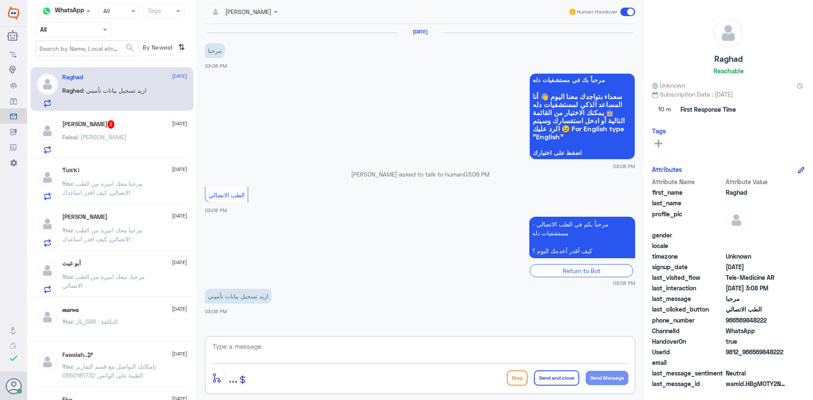
paste textarea "مرحبا معك اميره من الطب الاتصالي, كيف اقدر اساعدك"
type textarea "مرحبا معك اميره من الطب الاتصالي, كيف اقدر اساعدك"
click at [598, 374] on button "Send Message" at bounding box center [607, 378] width 43 height 14
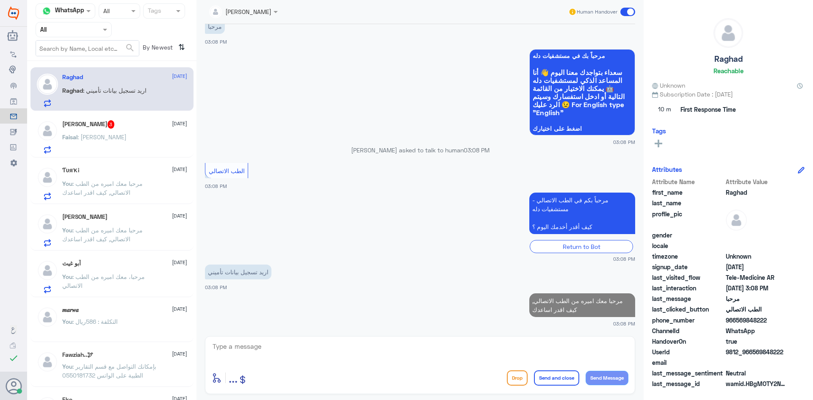
click at [125, 128] on div "Faisal Alamri 3 11 October" at bounding box center [124, 124] width 125 height 8
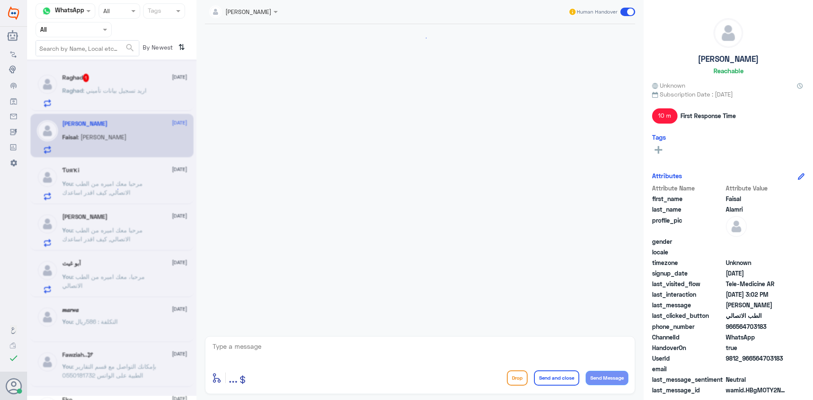
scroll to position [383, 0]
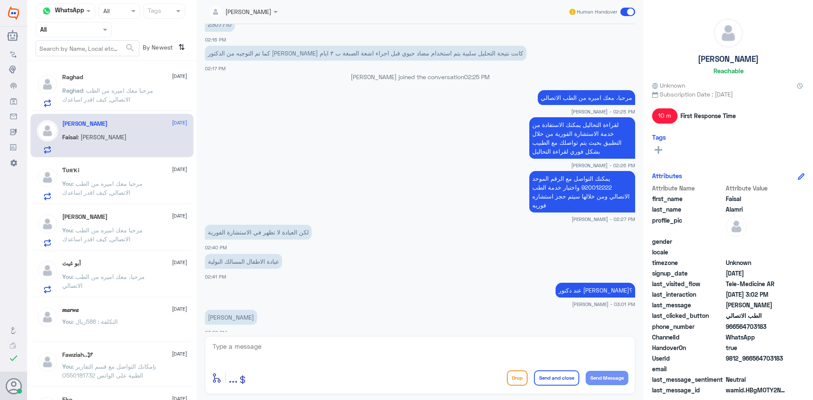
click at [141, 83] on div "Raghad 11 October Raghad : مرحبا معك اميره من الطب الاتصالي, كيف اقدر اساعدك" at bounding box center [124, 90] width 125 height 33
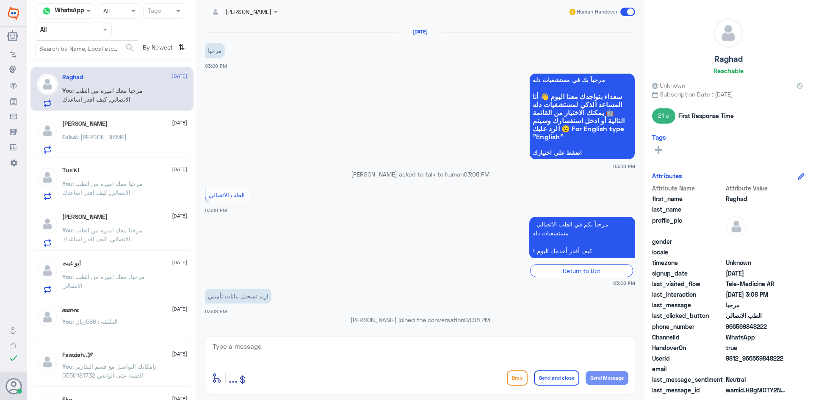
scroll to position [39, 0]
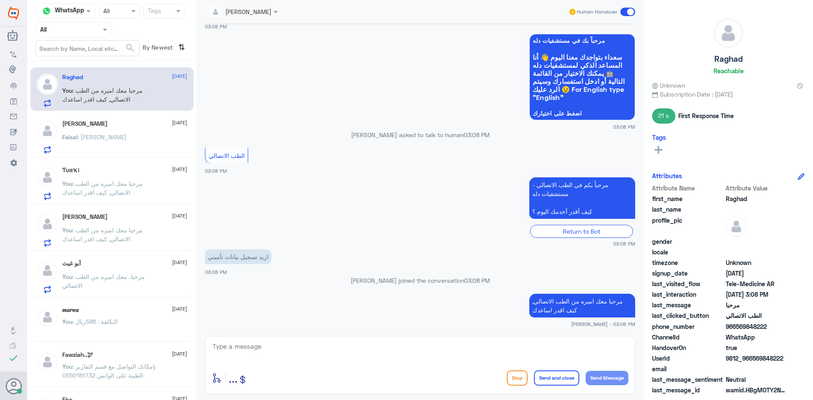
click at [258, 357] on textarea at bounding box center [420, 351] width 417 height 21
paste textarea "ممكن تزودني برقم الهوية/رقم الملف من فضلك"
type textarea "ممكن تزودني برقم الهوية/رقم الملف من فضلك"
click at [601, 376] on button "Send Message" at bounding box center [607, 378] width 43 height 14
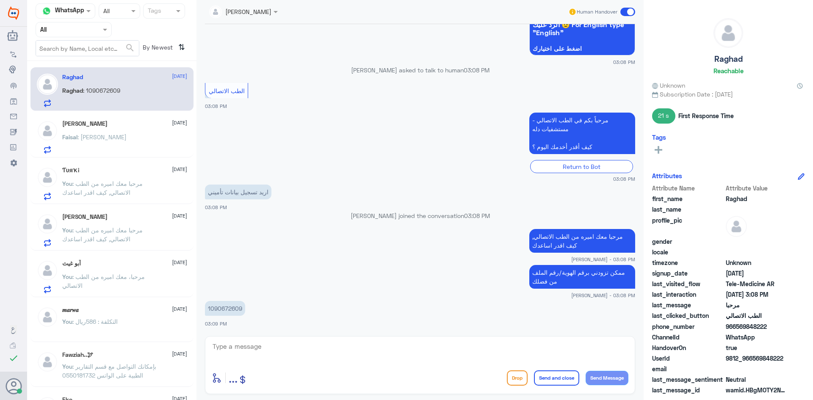
scroll to position [133, 0]
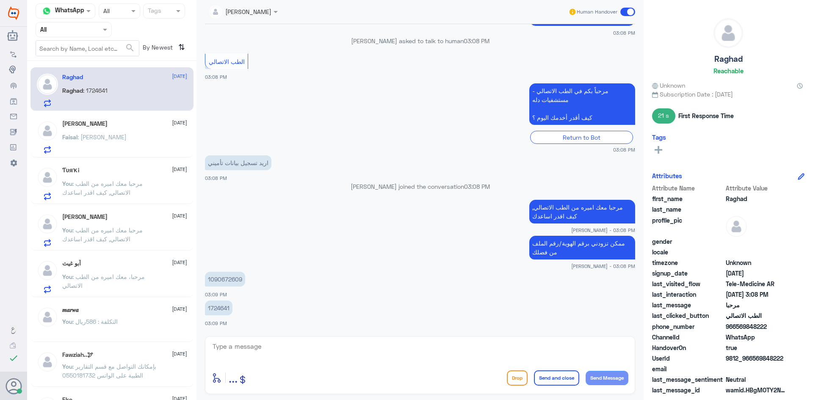
click at [285, 361] on textarea at bounding box center [420, 351] width 417 height 21
click at [385, 346] on textarea at bounding box center [420, 351] width 417 height 21
type textarea "لحظات من فضلك"
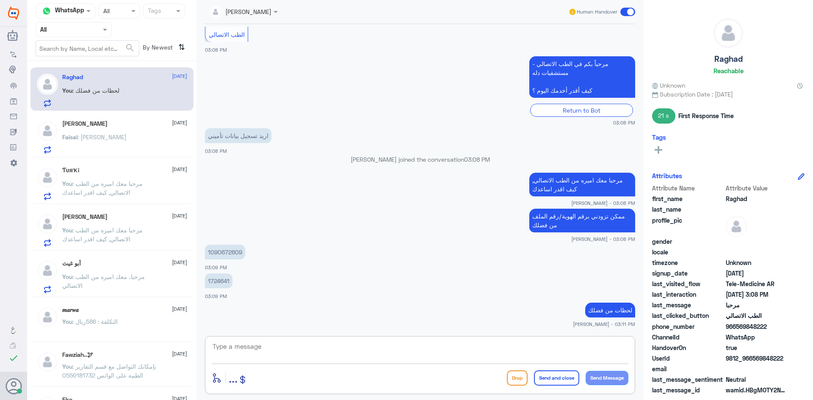
scroll to position [189, 0]
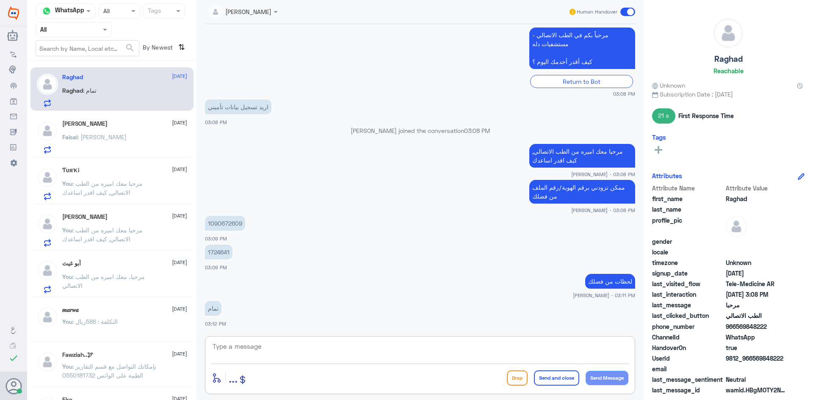
click at [89, 132] on div "Faisal Alamri 11 October Faisal : محمود طرباي" at bounding box center [124, 136] width 125 height 33
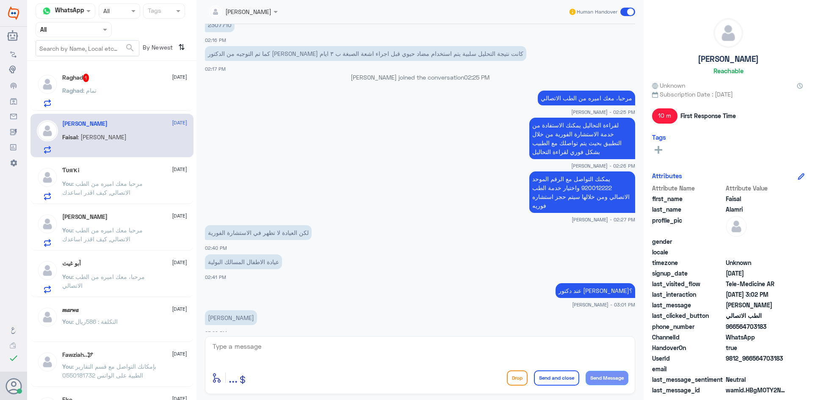
scroll to position [383, 0]
click at [242, 346] on textarea at bounding box center [420, 351] width 417 height 21
click at [244, 346] on textarea at bounding box center [420, 351] width 417 height 21
paste textarea "هنا الطب الاتصالي لكل مايخص الاستشارة الفورية من خلال التطبيق، يمكنك حجز الموعد…"
paste textarea "هنا الطب الاتصالي لكل مايخص الاستشارة الفورية من خلال التطبيق، يمكنك الاستفسار …"
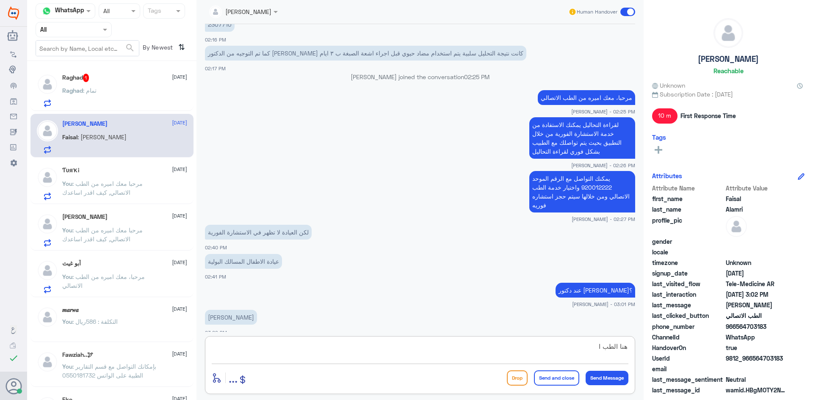
type textarea "هنا الطب اهنا الطب الاتصالي لكل مايخص الاستشارة الفورية من خلال التطبيق، يمكنك …"
click at [375, 349] on textarea "هنا الطب اهنا الطب الاتصالي لكل مايخص الاستشارة الفورية من خلال التطبيق، يمكنك …" at bounding box center [420, 351] width 417 height 21
drag, startPoint x: 254, startPoint y: 345, endPoint x: 742, endPoint y: 338, distance: 488.4
click at [742, 340] on div "Channel WhatsApp Status × All Tags Agent Filter All search By Newest ⇅ Raghad 1…" at bounding box center [420, 201] width 786 height 403
type textarea "ن"
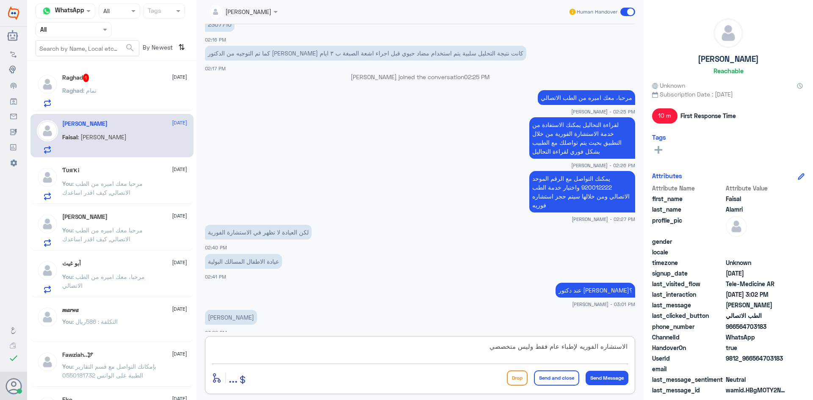
type textarea "الاستشاره الفوريه لإطباء عام فقط وليس متخصصين"
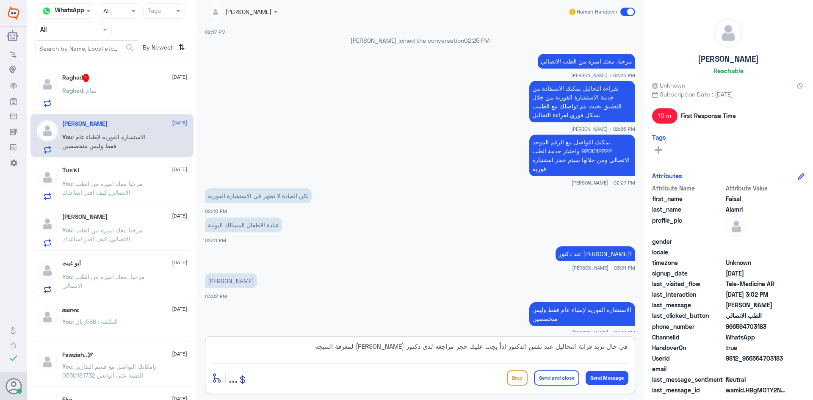
type textarea "في حال تريد قرائة التحاليل عند نفس الدكتور إذاً يجب عليك حجز مراجعه لدى دكتور م…"
click at [595, 375] on button "Send Message" at bounding box center [607, 378] width 43 height 14
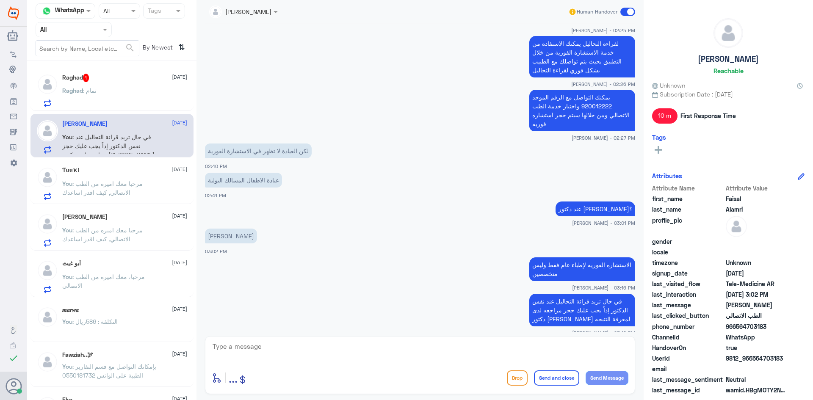
click at [101, 90] on div "Raghad : تمام" at bounding box center [124, 97] width 125 height 19
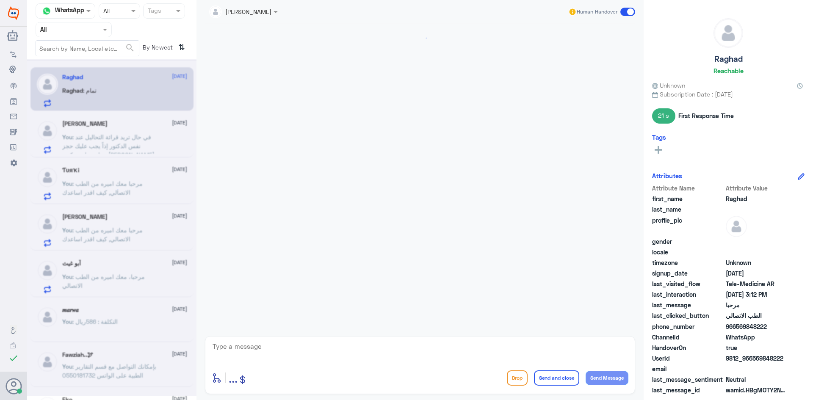
scroll to position [189, 0]
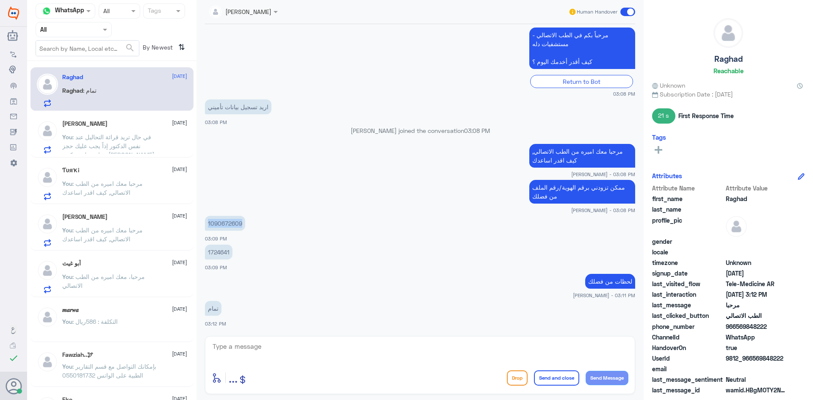
drag, startPoint x: 247, startPoint y: 223, endPoint x: 202, endPoint y: 230, distance: 45.8
click at [202, 229] on div "11 Oct 2025 مرحبا 03:08 PM مرحباً بك في مستشفيات دله سعداء بتواجدك معنا اليوم 👋…" at bounding box center [420, 178] width 439 height 308
click at [252, 265] on div "1724641 03:09 PM" at bounding box center [420, 257] width 430 height 29
drag, startPoint x: 230, startPoint y: 252, endPoint x: 220, endPoint y: 249, distance: 10.6
click at [205, 253] on p "1724641" at bounding box center [219, 252] width 28 height 15
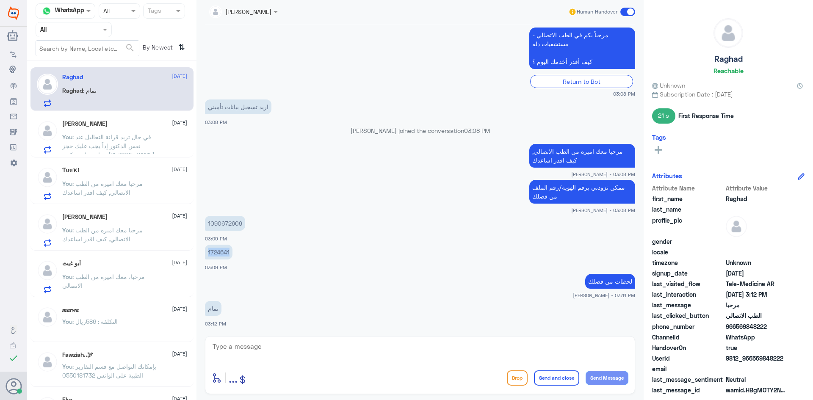
copy p "1724641"
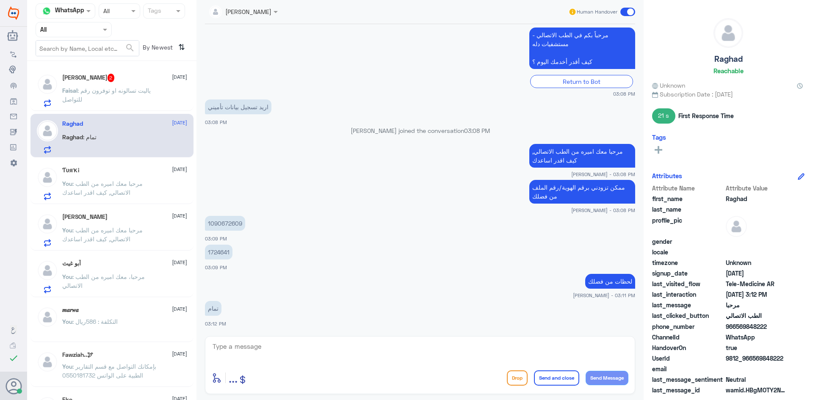
click at [130, 85] on div "Faisal Alamri 2 11 October Faisal : ياليت تسالونه او توفرون رقم للتواصل" at bounding box center [124, 90] width 125 height 33
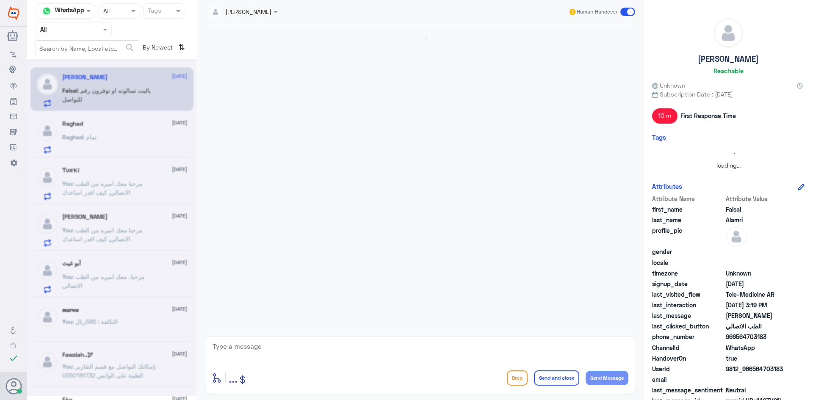
scroll to position [420, 0]
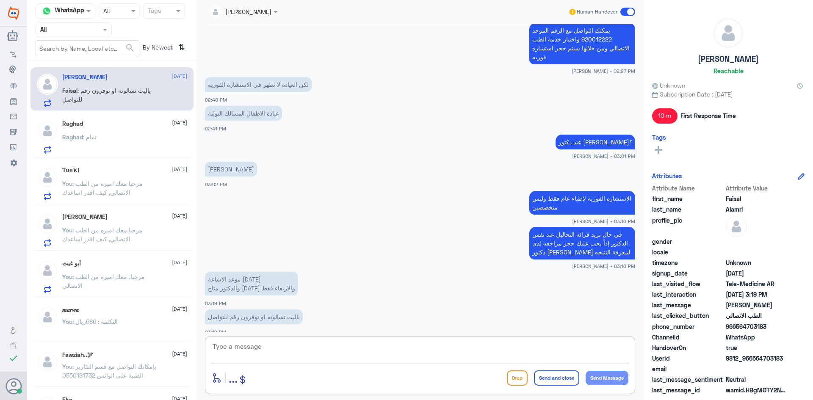
click at [265, 353] on textarea at bounding box center [420, 351] width 417 height 21
paste textarea "هنا الطب الاتصالي لكل مايخص الاستشارة الفورية من خلال التطبيق، يمكنك الاستفسار …"
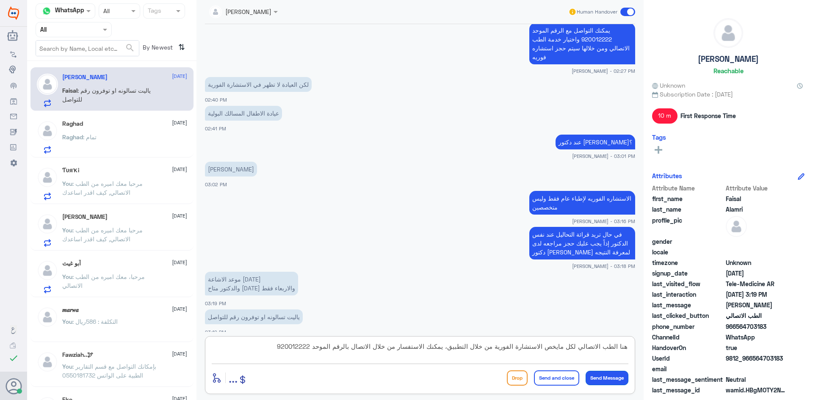
type textarea "هنا الطب الاتصالي لكل مايخص الاستشارة الفورية من خلال التطبيق، يمكنك الاستفسار …"
click at [615, 377] on button "Send Message" at bounding box center [607, 378] width 43 height 14
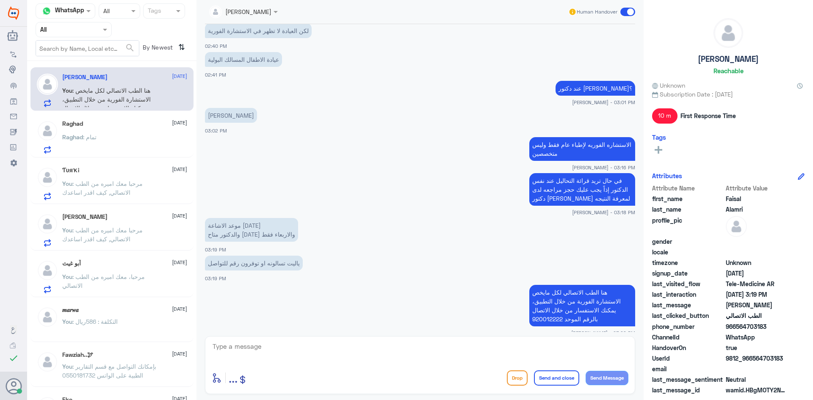
click at [632, 8] on span at bounding box center [627, 12] width 15 height 8
click at [0, 0] on input "checkbox" at bounding box center [0, 0] width 0 height 0
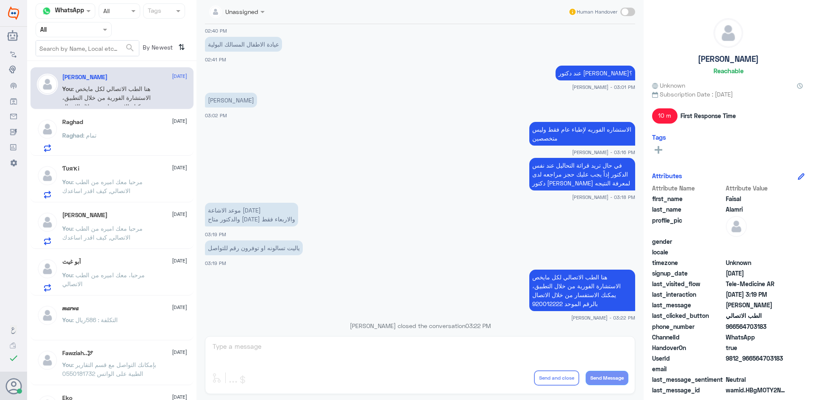
click at [118, 131] on div "Raghad 11 October Raghad : تمام" at bounding box center [124, 135] width 125 height 33
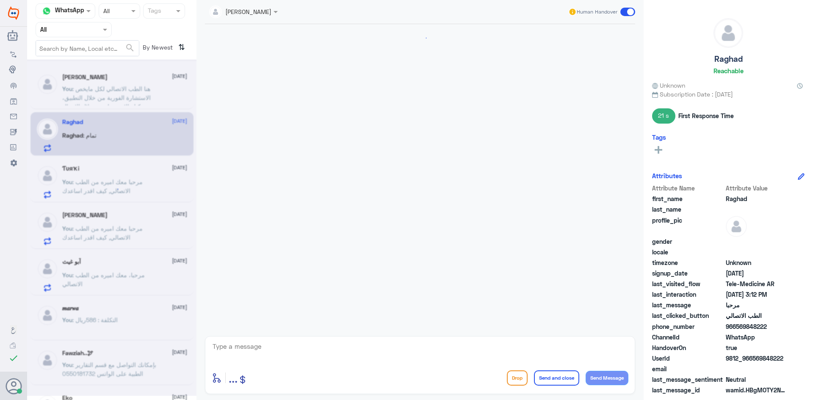
scroll to position [189, 0]
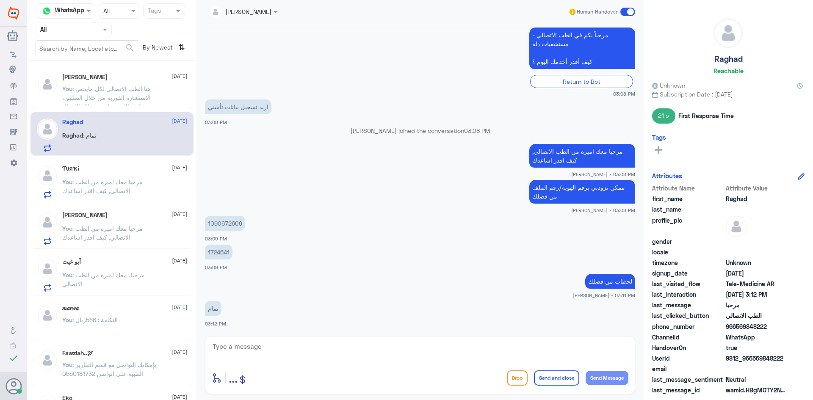
click at [308, 352] on textarea at bounding box center [420, 351] width 417 height 21
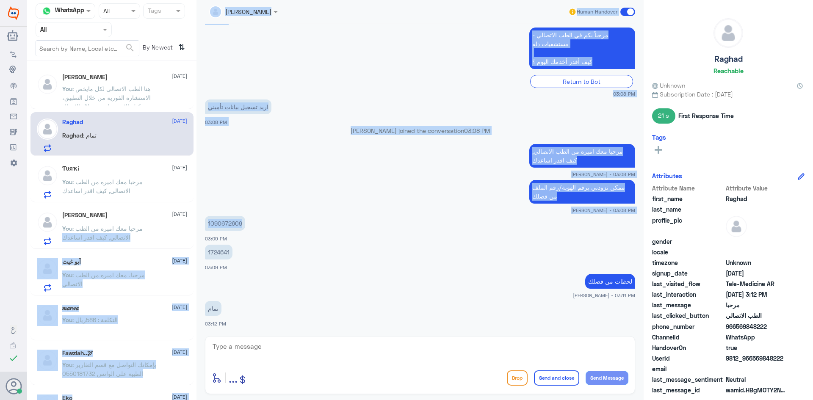
drag, startPoint x: 244, startPoint y: 222, endPoint x: 187, endPoint y: 225, distance: 57.3
click at [186, 224] on div "Channel WhatsApp Status × All Tags Agent Filter All search By Newest ⇅ Faisal A…" at bounding box center [420, 201] width 786 height 403
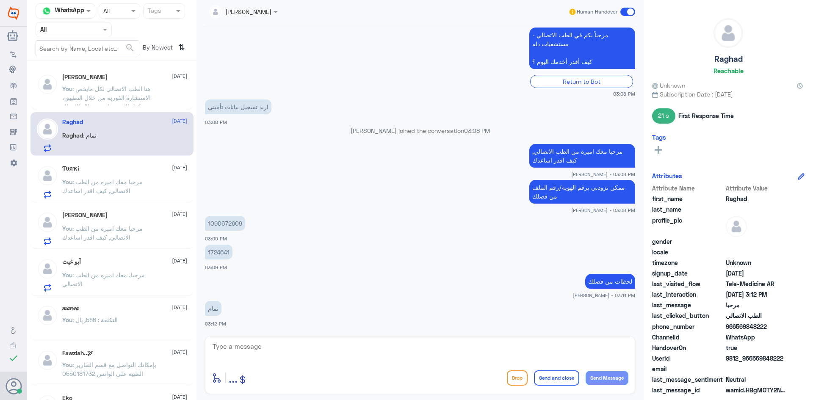
click at [226, 238] on span "03:09 PM" at bounding box center [216, 239] width 22 height 6
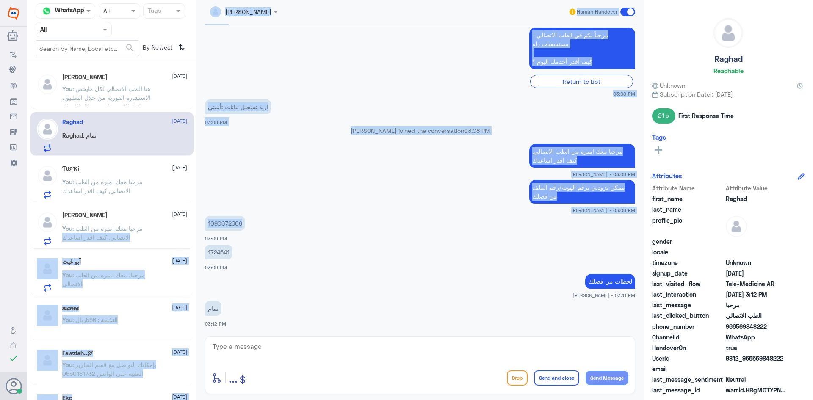
drag, startPoint x: 246, startPoint y: 220, endPoint x: 188, endPoint y: 226, distance: 57.9
click at [188, 226] on div "Channel WhatsApp Status × All Tags Agent Filter All search By Newest ⇅ Faisal A…" at bounding box center [420, 201] width 786 height 403
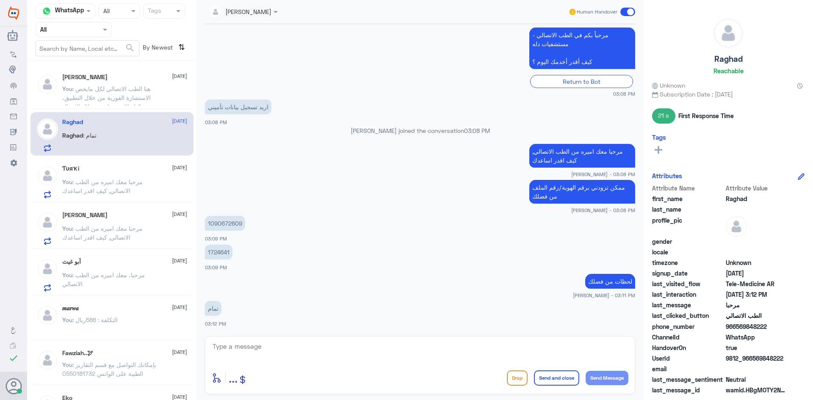
click at [236, 247] on app-msgs-text "1724641" at bounding box center [420, 253] width 430 height 16
click at [237, 223] on p "1090672609" at bounding box center [225, 223] width 40 height 15
copy p "1090672609"
click at [266, 347] on textarea at bounding box center [420, 351] width 417 height 21
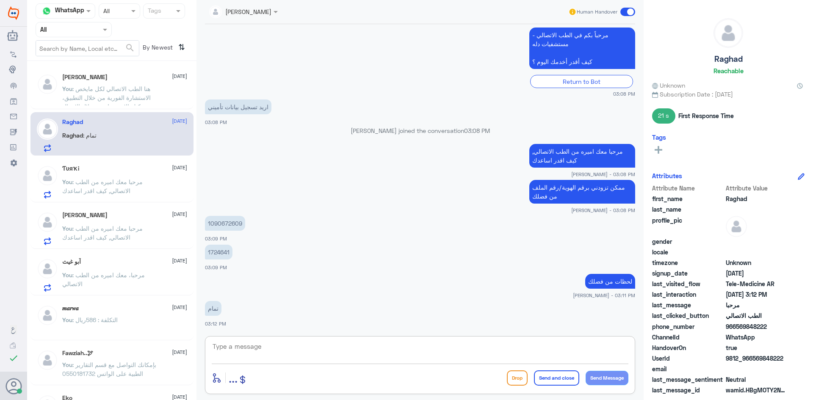
paste textarea "تم (تحديث/اضافة) التأمين ، تقدر تستفيد الان من الاستشارة الفورية عبر التطبيق او…"
drag, startPoint x: 599, startPoint y: 346, endPoint x: 620, endPoint y: 348, distance: 20.4
click at [620, 348] on textarea "تم (تحديث/اضافة) التأمين ، تقدر تستفيد الان من الاستشارة الفورية عبر التطبيق او…" at bounding box center [420, 351] width 417 height 21
click at [601, 348] on textarea "تم اضافة) التأمين ، تقدر تستفيد الان من الاستشارة الفورية عبر التطبيق او خدمات …" at bounding box center [420, 351] width 417 height 21
click at [601, 347] on textarea "تم اضافة) التأمين ، تقدر تستفيد الان من الاستشارة الفورية عبر التطبيق او خدمات …" at bounding box center [420, 351] width 417 height 21
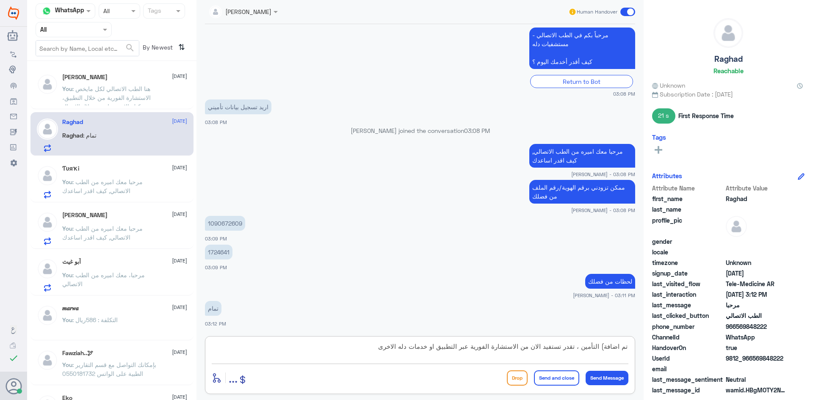
click at [602, 345] on textarea "تم اضافة) التأمين ، تقدر تستفيد الان من الاستشارة الفورية عبر التطبيق او خدمات …" at bounding box center [420, 351] width 417 height 21
click at [601, 347] on textarea "تم اضافة) التأمين ، تقدر تستفيد الان من الاستشارة الفورية عبر التطبيق او خدمات …" at bounding box center [420, 351] width 417 height 21
click at [603, 346] on textarea "تم اضافة التأمين ، تقدر تستفيد الان من الاستشارة الفورية عبر التطبيق او خدمات د…" at bounding box center [420, 351] width 417 height 21
click at [445, 346] on textarea "تم اضافة التأمين ، تقدر تستفيد الان من الاستشارة الفورية عبر التطبيق او خدمات د…" at bounding box center [420, 351] width 417 height 21
drag, startPoint x: 243, startPoint y: 350, endPoint x: 305, endPoint y: 348, distance: 62.3
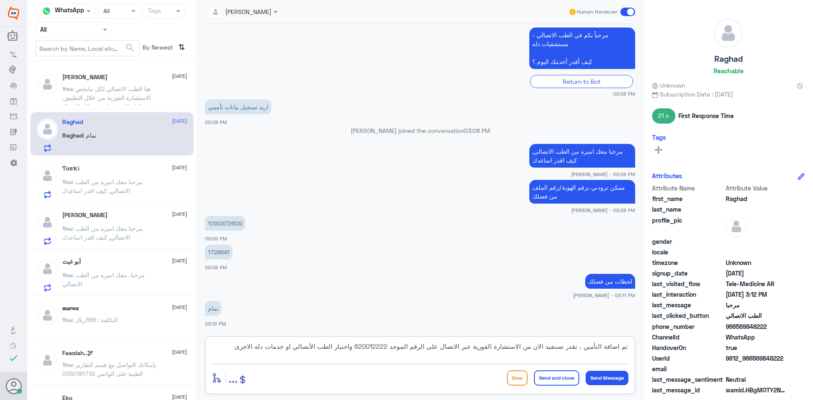
click at [305, 348] on textarea "تم اضافة التأمين ، تقدر تستفيد الان من الاستشارة الفورية عبر الاتصال على الرقم …" at bounding box center [420, 351] width 417 height 21
click at [238, 352] on textarea "تم اضافة التأمين ، تقدر تستفيد الان من الاستشارة الفورية عبر الاتصال على الرقم …" at bounding box center [420, 351] width 417 height 21
type textarea "تم اضافة التأمين ، تقدر تستفيد الان من الاستشارة الفورية عبر الاتصال على الرقم …"
click at [618, 379] on button "Send Message" at bounding box center [607, 378] width 43 height 14
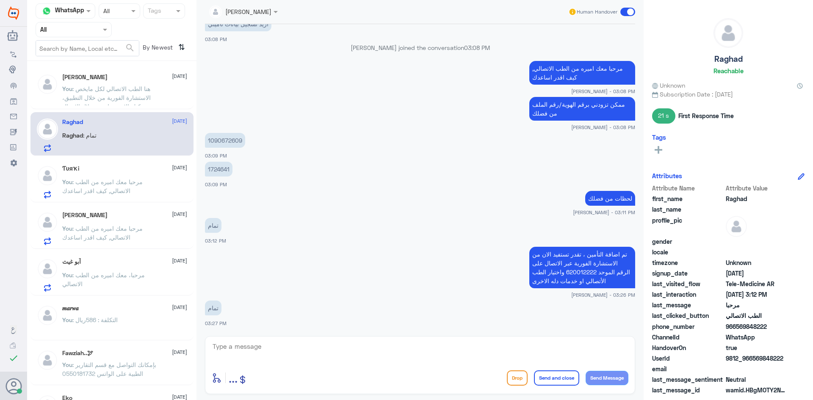
scroll to position [301, 0]
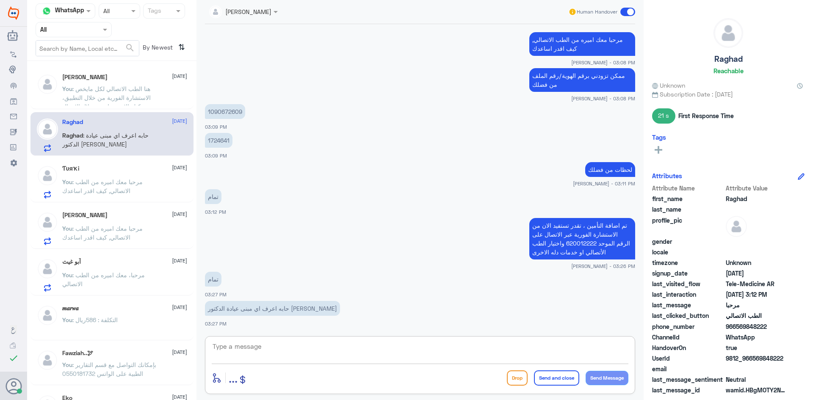
drag, startPoint x: 269, startPoint y: 344, endPoint x: 276, endPoint y: 353, distance: 11.2
click at [271, 349] on textarea at bounding box center [420, 351] width 417 height 21
click at [598, 243] on p "تم اضافة التأمين ، تقدر تستفيد الان من الاستشارة الفورية عبر الاتصال على الرقم …" at bounding box center [582, 239] width 106 height 42
click at [582, 245] on p "تم اضافة التأمين ، تقدر تستفيد الان من الاستشارة الفورية عبر الاتصال على الرقم …" at bounding box center [582, 239] width 106 height 42
click at [580, 244] on p "تم اضافة التأمين ، تقدر تستفيد الان من الاستشارة الفورية عبر الاتصال على الرقم …" at bounding box center [582, 239] width 106 height 42
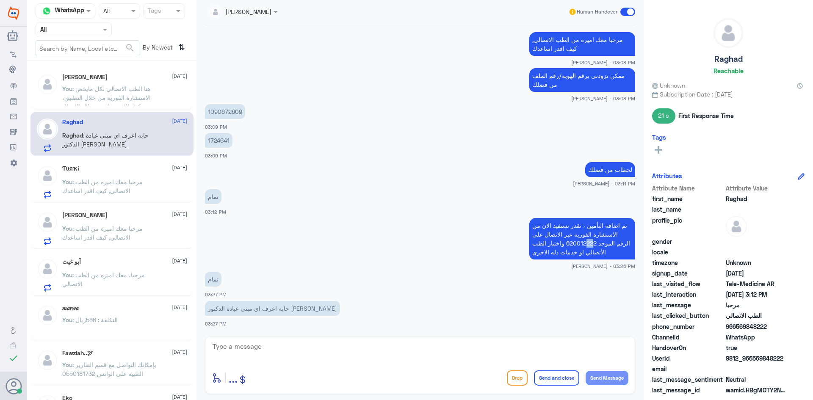
click at [582, 244] on p "تم اضافة التأمين ، تقدر تستفيد الان من الاستشارة الفورية عبر الاتصال على الرقم …" at bounding box center [582, 239] width 106 height 42
click at [560, 349] on textarea at bounding box center [420, 351] width 417 height 21
click at [245, 350] on textarea at bounding box center [420, 351] width 417 height 21
click at [119, 93] on p "You : هنا الطب الاتصالي لكل مايخص الاستشارة الفورية من خلال التطبيق، يمكنك الاس…" at bounding box center [109, 94] width 95 height 21
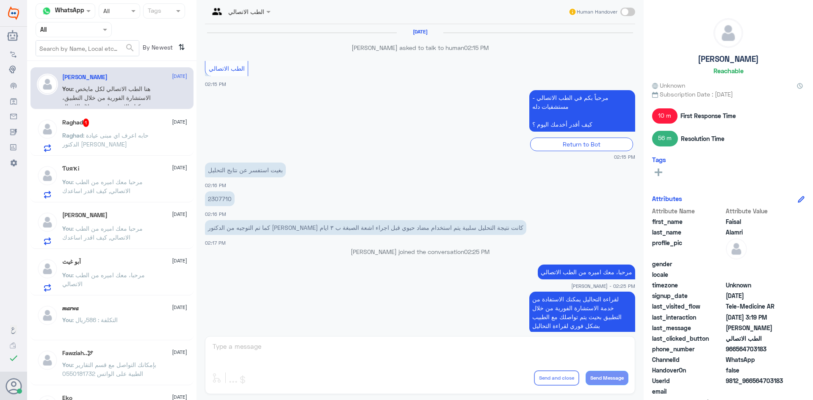
scroll to position [392, 0]
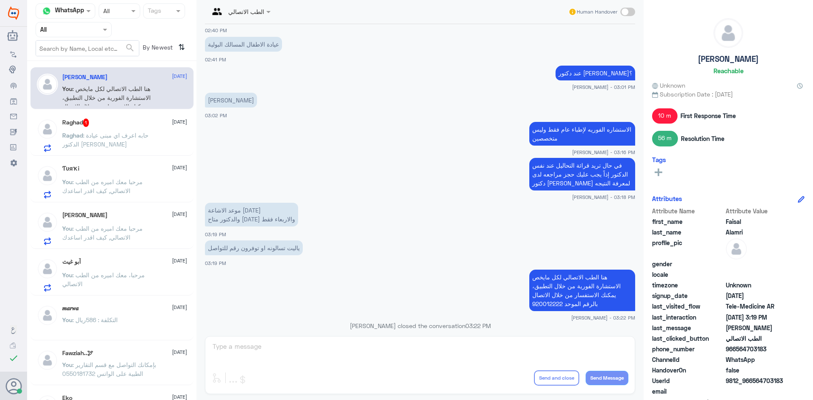
click at [126, 128] on div "Raghad 1 11 October Raghad : حابه اعرف اي مبنى عيادة الدكتور سلمان الجارالله" at bounding box center [124, 135] width 125 height 33
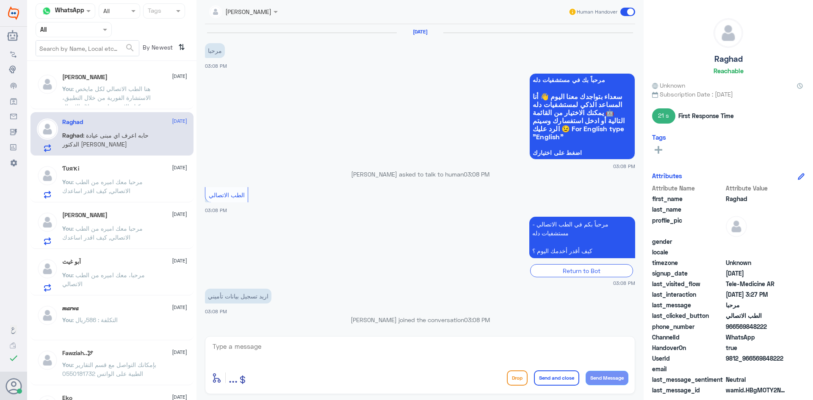
scroll to position [301, 0]
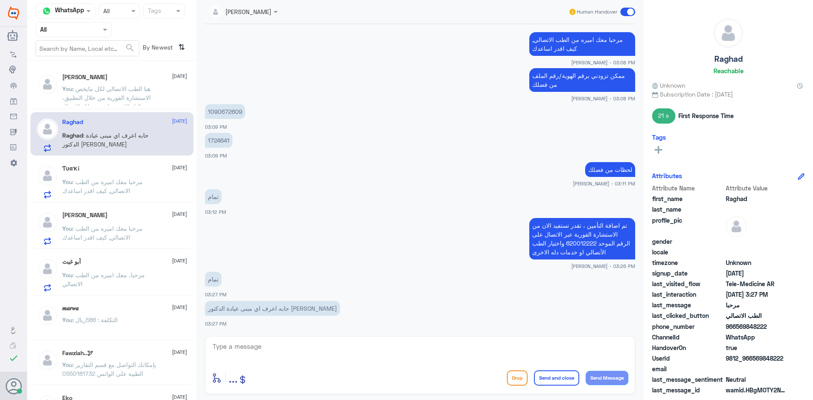
click at [114, 103] on span ": هنا الطب الاتصالي لكل مايخص الاستشارة الفورية من خلال التطبيق، يمكنك الاستفسا…" at bounding box center [106, 102] width 89 height 34
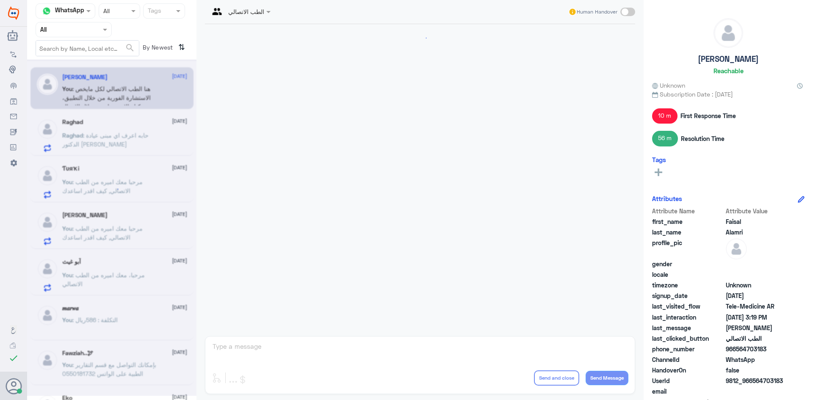
scroll to position [392, 0]
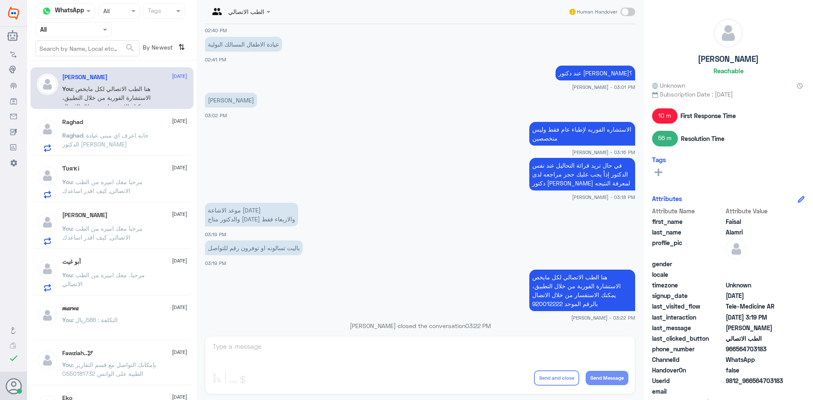
click at [255, 347] on div "الطب الاتصالي Human Handover 11 Oct 2025 Faisal Alamri asked to talk to human 0…" at bounding box center [420, 201] width 447 height 403
click at [241, 351] on div "الطب الاتصالي Human Handover 11 Oct 2025 Faisal Alamri asked to talk to human 0…" at bounding box center [420, 201] width 447 height 403
click at [240, 350] on div "الطب الاتصالي Human Handover 11 Oct 2025 Faisal Alamri asked to talk to human 0…" at bounding box center [420, 201] width 447 height 403
click at [105, 141] on span ": حابه اعرف اي مبنى عيادة الدكتور سلمان الجارالله" at bounding box center [105, 140] width 86 height 16
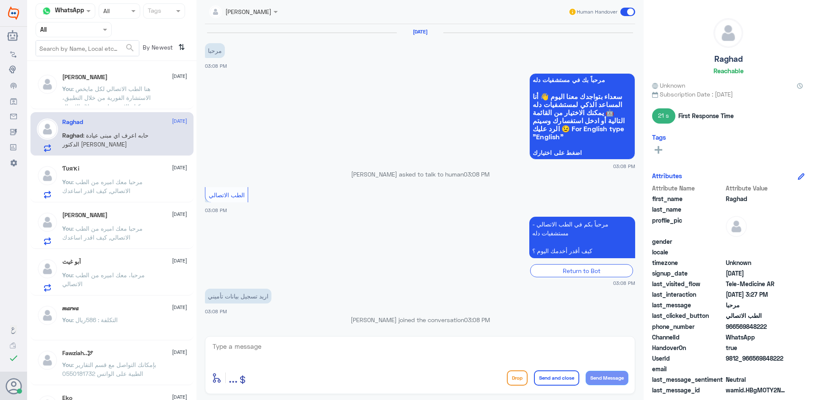
scroll to position [301, 0]
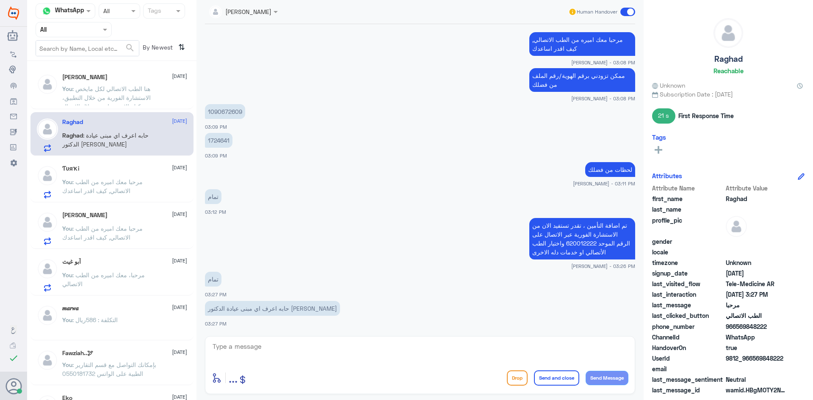
click at [252, 348] on textarea at bounding box center [420, 351] width 417 height 21
paste textarea "هنا الطب الاتصالي لكل مايخص الاستشارة الفورية من خلال التطبيق، يمكنك الاستفسار …"
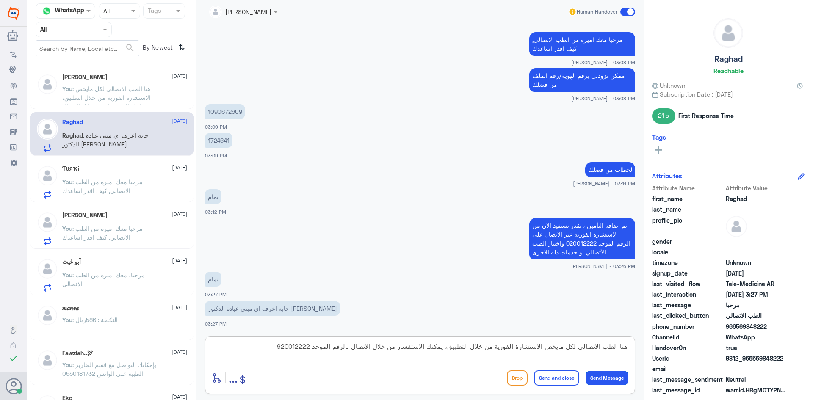
type textarea "هنا الطب الاتصالي لكل مايخص الاستشارة الفورية من خلال التطبيق، يمكنك الاستفسار …"
click at [611, 377] on button "Send Message" at bounding box center [607, 378] width 43 height 14
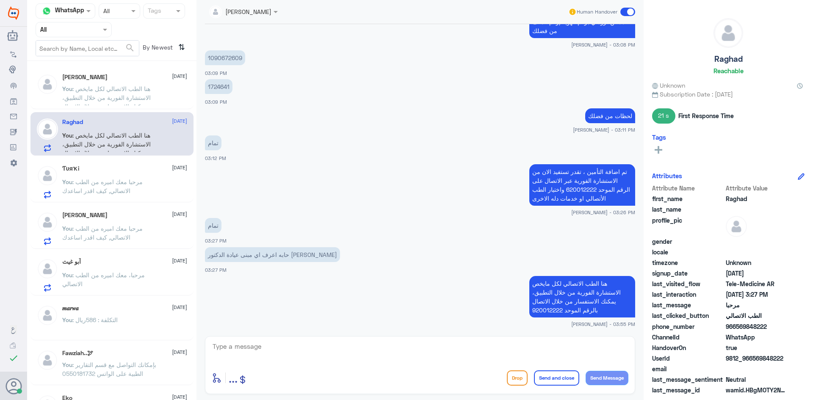
click at [633, 9] on span at bounding box center [627, 12] width 15 height 8
click at [0, 0] on input "checkbox" at bounding box center [0, 0] width 0 height 0
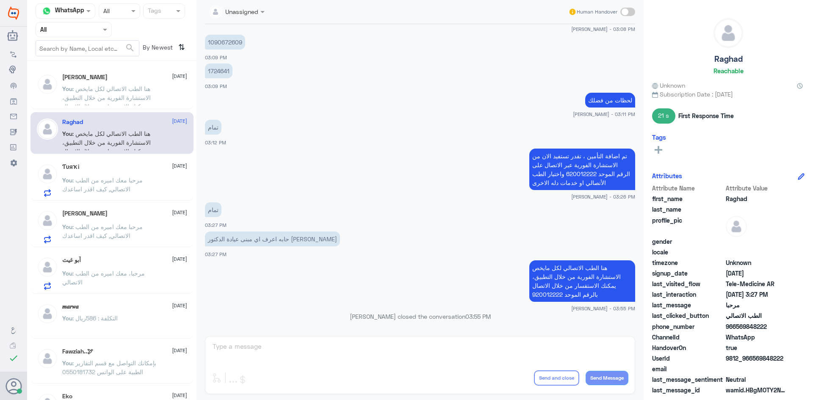
click at [565, 175] on p "تم اضافة التأمين ، تقدر تستفيد الان من الاستشارة الفورية عبر الاتصال على الرقم …" at bounding box center [582, 170] width 106 height 42
click at [118, 89] on span ": هنا الطب الاتصالي لكل مايخص الاستشارة الفورية من خلال التطبيق، يمكنك الاستفسا…" at bounding box center [106, 102] width 89 height 34
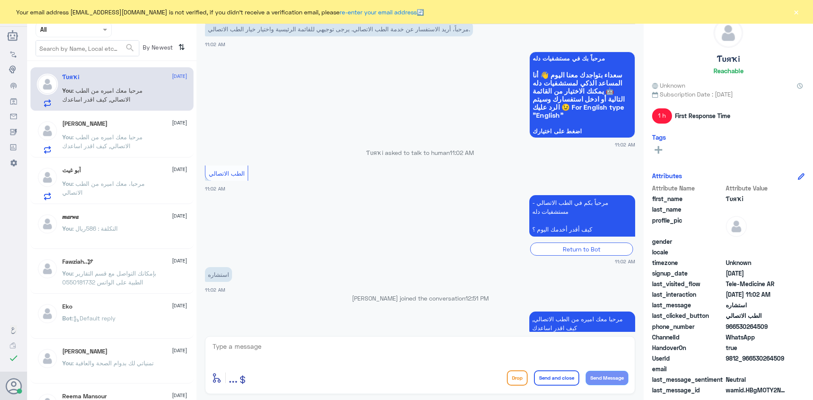
scroll to position [39, 0]
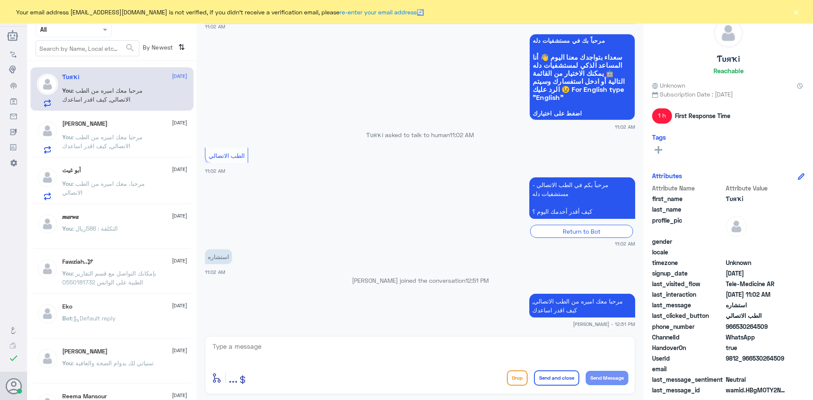
click at [796, 8] on button "×" at bounding box center [796, 12] width 8 height 8
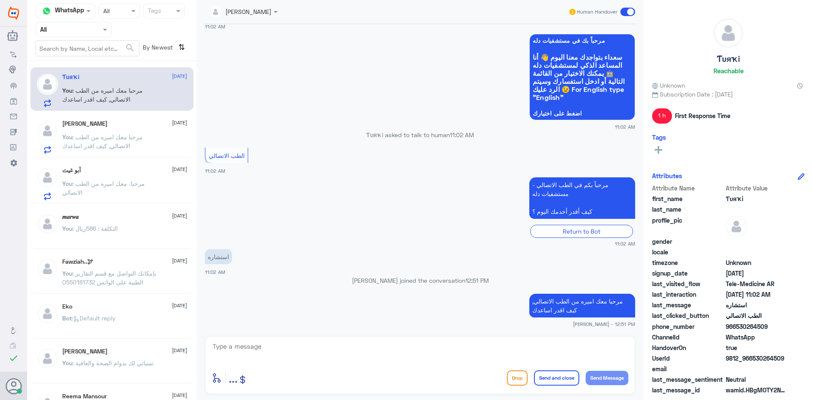
click at [631, 11] on span at bounding box center [627, 12] width 15 height 8
click at [0, 0] on input "checkbox" at bounding box center [0, 0] width 0 height 0
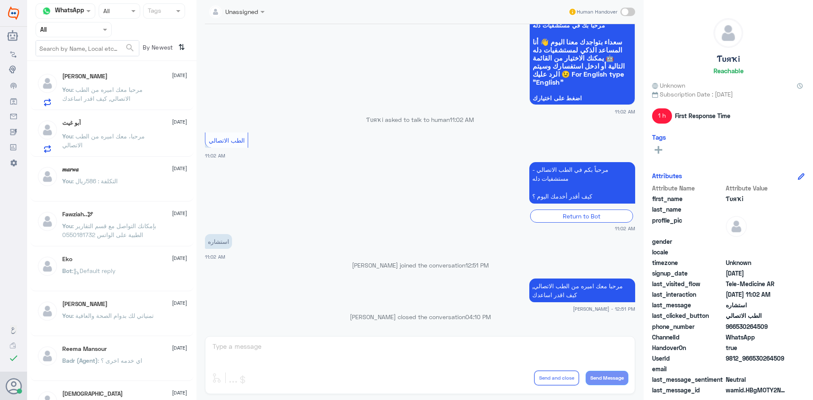
scroll to position [0, 0]
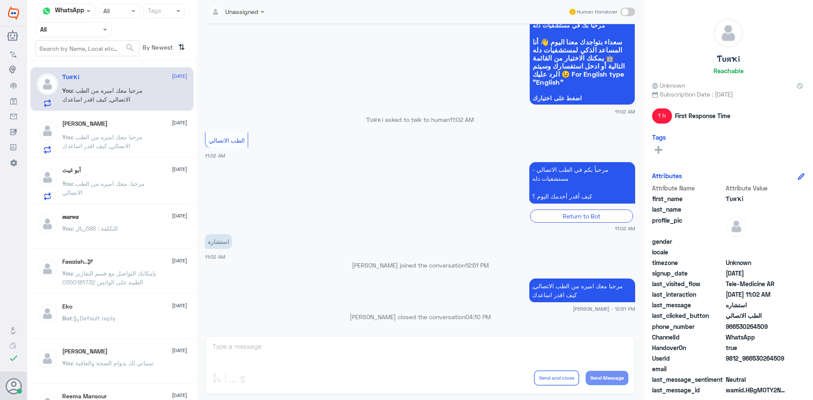
drag, startPoint x: 133, startPoint y: 93, endPoint x: 140, endPoint y: 93, distance: 7.2
click at [134, 93] on span ": مرحبا معك اميره من الطب الاتصالي, كيف اقدر اساعدك" at bounding box center [102, 95] width 80 height 16
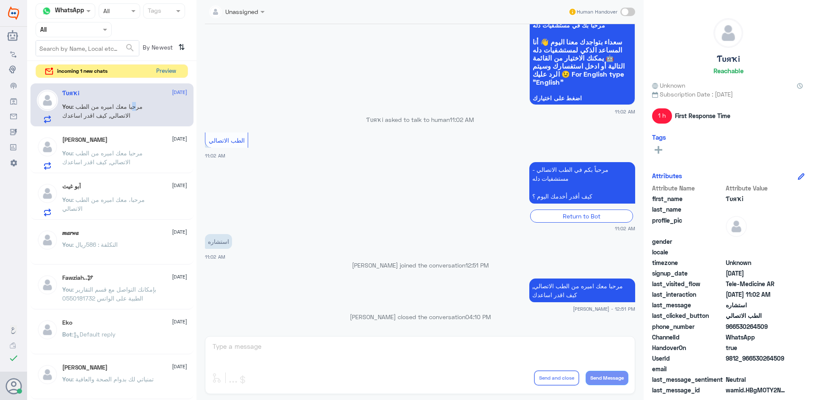
click at [174, 70] on button "Preview" at bounding box center [166, 71] width 26 height 13
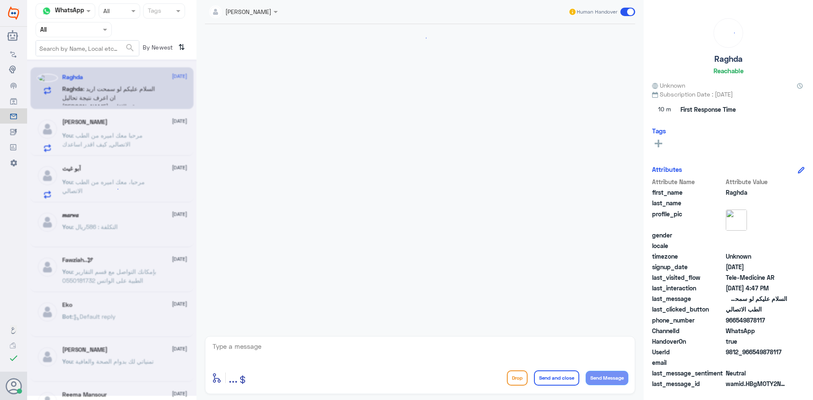
scroll to position [32, 0]
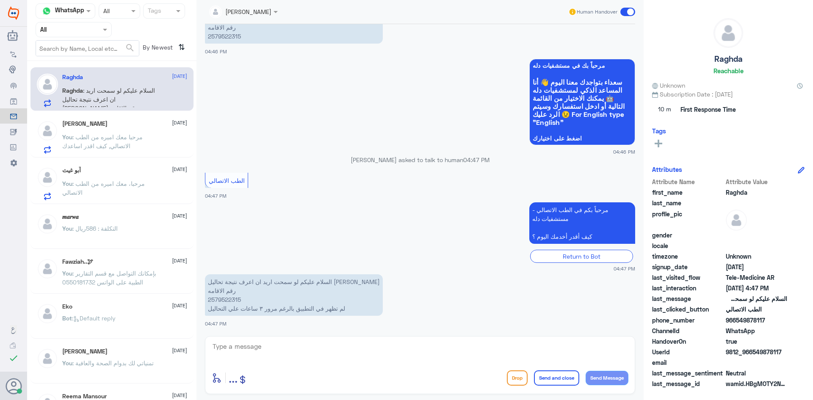
click at [142, 138] on p "You : مرحبا معك اميره من الطب الاتصالي, كيف اقدر اساعدك" at bounding box center [109, 143] width 95 height 21
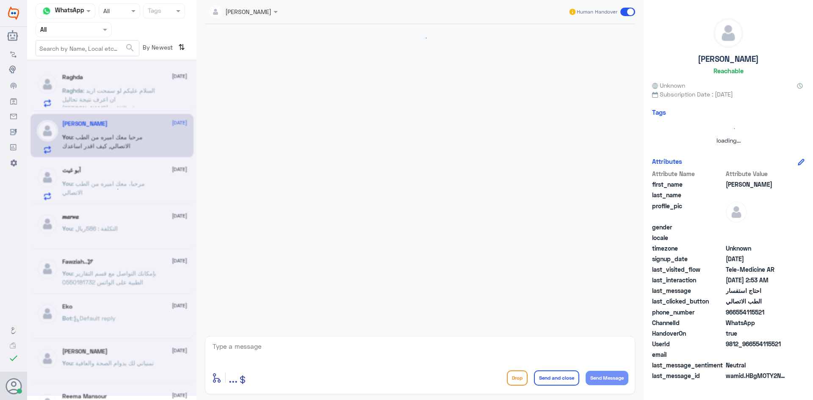
scroll to position [431, 0]
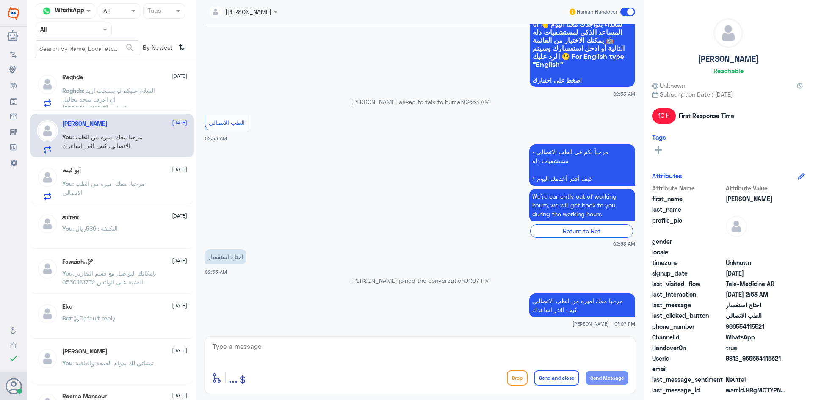
click at [118, 92] on span ": السلام عليكم لو سمحت اريد ان اعرف نتيجة تحاليل ياسين أحمد مجدي رقم الاقامه 25…" at bounding box center [108, 108] width 93 height 43
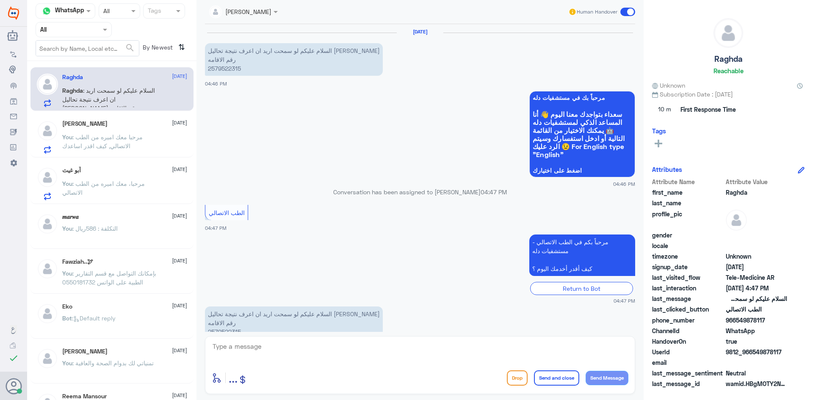
scroll to position [32, 0]
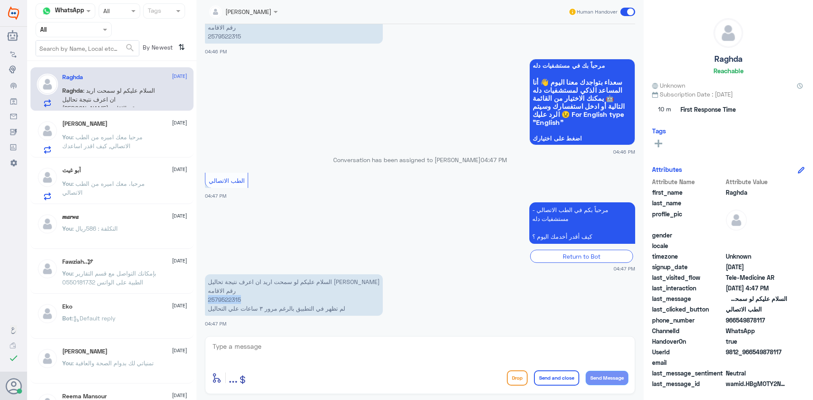
drag, startPoint x: 244, startPoint y: 299, endPoint x: 207, endPoint y: 302, distance: 37.0
click at [207, 302] on p "السلام عليكم لو سمحت اريد ان اعرف نتيجة تحاليل ياسين أحمد مجدي رقم الاقامه 2579…" at bounding box center [294, 295] width 178 height 42
copy p "2579522315"
click at [270, 363] on div at bounding box center [420, 352] width 417 height 23
click at [245, 356] on textarea at bounding box center [420, 351] width 417 height 21
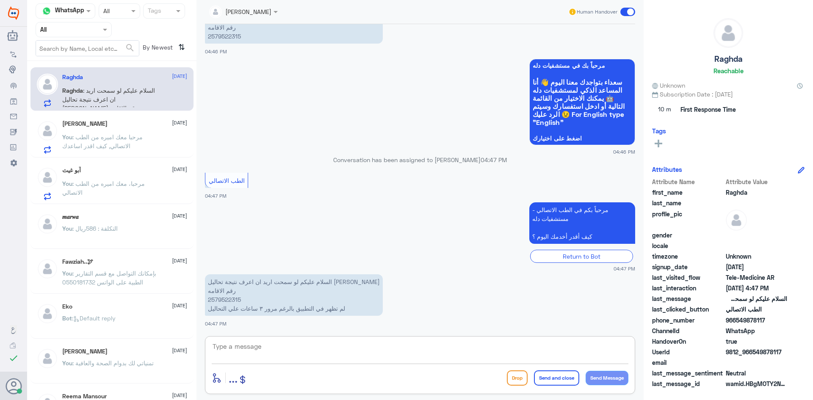
drag, startPoint x: 283, startPoint y: 364, endPoint x: 285, endPoint y: 352, distance: 12.0
click at [283, 364] on div at bounding box center [420, 352] width 417 height 23
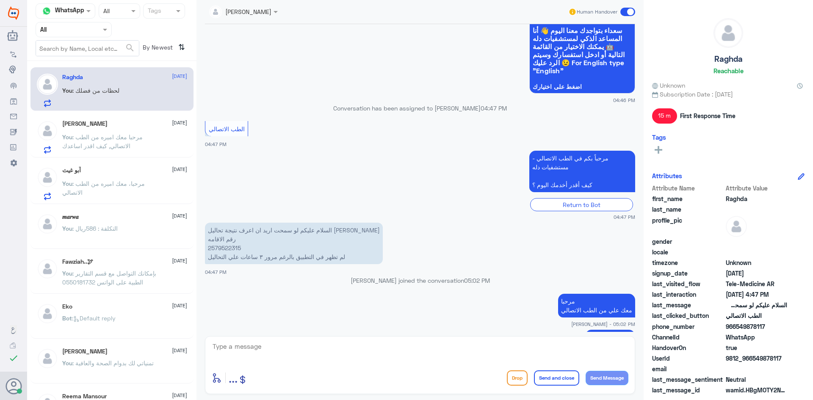
scroll to position [111, 0]
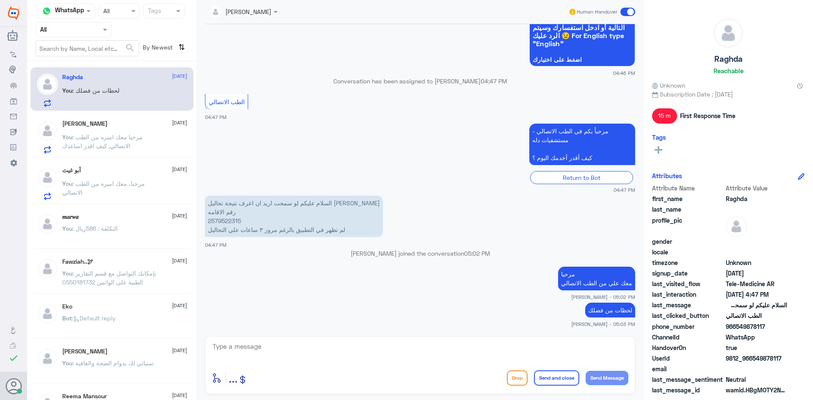
click at [108, 91] on span ": لحظات من فضلك" at bounding box center [95, 90] width 47 height 7
click at [247, 351] on textarea at bounding box center [420, 351] width 417 height 21
click at [243, 345] on textarea at bounding box center [420, 351] width 417 height 21
type textarea "ت"
click at [314, 232] on p "السلام عليكم لو سمحت اريد ان اعرف نتيجة تحاليل ياسين أحمد مجدي رقم الاقامه 2579…" at bounding box center [294, 217] width 178 height 42
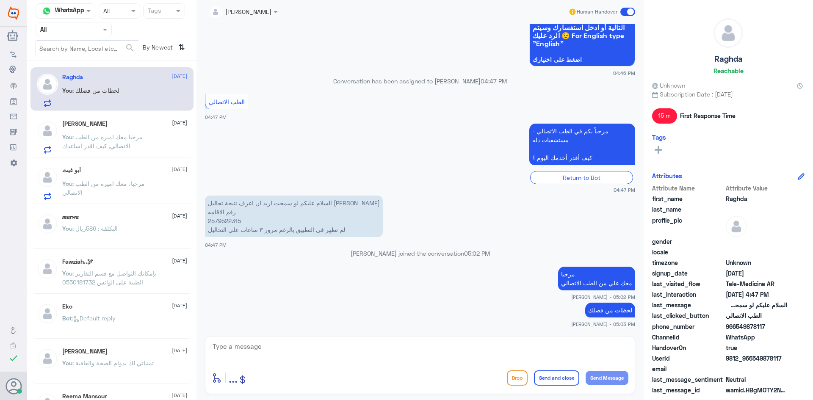
click at [280, 233] on p "السلام عليكم لو سمحت اريد ان اعرف نتيجة تحاليل ياسين أحمد مجدي رقم الاقامه 2579…" at bounding box center [294, 217] width 178 height 42
click at [270, 231] on p "السلام عليكم لو سمحت اريد ان اعرف نتيجة تحاليل ياسين أحمد مجدي رقم الاقامه 2579…" at bounding box center [294, 217] width 178 height 42
click at [267, 230] on p "السلام عليكم لو سمحت اريد ان اعرف نتيجة تحاليل ياسين أحمد مجدي رقم الاقامه 2579…" at bounding box center [294, 217] width 178 height 42
click at [247, 230] on p "السلام عليكم لو سمحت اريد ان اعرف نتيجة تحاليل ياسين أحمد مجدي رقم الاقامه 2579…" at bounding box center [294, 217] width 178 height 42
click at [224, 232] on p "السلام عليكم لو سمحت اريد ان اعرف نتيجة تحاليل ياسين أحمد مجدي رقم الاقامه 2579…" at bounding box center [294, 217] width 178 height 42
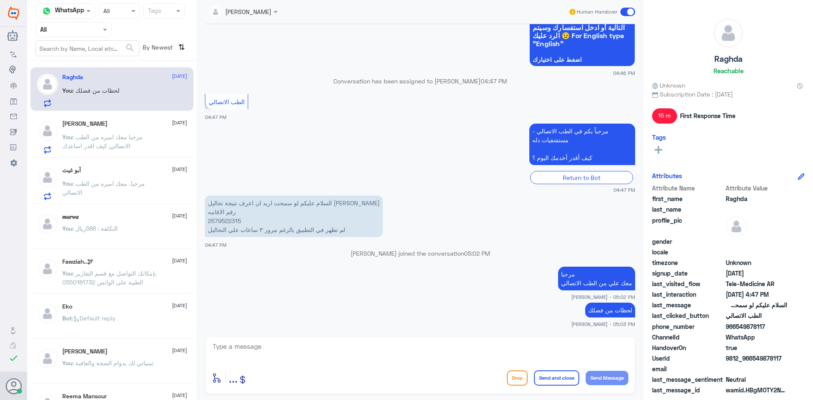
click at [271, 357] on textarea at bounding box center [420, 351] width 417 height 21
type textarea "لايوجد تحاليل في السستم"
drag, startPoint x: 599, startPoint y: 346, endPoint x: 642, endPoint y: 337, distance: 43.5
click at [646, 346] on div "Channel WhatsApp Status × All Tags Agent Filter All search By Newest ⇅ Raghda 1…" at bounding box center [420, 201] width 786 height 403
paste textarea "2258185"
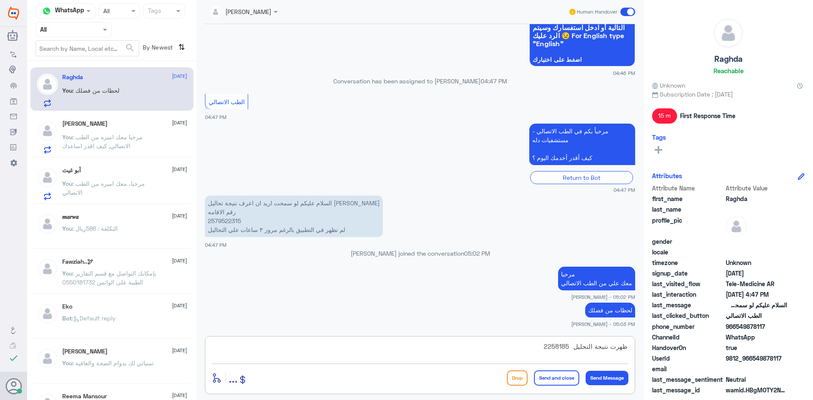
drag, startPoint x: 535, startPoint y: 342, endPoint x: 573, endPoint y: 354, distance: 40.3
click at [573, 354] on textarea "ظهرت نتيجة التحليل 2258185" at bounding box center [420, 351] width 417 height 21
click at [347, 344] on textarea "ظهرت نتيجة التحليل" at bounding box center [420, 351] width 417 height 21
paste textarea "لقراءة التحاليل يمكنك الاستفادة من خدمة الاستشارة الفورية من خلال التطبيق بحيث …"
click at [571, 346] on textarea "ظهرت نتيجة التحليل لقراءة التحاليل يمكنك الاستفادة من خدمة الاستشارة الفورية من…" at bounding box center [420, 351] width 417 height 21
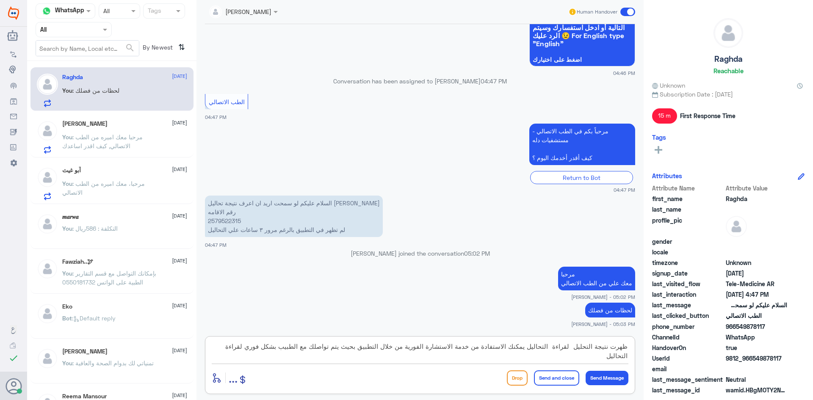
click at [575, 346] on textarea "ظهرت نتيجة التحليل لقراءة التحاليل يمكنك الاستفادة من خدمة الاستشارة الفورية من…" at bounding box center [420, 351] width 417 height 21
click at [555, 345] on textarea "ظهرت نتيجة التحليل لقراءة التحاليل يمكنك الاستفادة من خدمة الاستشارة الفورية من…" at bounding box center [420, 351] width 417 height 21
type textarea "ظهرت نتيجة التحليل لقراءة التحاليل يمكنك الاستفادة من خدمة الاستشارة الفورية من…"
click at [604, 373] on button "Send Message" at bounding box center [607, 378] width 43 height 14
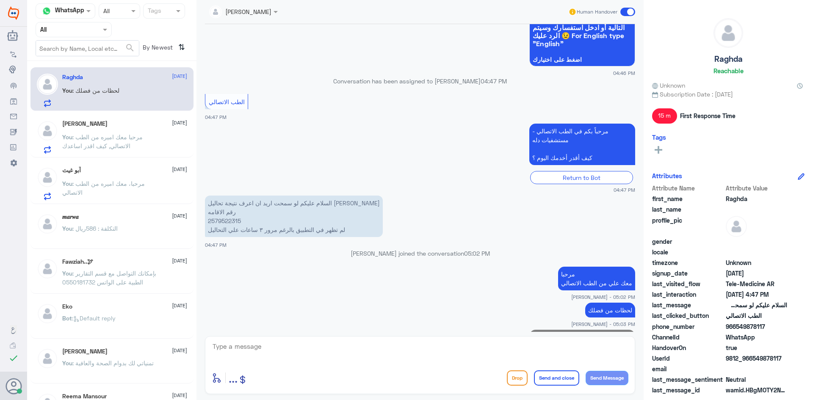
scroll to position [174, 0]
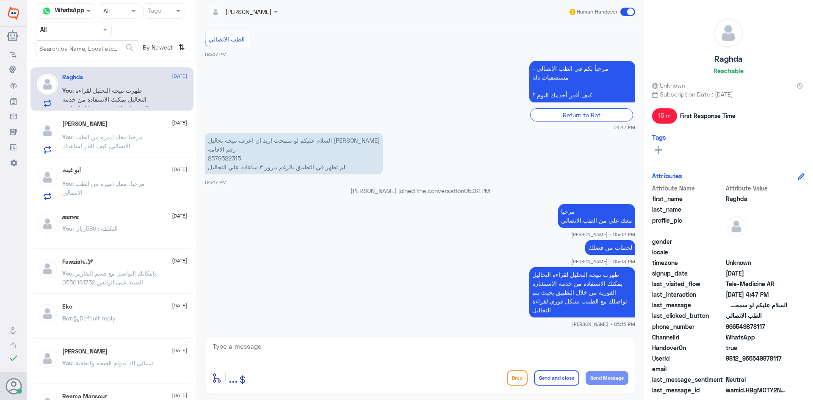
click at [114, 86] on p "You : ظهرت نتيجة التحليل لقراءة التحاليل يمكنك الاستفادة من خدمة الاستشارة الفو…" at bounding box center [109, 96] width 95 height 21
click at [631, 12] on span at bounding box center [627, 12] width 15 height 8
click at [0, 0] on input "checkbox" at bounding box center [0, 0] width 0 height 0
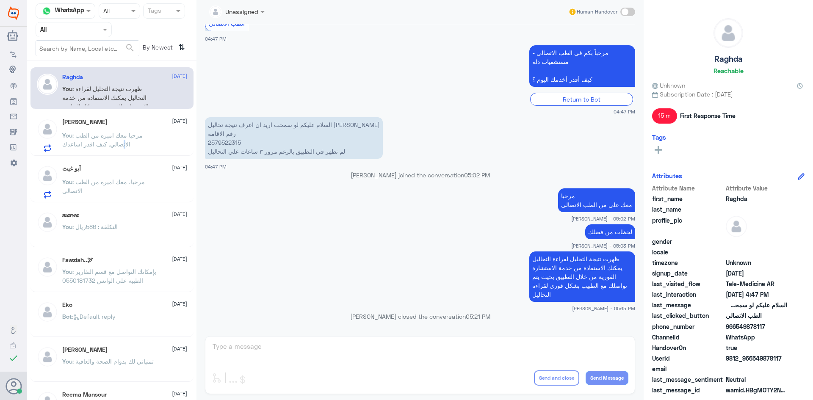
click at [124, 147] on span ": مرحبا معك اميره من الطب الاتصالي, كيف اقدر اساعدك" at bounding box center [102, 140] width 80 height 16
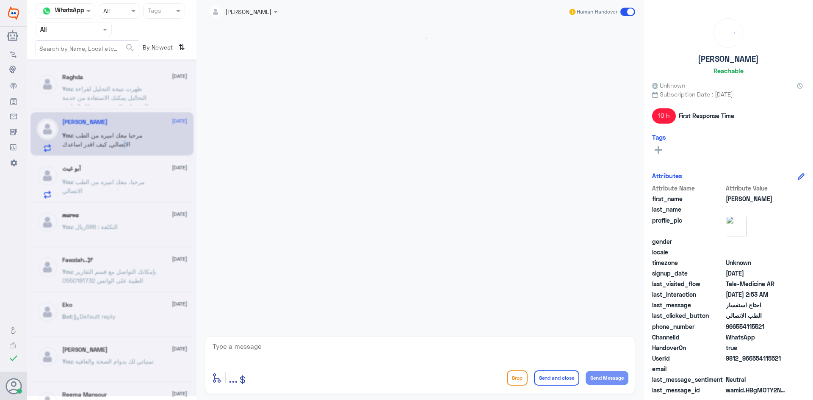
scroll to position [431, 0]
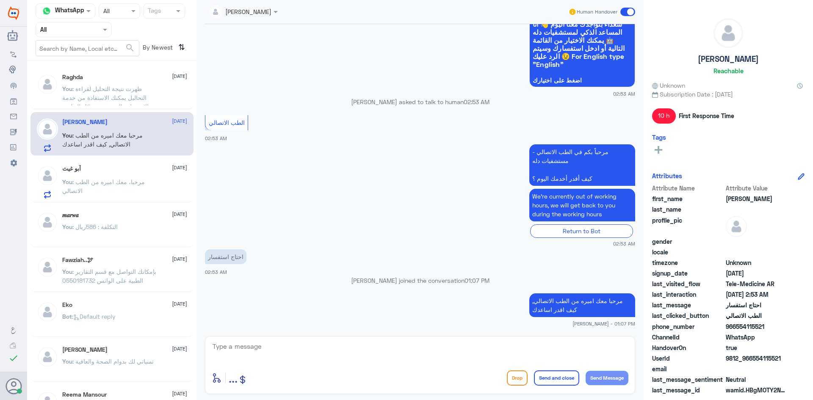
click at [629, 10] on span at bounding box center [627, 12] width 15 height 8
click at [0, 0] on input "checkbox" at bounding box center [0, 0] width 0 height 0
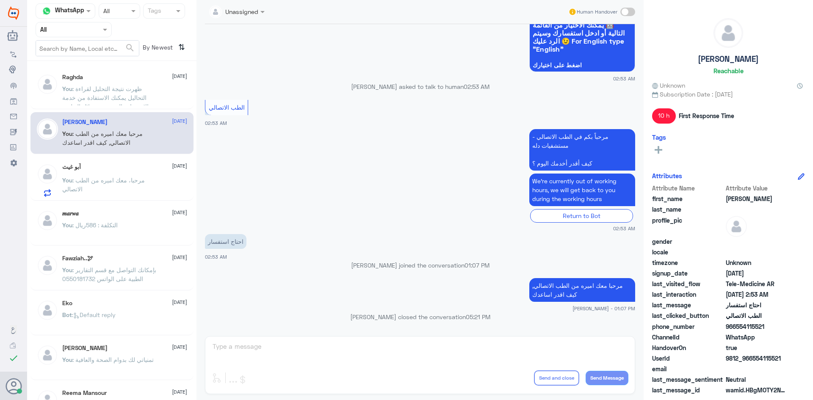
click at [122, 177] on span ": مرحبا، معك اميره من الطب الاتصالي" at bounding box center [103, 185] width 83 height 16
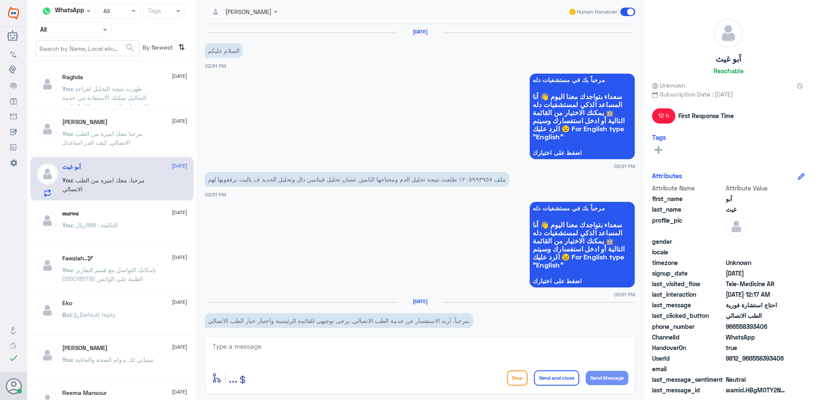
scroll to position [563, 0]
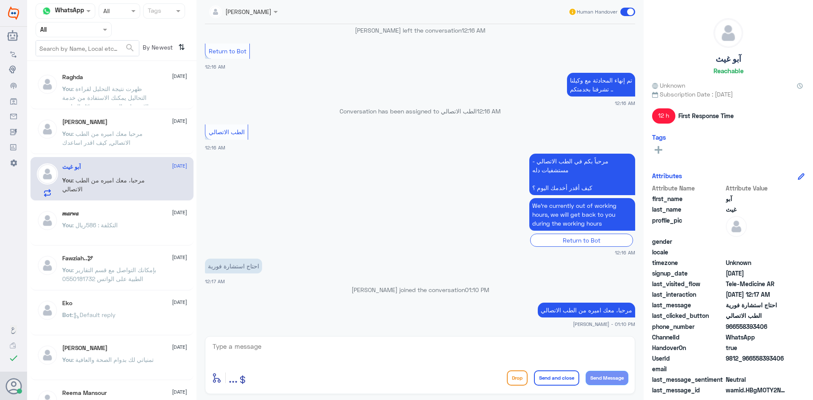
click at [630, 10] on span at bounding box center [627, 12] width 15 height 8
click at [0, 0] on input "checkbox" at bounding box center [0, 0] width 0 height 0
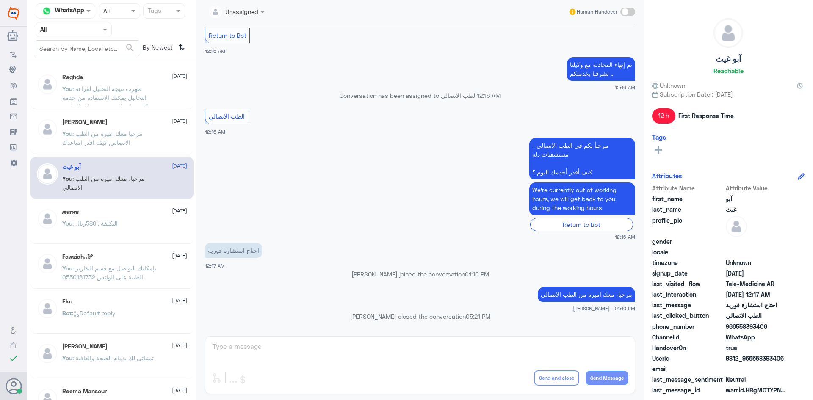
click at [122, 83] on div "Raghda 11 October You : ظهرت نتيجة التحليل لقراءة التحاليل يمكنك الاستفادة من خ…" at bounding box center [124, 90] width 125 height 32
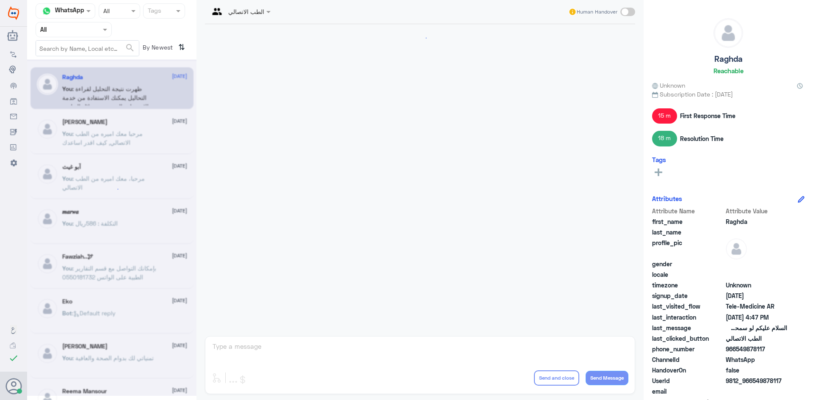
scroll to position [189, 0]
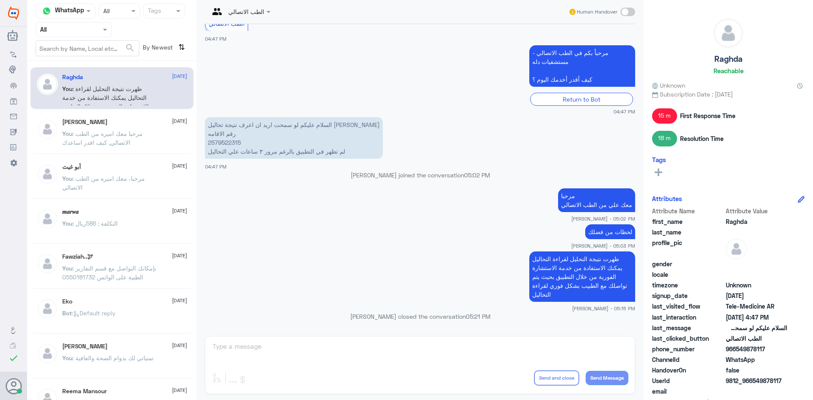
click at [169, 50] on span "By Newest" at bounding box center [157, 48] width 36 height 17
click at [180, 49] on icon "⇅" at bounding box center [181, 47] width 7 height 14
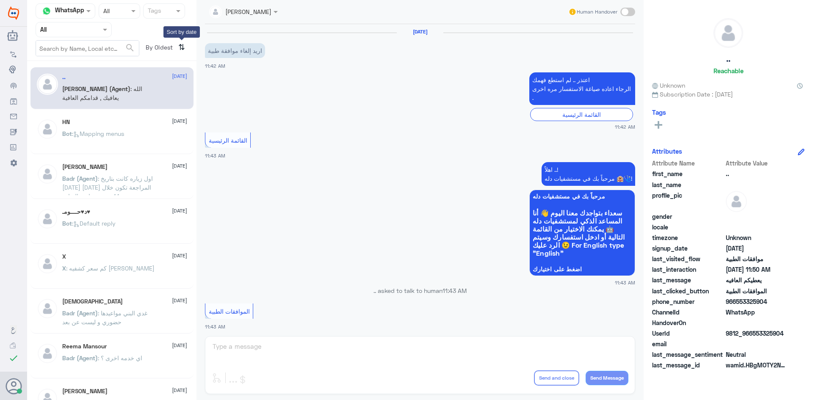
scroll to position [597, 0]
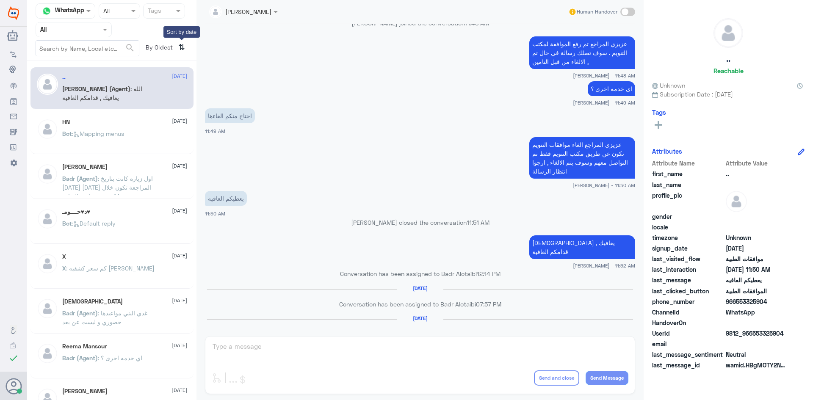
click at [181, 49] on icon "⇅" at bounding box center [181, 47] width 7 height 14
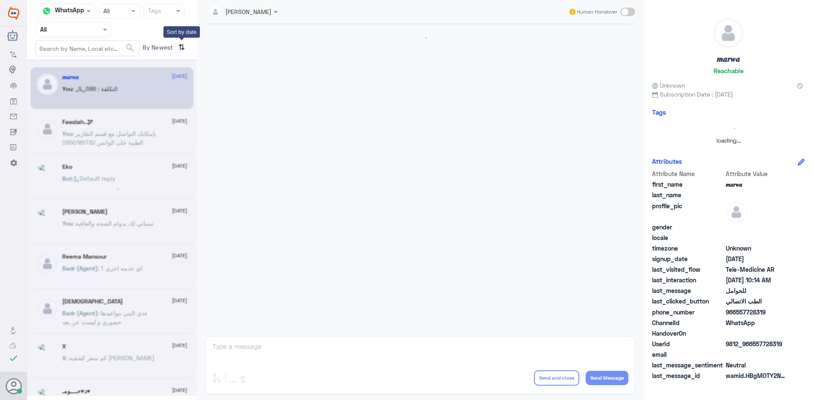
scroll to position [428, 0]
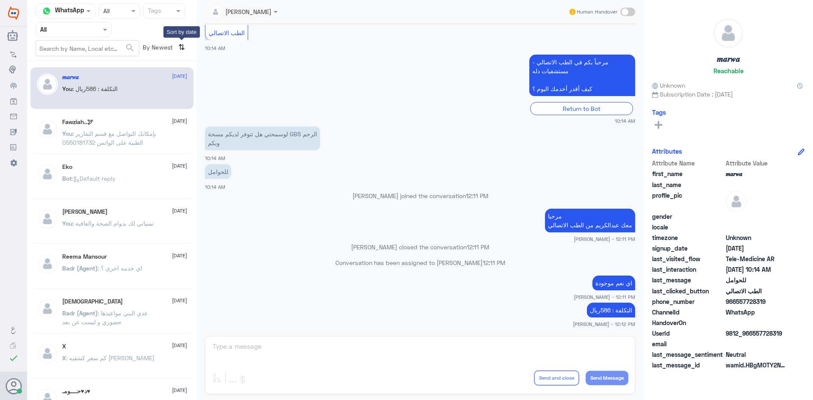
click at [181, 49] on icon "⇅" at bounding box center [181, 47] width 7 height 14
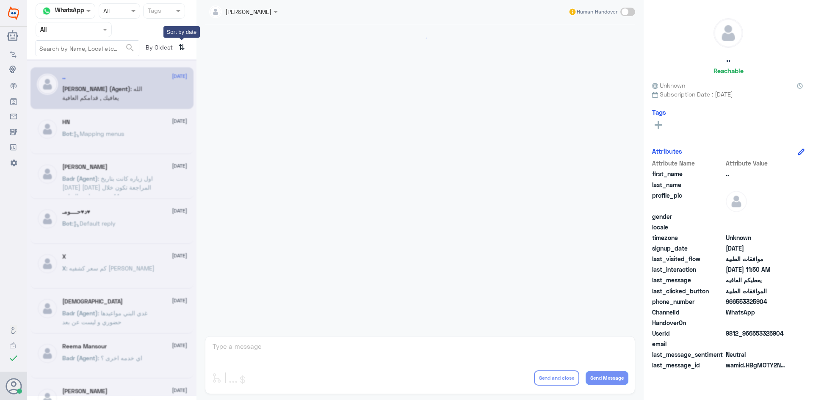
scroll to position [597, 0]
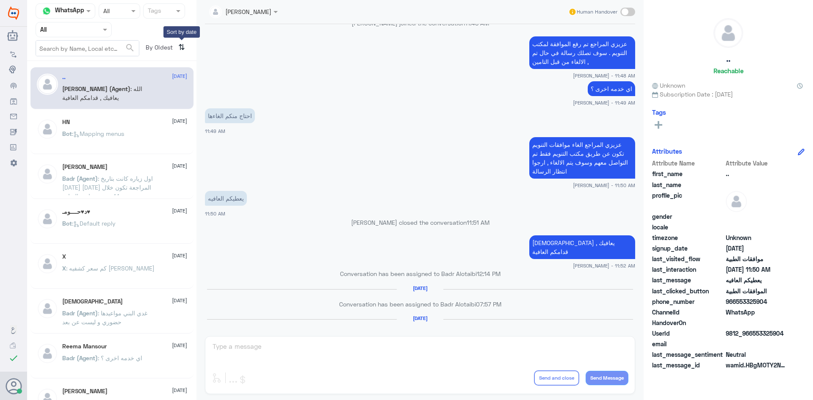
click at [180, 49] on icon "⇅" at bounding box center [181, 47] width 7 height 14
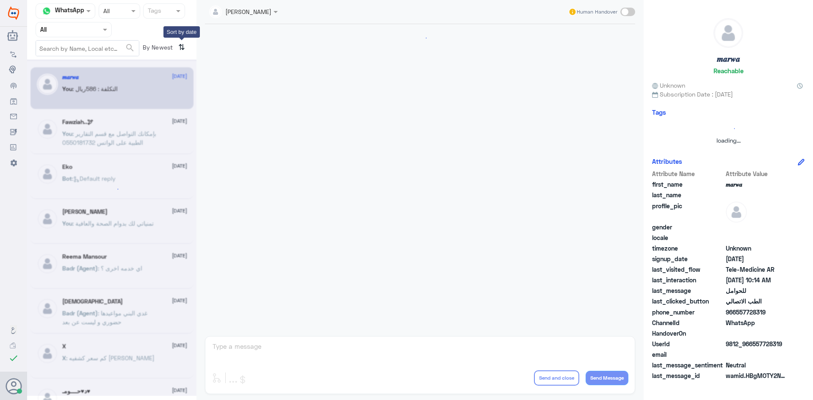
scroll to position [428, 0]
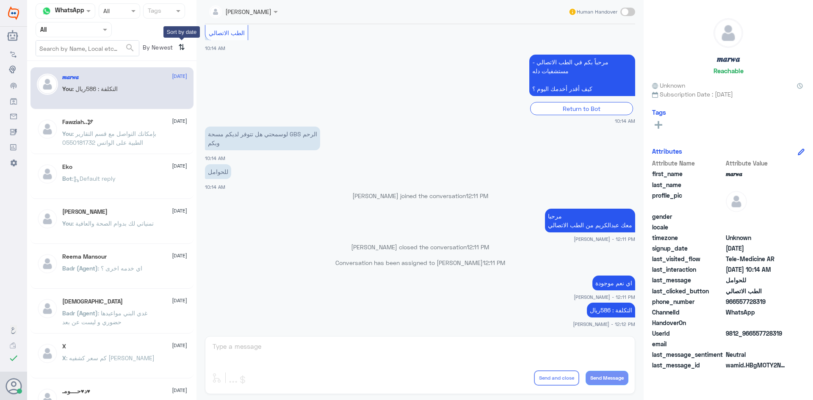
click at [180, 47] on icon "⇅" at bounding box center [181, 47] width 7 height 14
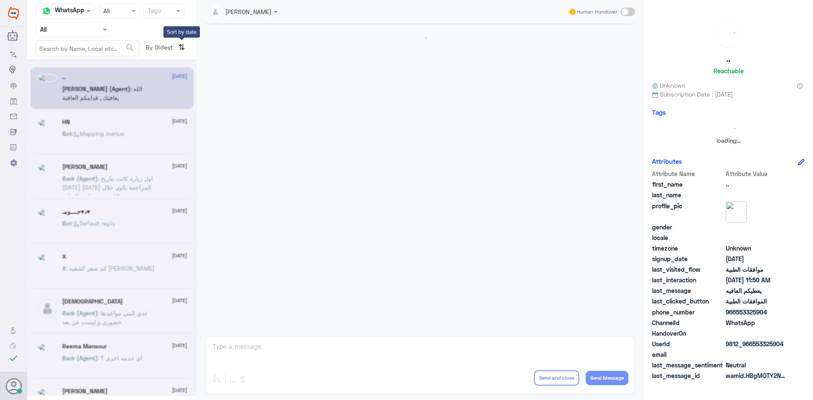
scroll to position [0, 0]
click at [180, 47] on icon "⇅" at bounding box center [181, 47] width 7 height 14
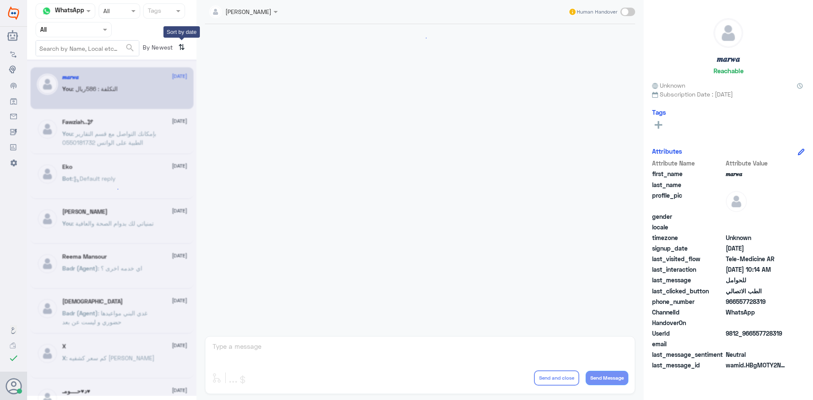
scroll to position [428, 0]
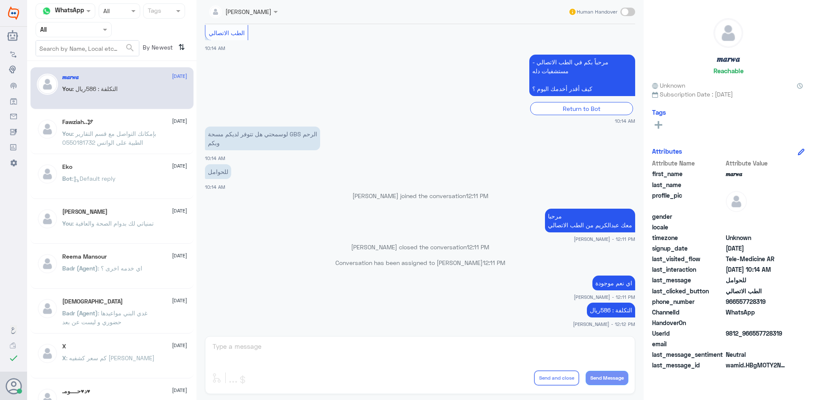
click at [186, 46] on div "By Newest ⇅" at bounding box center [163, 48] width 49 height 17
click at [180, 44] on icon "⇅" at bounding box center [181, 47] width 7 height 14
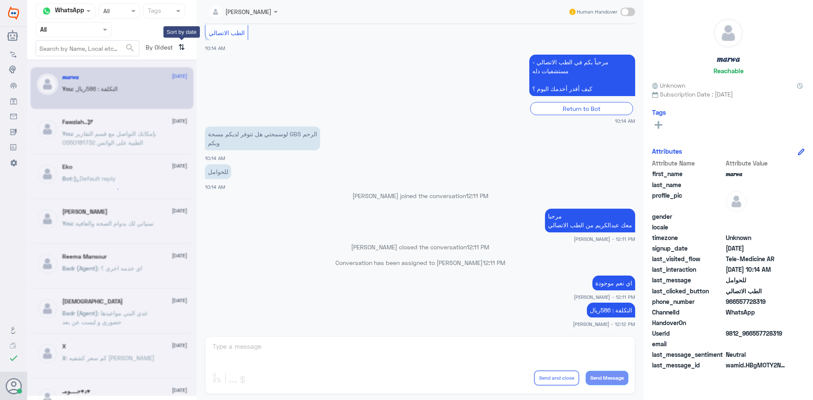
scroll to position [0, 0]
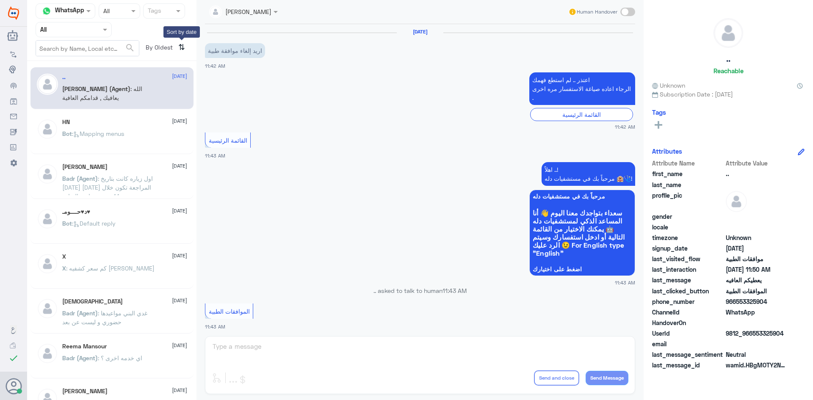
click at [180, 44] on icon "⇅" at bounding box center [181, 47] width 7 height 14
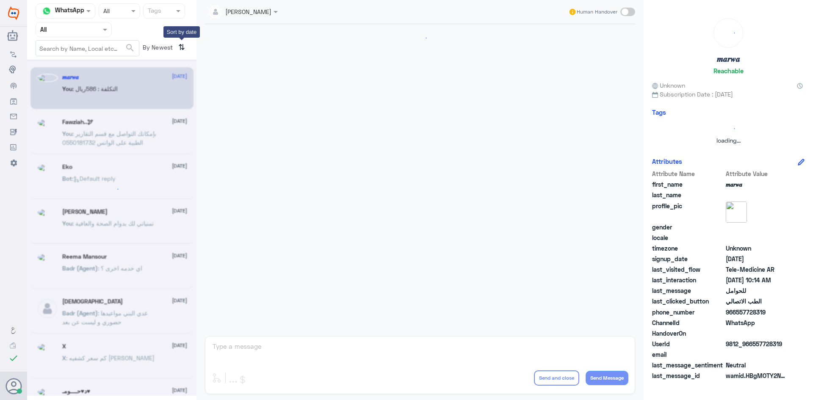
click at [180, 44] on icon "⇅" at bounding box center [181, 47] width 7 height 14
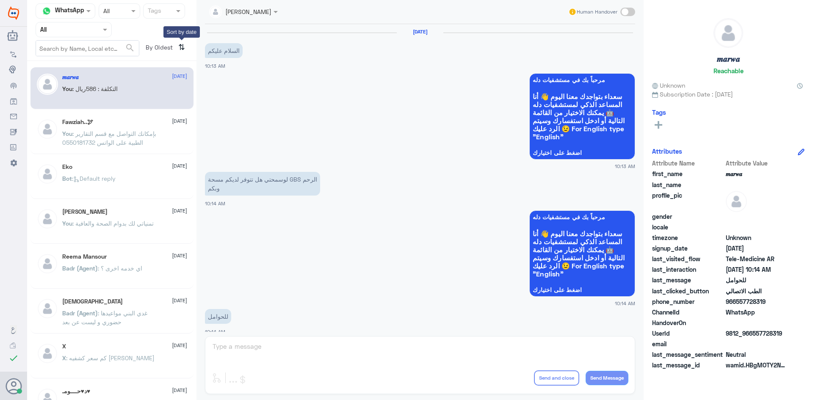
scroll to position [428, 0]
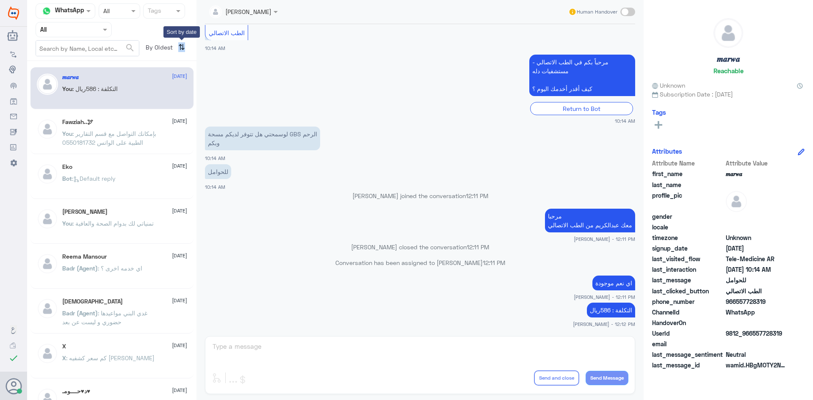
click at [180, 44] on icon "⇅" at bounding box center [181, 47] width 7 height 14
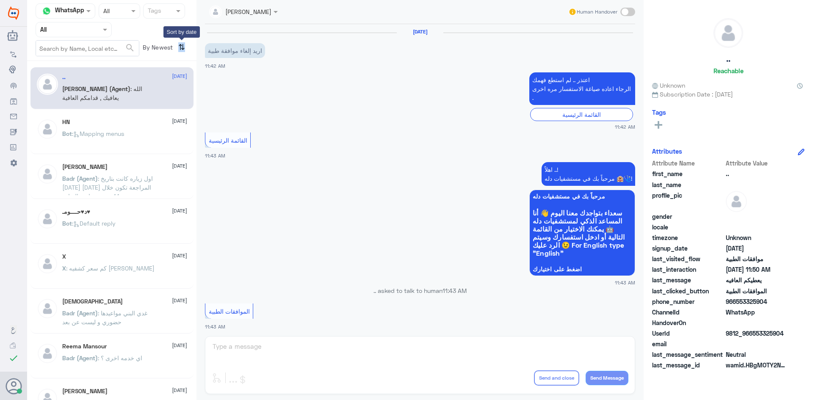
scroll to position [597, 0]
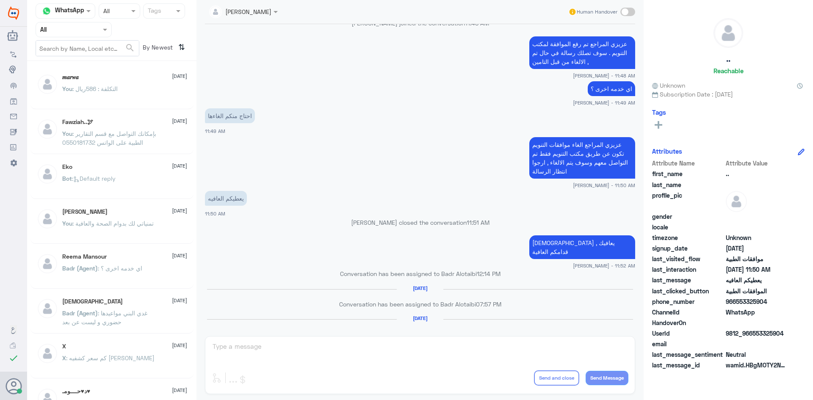
click at [132, 94] on div "You : التكلفة : 586ريال" at bounding box center [124, 95] width 125 height 19
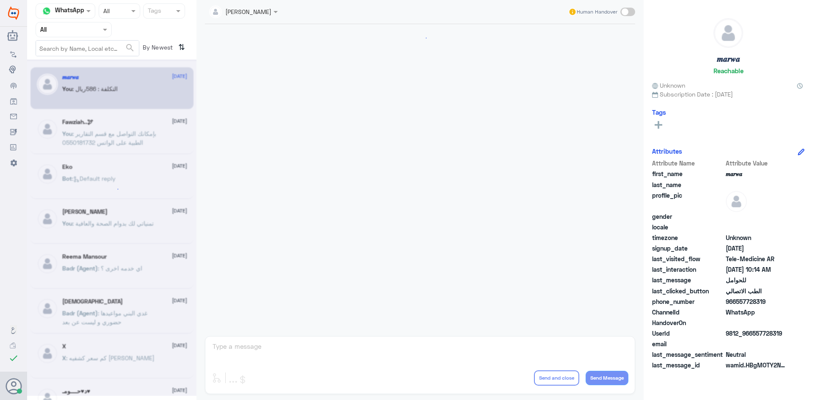
scroll to position [428, 0]
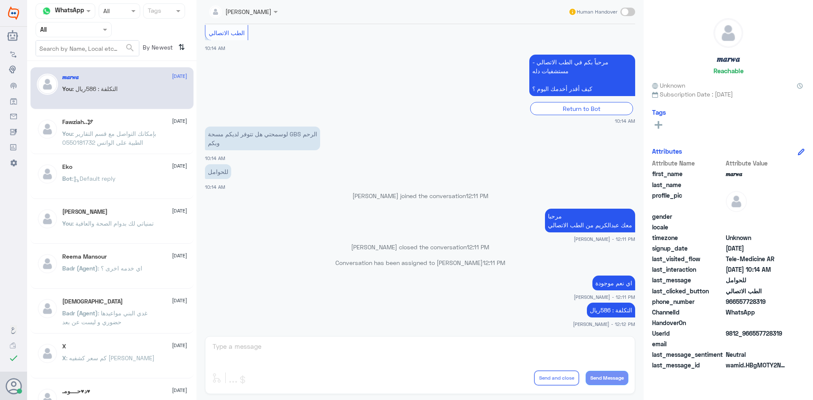
click at [135, 137] on span ": بإمكانك التواصل مع قسم التقارير الطبية على الواتس 0550181732" at bounding box center [109, 138] width 94 height 16
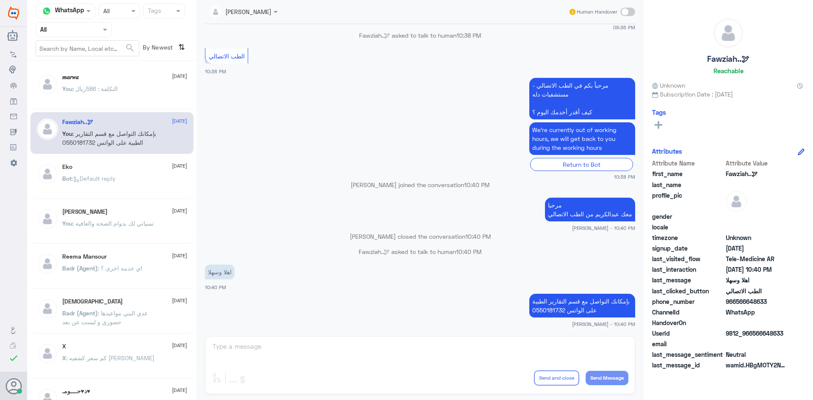
click at [150, 91] on div "You : التكلفة : 586ريال" at bounding box center [124, 95] width 125 height 19
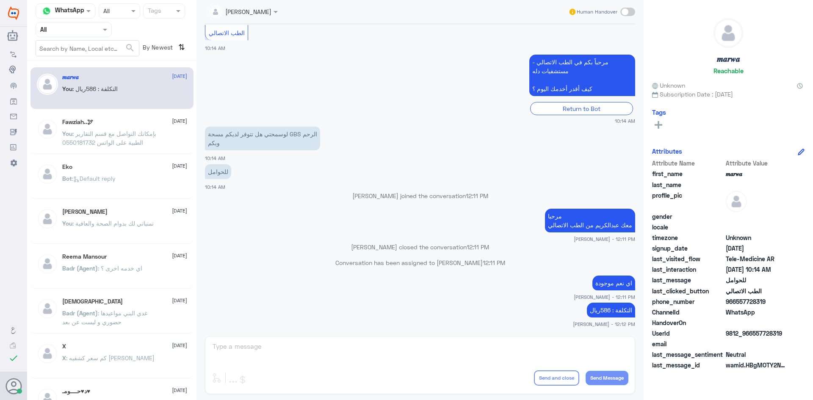
click at [154, 127] on div "Fawziah..🕊 28 August You : بإمكانك التواصل مع قسم التقارير الطبية على الواتس 05…" at bounding box center [124, 135] width 125 height 32
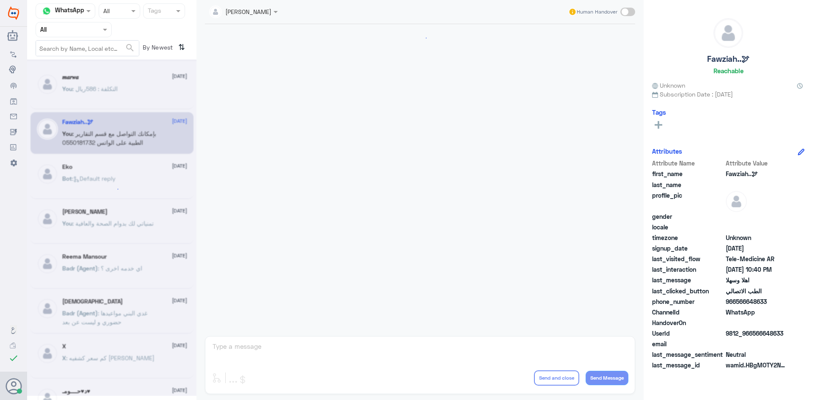
scroll to position [422, 0]
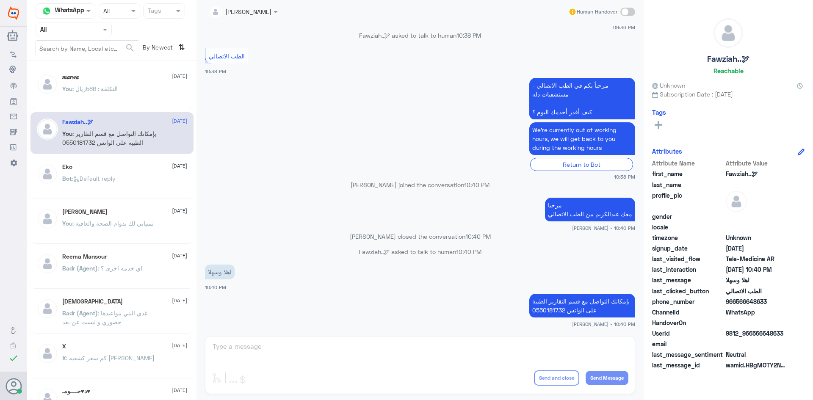
click at [144, 88] on div "You : التكلفة : 586ريال" at bounding box center [124, 95] width 125 height 19
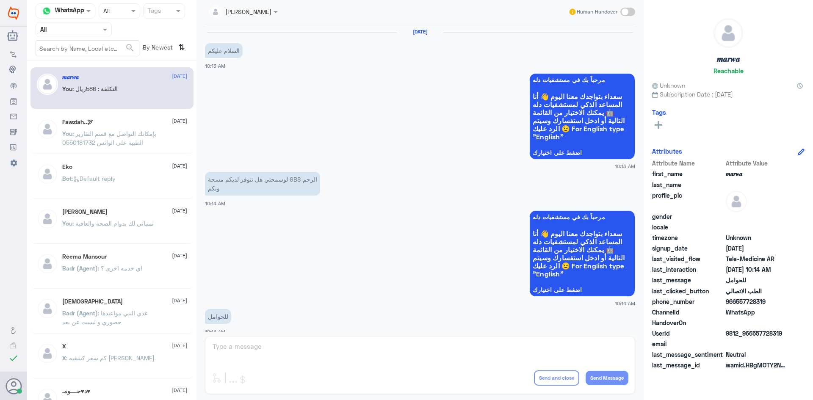
scroll to position [428, 0]
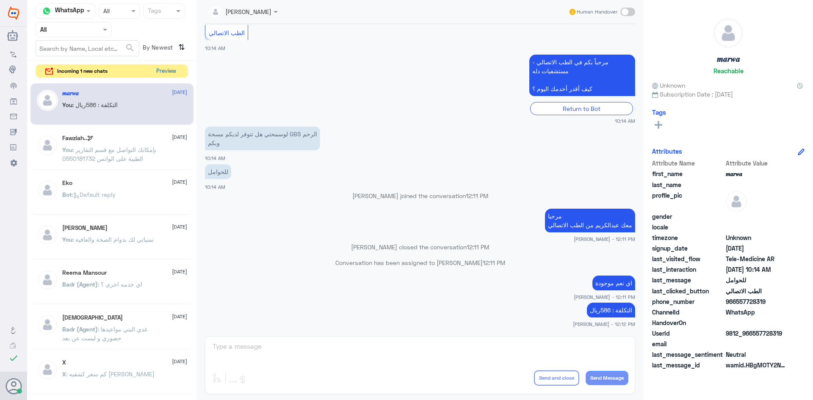
click at [171, 71] on button "Preview" at bounding box center [166, 71] width 26 height 13
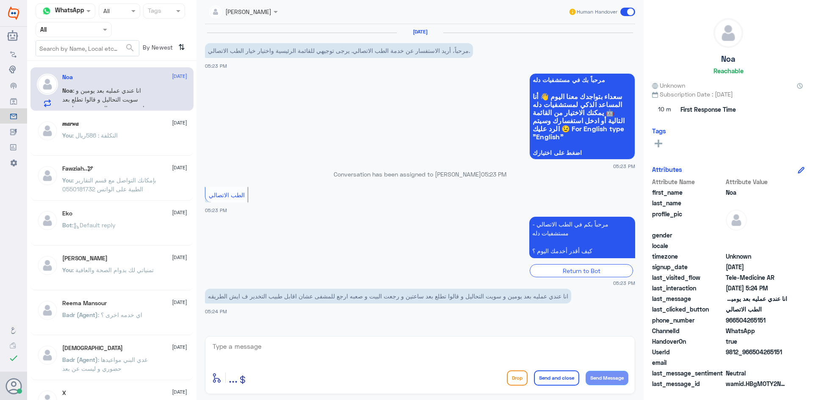
click at [122, 139] on div "You : التكلفة : 586ريال" at bounding box center [124, 142] width 125 height 19
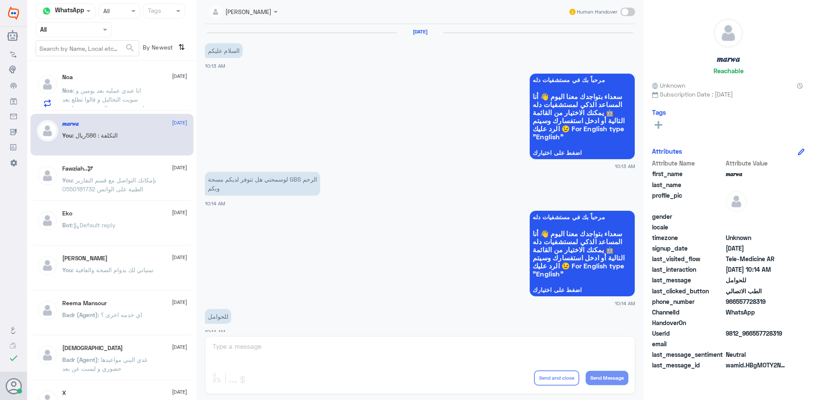
scroll to position [428, 0]
